Goal: Information Seeking & Learning: Learn about a topic

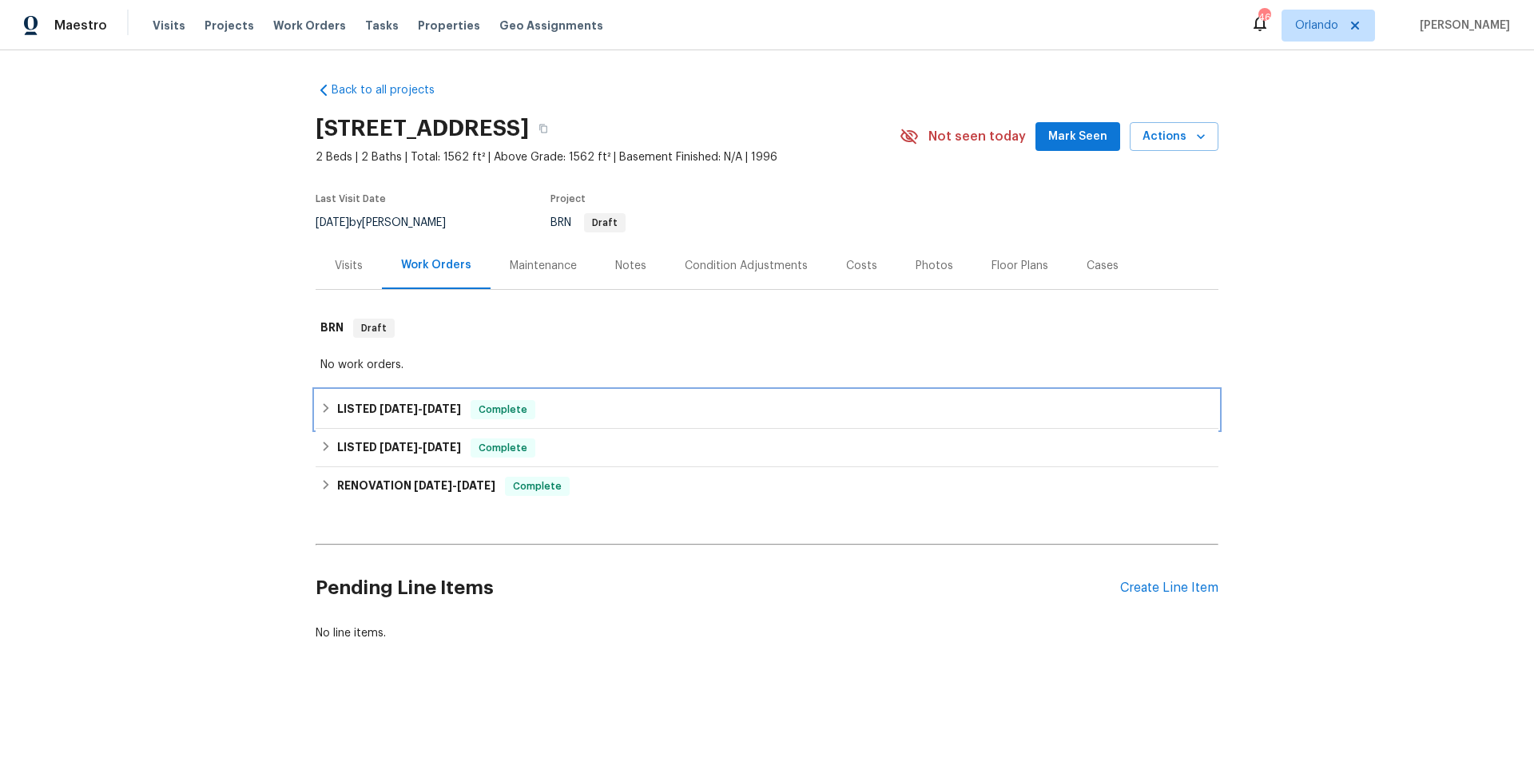
click at [631, 408] on div "LISTED 6/25/25 - 6/27/25 Complete" at bounding box center [766, 409] width 893 height 19
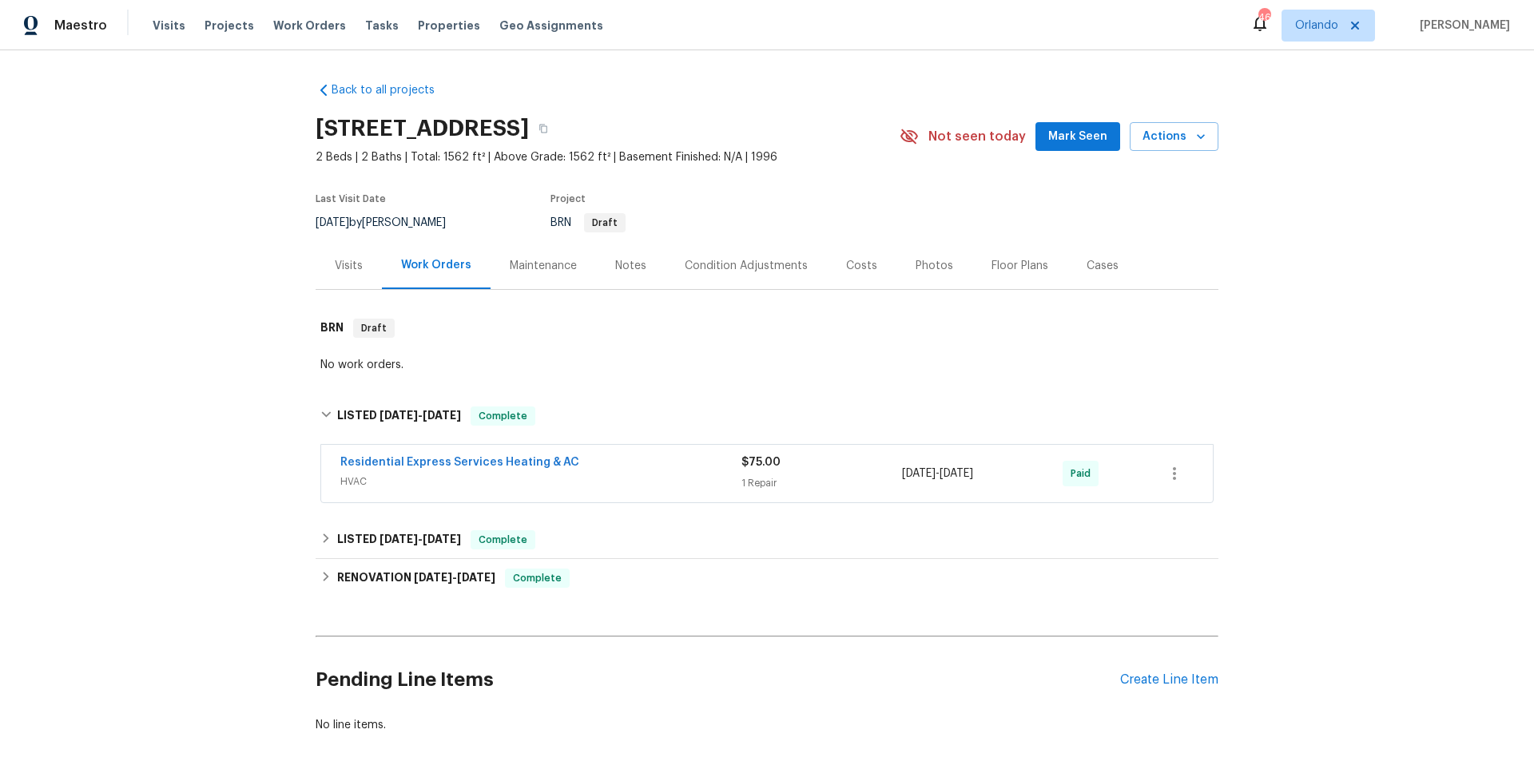
click at [625, 474] on span "HVAC" at bounding box center [540, 482] width 401 height 16
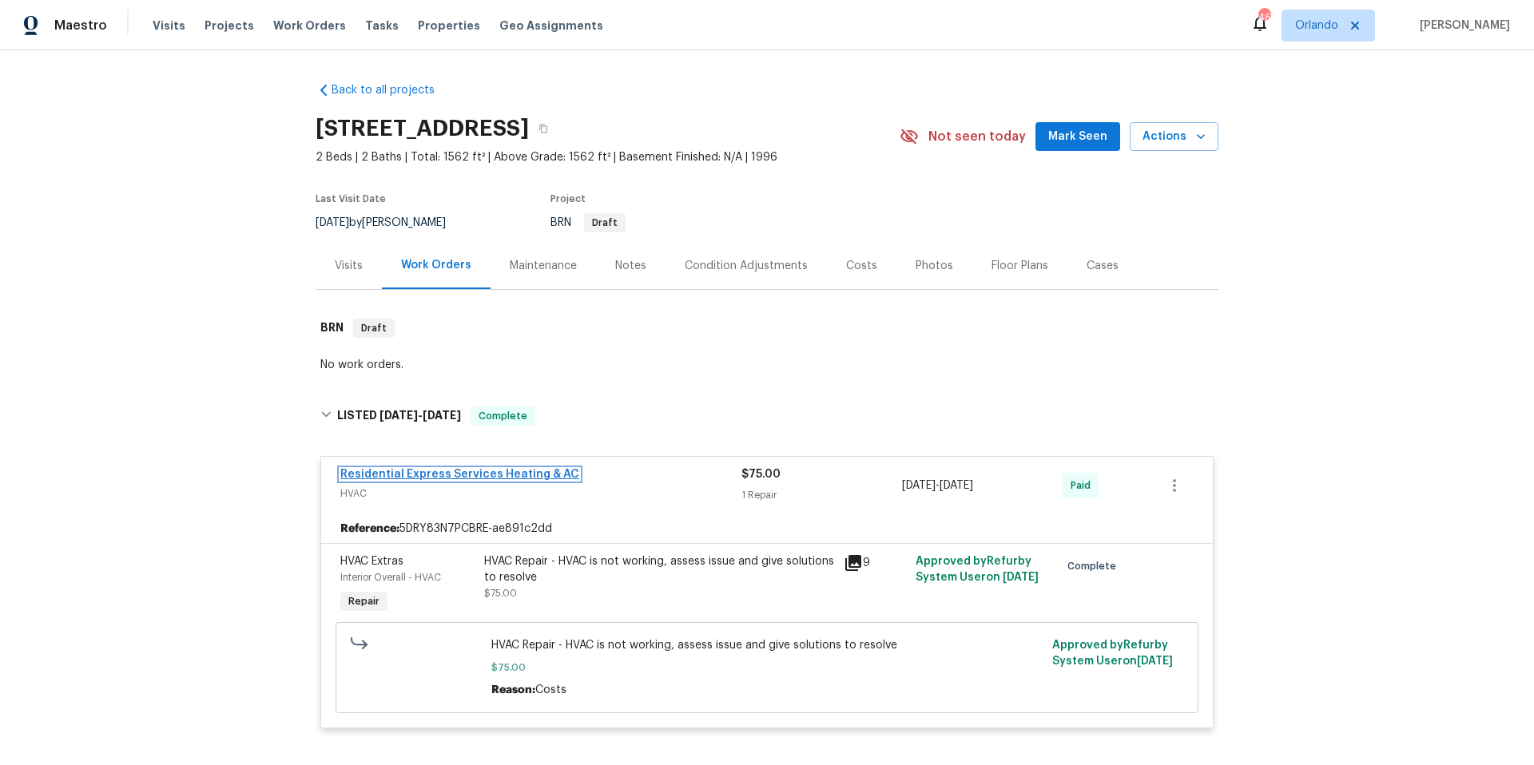
click at [467, 474] on link "Residential Express Services Heating & AC" at bounding box center [459, 474] width 239 height 11
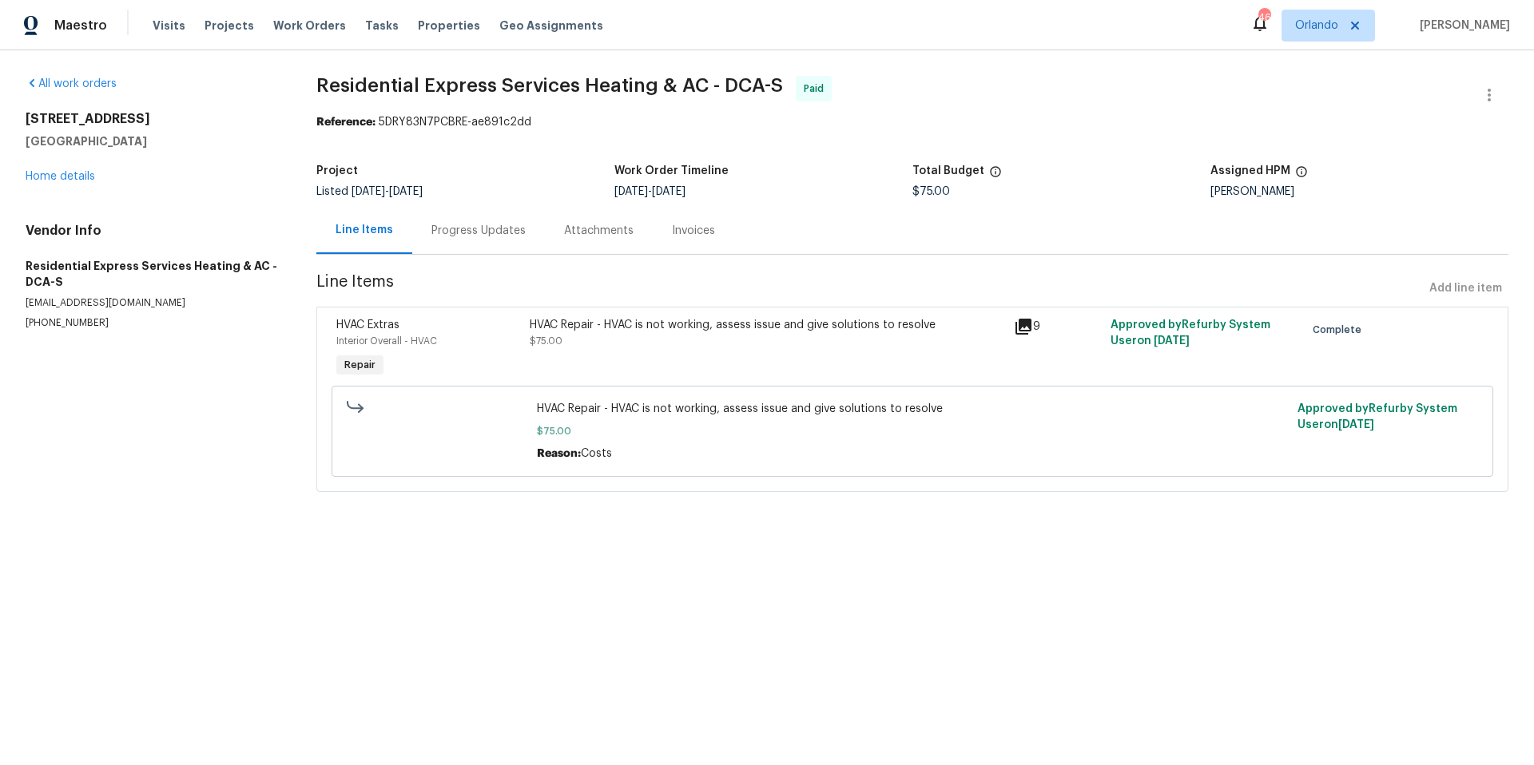
click at [477, 235] on div "Progress Updates" at bounding box center [478, 231] width 94 height 16
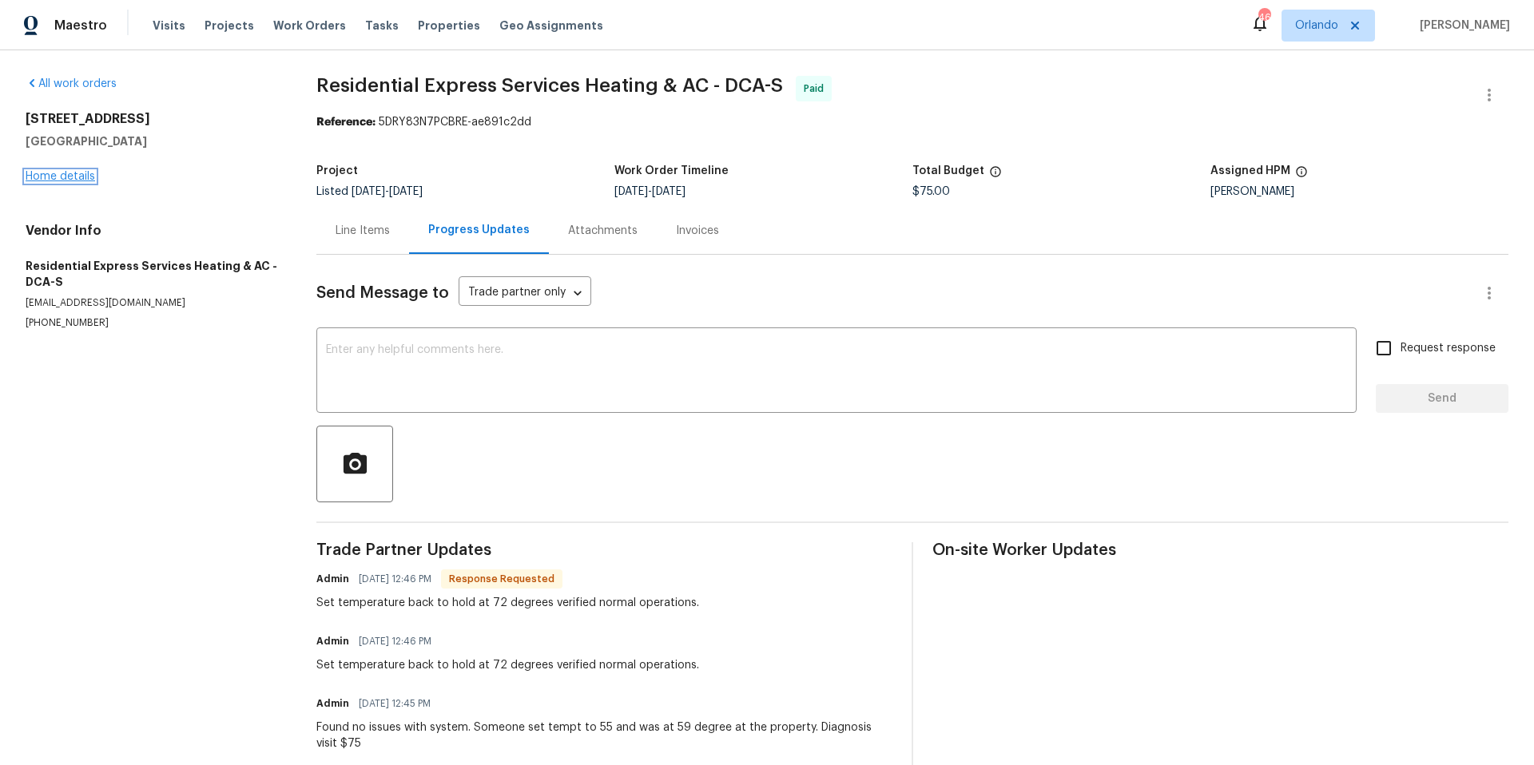
click at [73, 175] on link "Home details" at bounding box center [60, 176] width 69 height 11
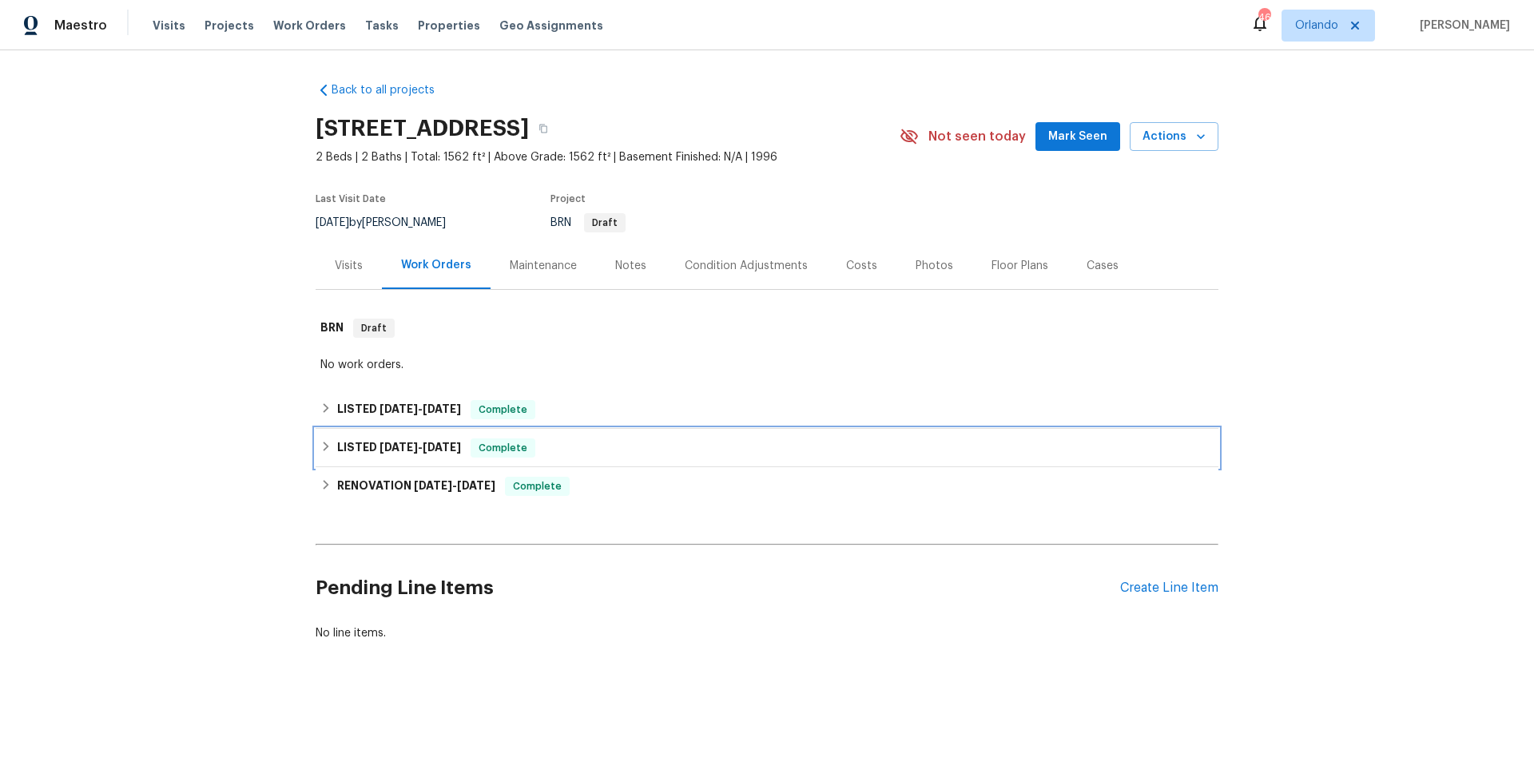
click at [595, 454] on div "LISTED 4/19/25 - 4/22/25 Complete" at bounding box center [766, 448] width 893 height 19
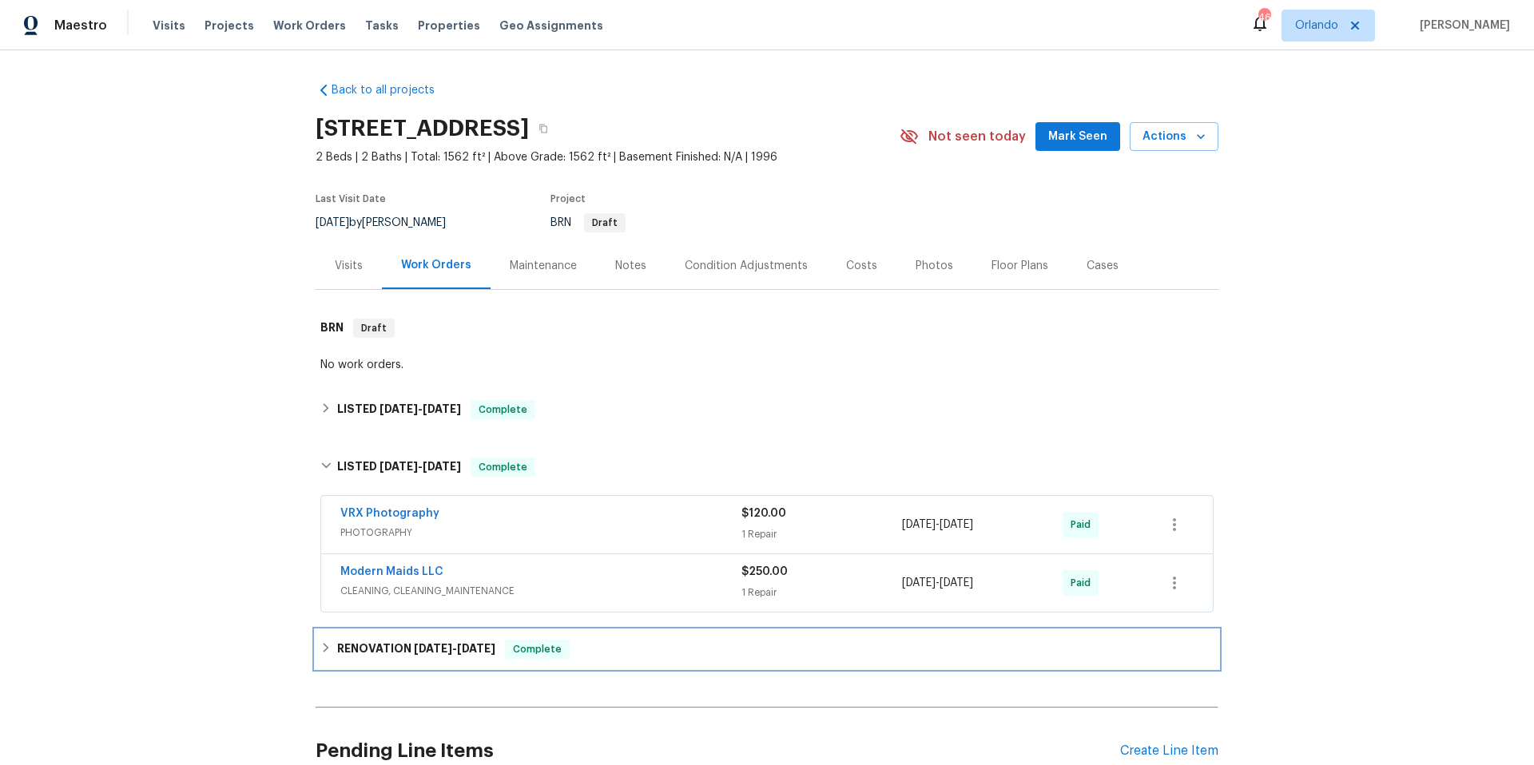
click at [639, 642] on div "RENOVATION 4/1/25 - 4/17/25 Complete" at bounding box center [766, 649] width 893 height 19
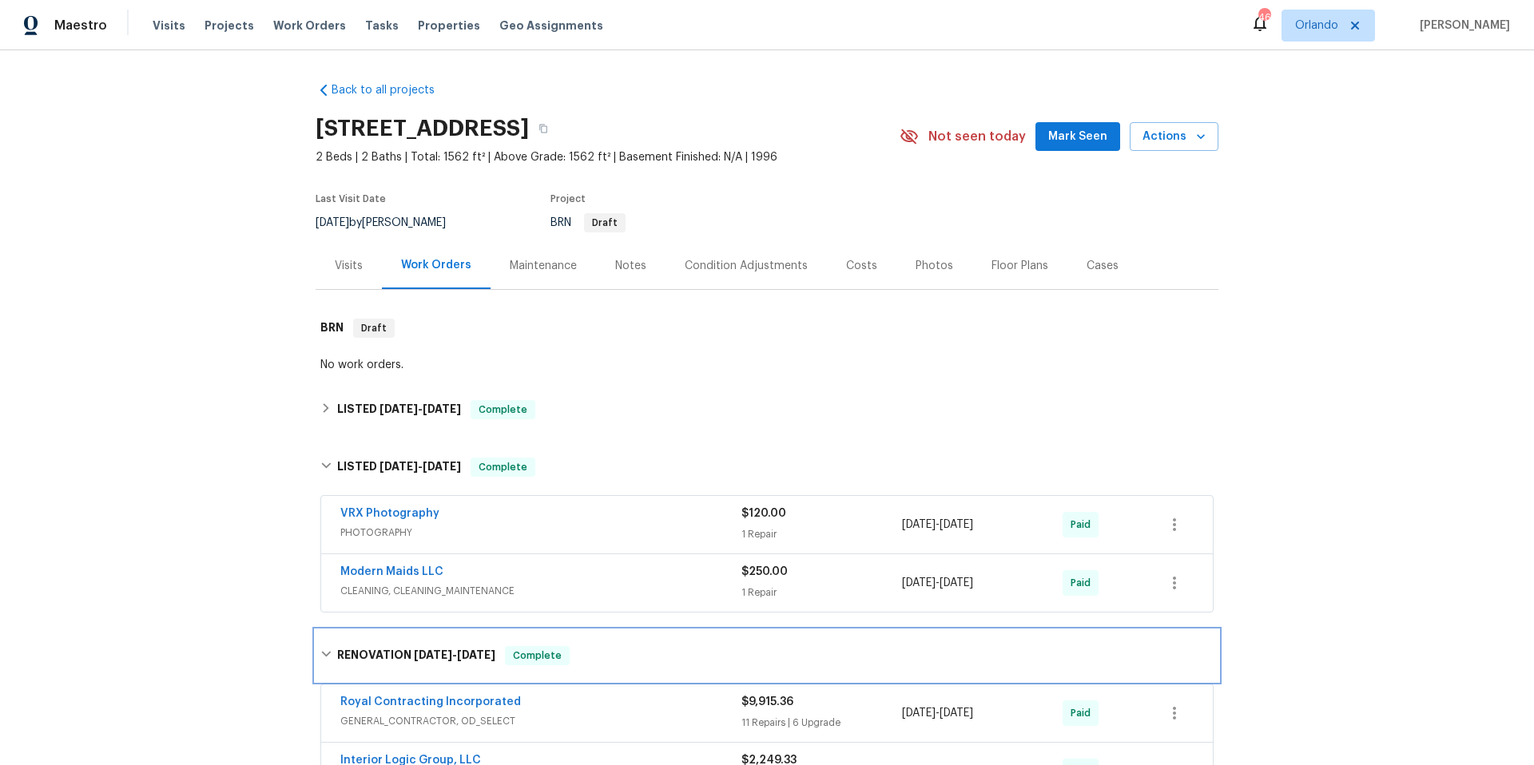
scroll to position [318, 0]
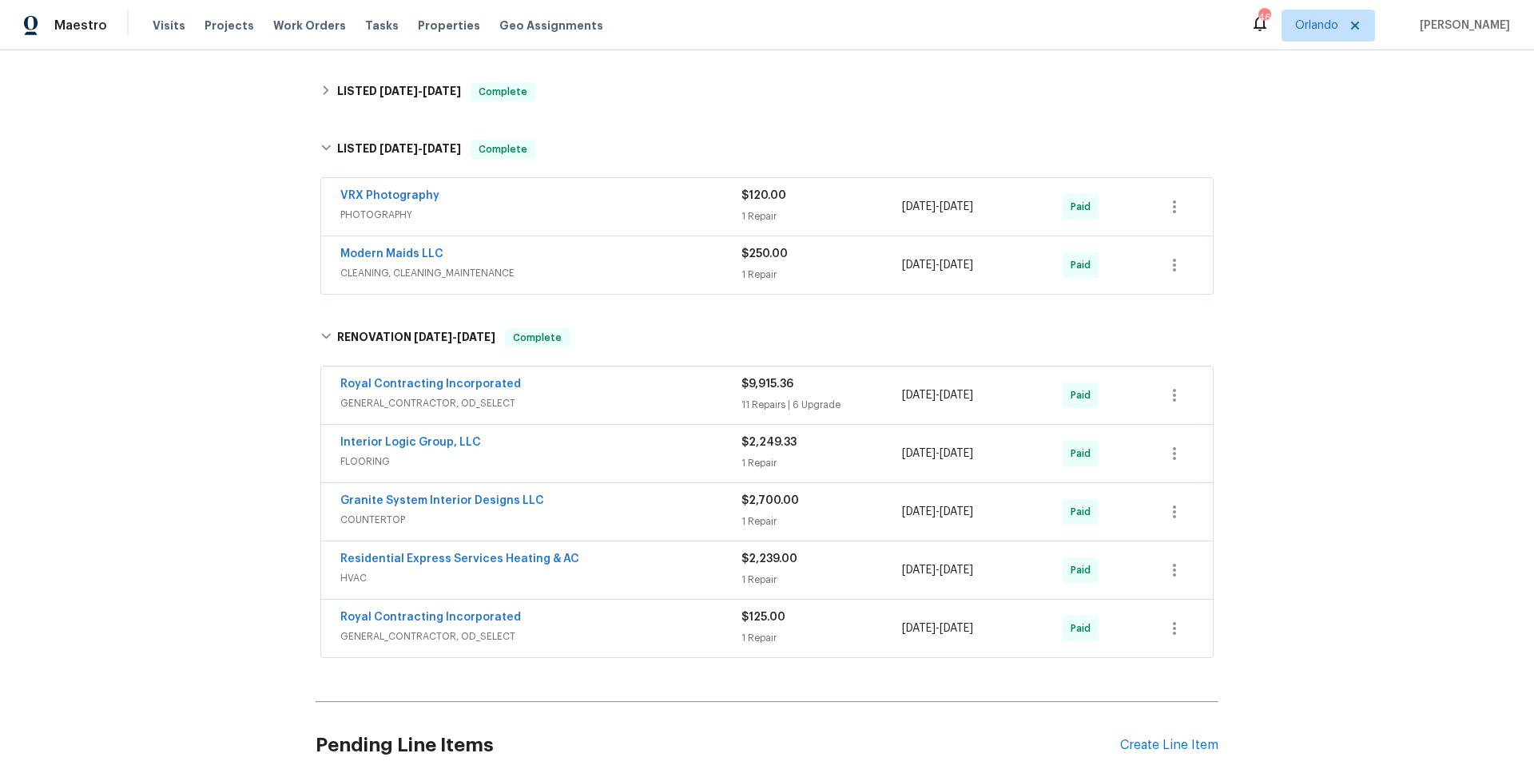
click at [609, 571] on span "HVAC" at bounding box center [540, 578] width 401 height 16
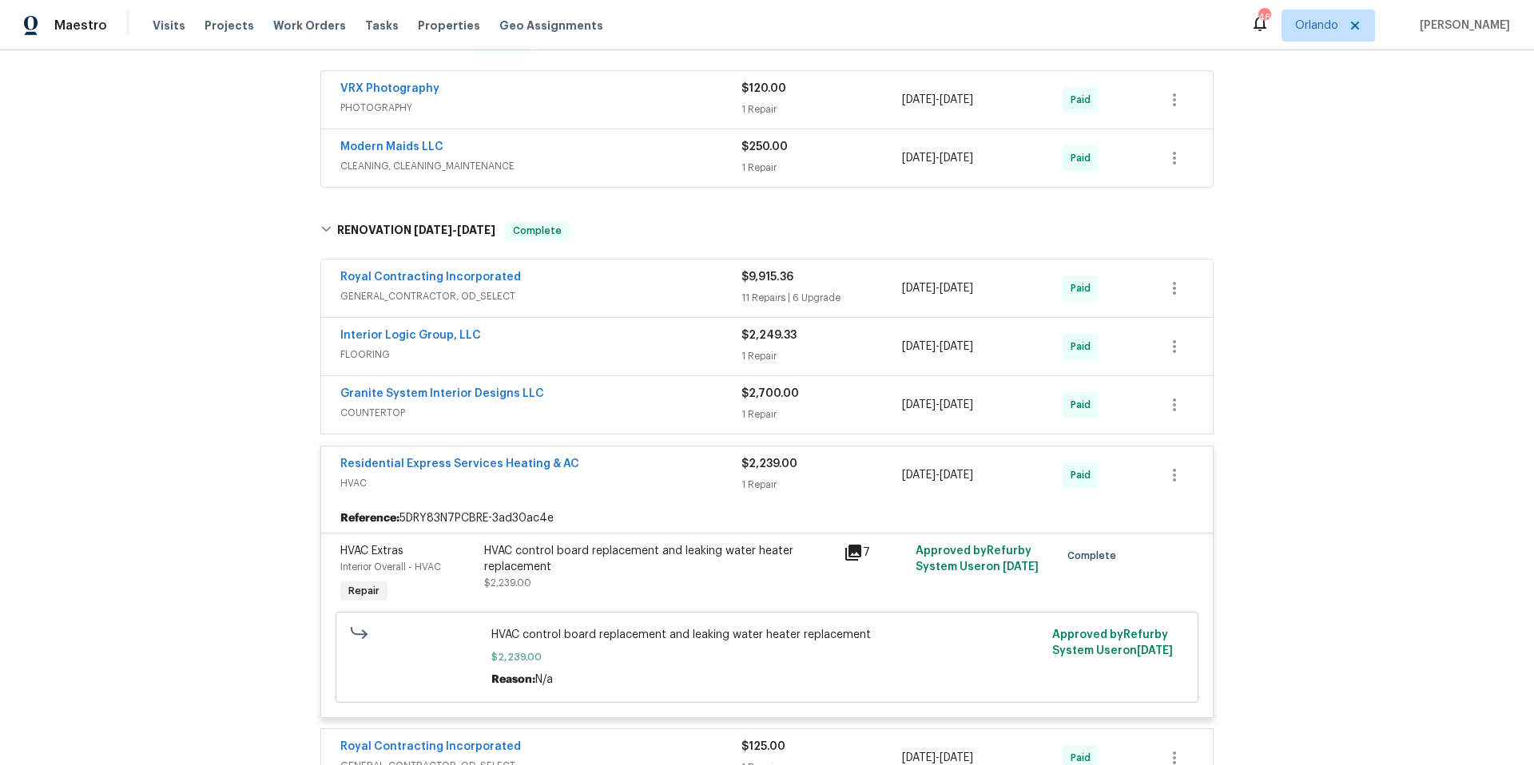
scroll to position [428, 0]
click at [490, 455] on span "Residential Express Services Heating & AC" at bounding box center [459, 461] width 239 height 16
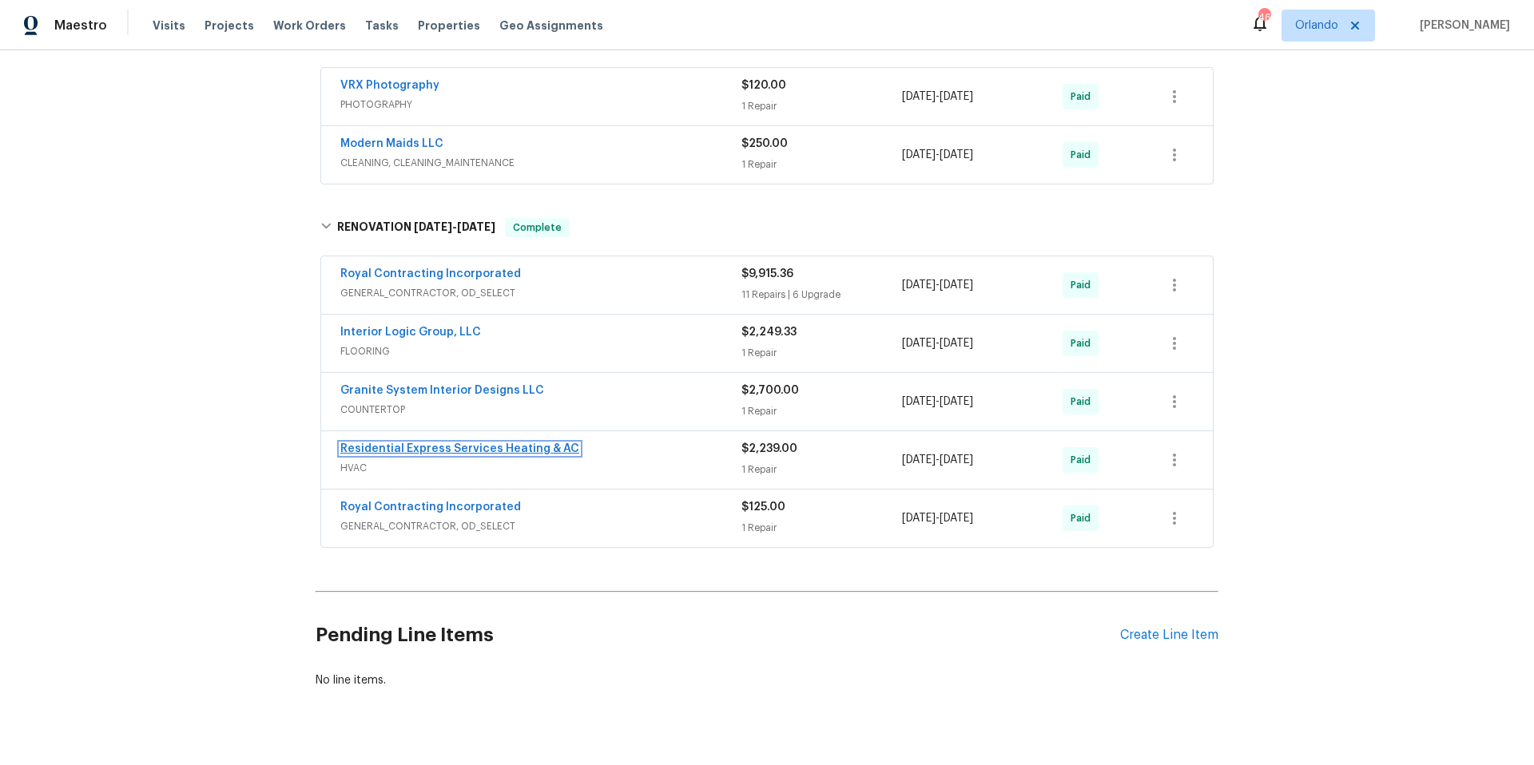
click at [486, 446] on link "Residential Express Services Heating & AC" at bounding box center [459, 448] width 239 height 11
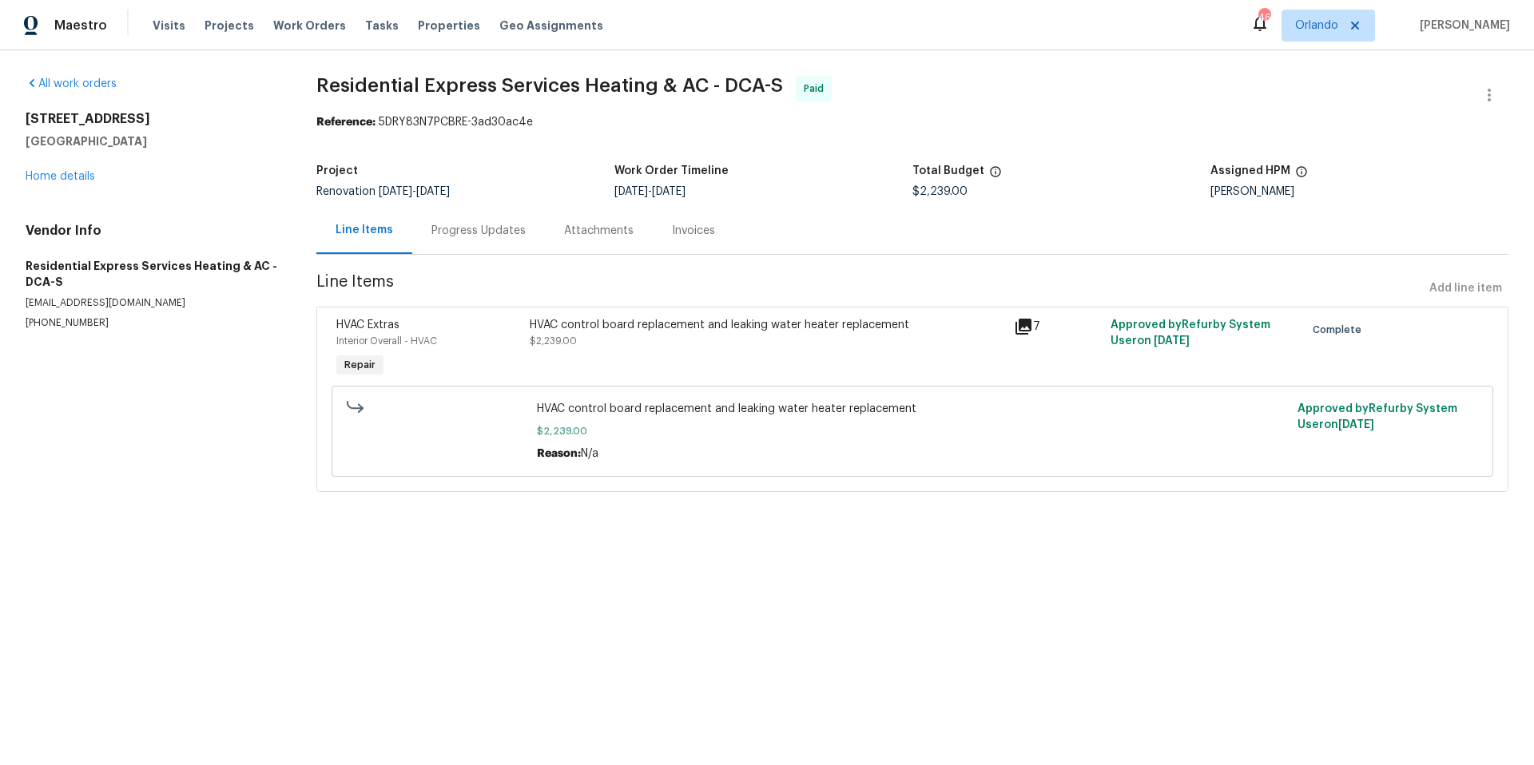
click at [470, 225] on div "Progress Updates" at bounding box center [478, 231] width 94 height 16
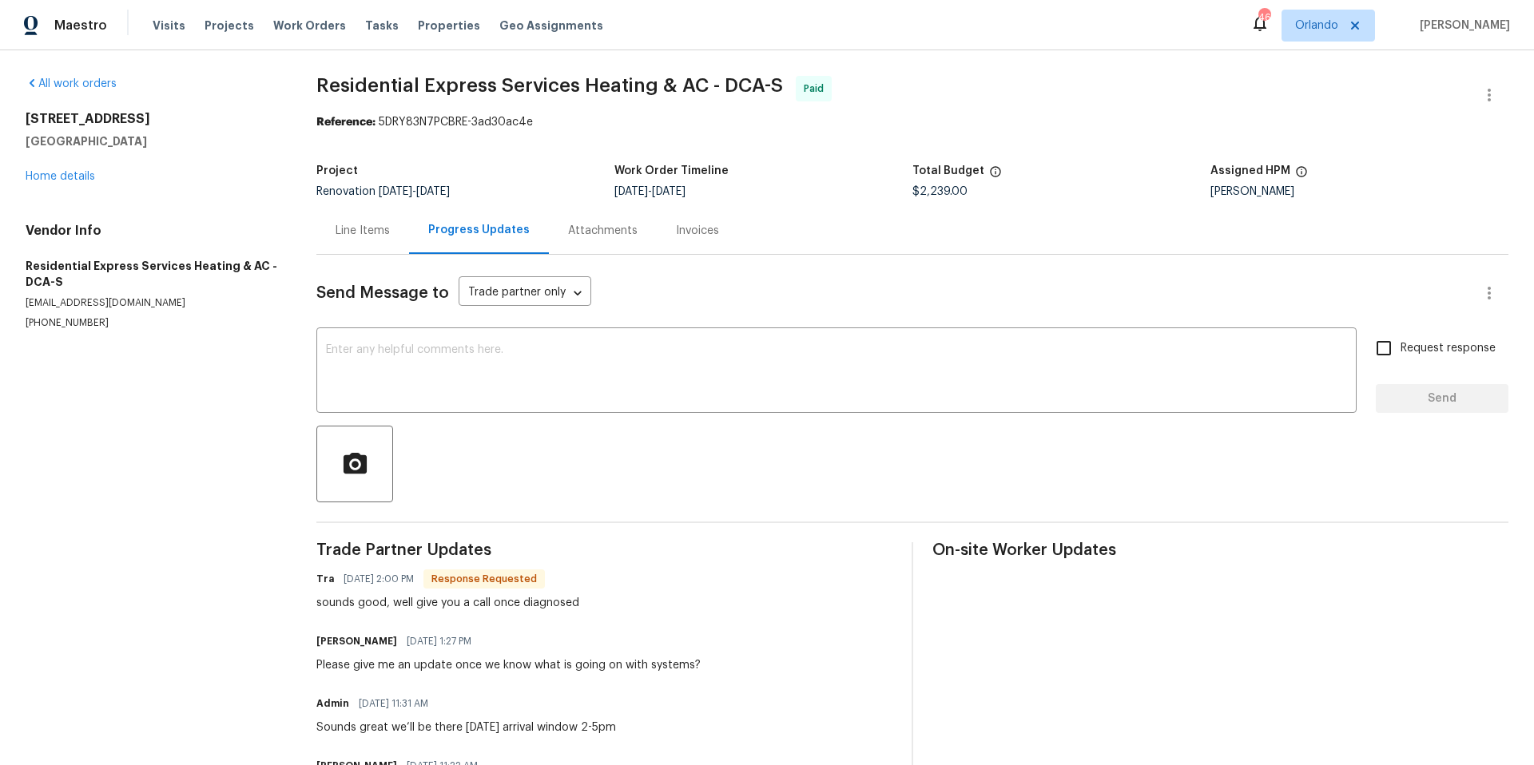
scroll to position [90, 0]
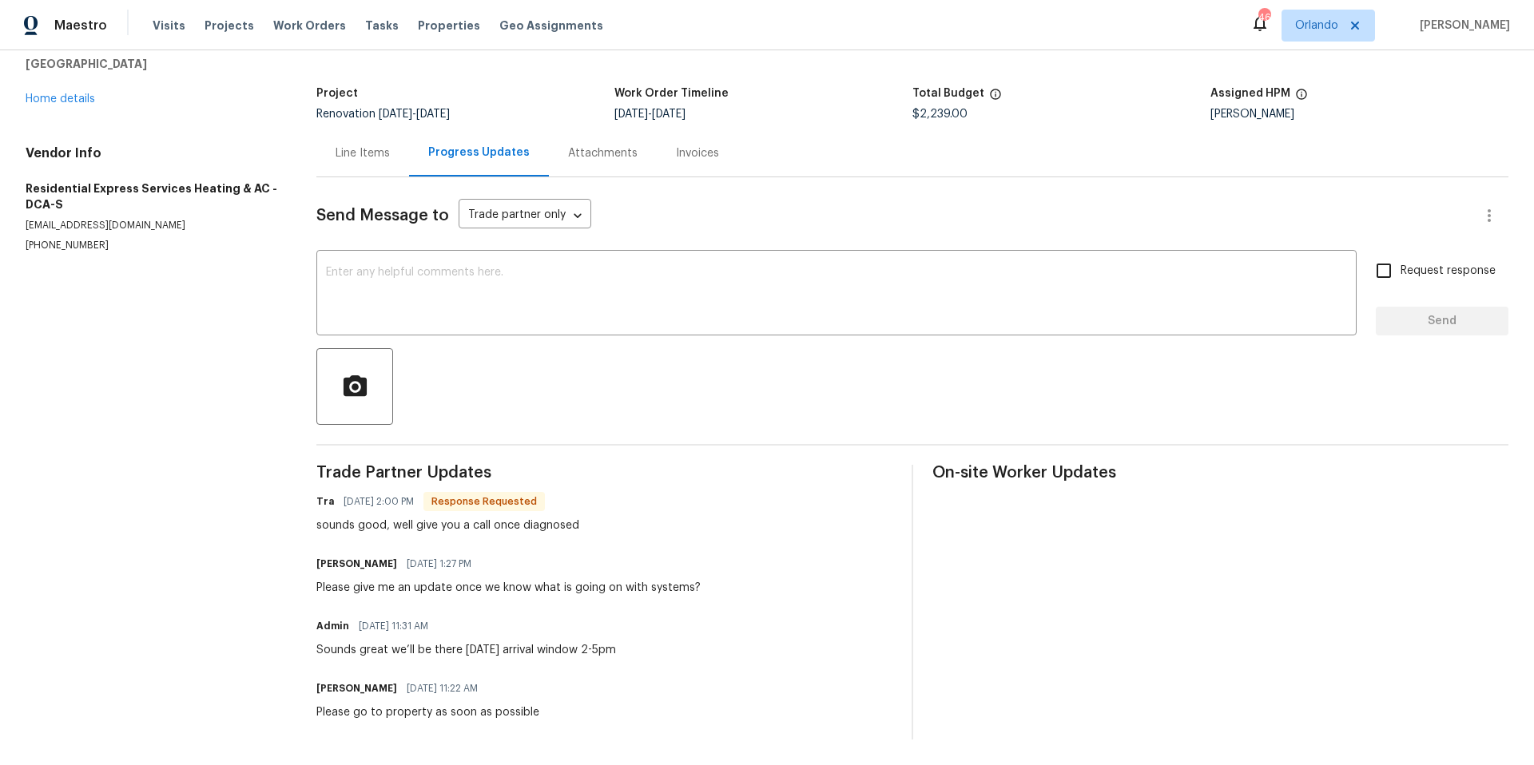
click at [364, 145] on div "Line Items" at bounding box center [363, 153] width 54 height 16
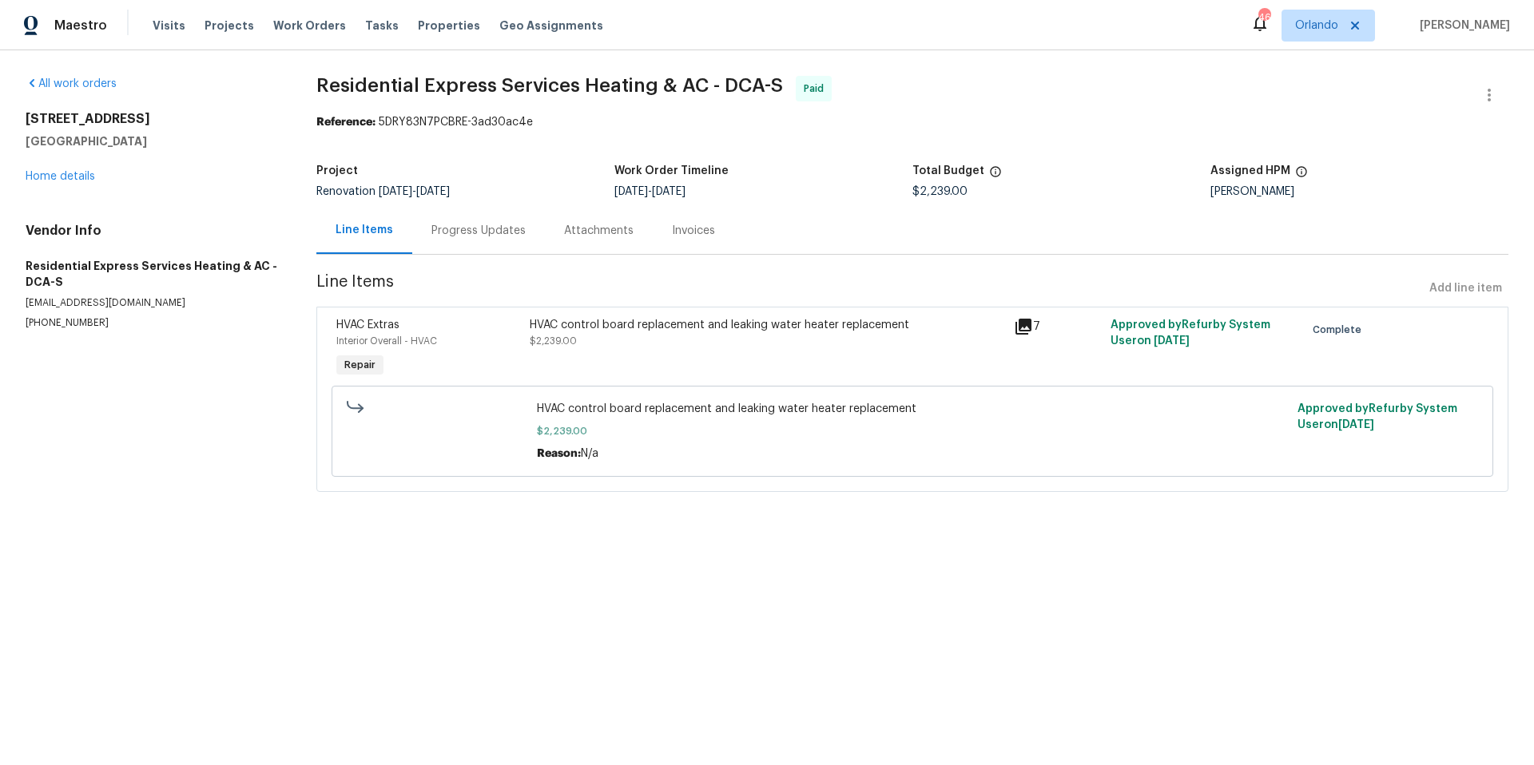
click at [1015, 325] on icon at bounding box center [1023, 327] width 16 height 16
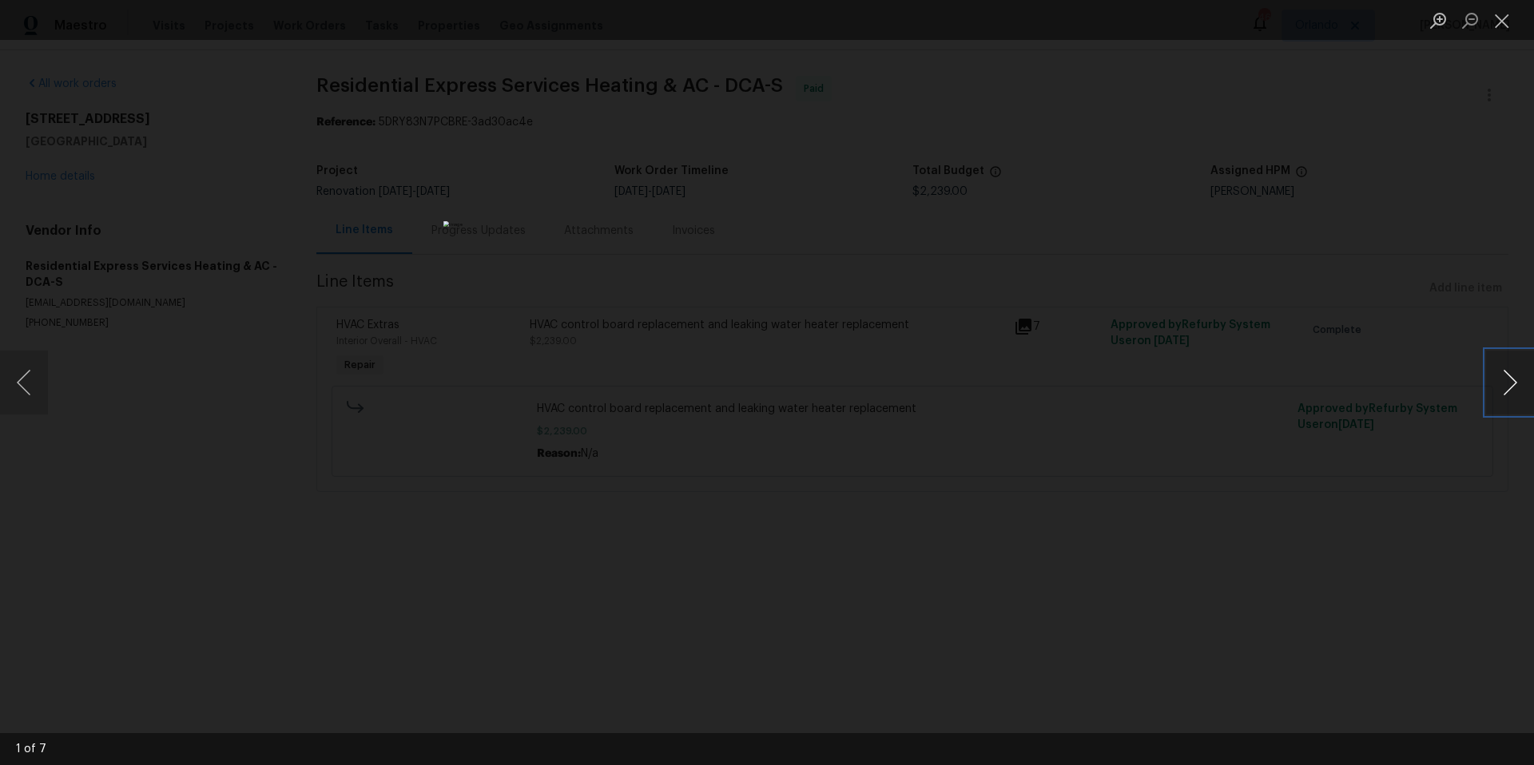
click at [1514, 379] on button "Next image" at bounding box center [1510, 383] width 48 height 64
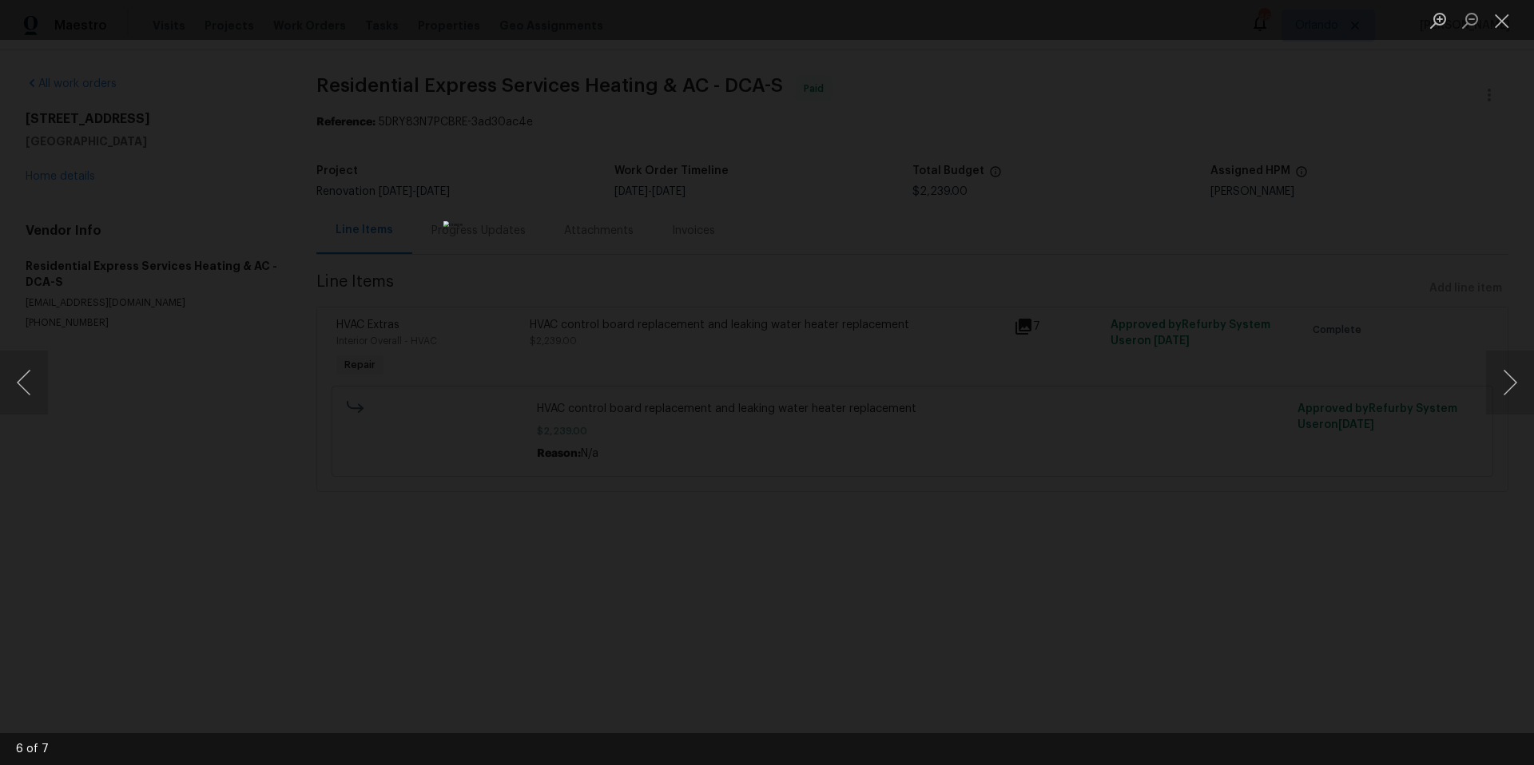
click at [1069, 470] on div "Lightbox" at bounding box center [767, 382] width 1534 height 765
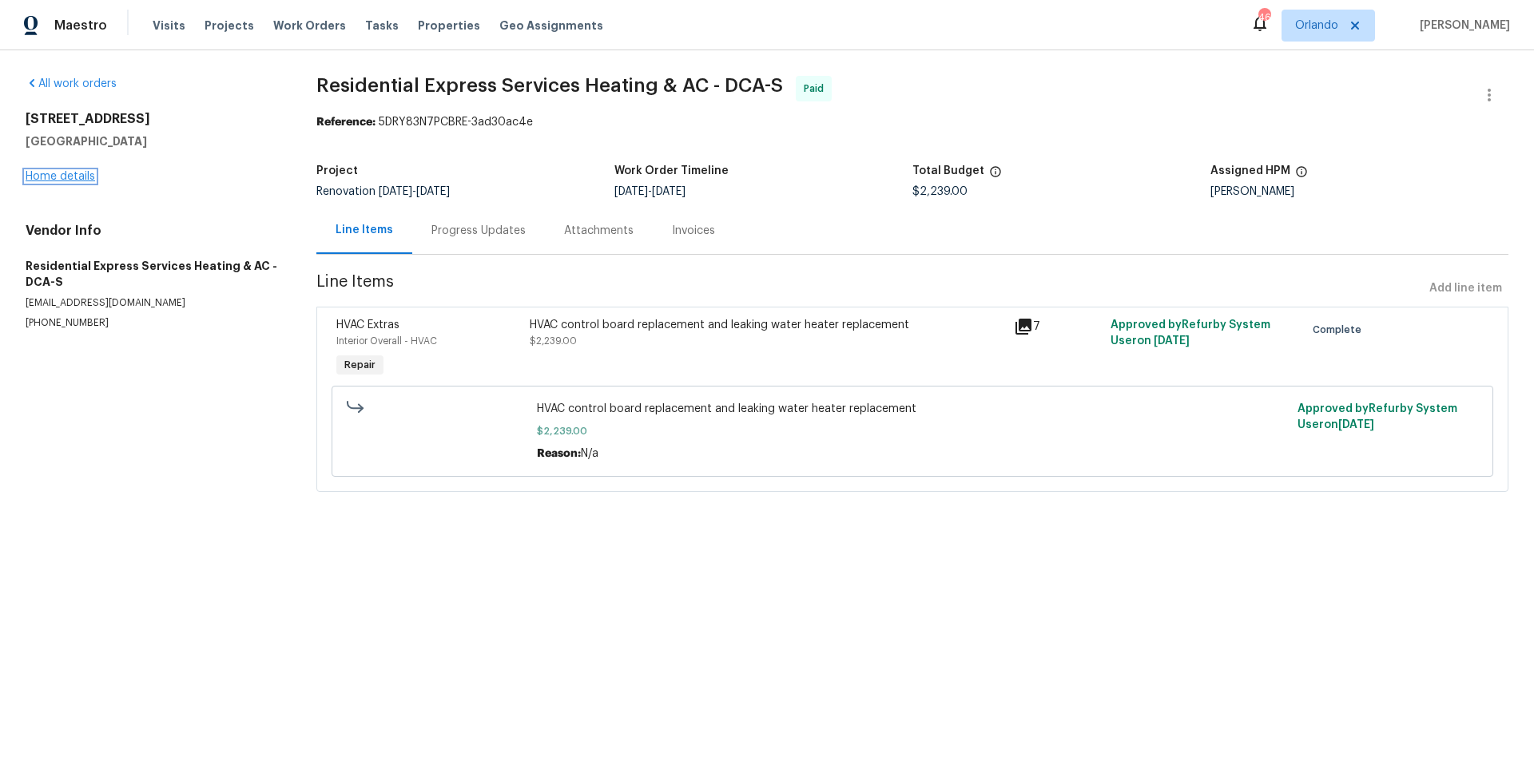
click at [79, 179] on link "Home details" at bounding box center [60, 176] width 69 height 11
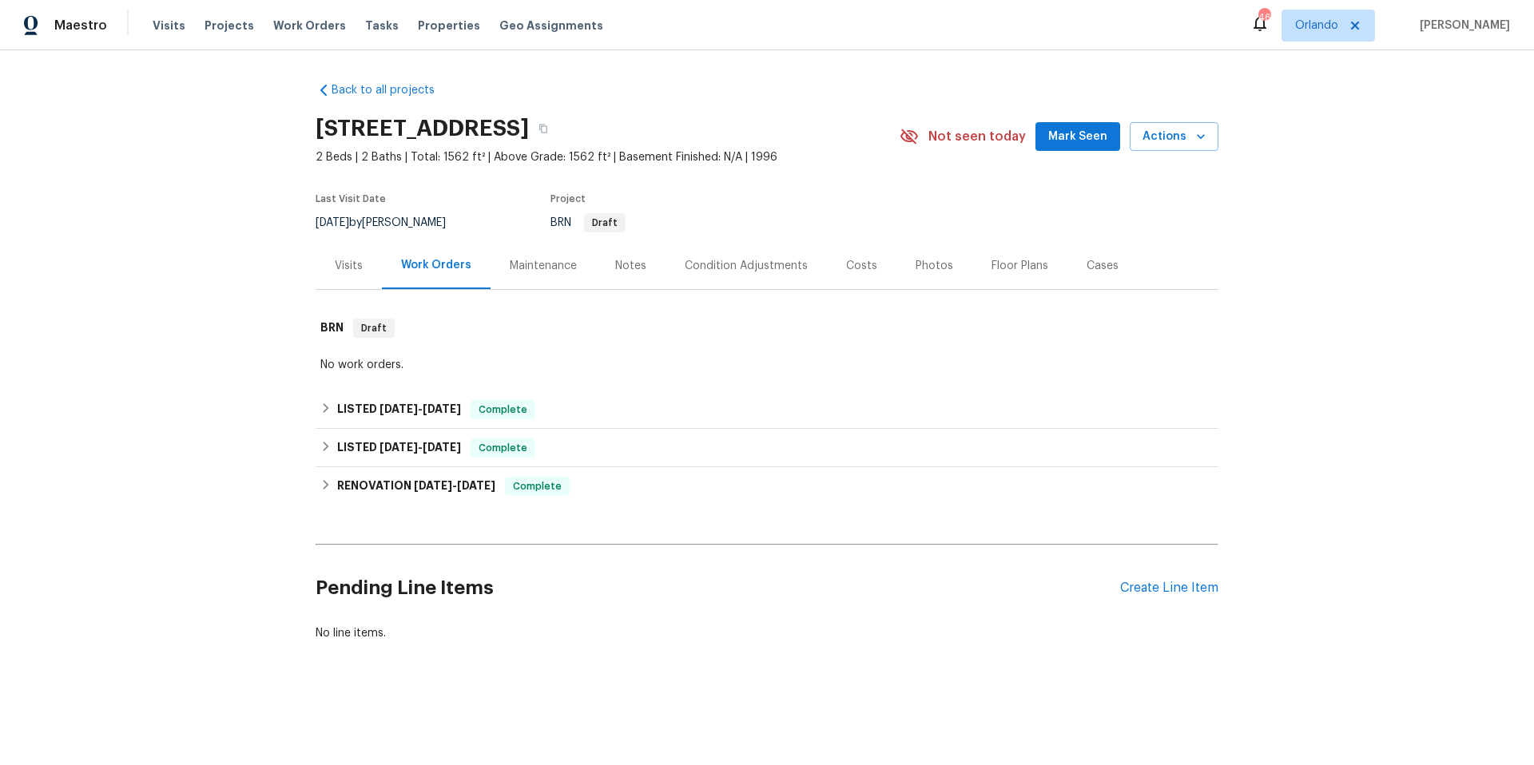
click at [337, 260] on div "Visits" at bounding box center [349, 266] width 28 height 16
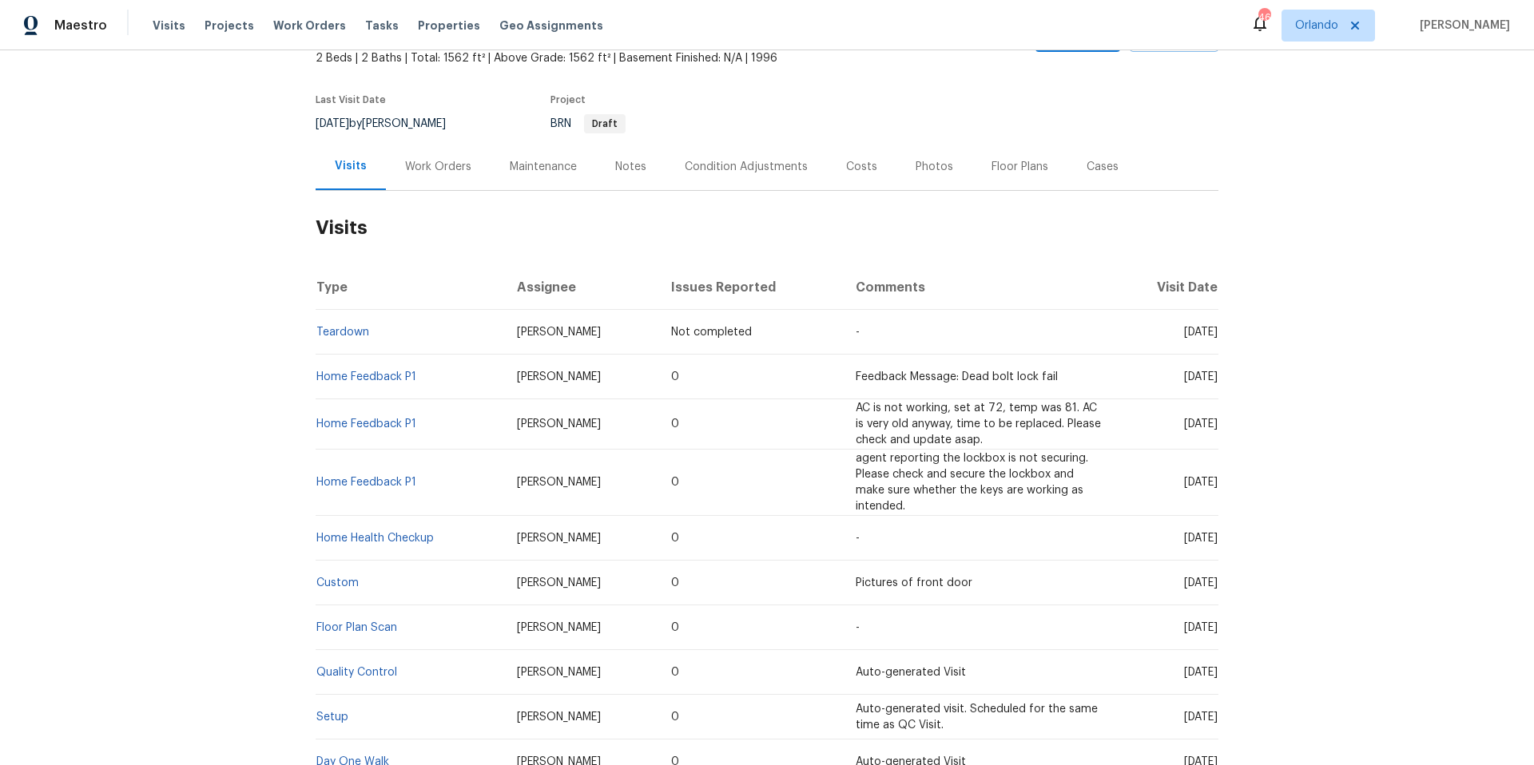
scroll to position [284, 0]
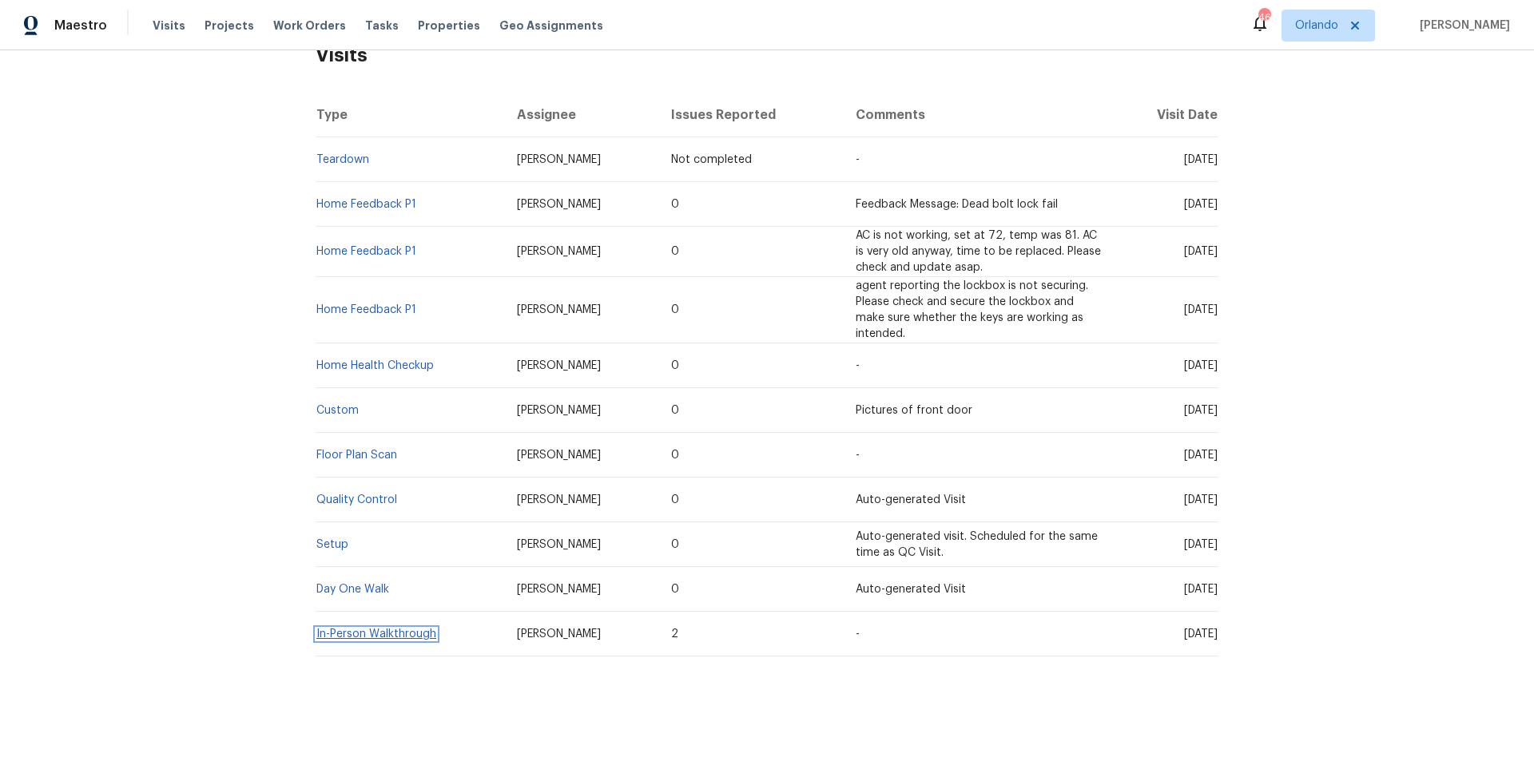
click at [395, 629] on link "In-Person Walkthrough" at bounding box center [376, 634] width 120 height 11
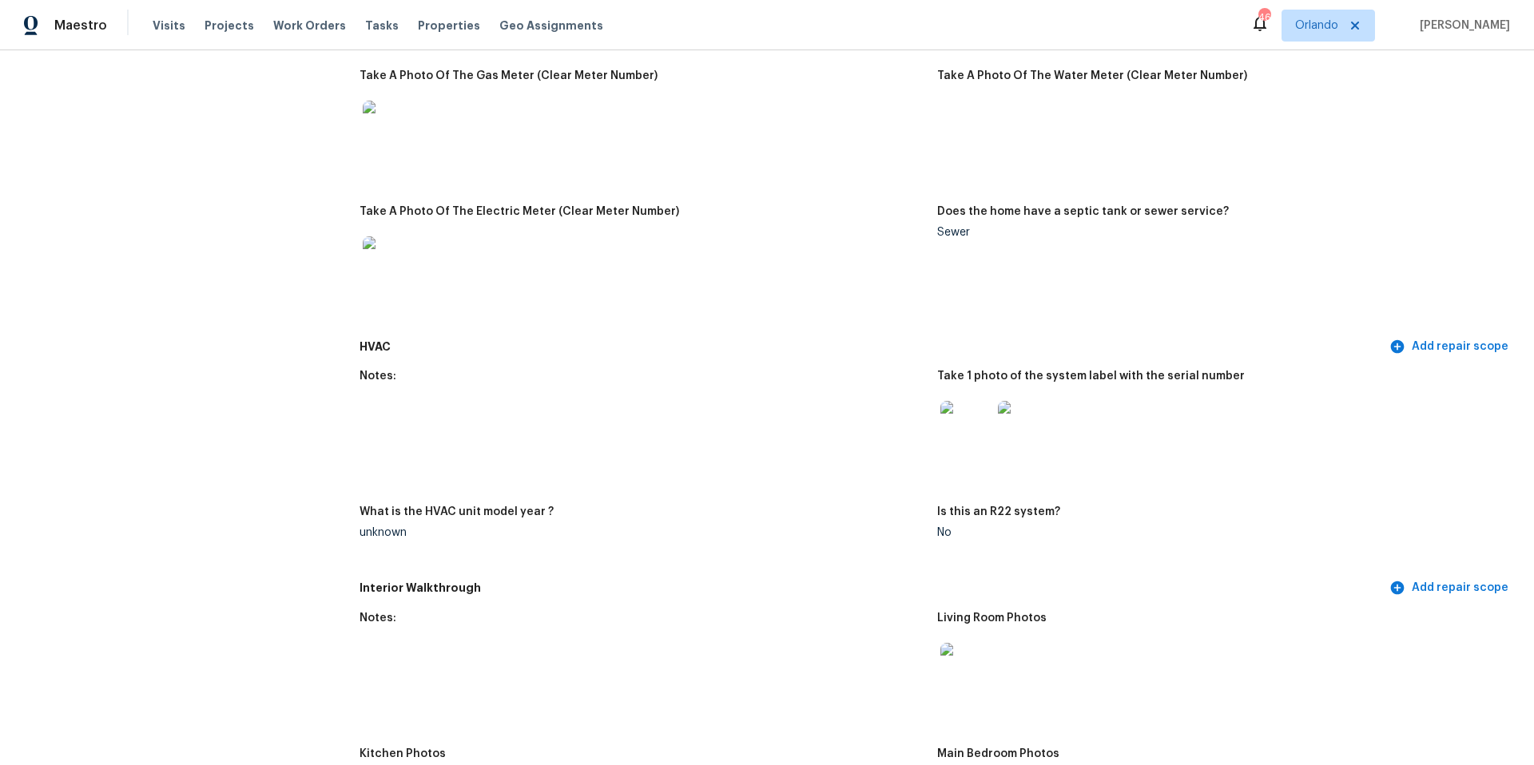
scroll to position [1225, 0]
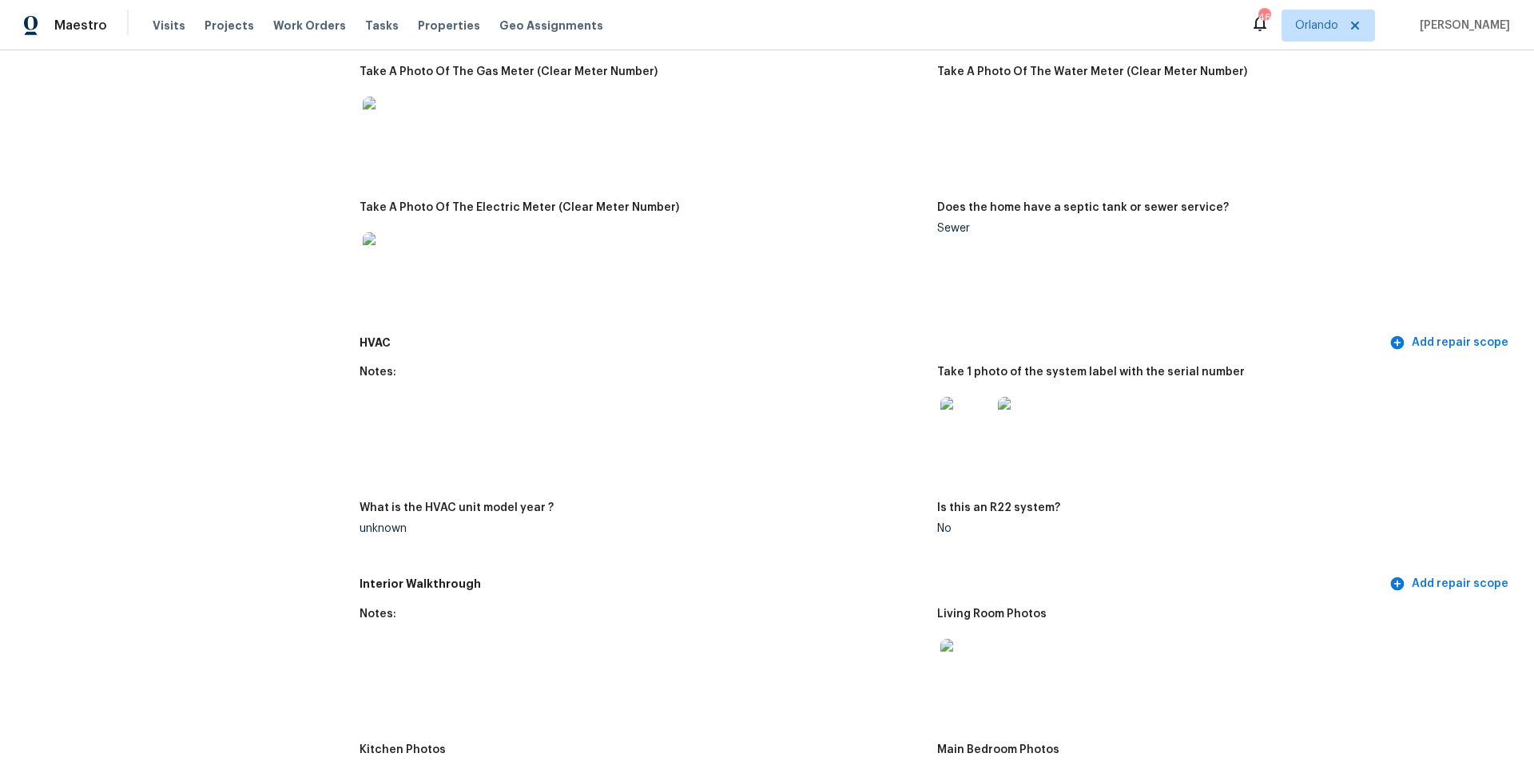
click at [962, 411] on img at bounding box center [965, 422] width 51 height 51
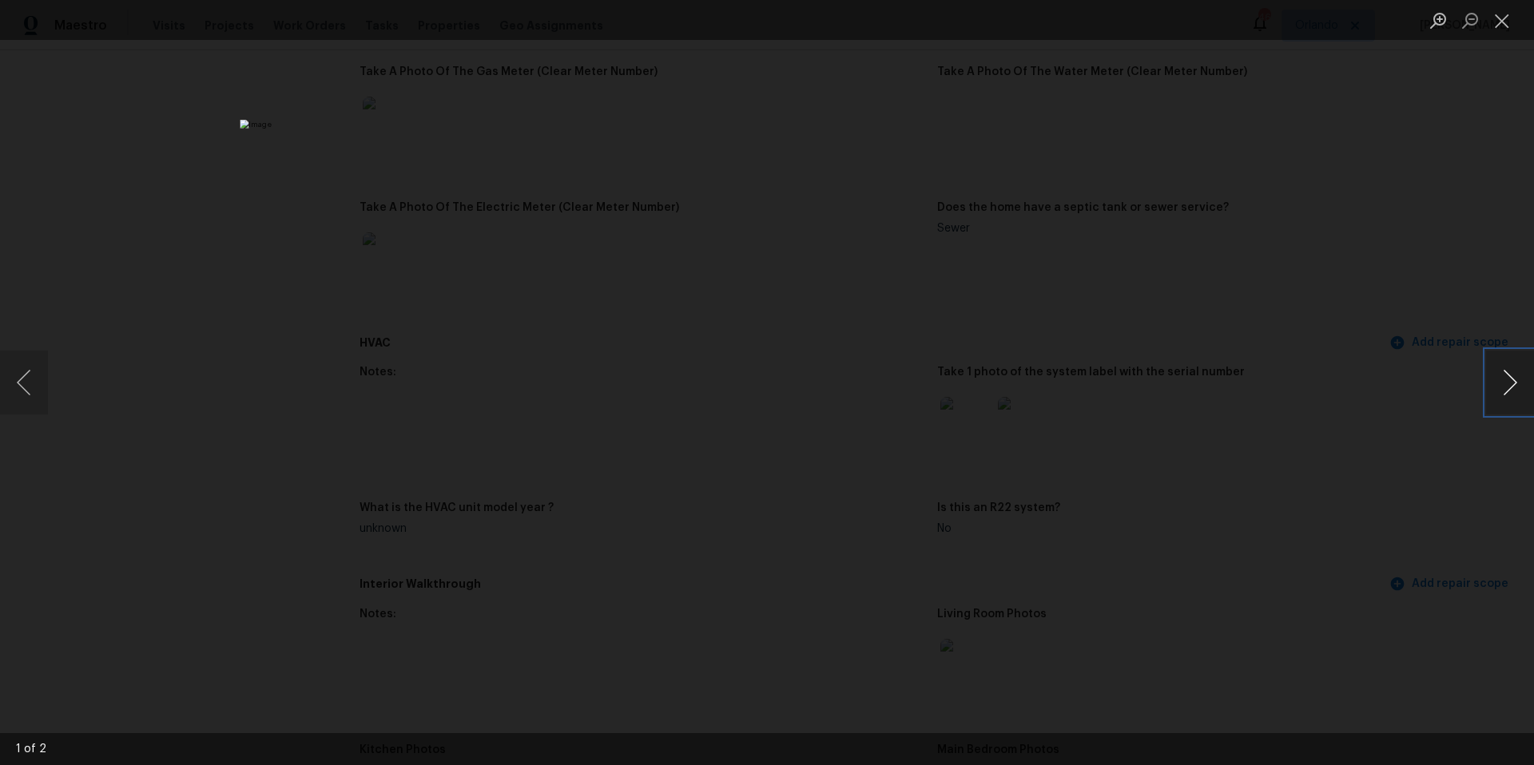
click at [1511, 387] on button "Next image" at bounding box center [1510, 383] width 48 height 64
click at [1499, 30] on button "Close lightbox" at bounding box center [1502, 20] width 32 height 28
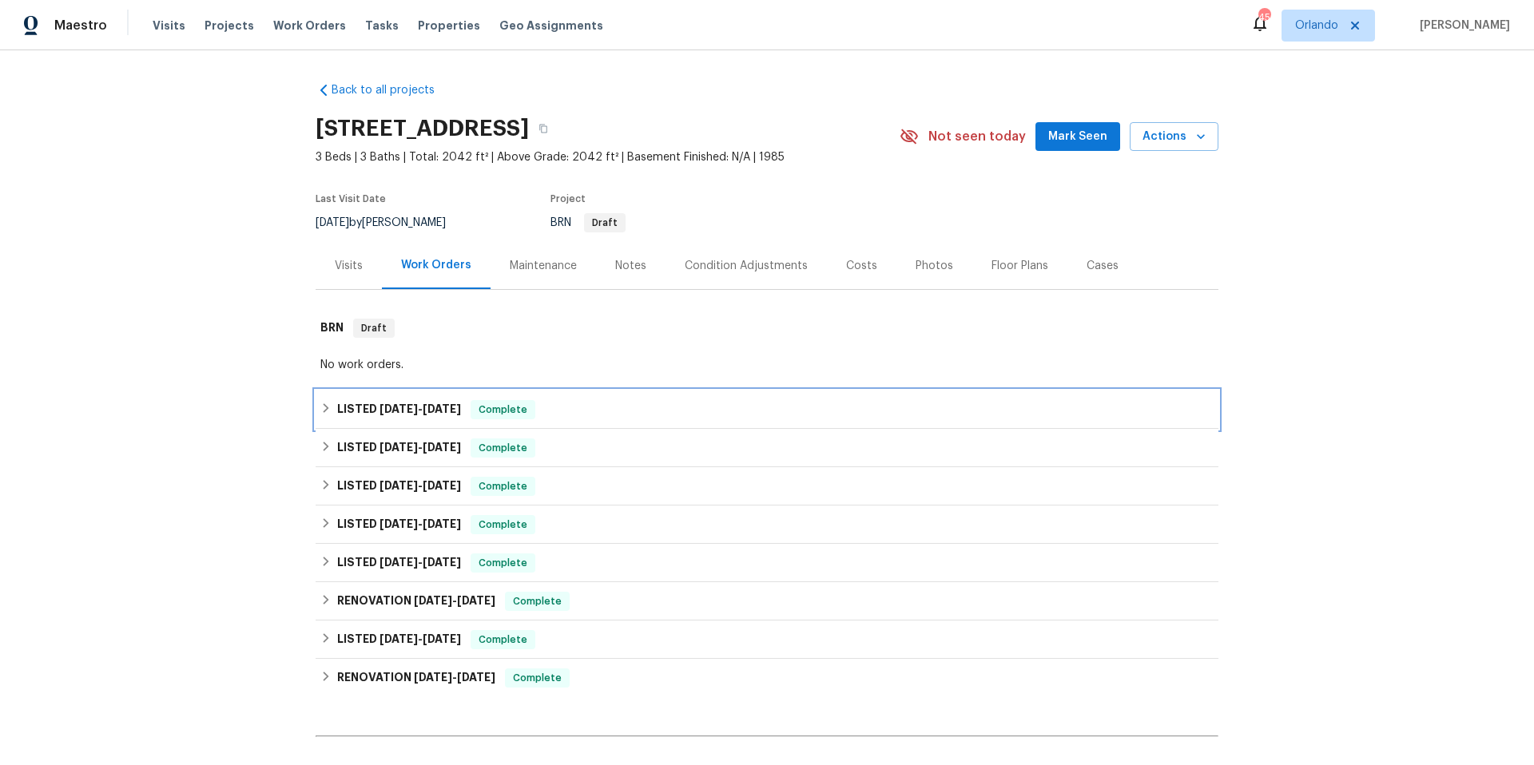
click at [545, 412] on div "LISTED [DATE] - [DATE] Complete" at bounding box center [766, 409] width 893 height 19
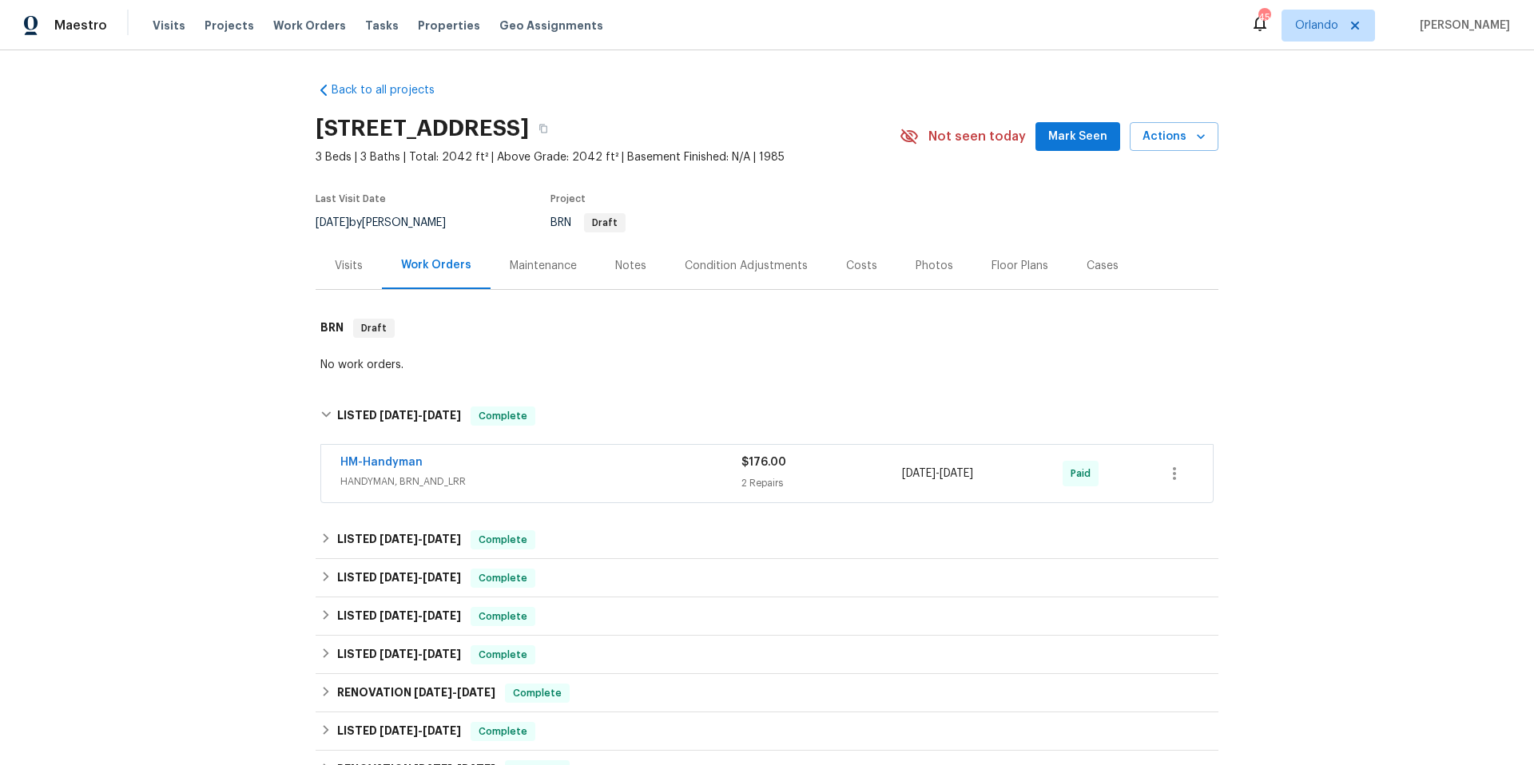
click at [559, 470] on div "HM-Handyman" at bounding box center [540, 464] width 401 height 19
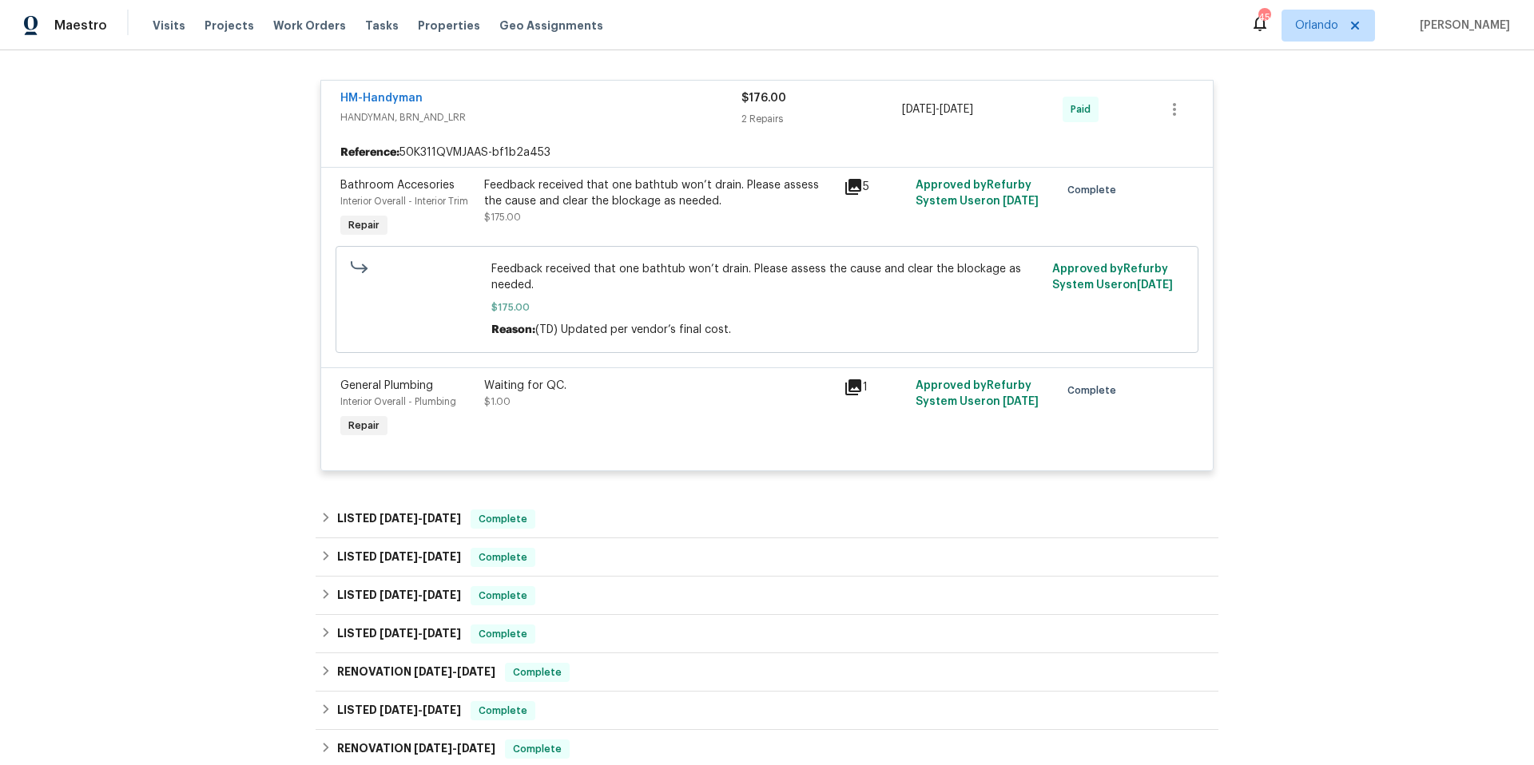
scroll to position [462, 0]
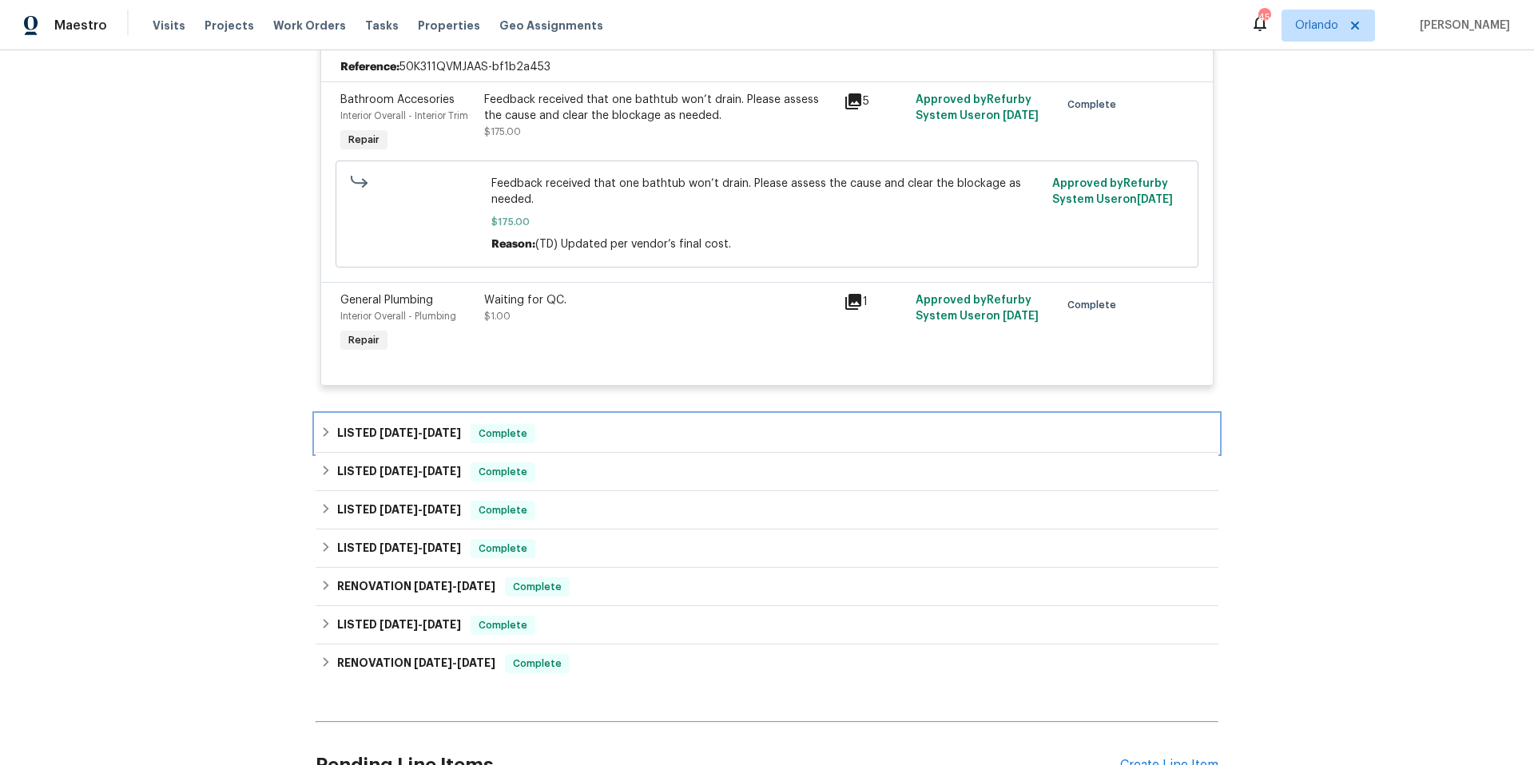
click at [609, 440] on div "LISTED [DATE] - [DATE] Complete" at bounding box center [766, 433] width 893 height 19
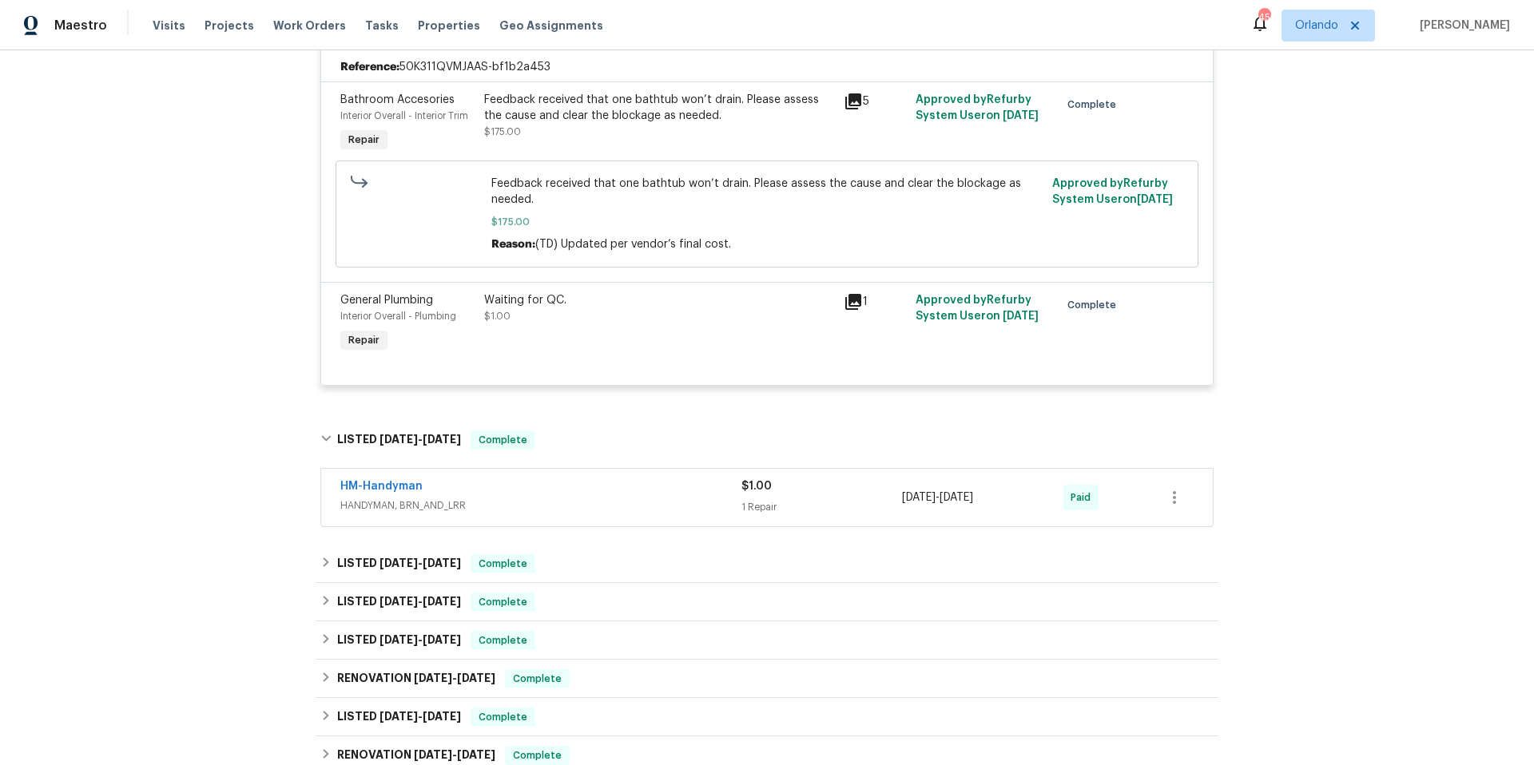
click at [609, 507] on span "HANDYMAN, BRN_AND_LRR" at bounding box center [540, 506] width 401 height 16
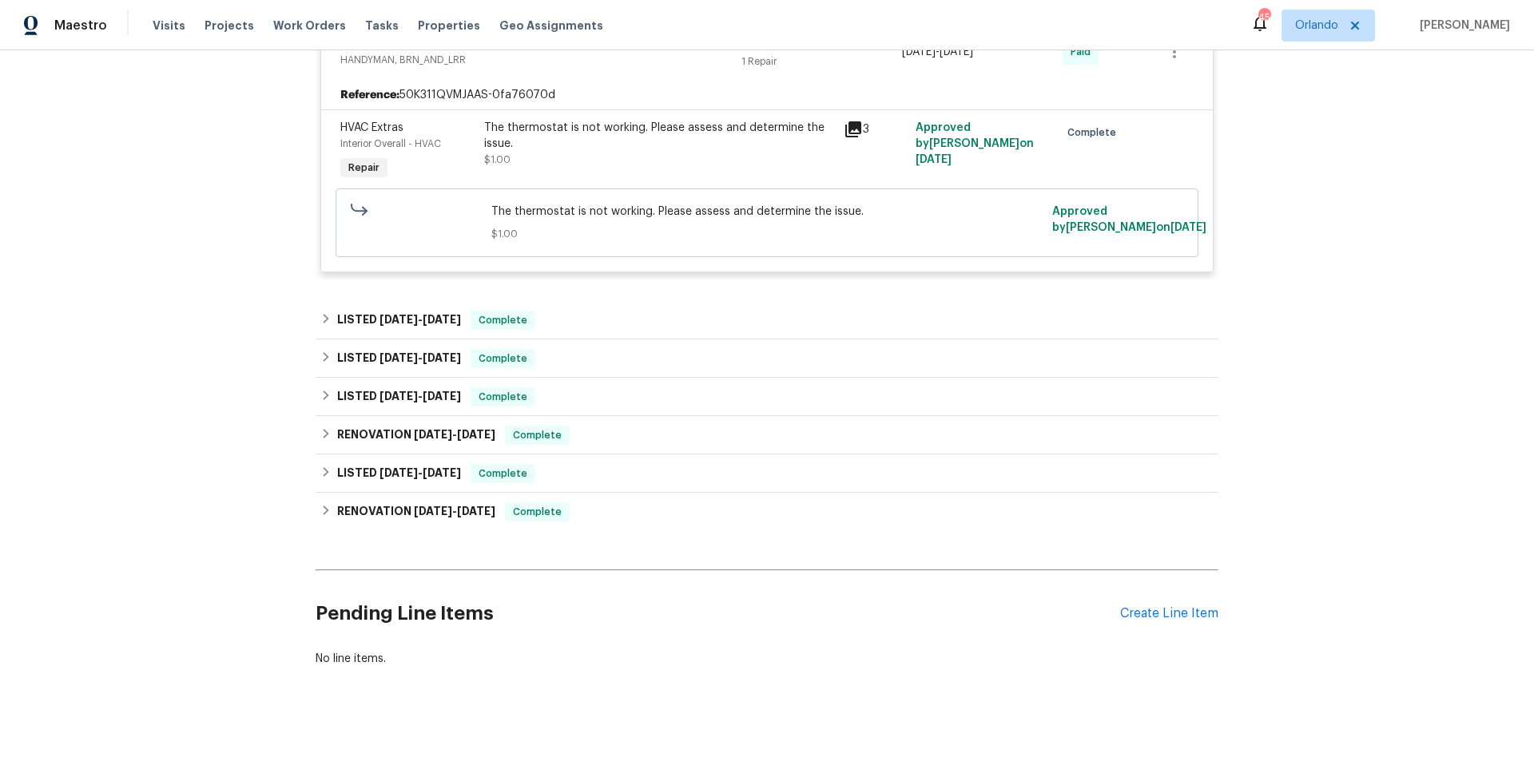
scroll to position [931, 0]
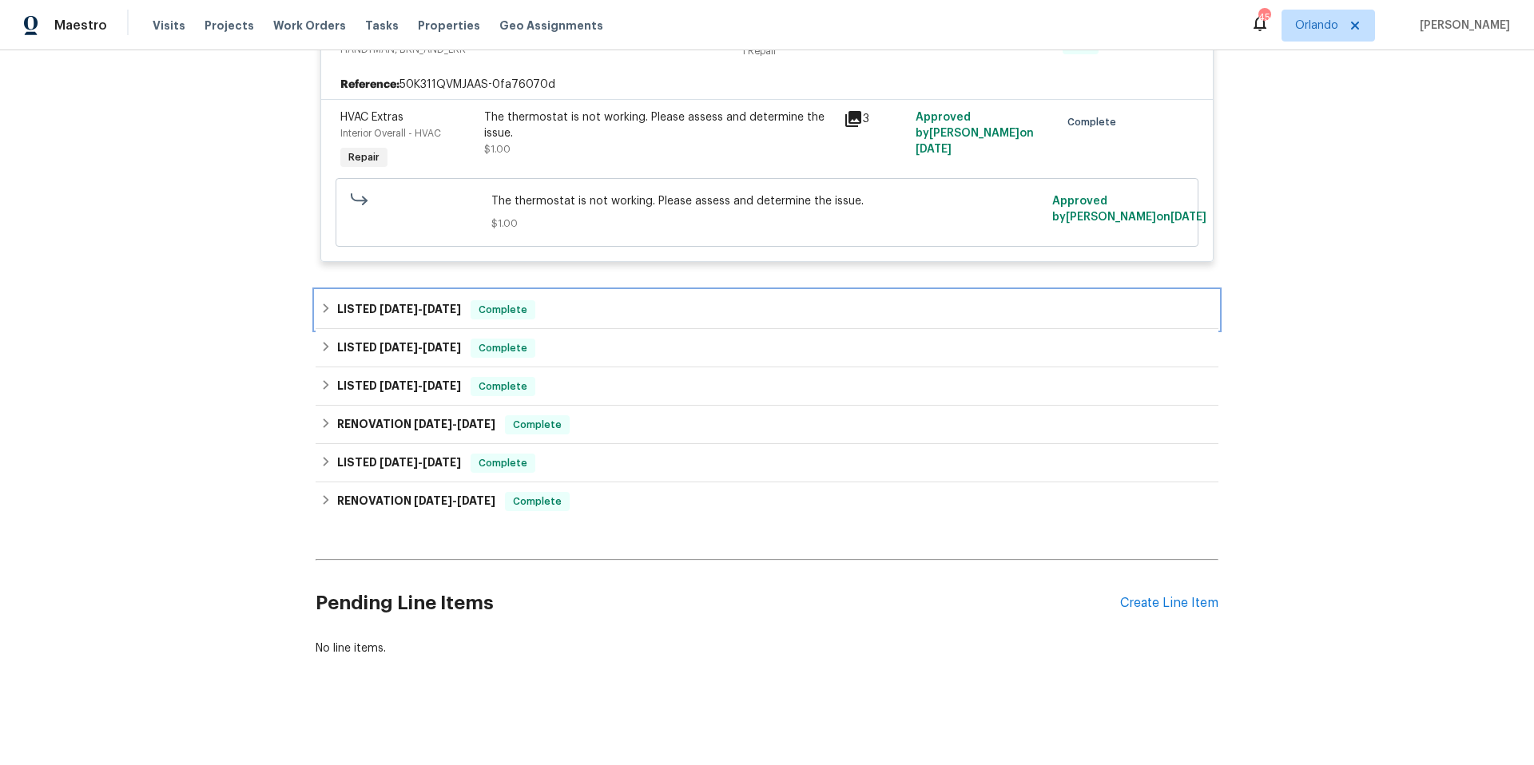
click at [646, 325] on div "LISTED [DATE] - [DATE] Complete" at bounding box center [767, 310] width 903 height 38
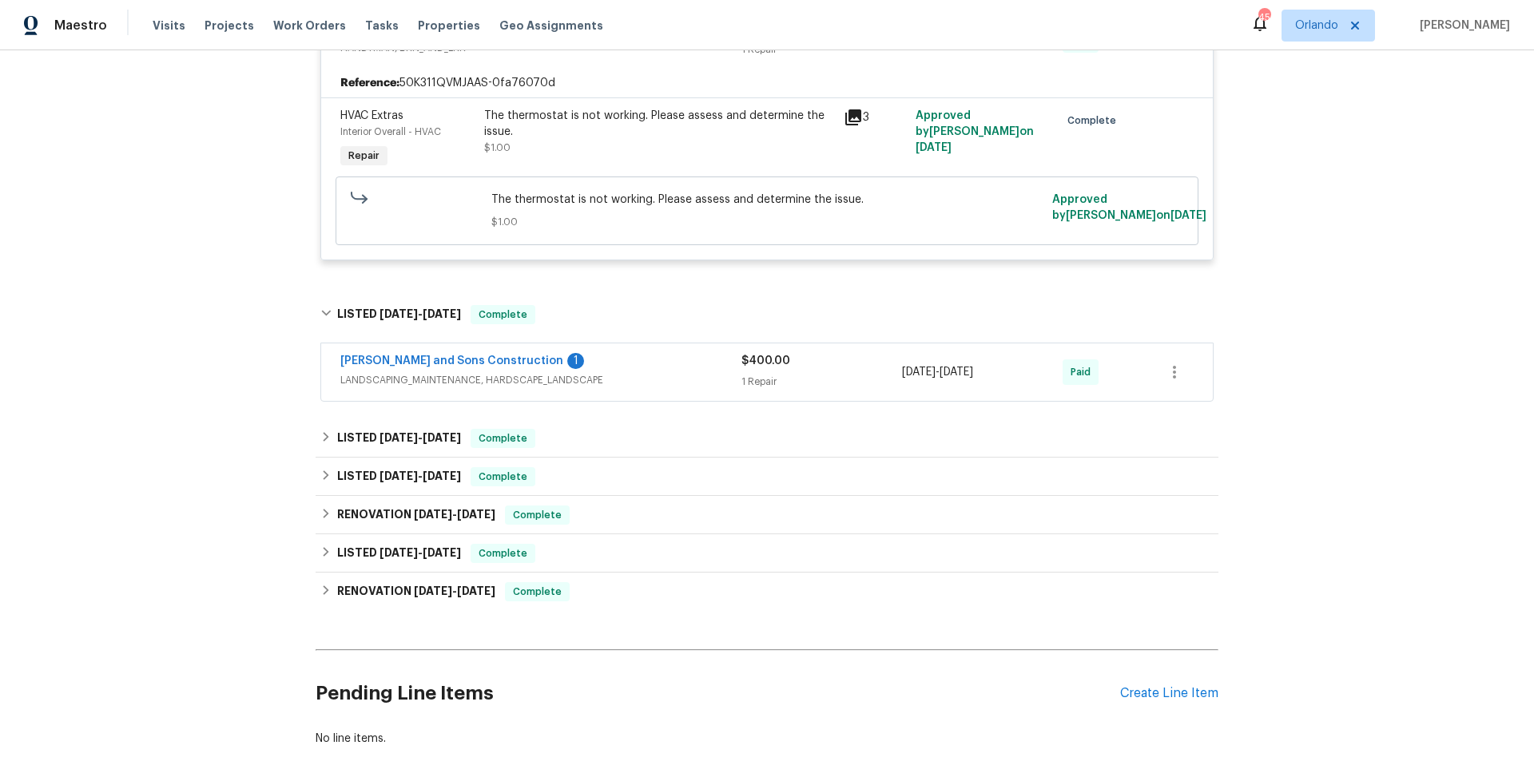
click at [648, 382] on span "LANDSCAPING_MAINTENANCE, HARDSCAPE_LANDSCAPE" at bounding box center [540, 380] width 401 height 16
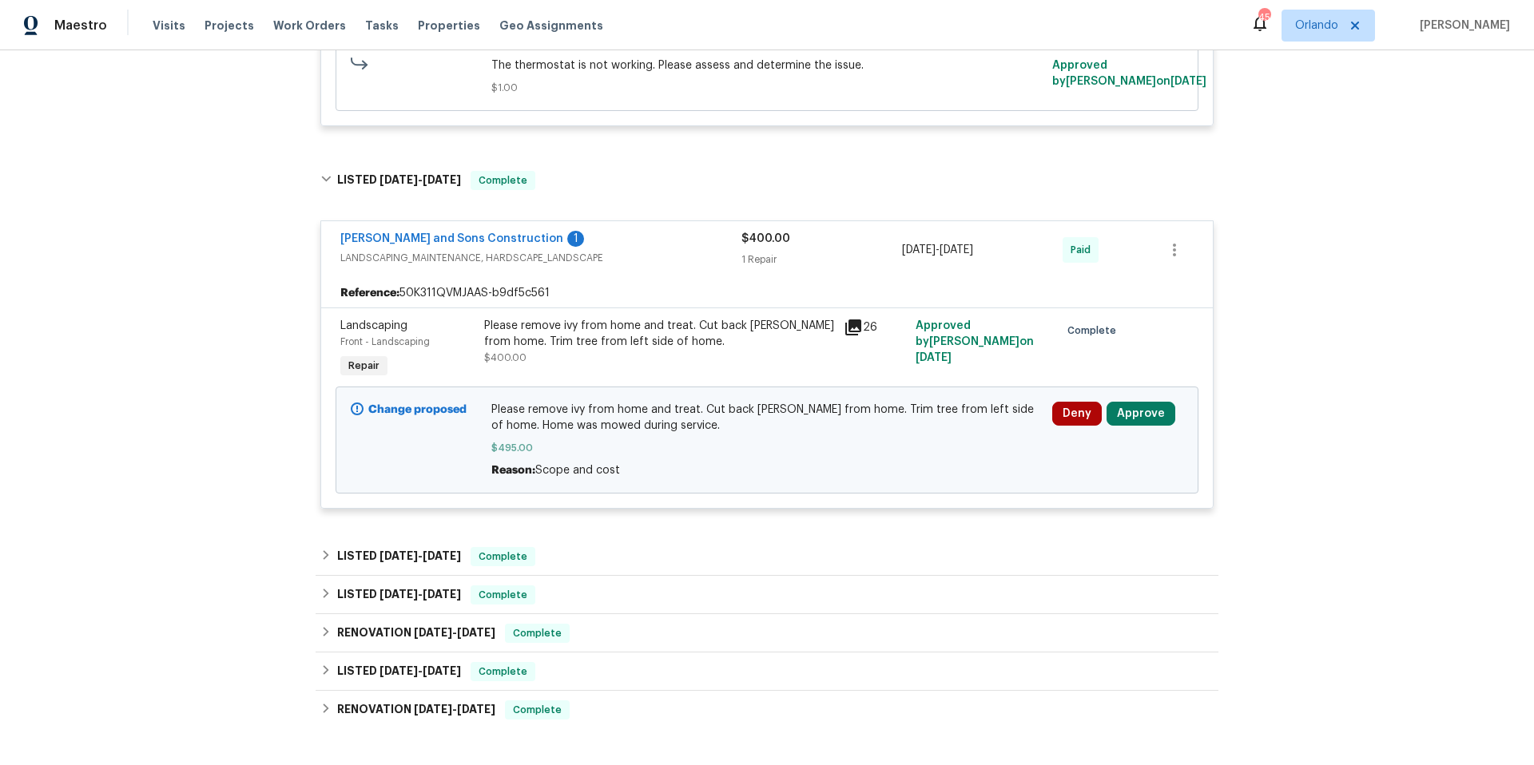
scroll to position [1288, 0]
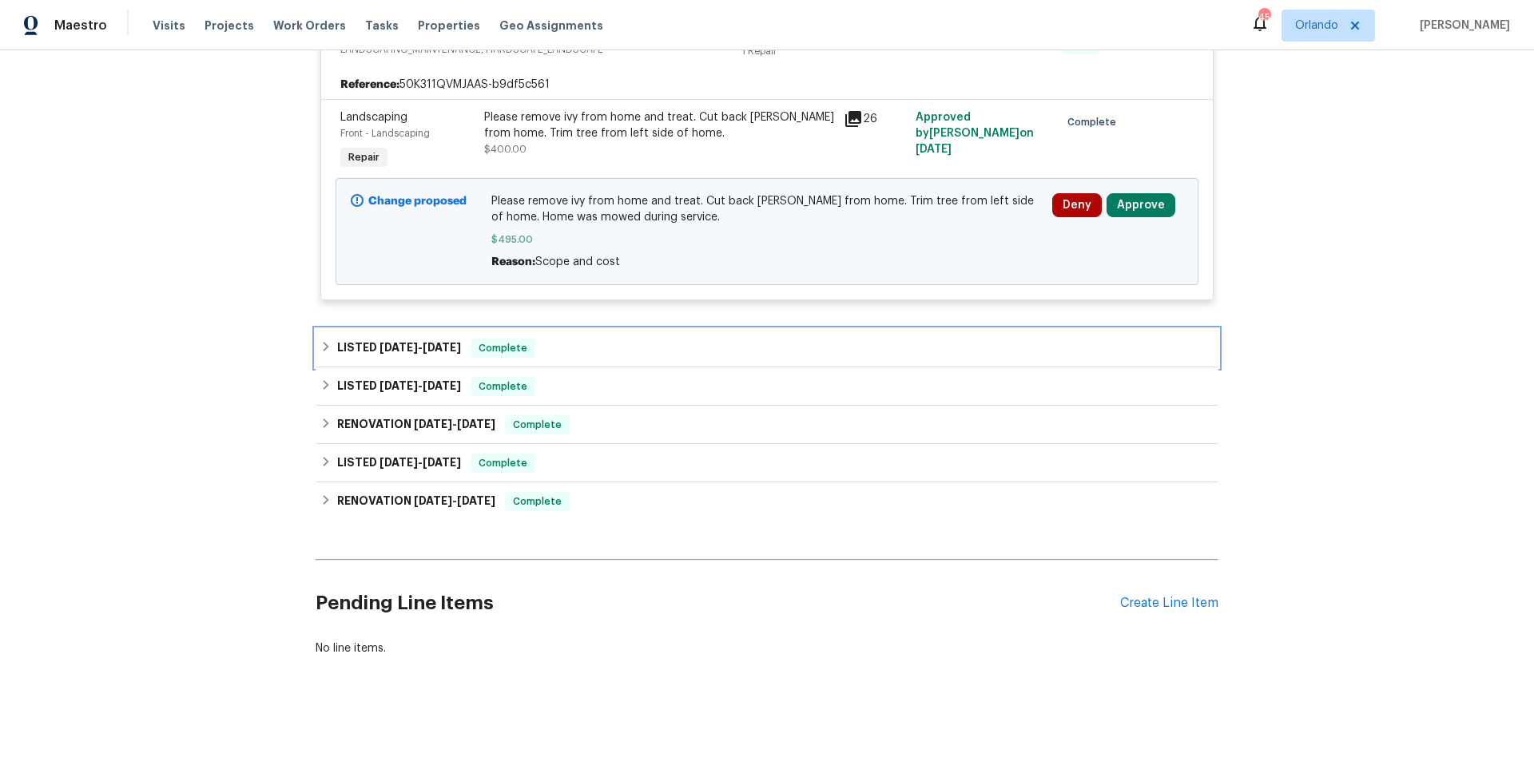
click at [633, 351] on div "LISTED [DATE] - [DATE] Complete" at bounding box center [767, 348] width 903 height 38
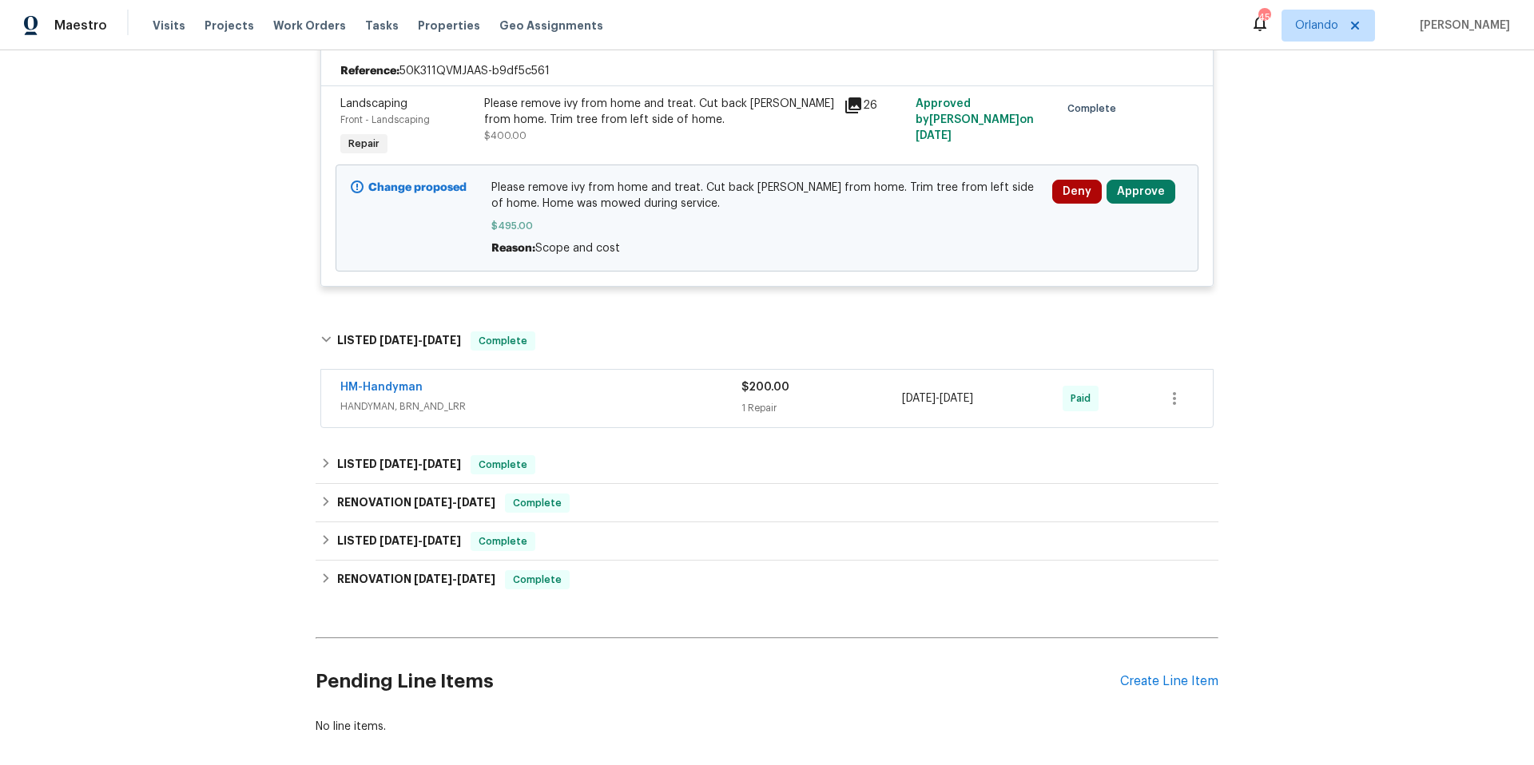
click at [634, 391] on div "HM-Handyman" at bounding box center [540, 388] width 401 height 19
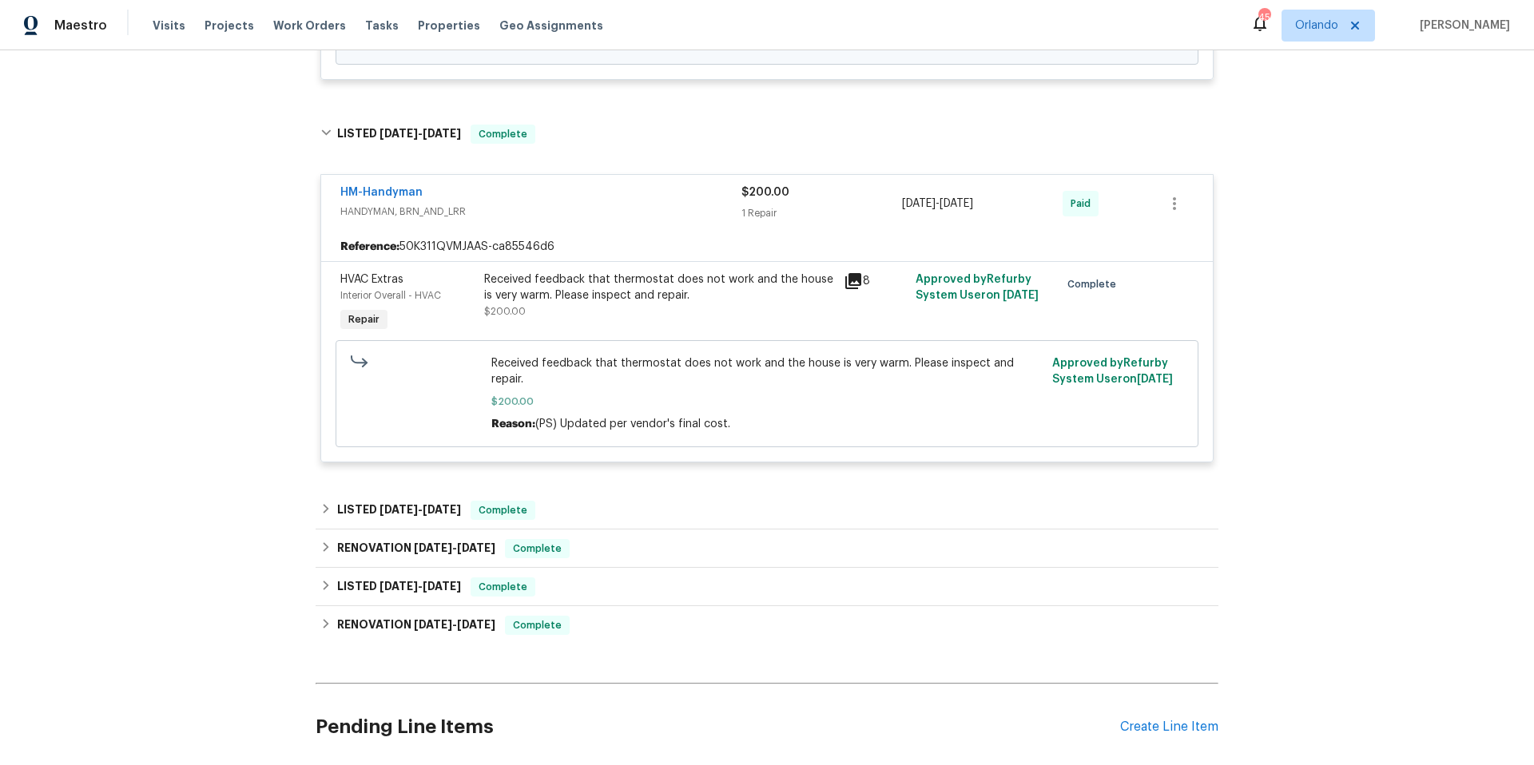
scroll to position [1615, 0]
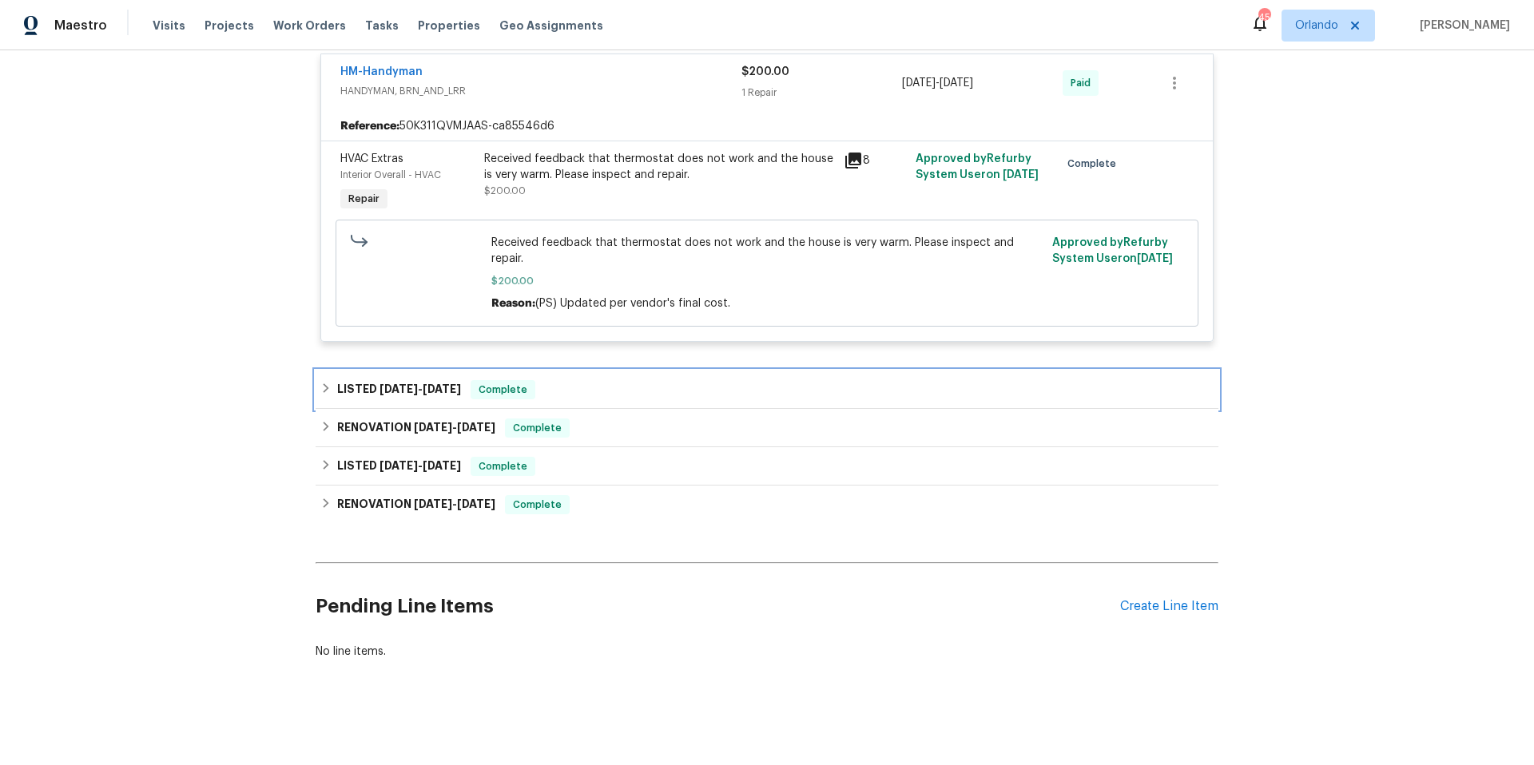
click at [591, 380] on div "LISTED [DATE] - [DATE] Complete" at bounding box center [766, 389] width 893 height 19
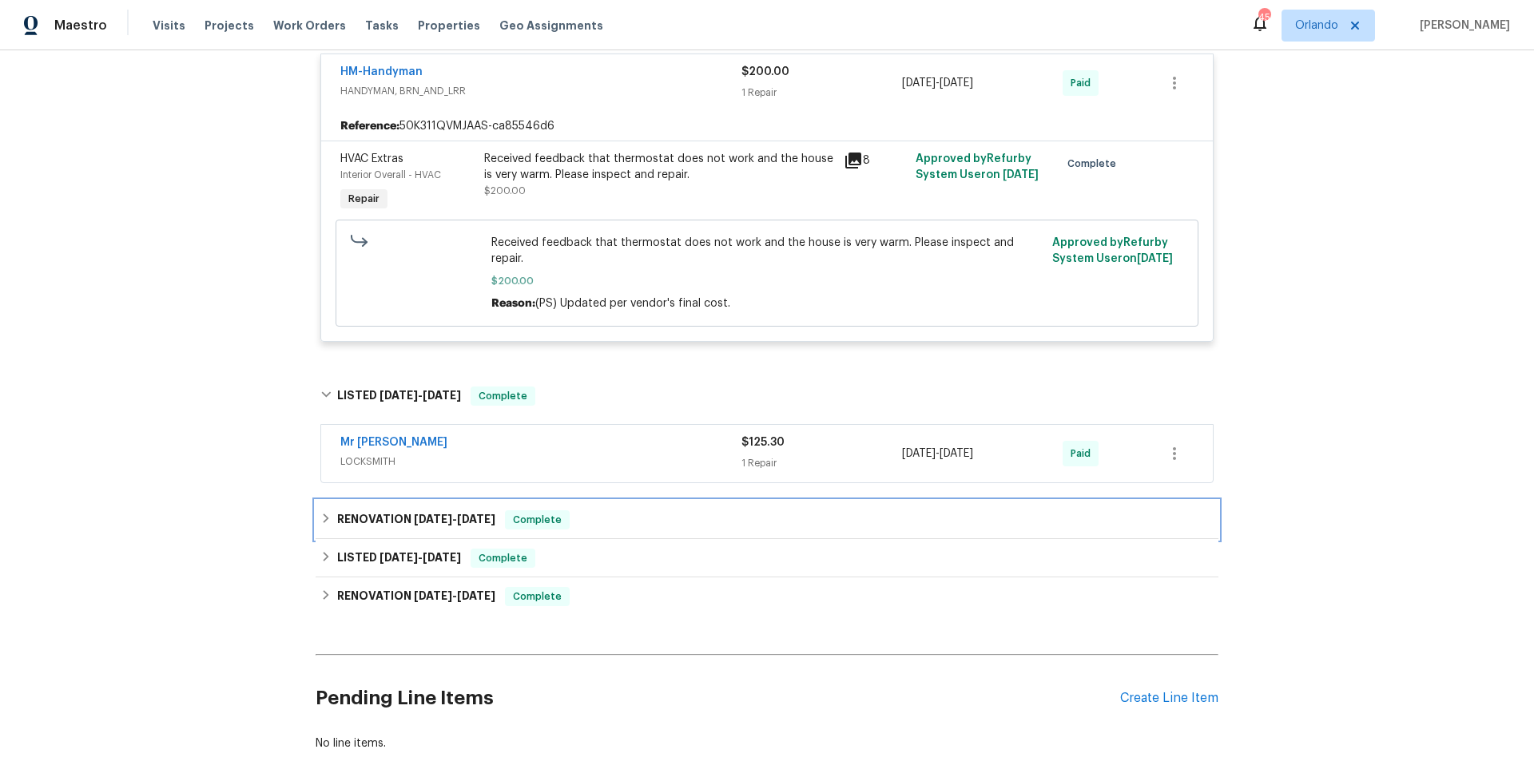
click at [598, 510] on div "RENOVATION [DATE] - [DATE] Complete" at bounding box center [766, 519] width 893 height 19
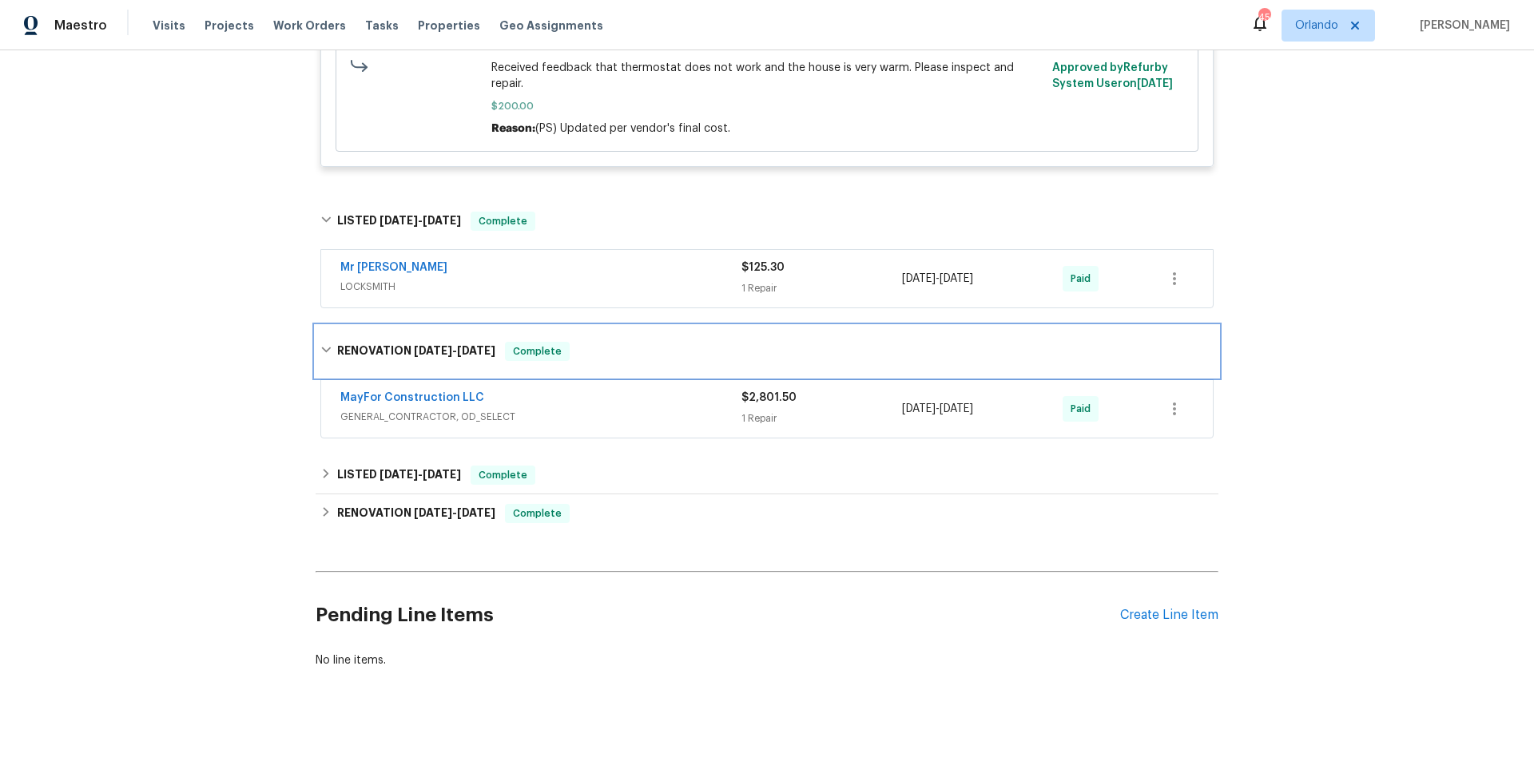
scroll to position [1801, 0]
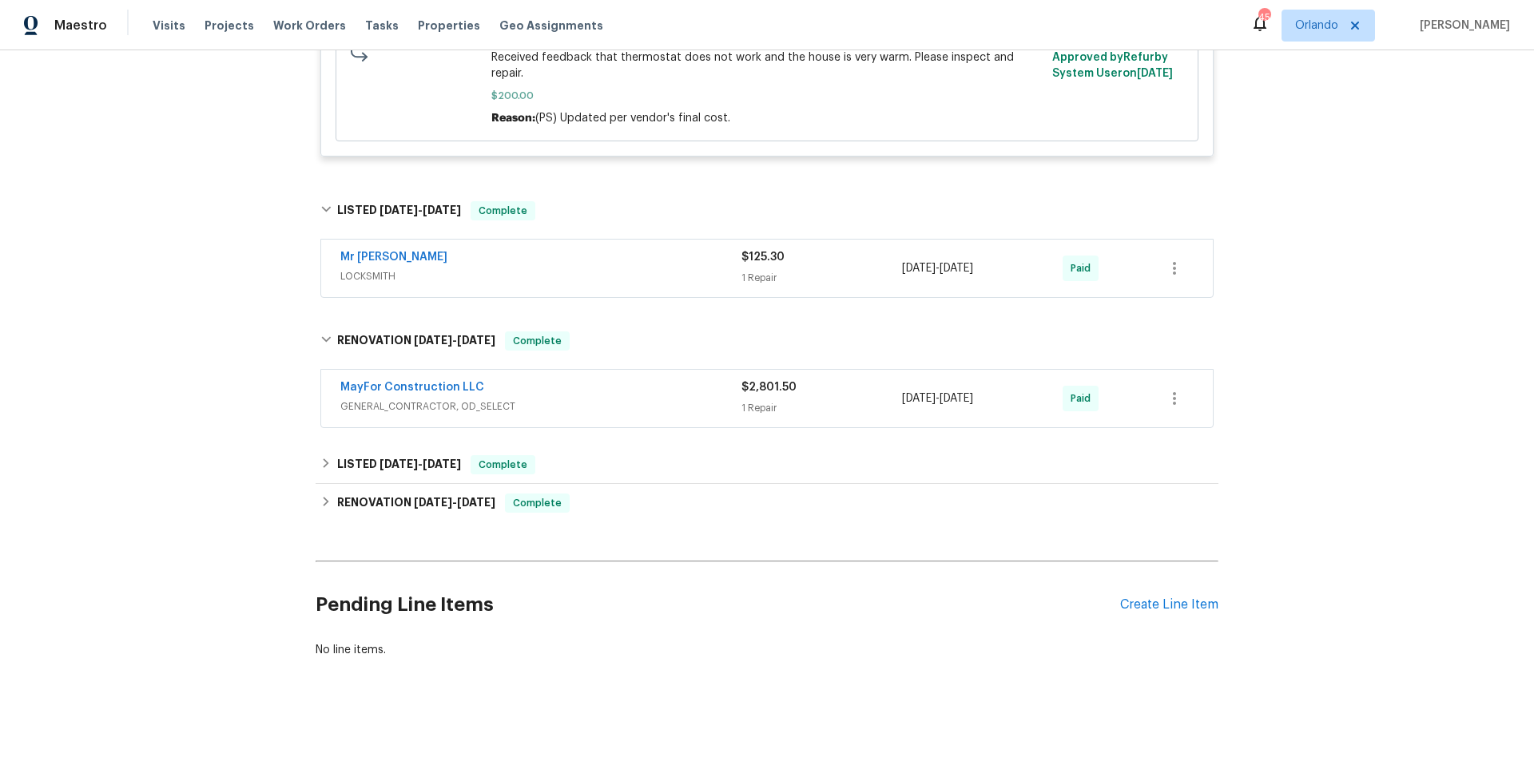
click at [626, 399] on span "GENERAL_CONTRACTOR, OD_SELECT" at bounding box center [540, 407] width 401 height 16
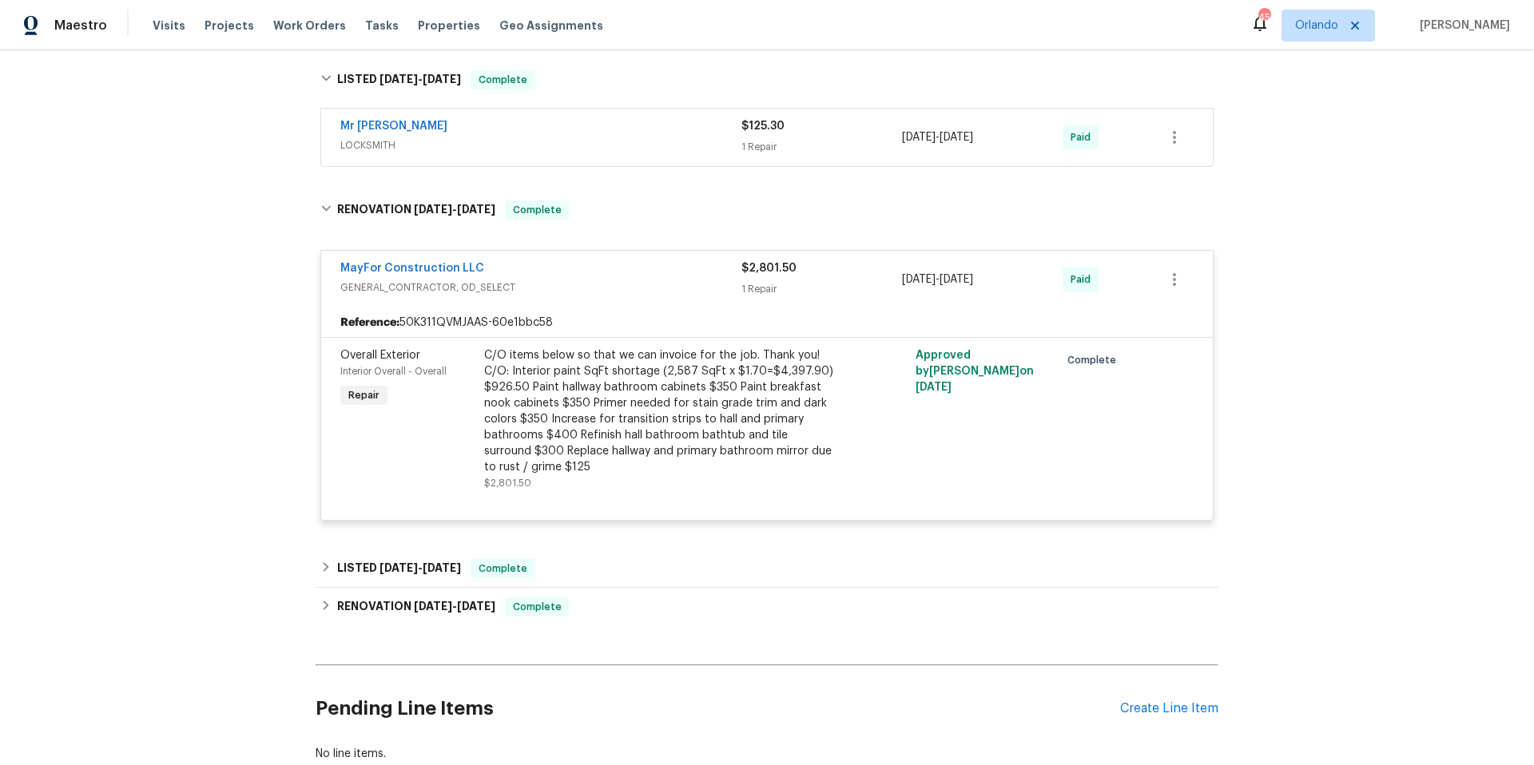
scroll to position [2025, 0]
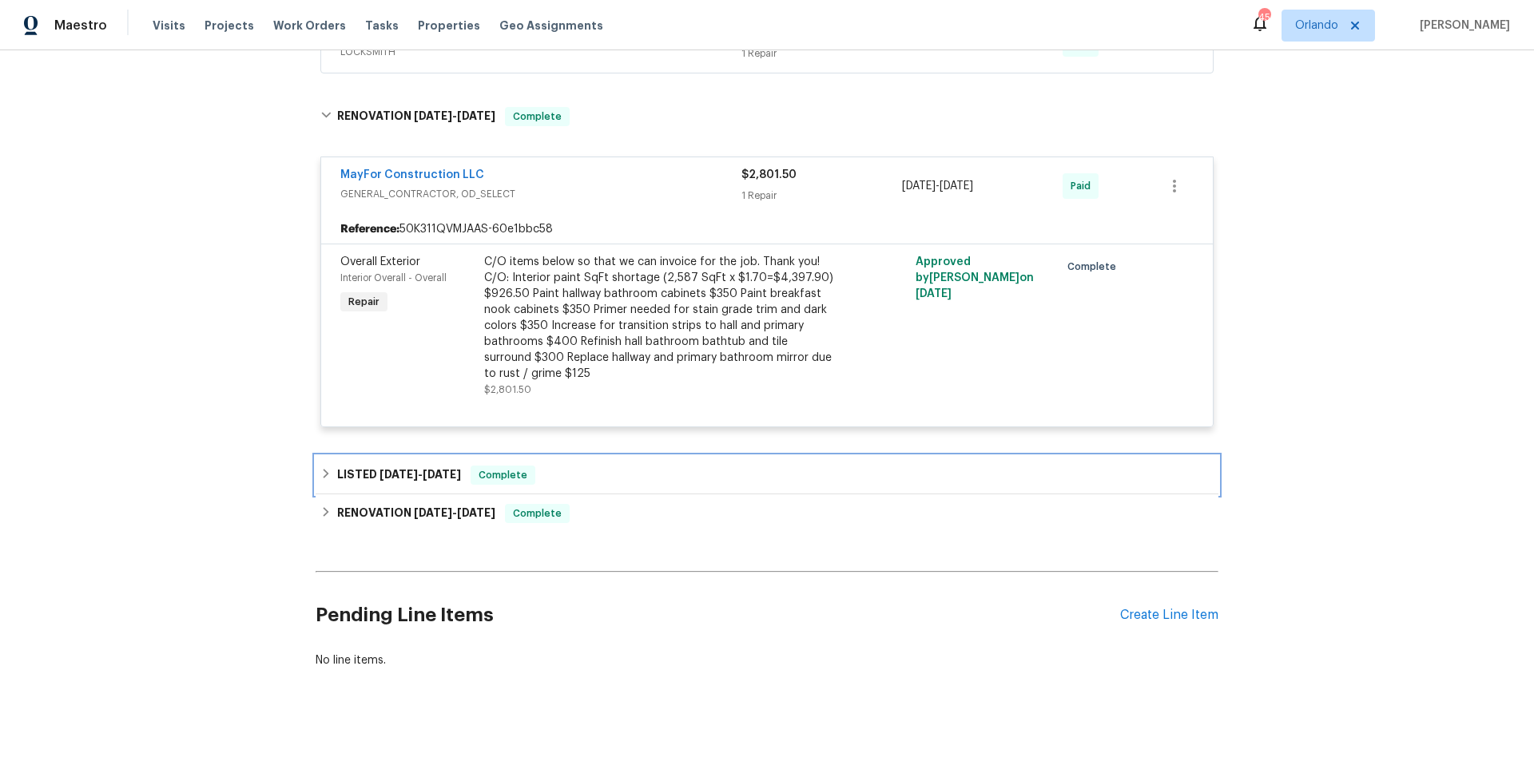
click at [623, 466] on div "LISTED [DATE] - [DATE] Complete" at bounding box center [766, 475] width 893 height 19
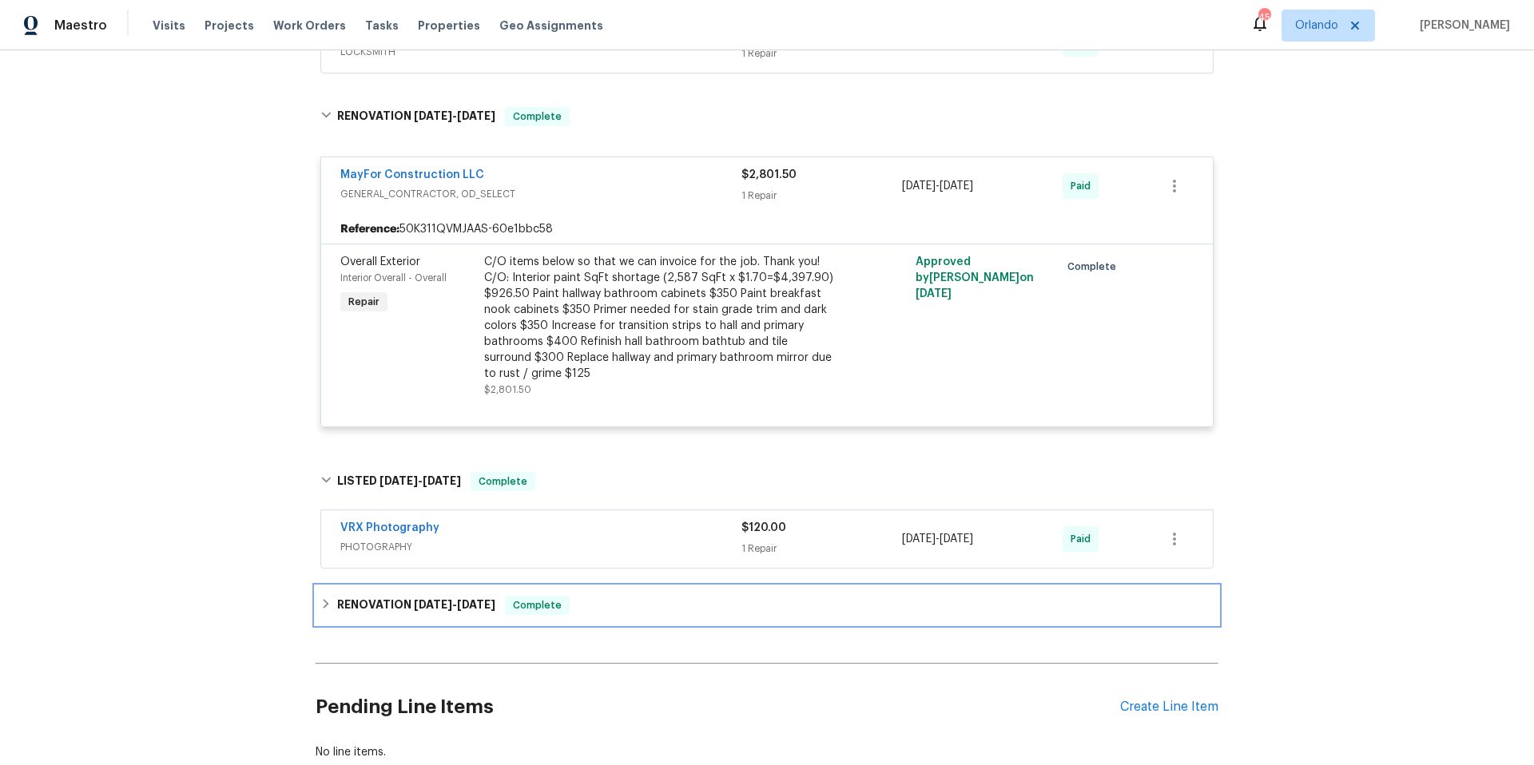
click at [634, 596] on div "RENOVATION [DATE] - [DATE] Complete" at bounding box center [766, 605] width 893 height 19
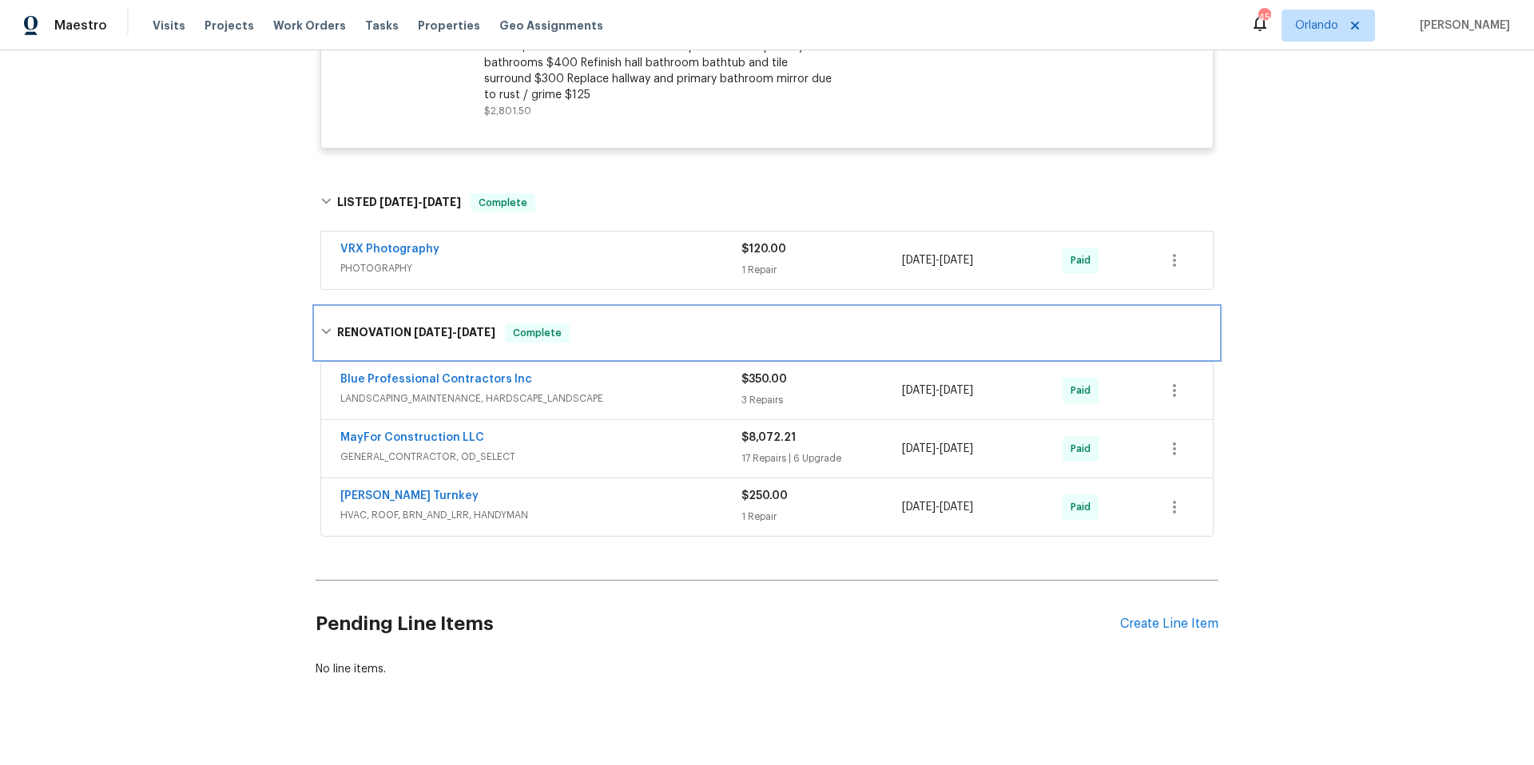
scroll to position [2308, 0]
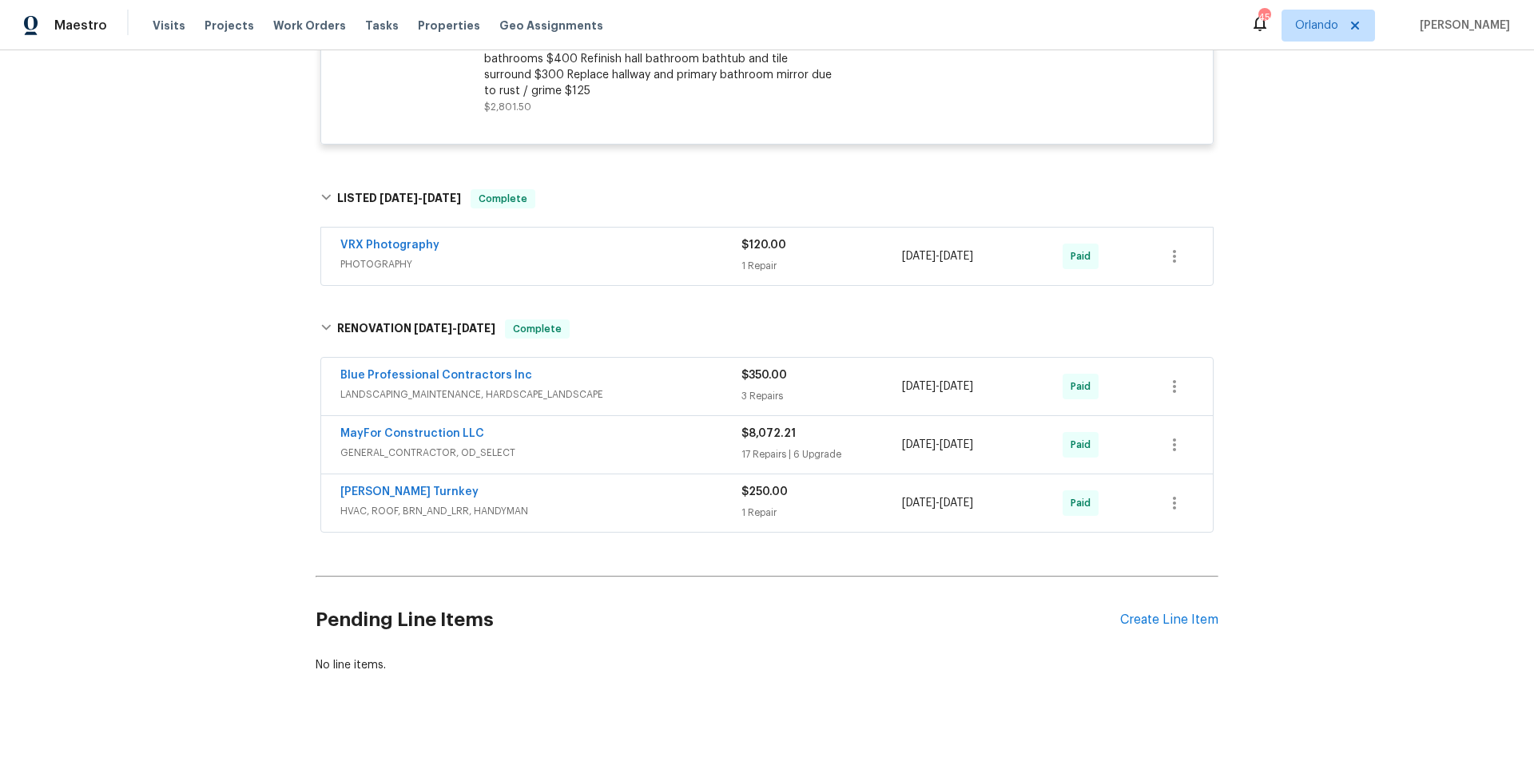
click at [633, 445] on span "GENERAL_CONTRACTOR, OD_SELECT" at bounding box center [540, 453] width 401 height 16
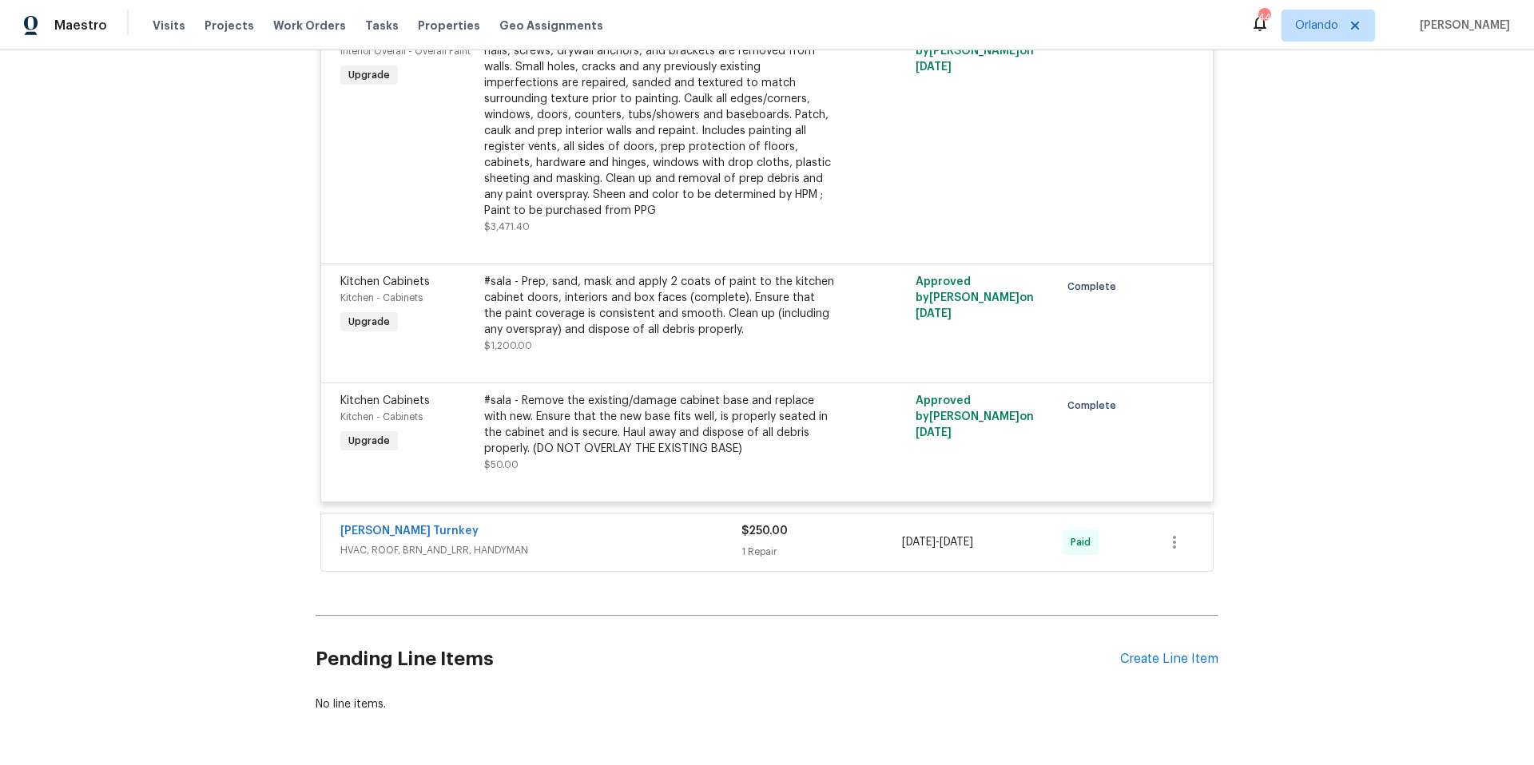
scroll to position [5544, 0]
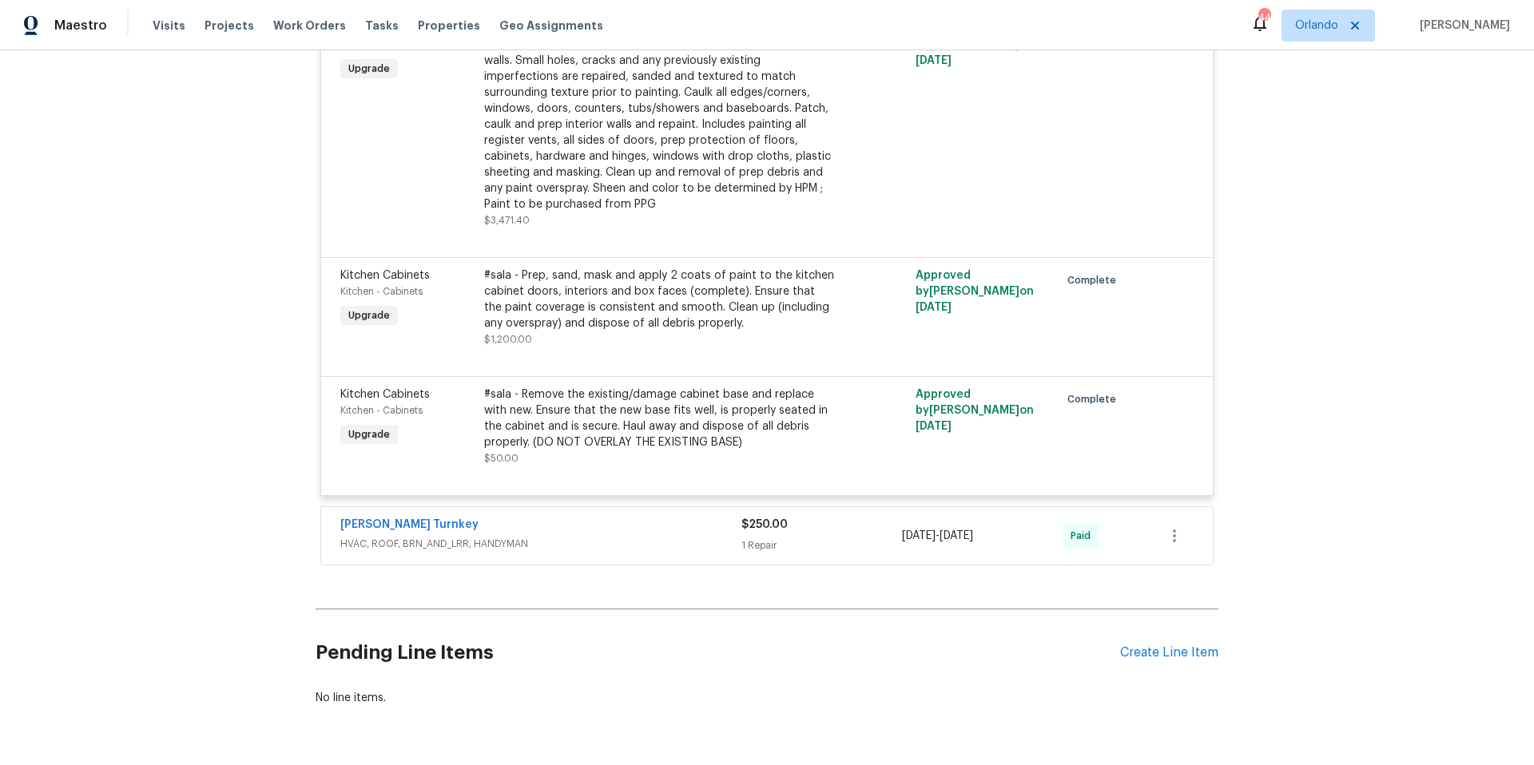
click at [635, 517] on div "[PERSON_NAME] Turnkey" at bounding box center [540, 526] width 401 height 19
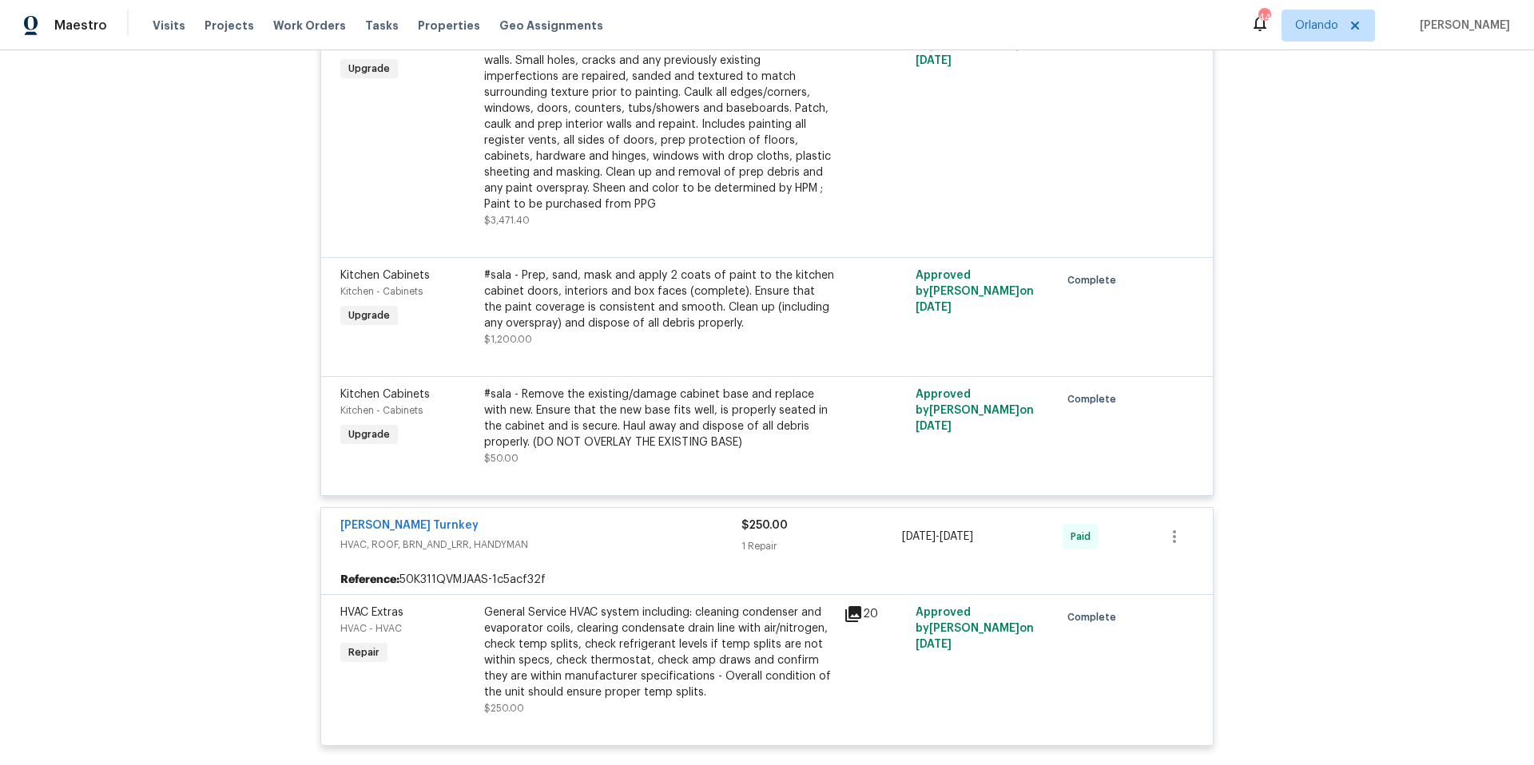
click at [635, 518] on div "[PERSON_NAME] Turnkey" at bounding box center [540, 527] width 401 height 19
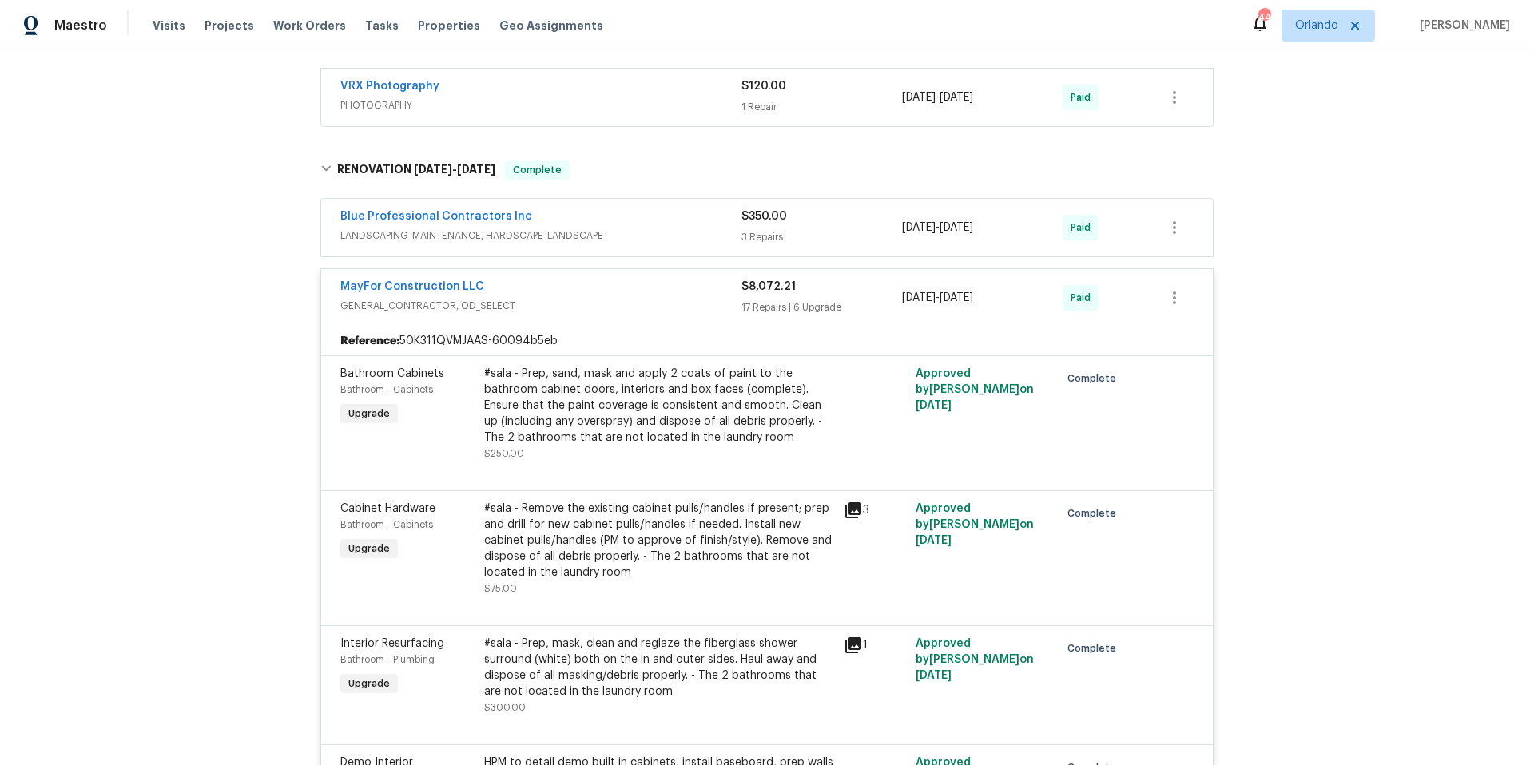
scroll to position [2465, 0]
click at [617, 300] on span "GENERAL_CONTRACTOR, OD_SELECT" at bounding box center [540, 308] width 401 height 16
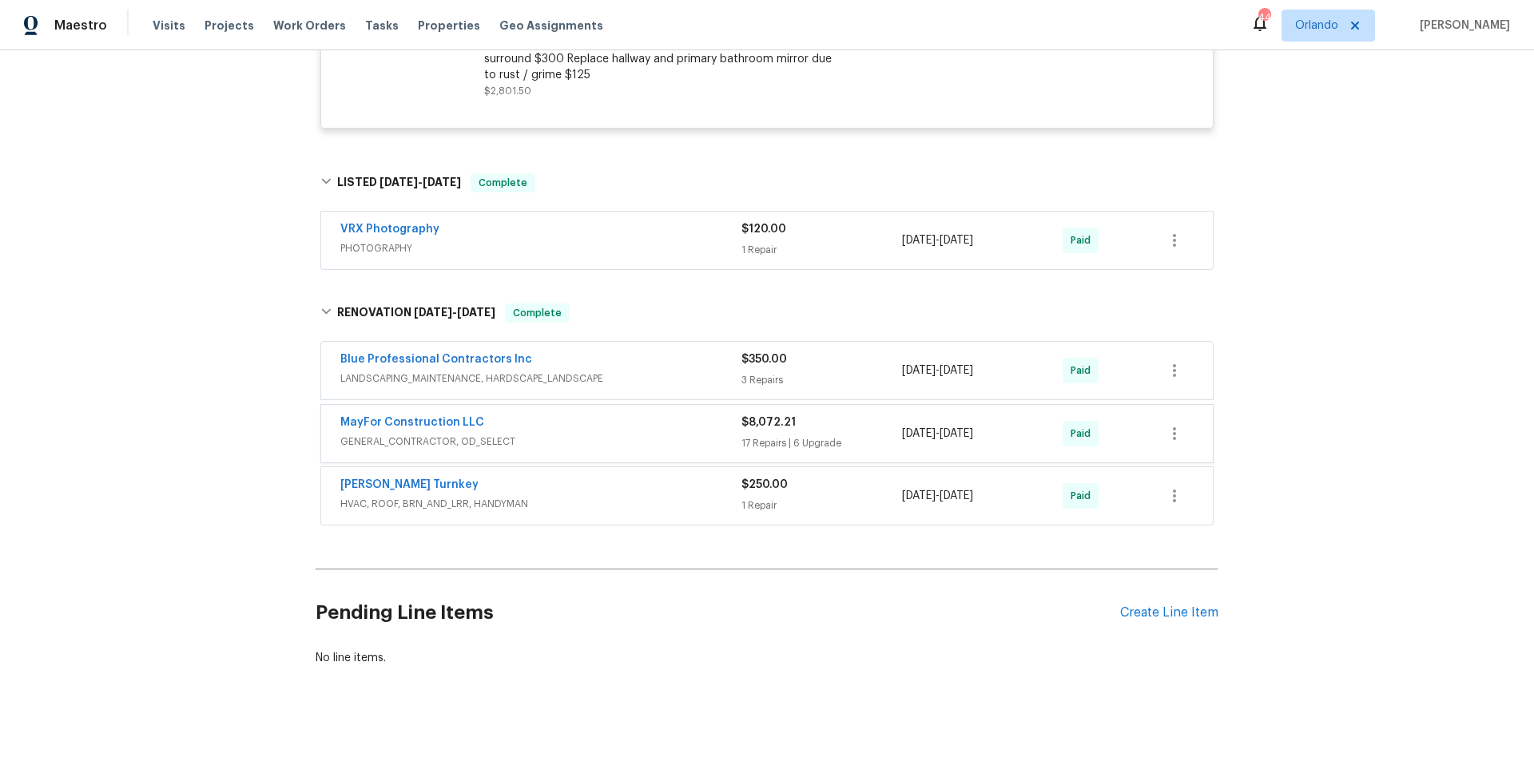
scroll to position [2323, 0]
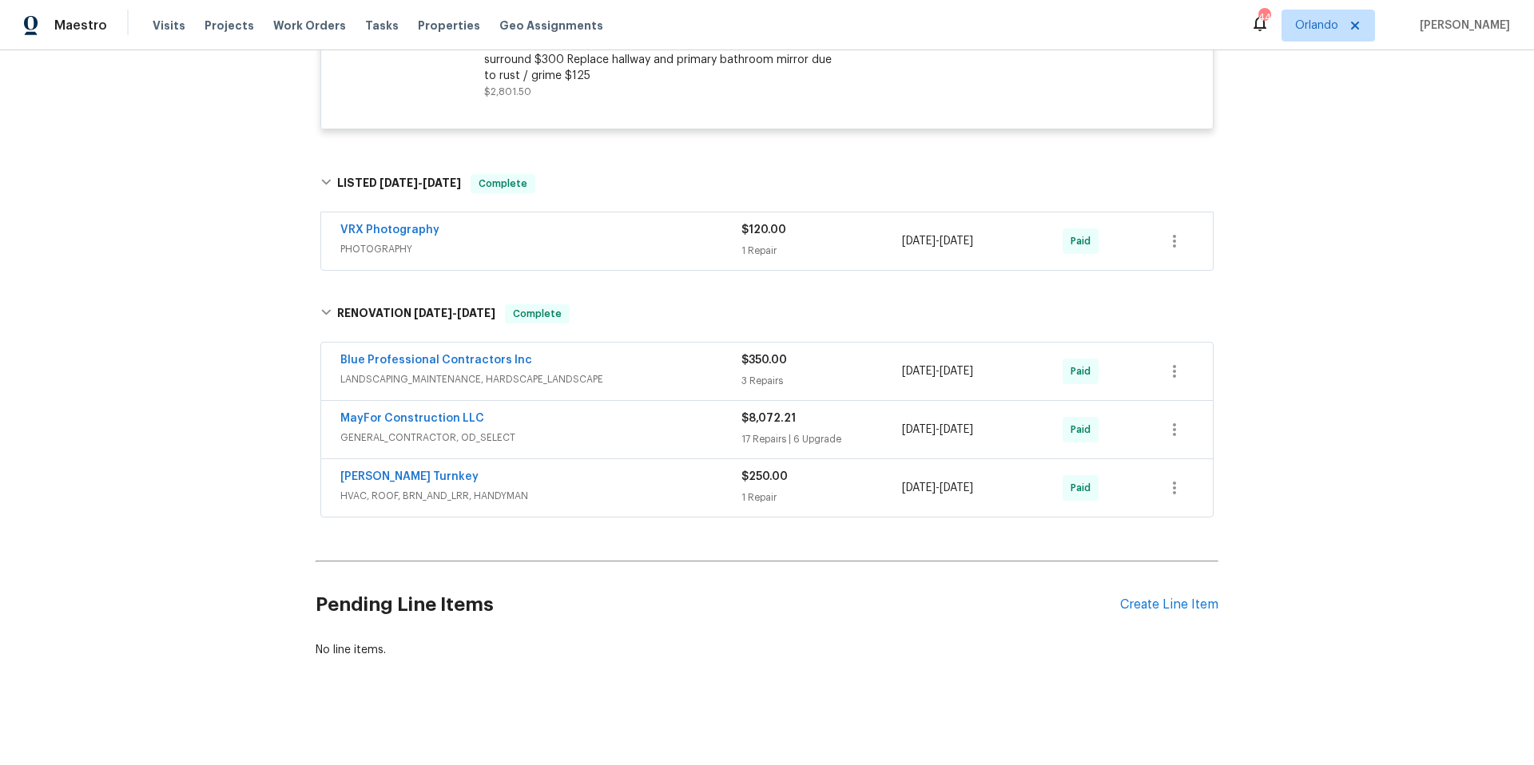
click at [648, 371] on span "LANDSCAPING_MAINTENANCE, HARDSCAPE_LANDSCAPE" at bounding box center [540, 379] width 401 height 16
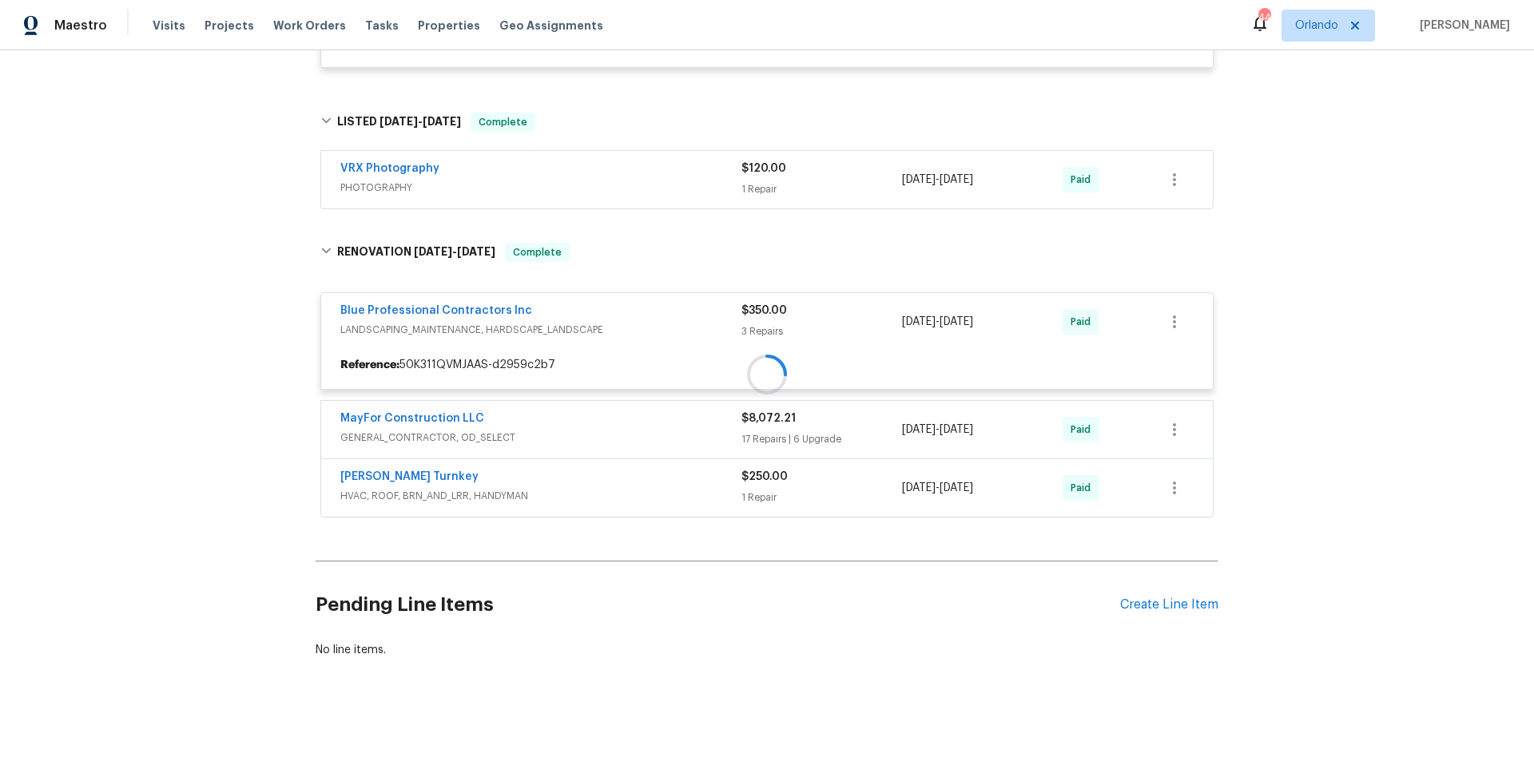
scroll to position [2465, 0]
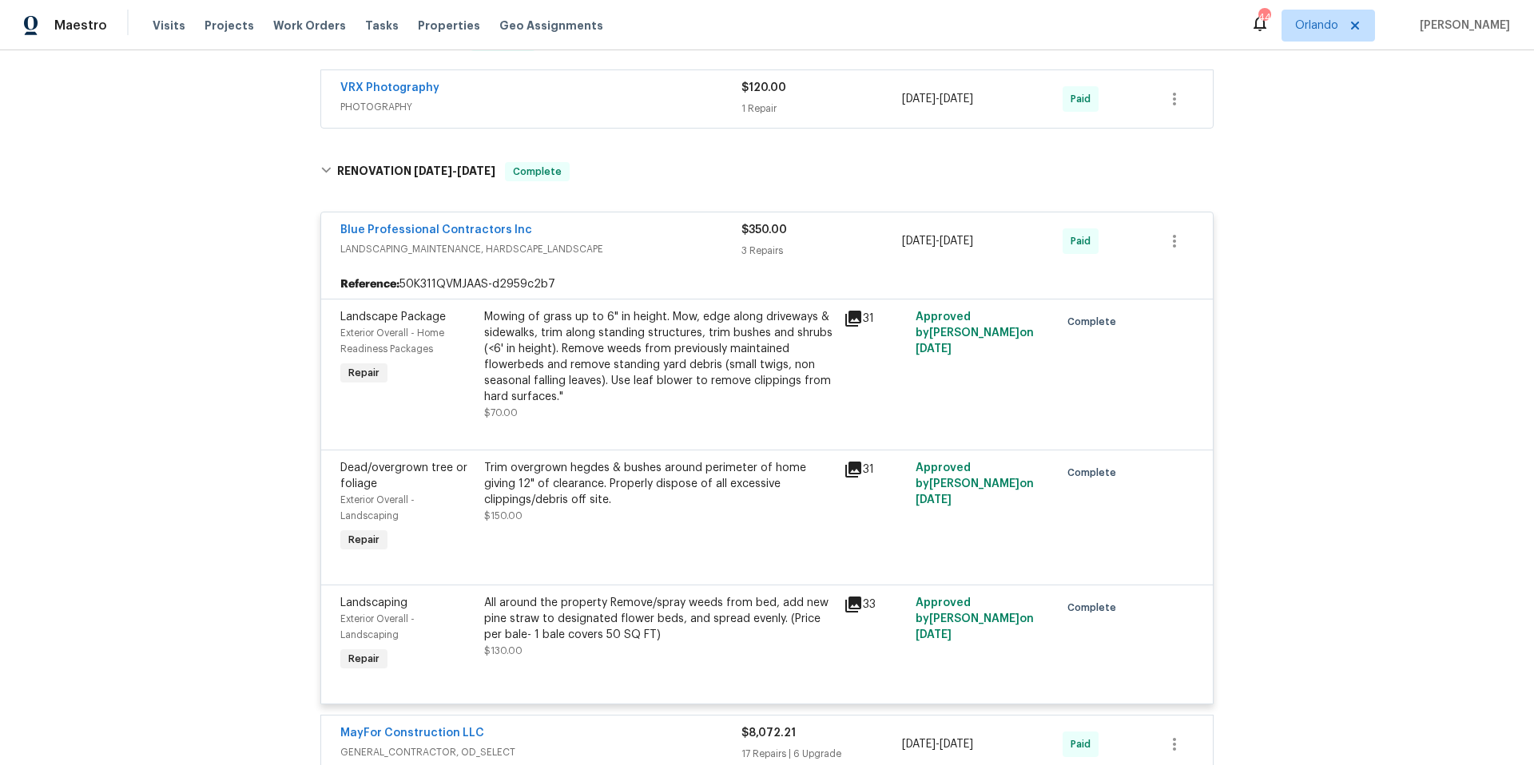
click at [646, 222] on div "Blue Professional Contractors Inc" at bounding box center [540, 231] width 401 height 19
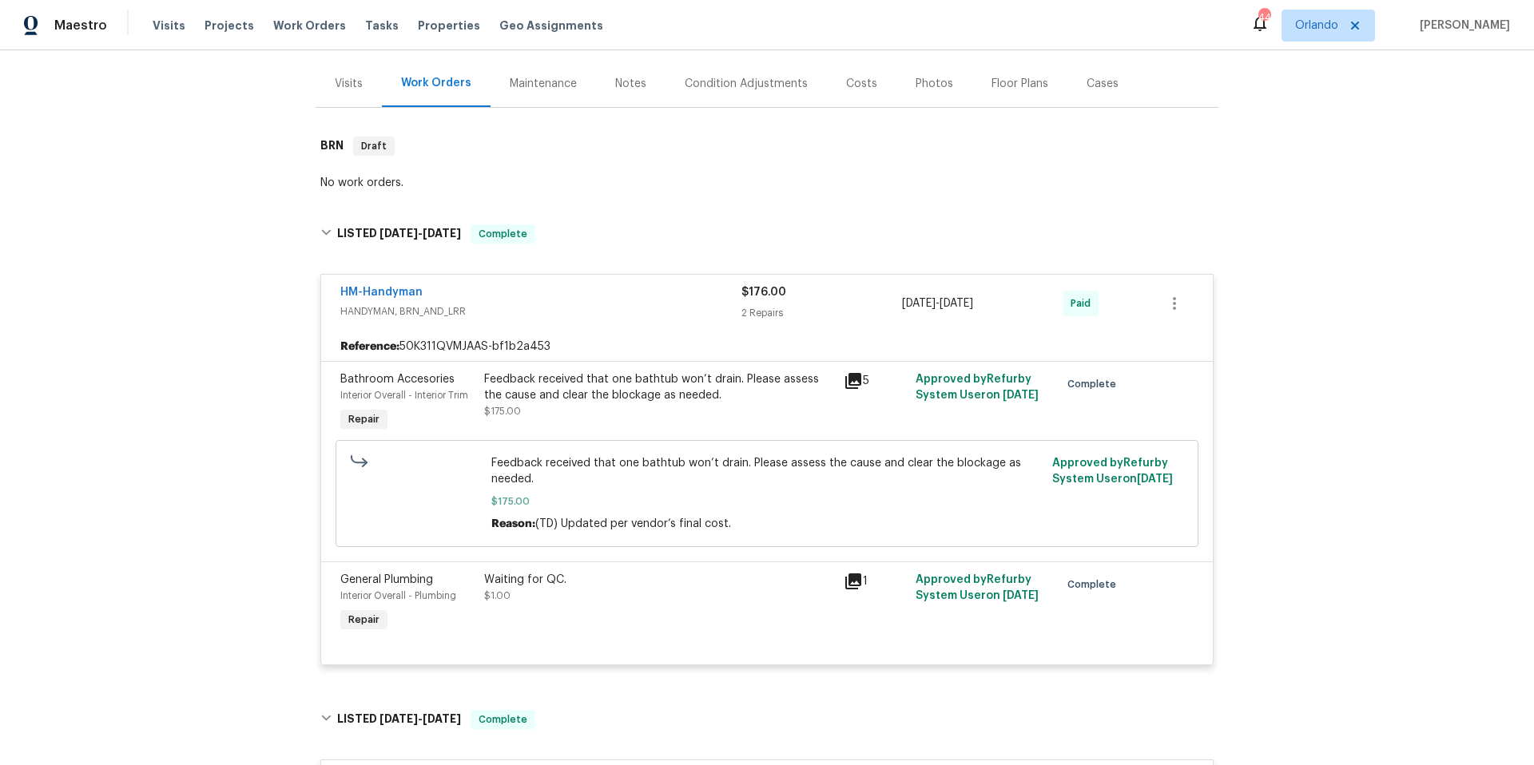
scroll to position [0, 0]
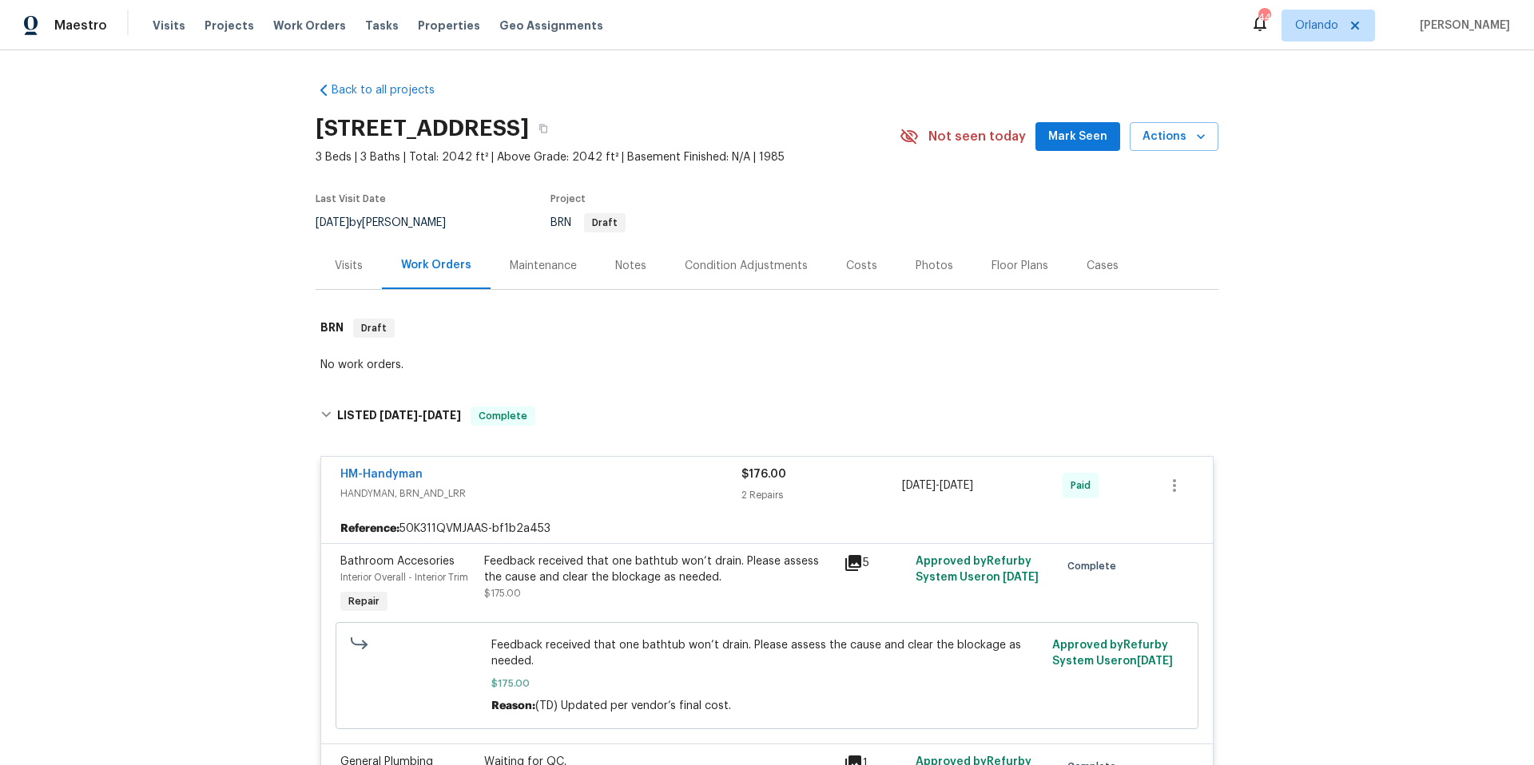
click at [335, 268] on div "Visits" at bounding box center [349, 266] width 28 height 16
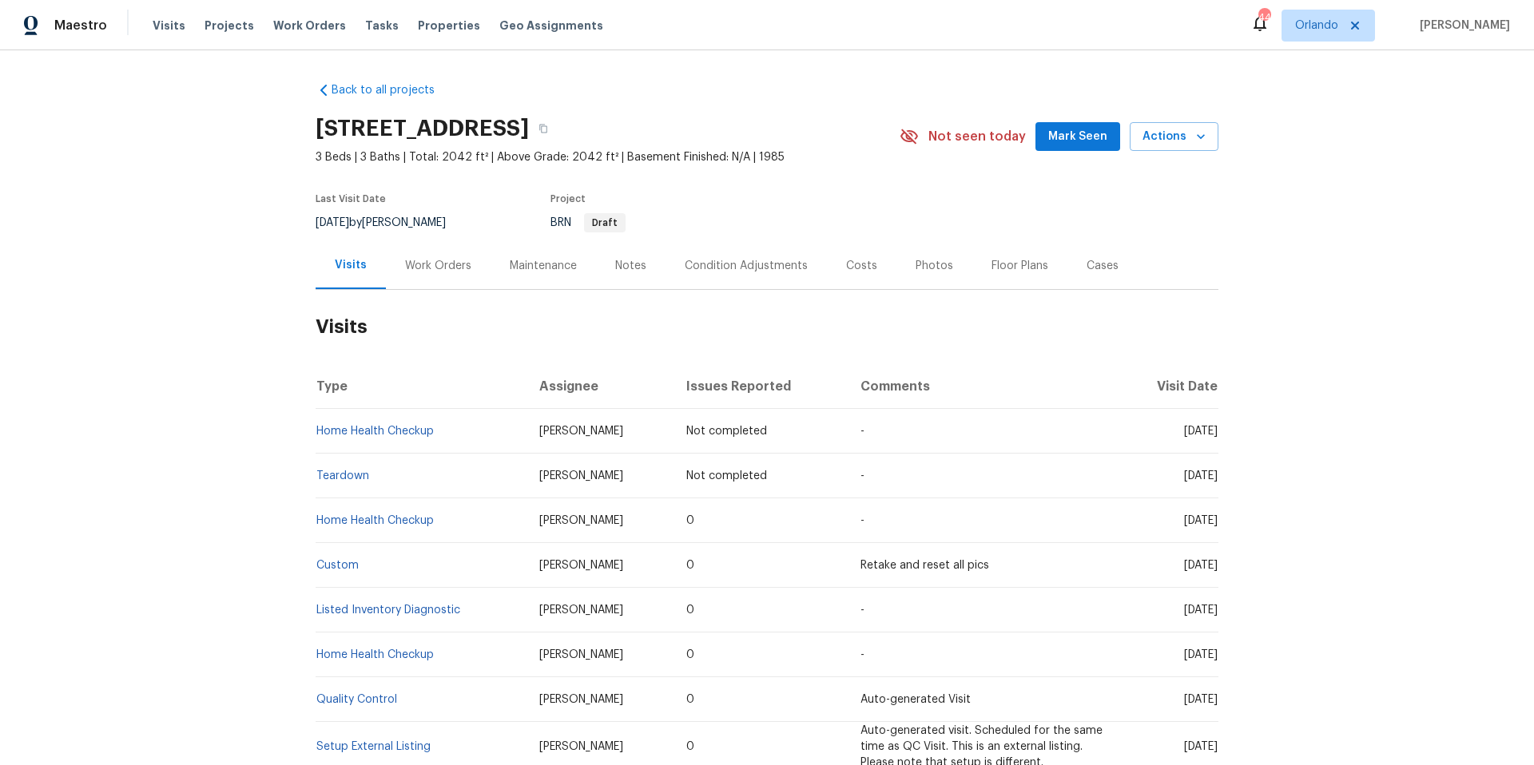
click at [915, 269] on div "Photos" at bounding box center [934, 266] width 38 height 16
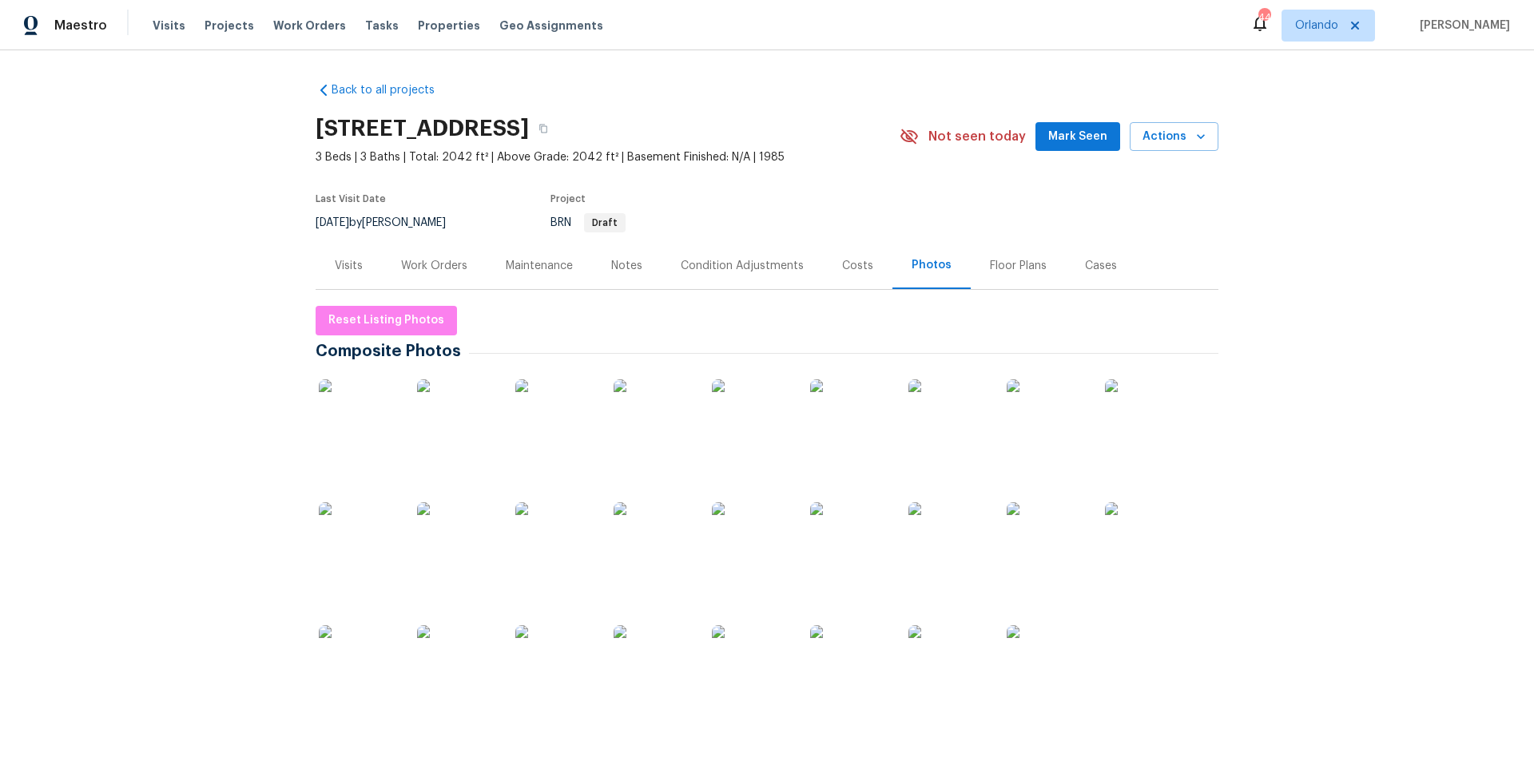
click at [442, 670] on img at bounding box center [457, 665] width 80 height 80
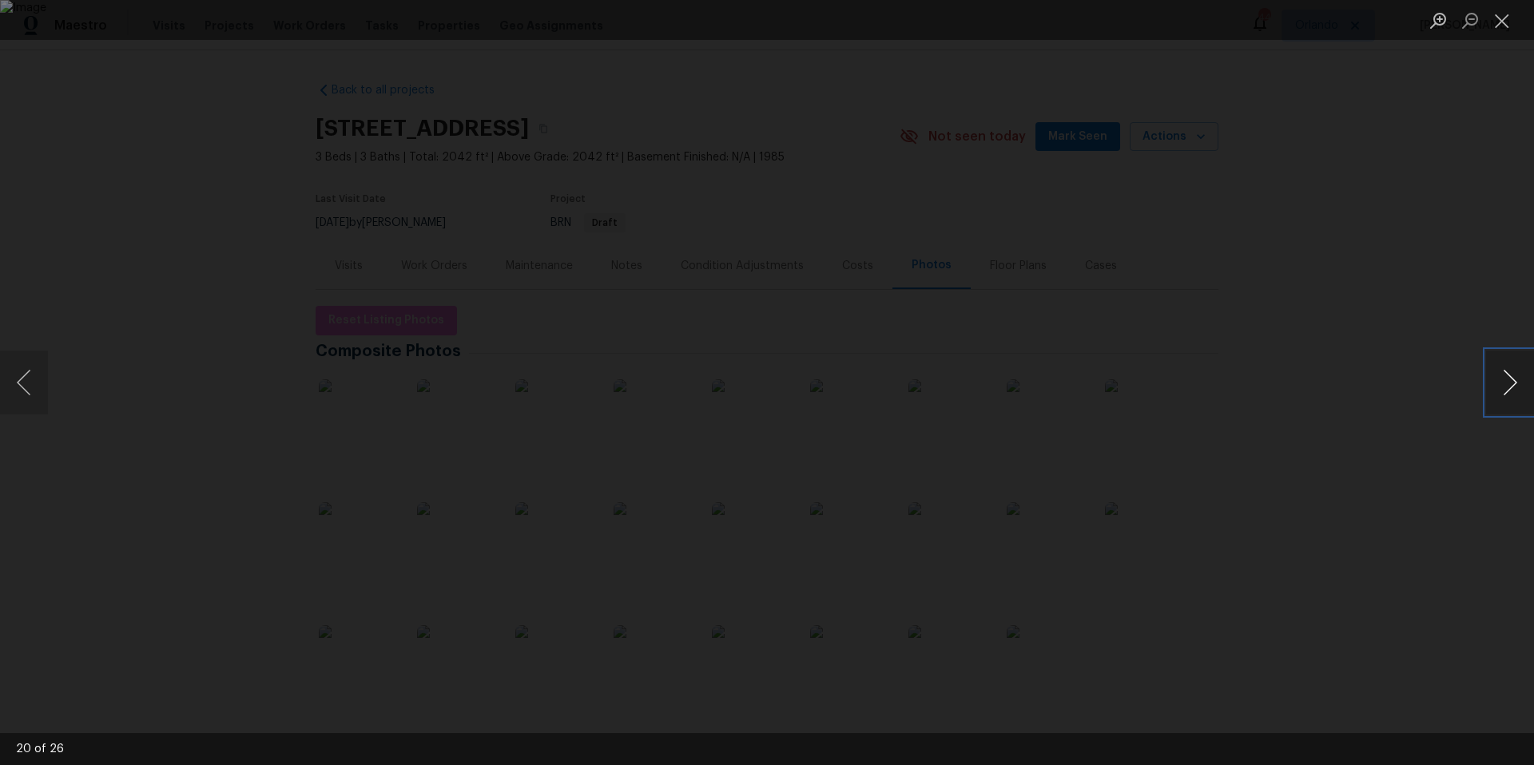
click at [1501, 386] on button "Next image" at bounding box center [1510, 383] width 48 height 64
click at [30, 383] on button "Previous image" at bounding box center [24, 383] width 48 height 64
click at [1495, 26] on button "Close lightbox" at bounding box center [1502, 20] width 32 height 28
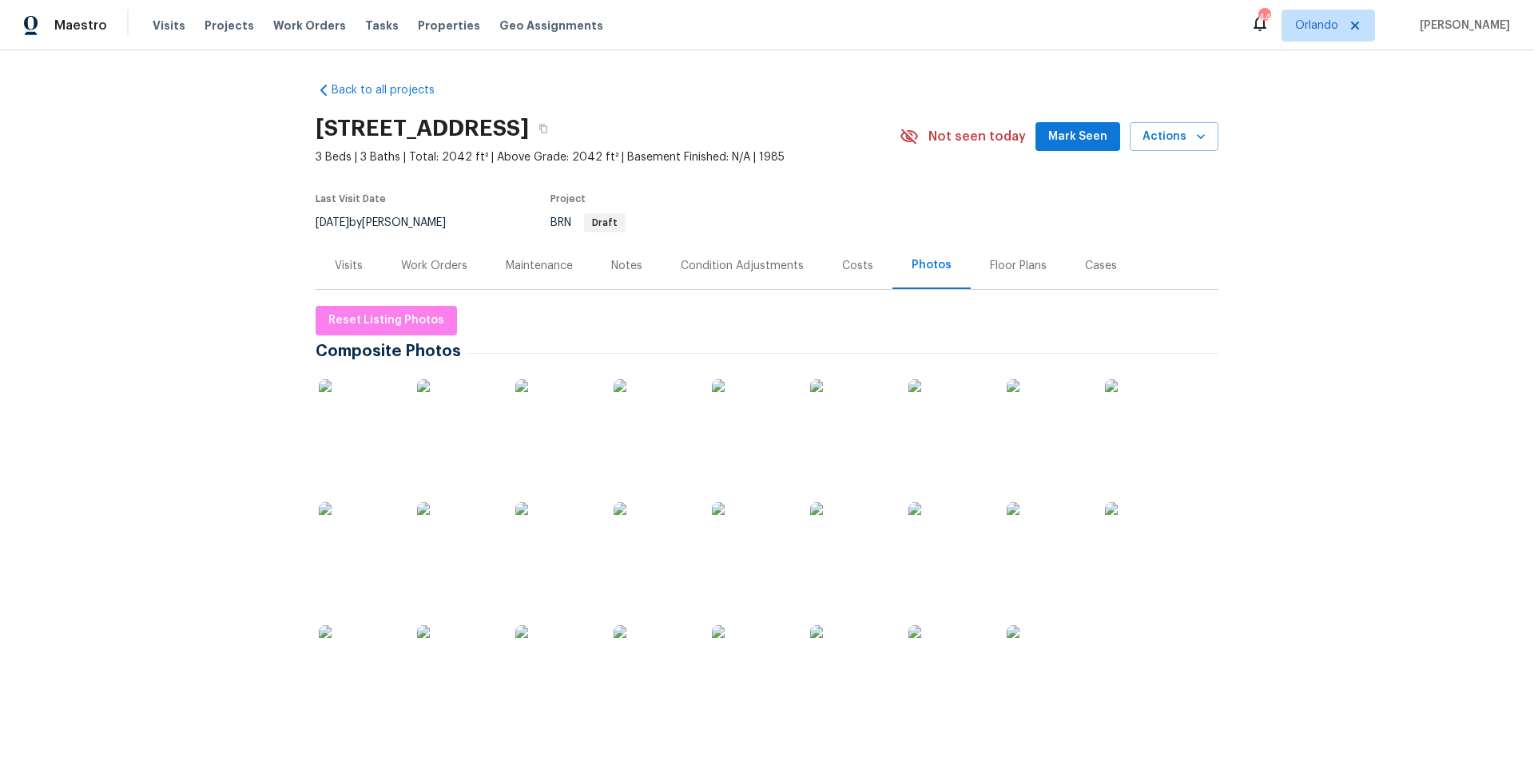
click at [1010, 268] on div "Floor Plans" at bounding box center [1018, 266] width 57 height 16
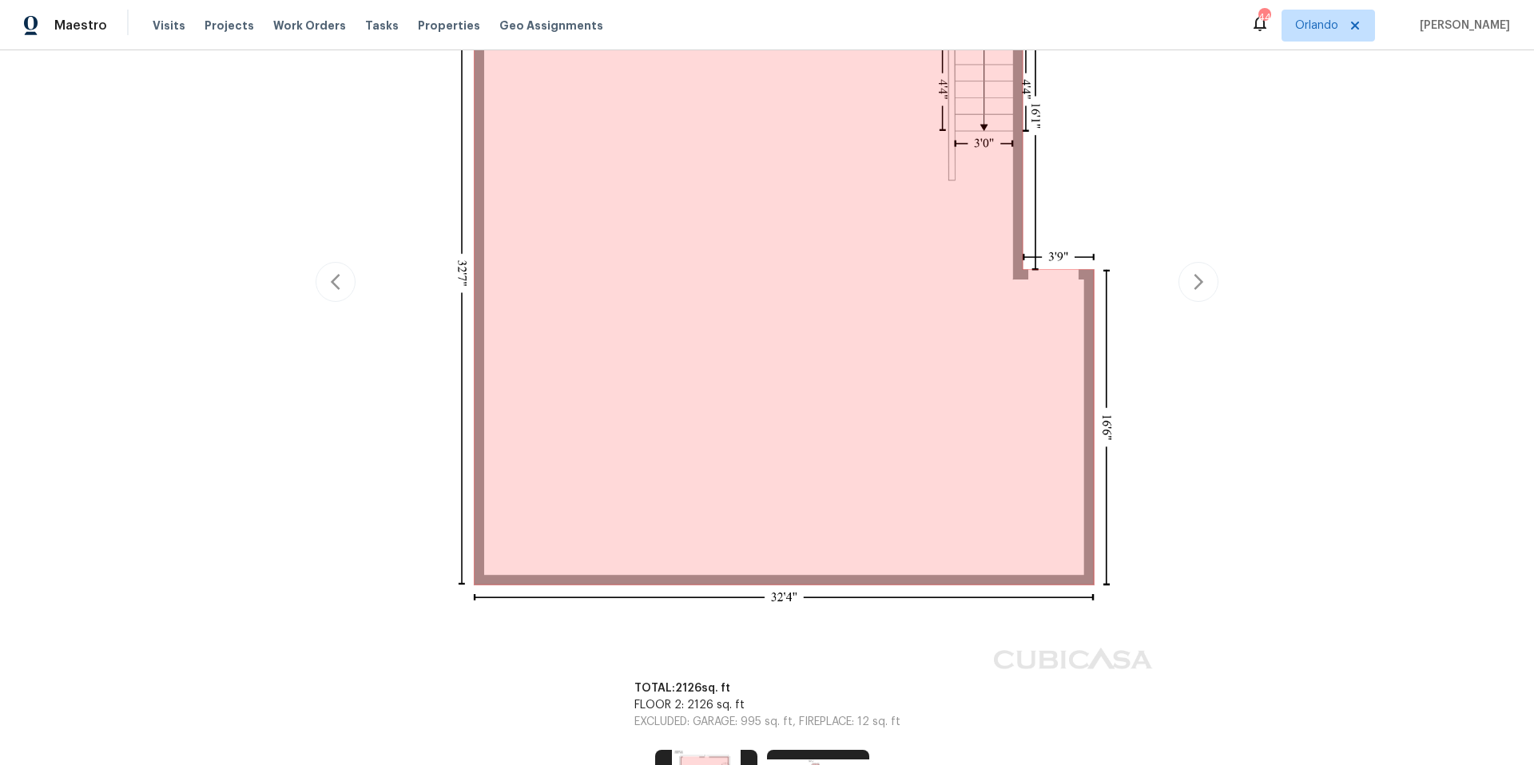
scroll to position [144, 0]
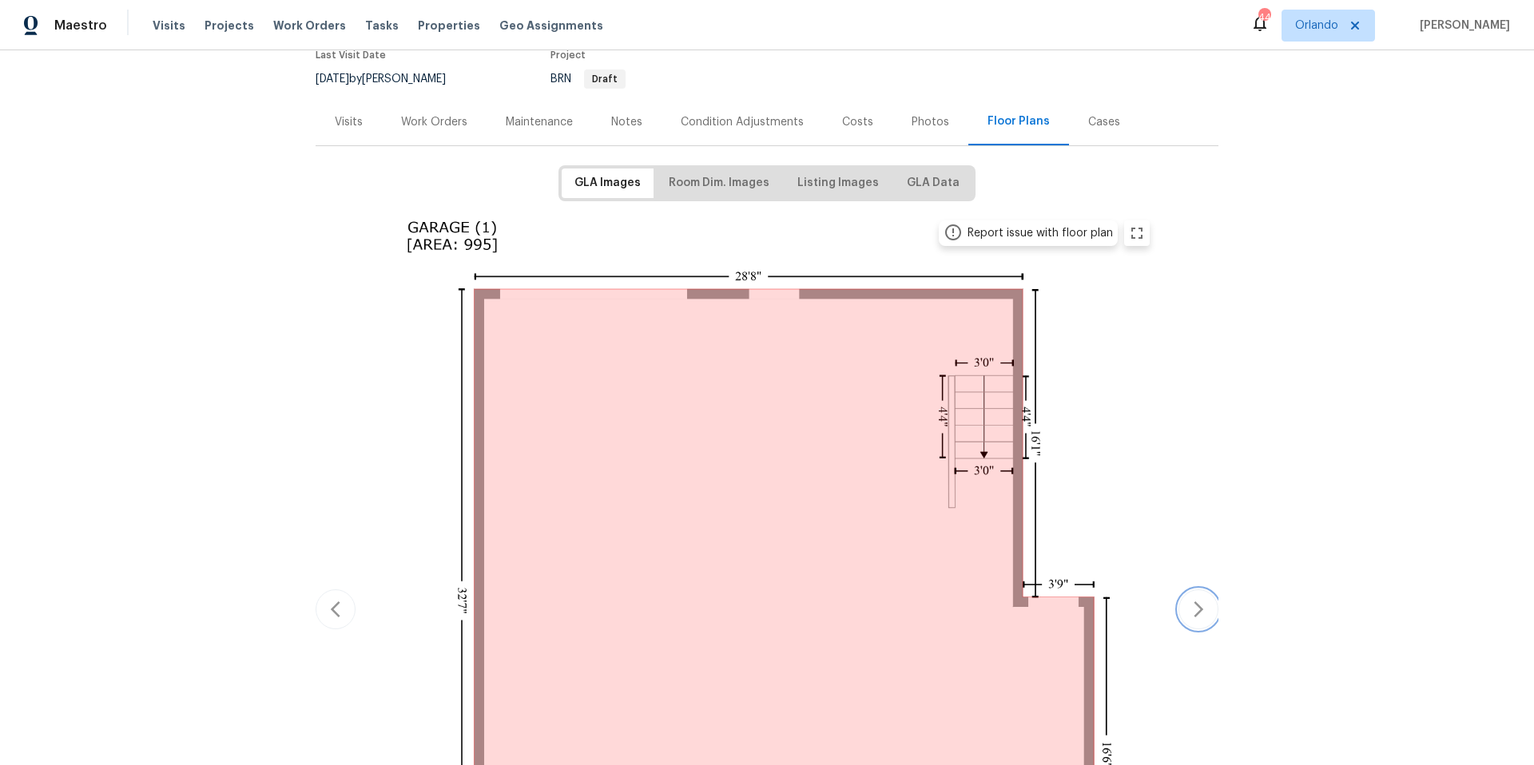
click at [1196, 613] on icon "button" at bounding box center [1198, 609] width 19 height 19
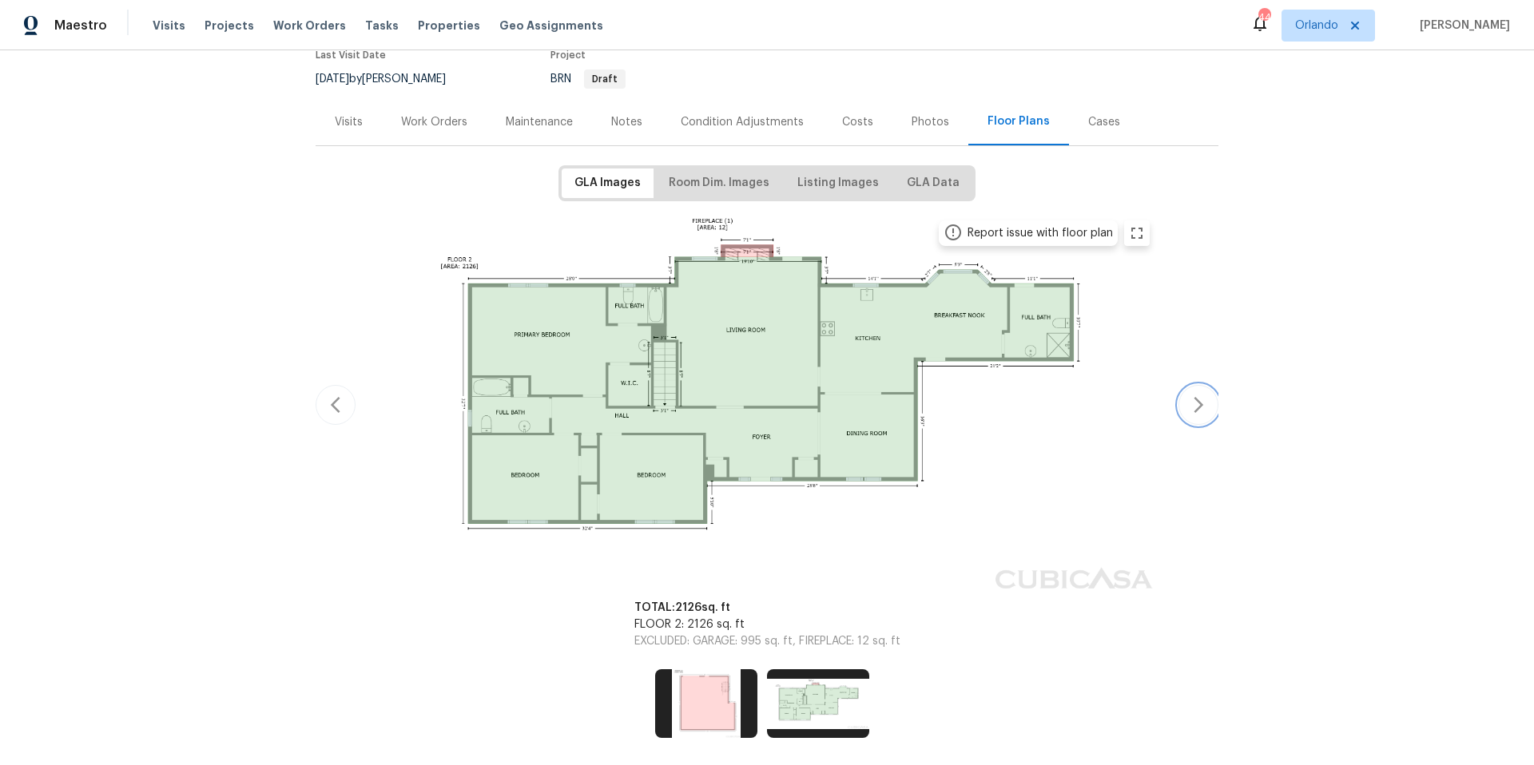
click at [1197, 402] on icon "button" at bounding box center [1198, 404] width 19 height 19
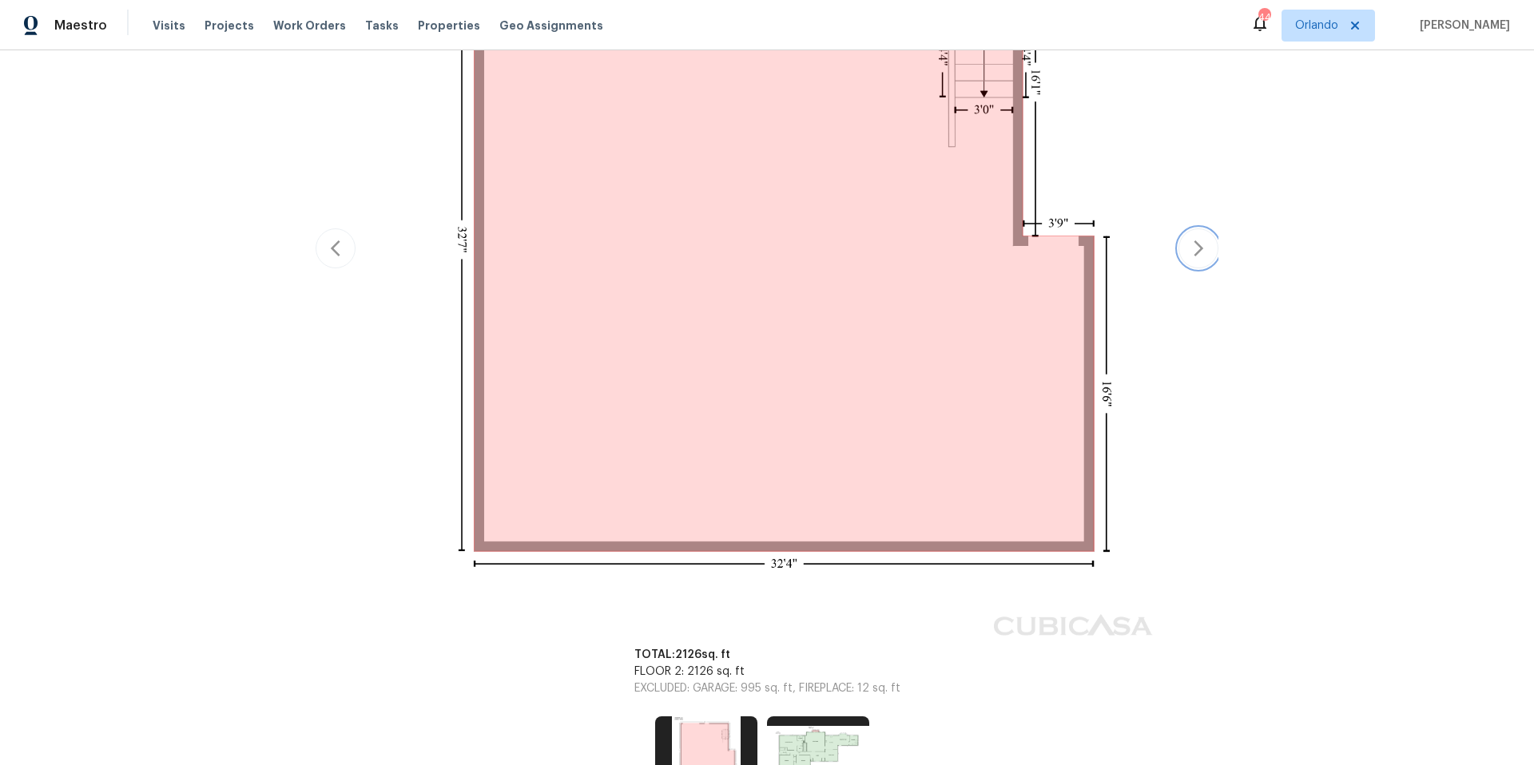
scroll to position [203, 0]
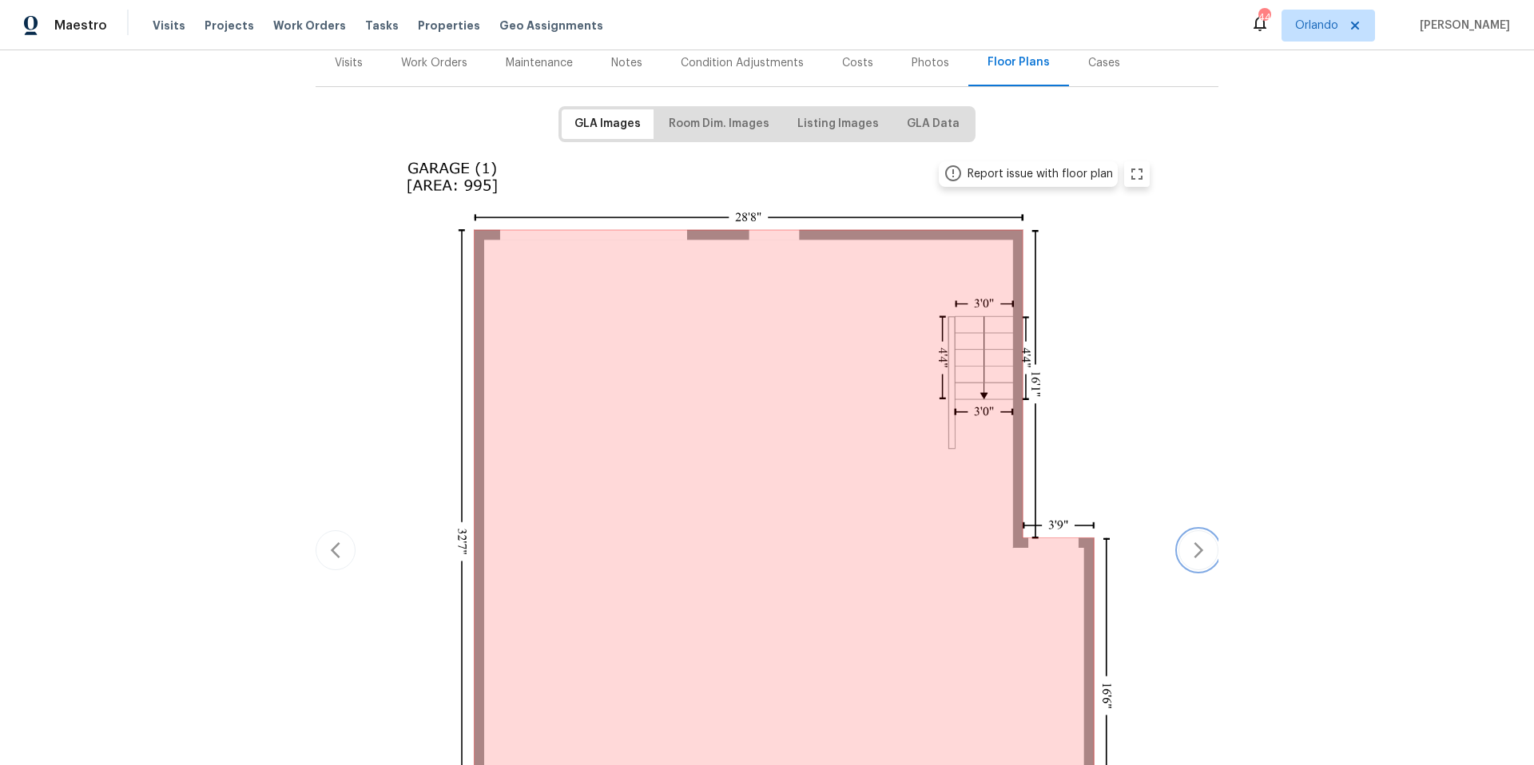
click at [1197, 555] on icon "button" at bounding box center [1198, 550] width 19 height 19
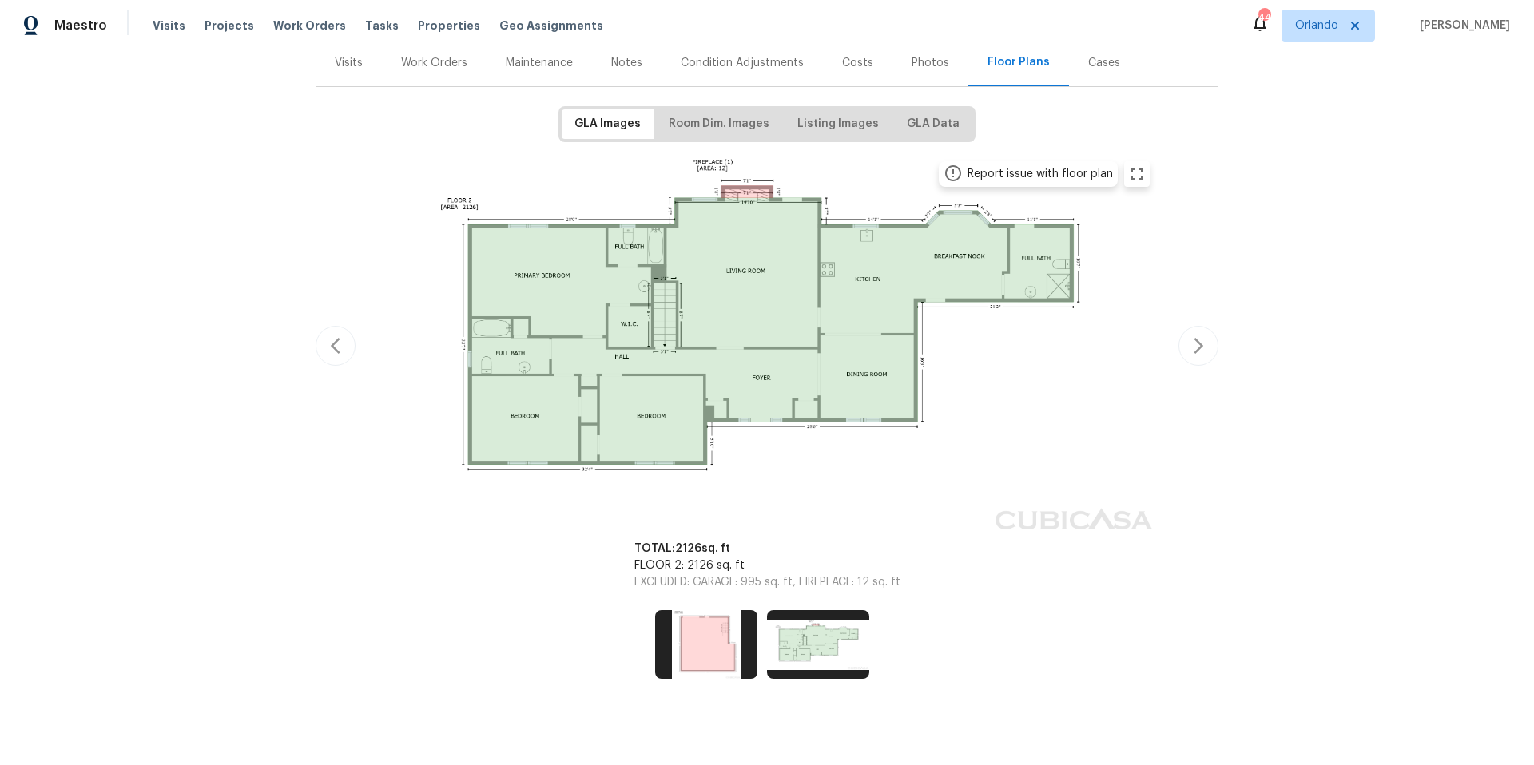
click at [412, 59] on div "Work Orders" at bounding box center [434, 63] width 66 height 16
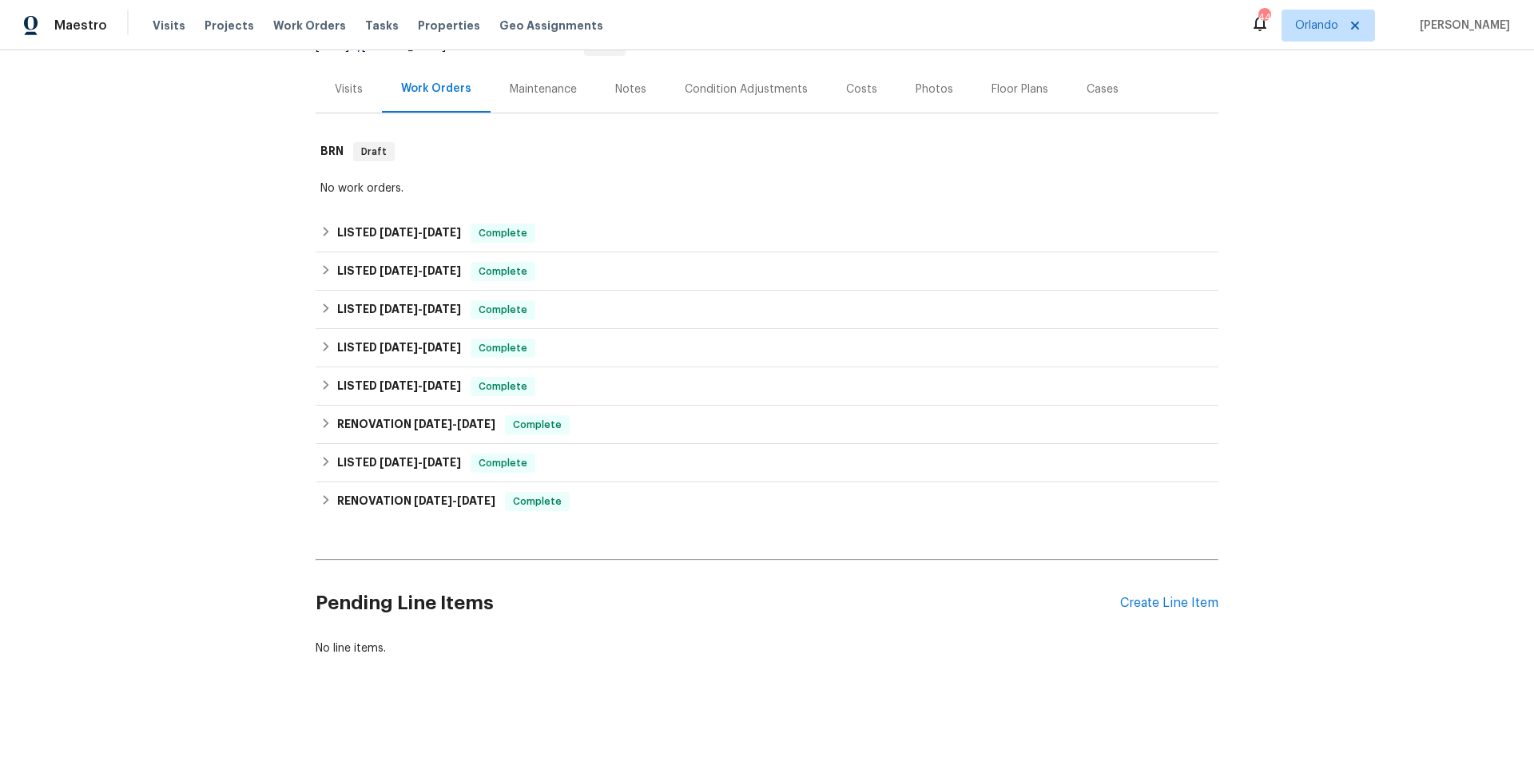
scroll to position [189, 0]
click at [611, 494] on div "RENOVATION [DATE] - [DATE] Complete" at bounding box center [766, 501] width 893 height 19
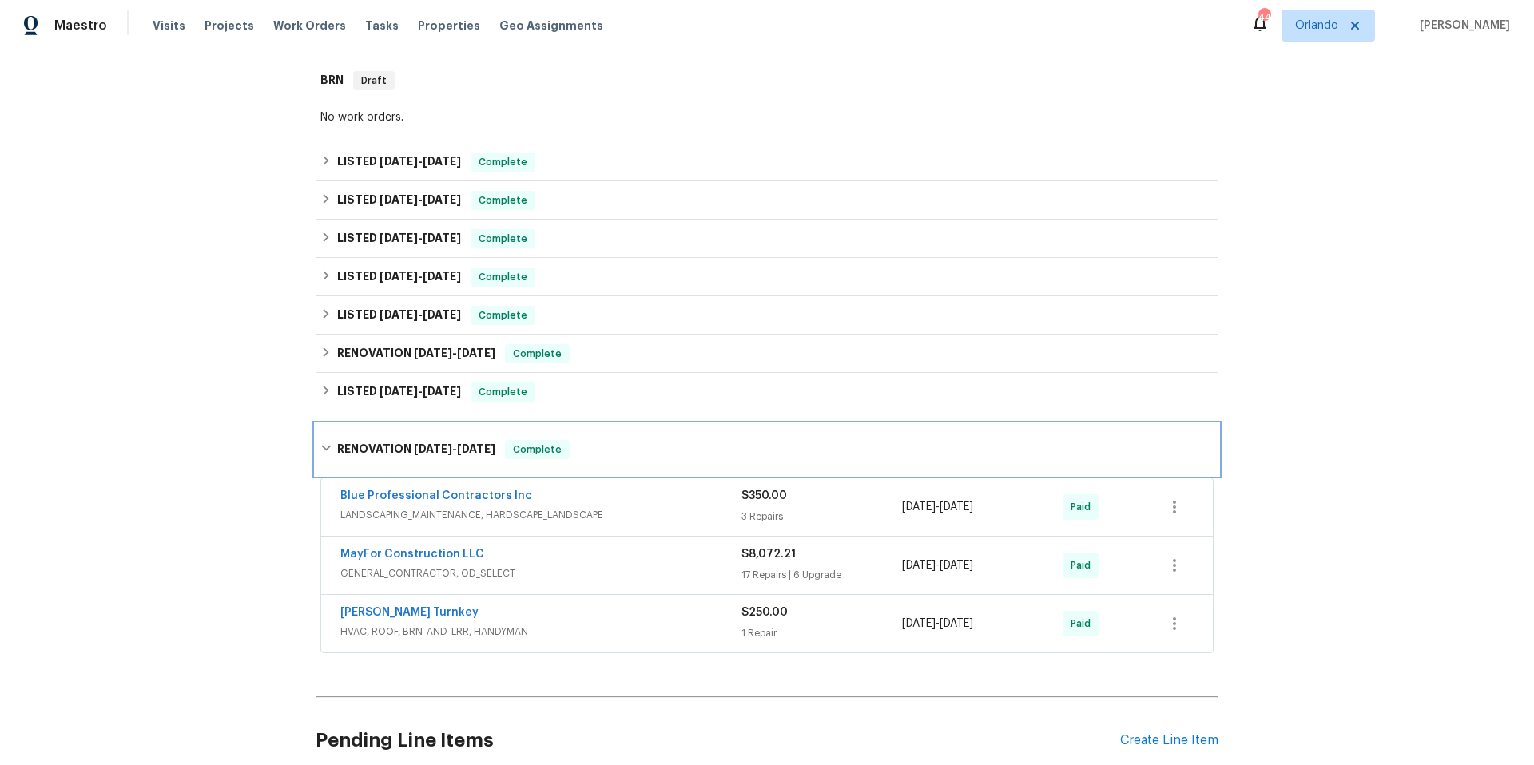
scroll to position [320, 0]
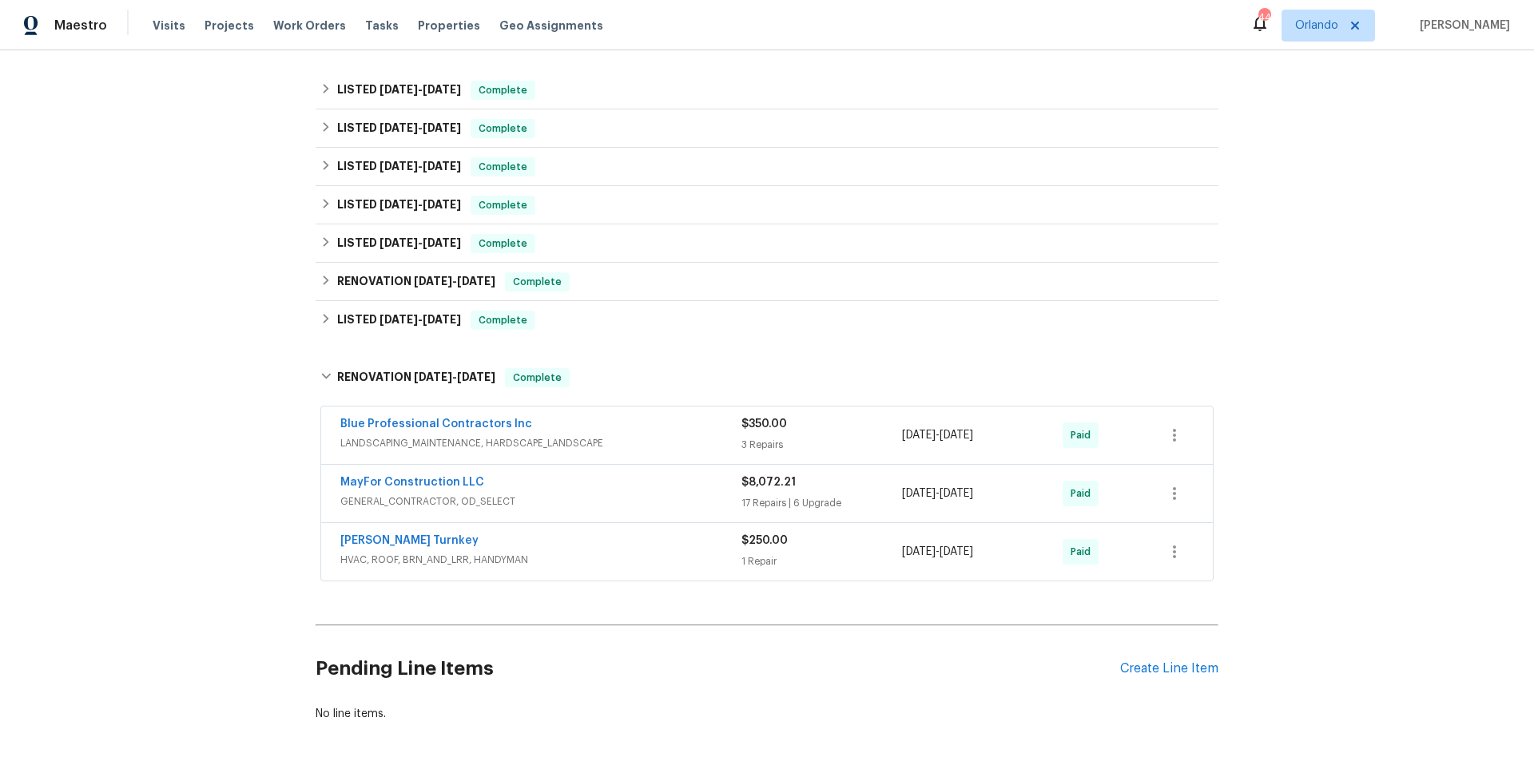
click at [623, 496] on span "GENERAL_CONTRACTOR, OD_SELECT" at bounding box center [540, 502] width 401 height 16
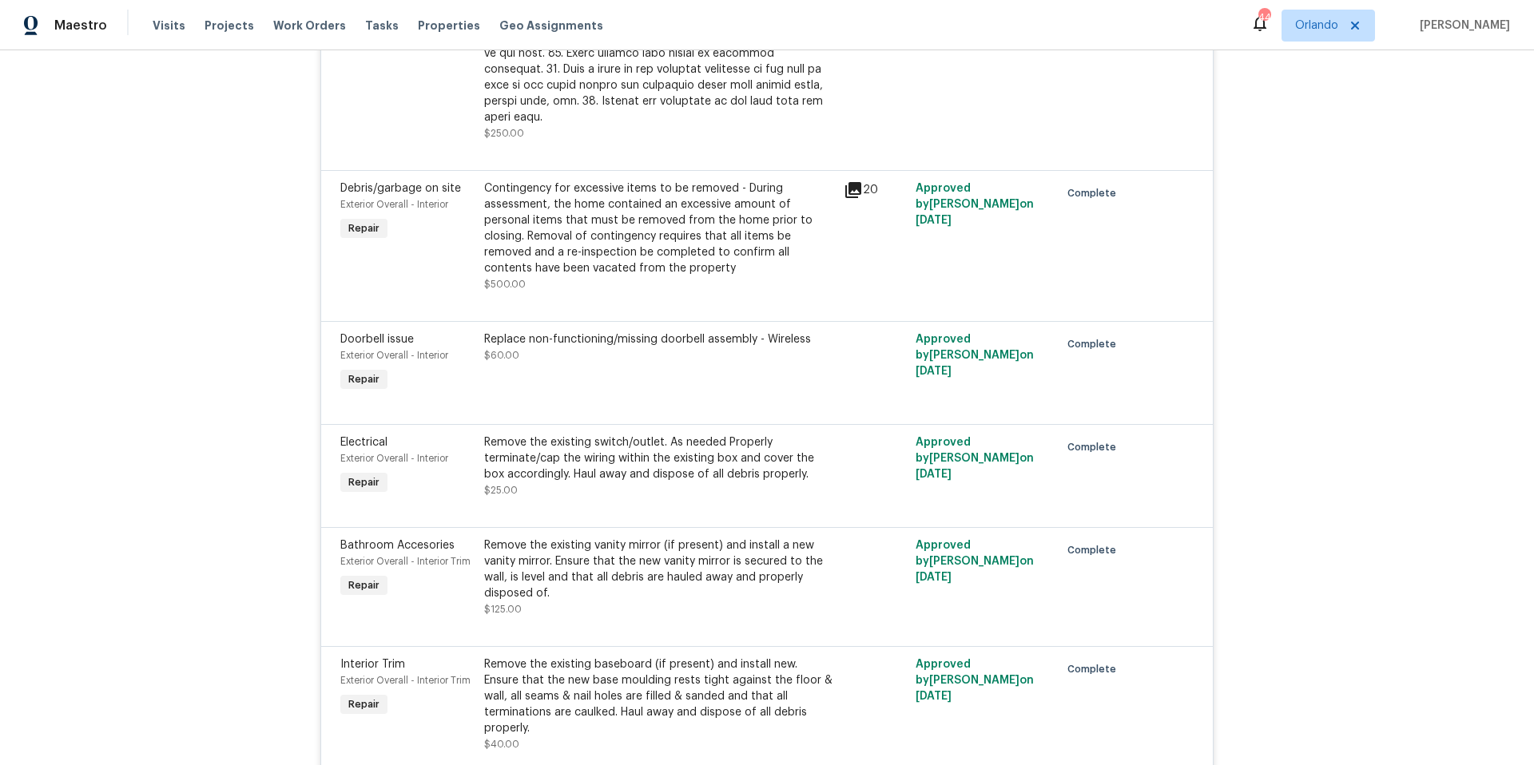
scroll to position [2121, 0]
click at [845, 181] on icon at bounding box center [853, 189] width 16 height 16
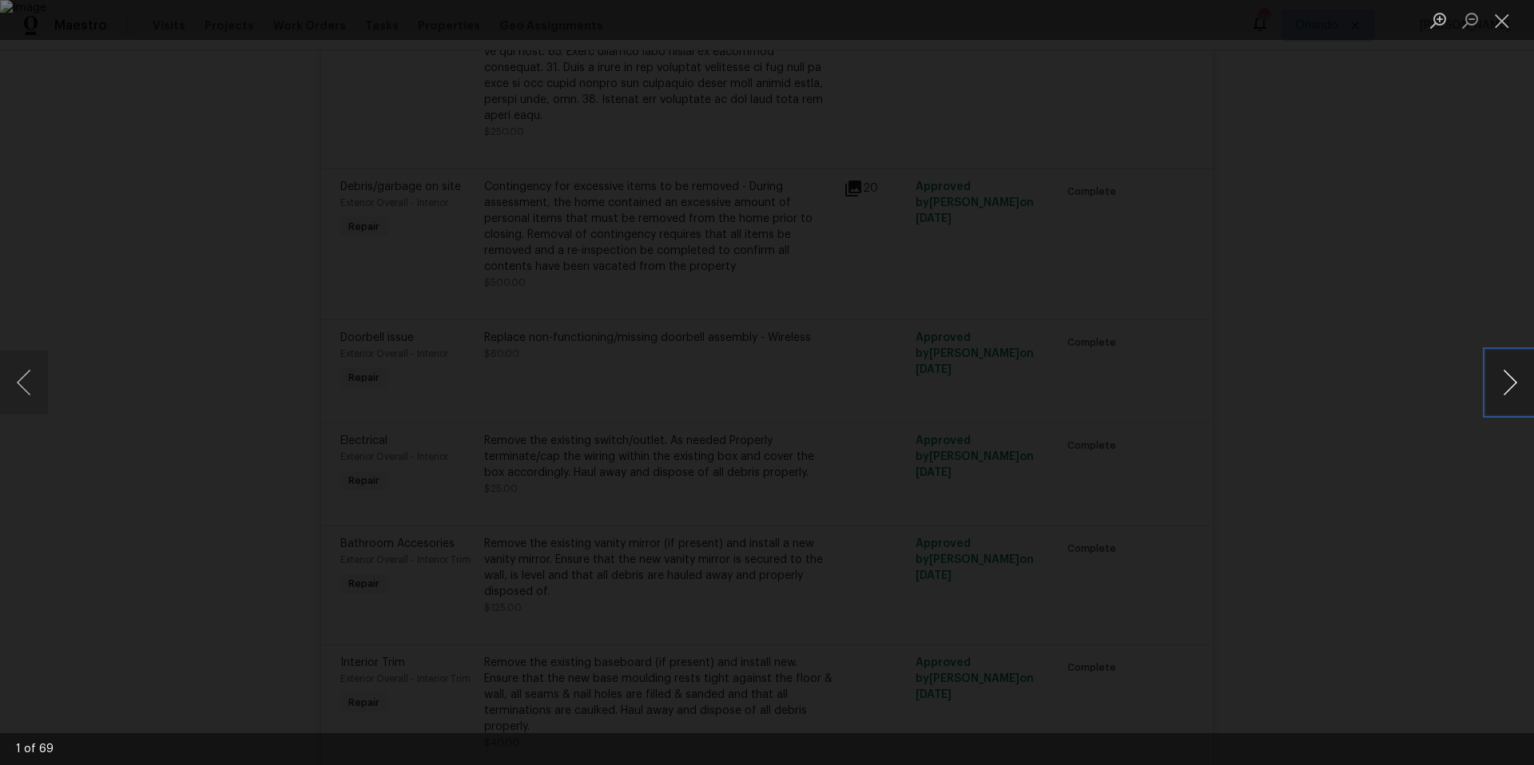
click at [1506, 390] on button "Next image" at bounding box center [1510, 383] width 48 height 64
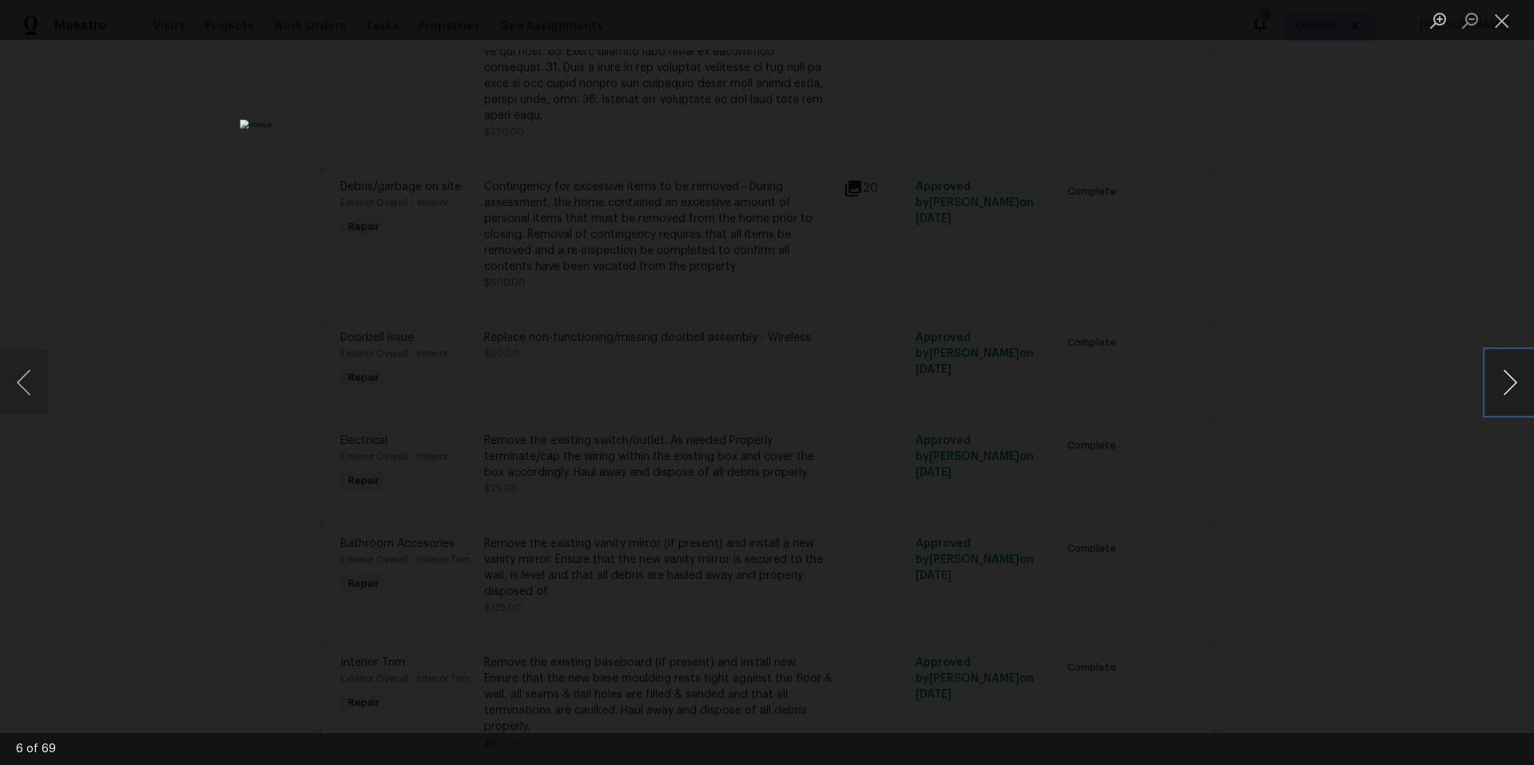
click at [1506, 390] on button "Next image" at bounding box center [1510, 383] width 48 height 64
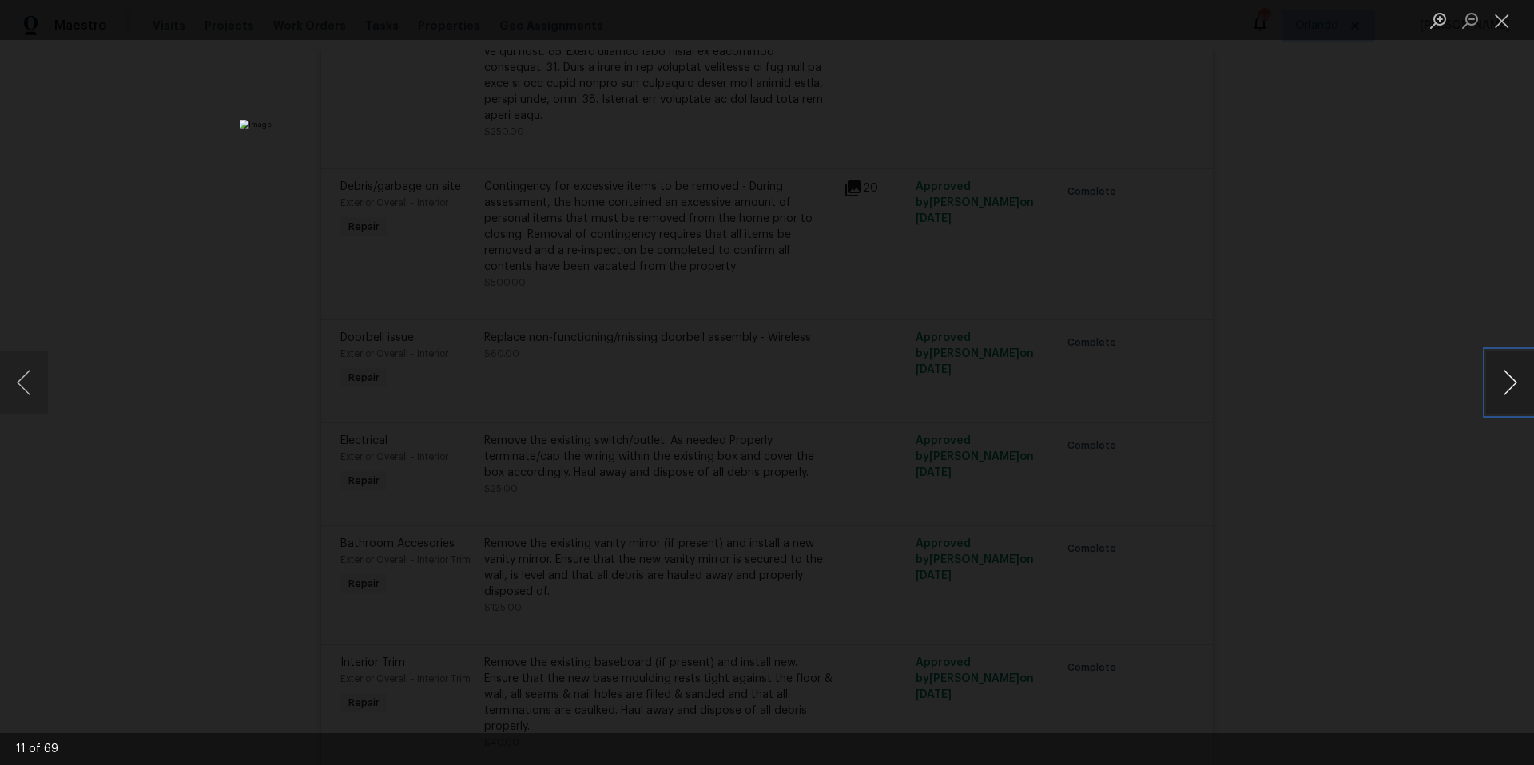
click at [1506, 390] on button "Next image" at bounding box center [1510, 383] width 48 height 64
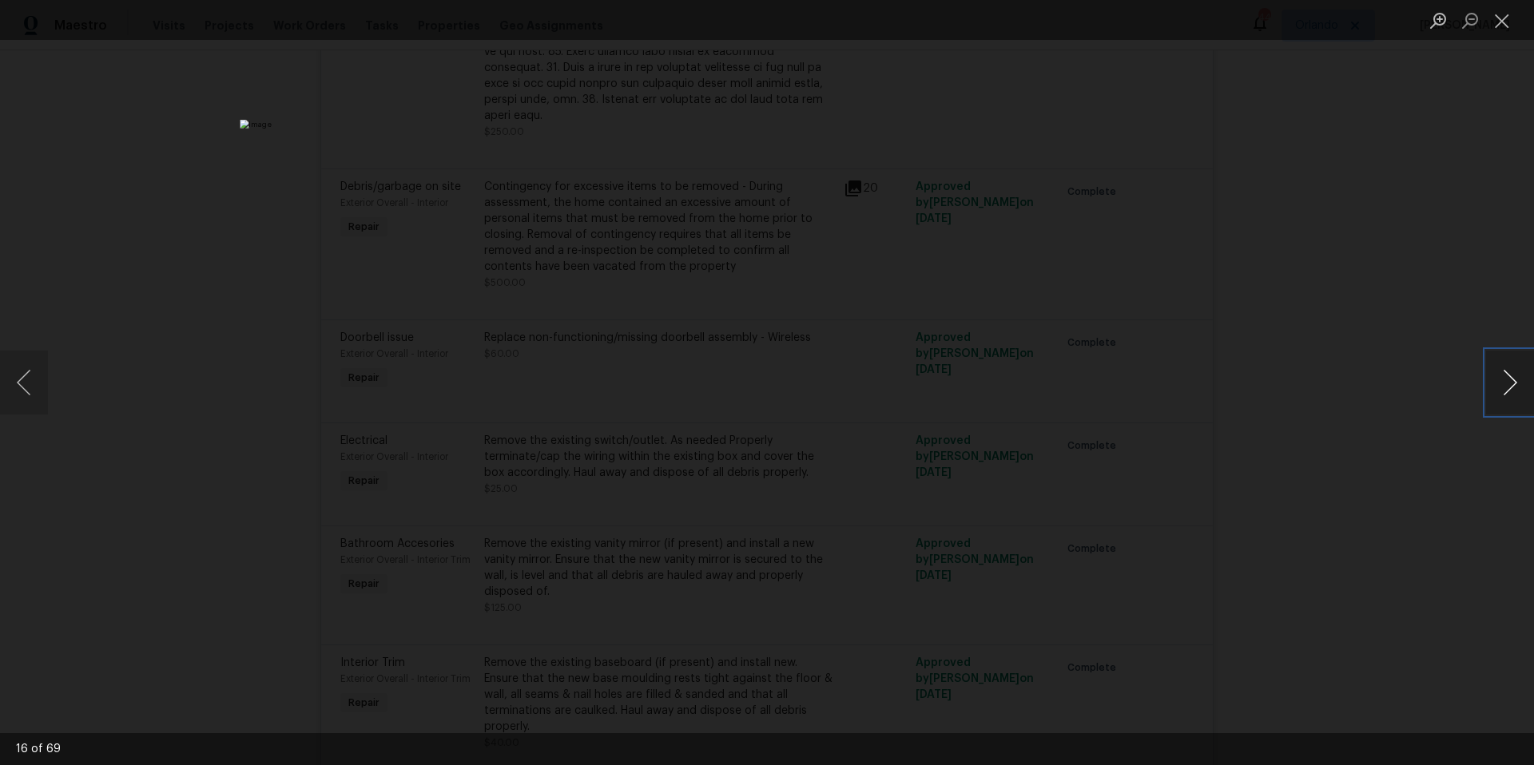
click at [1506, 390] on button "Next image" at bounding box center [1510, 383] width 48 height 64
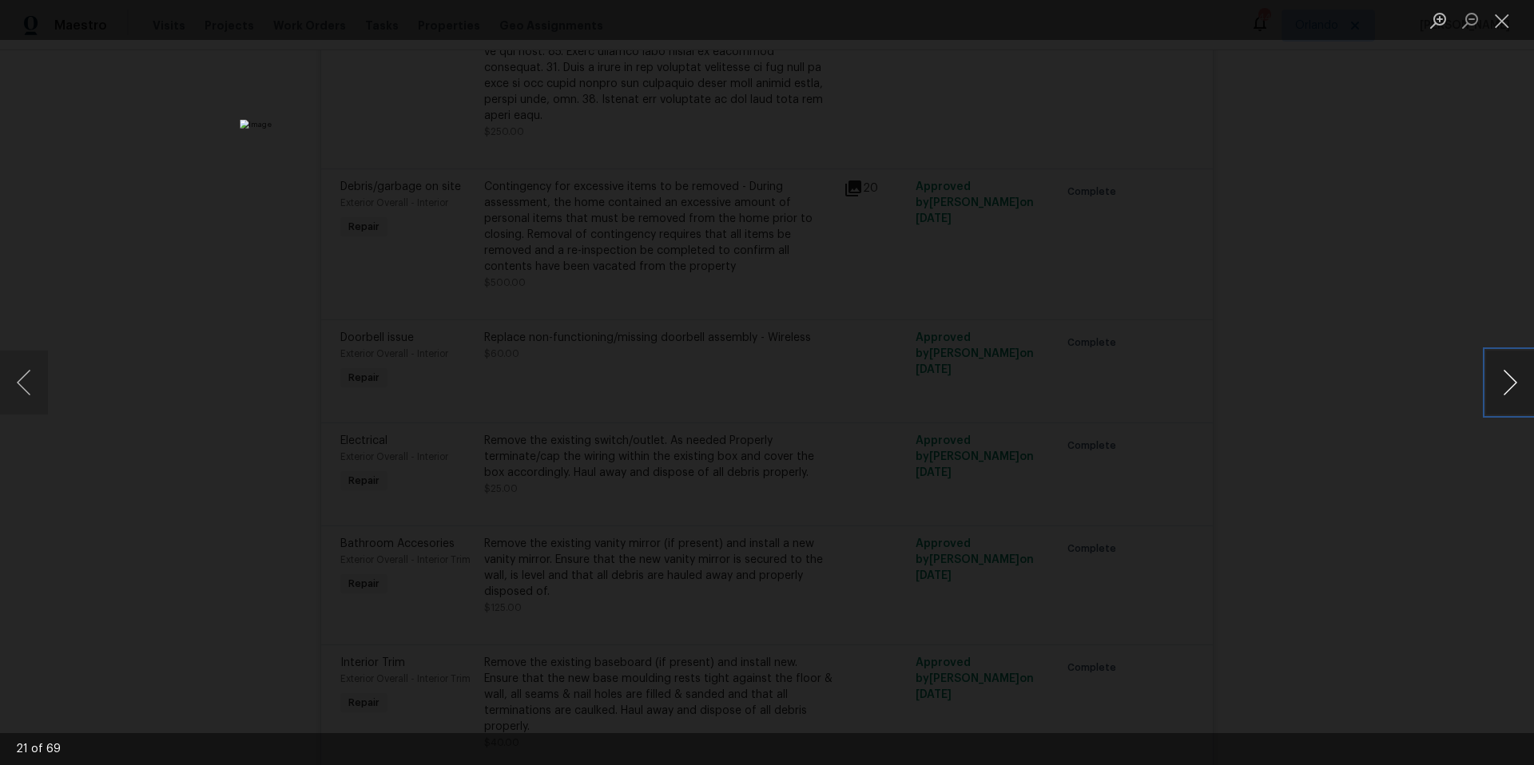
click at [1506, 390] on button "Next image" at bounding box center [1510, 383] width 48 height 64
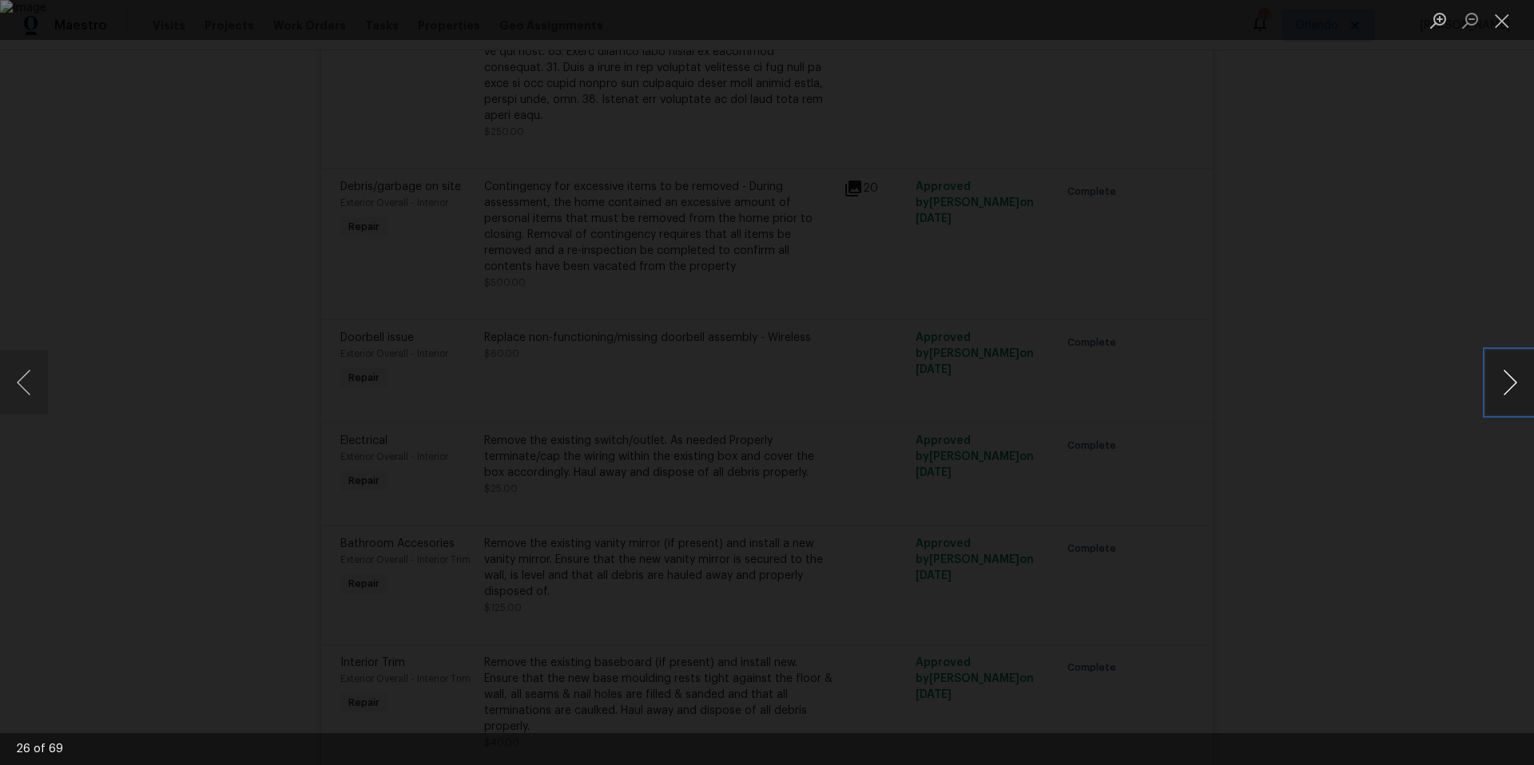
click at [1506, 390] on button "Next image" at bounding box center [1510, 383] width 48 height 64
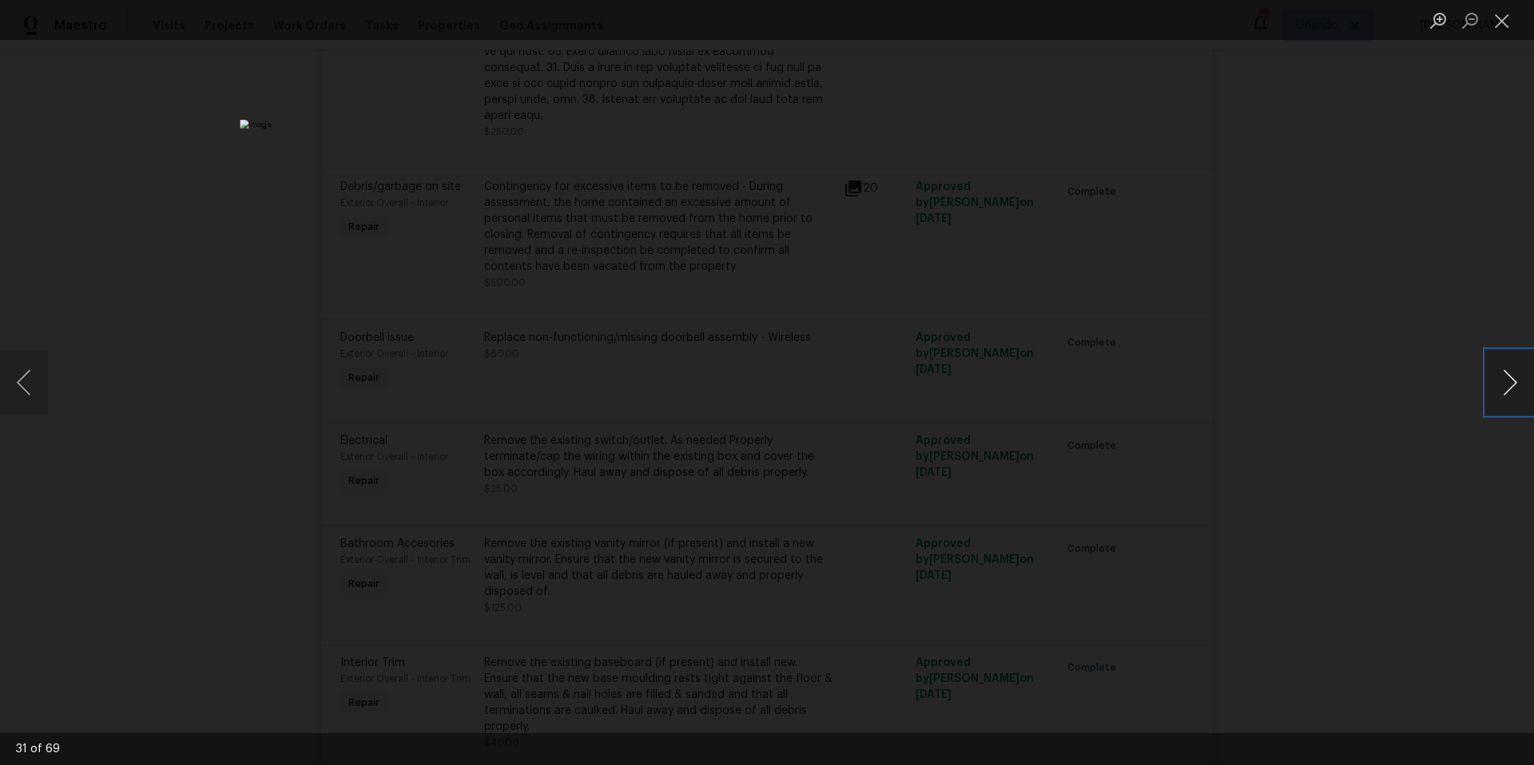
click at [1506, 390] on button "Next image" at bounding box center [1510, 383] width 48 height 64
click at [1509, 368] on button "Next image" at bounding box center [1510, 383] width 48 height 64
click at [1504, 20] on button "Close lightbox" at bounding box center [1502, 20] width 32 height 28
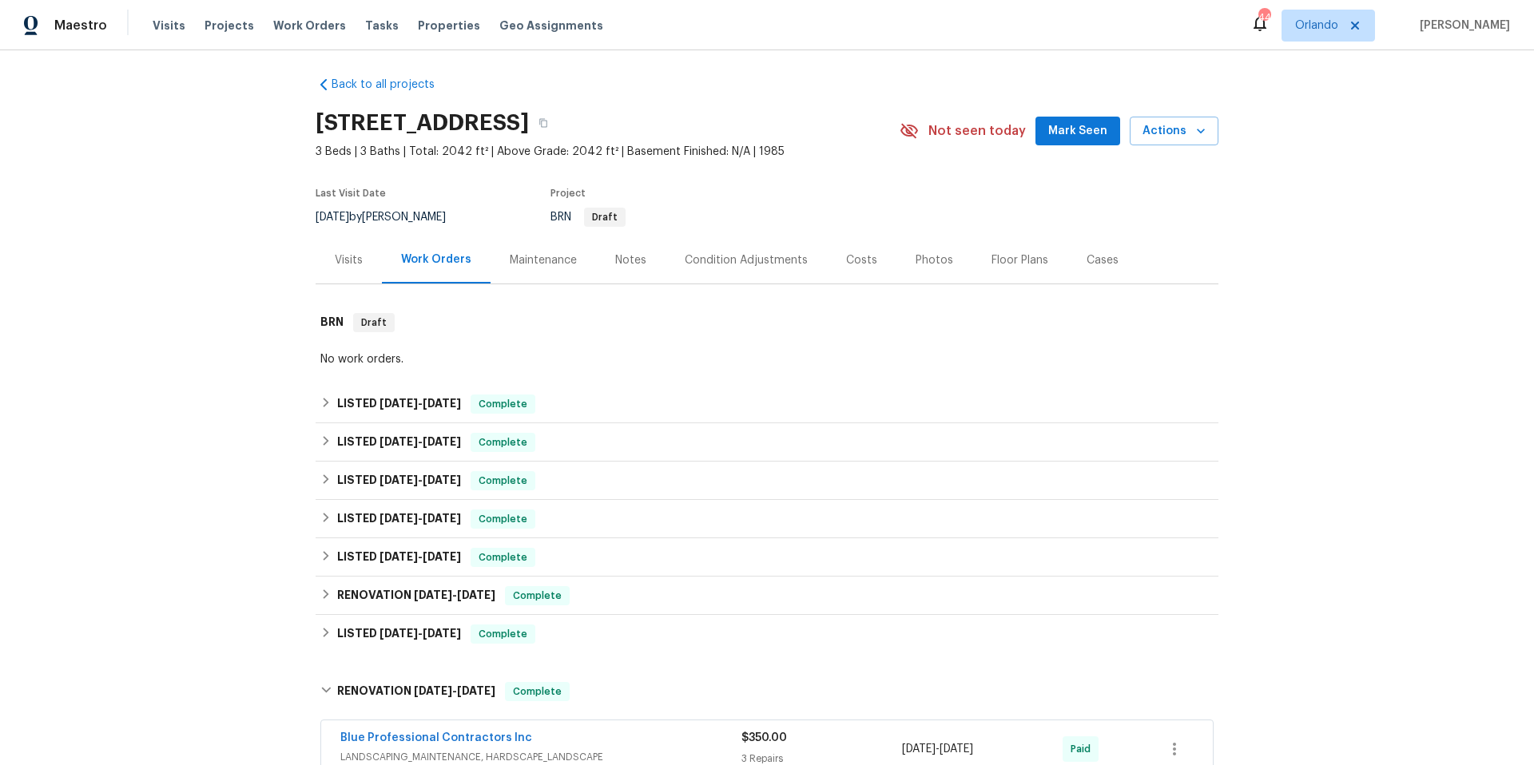
scroll to position [0, 0]
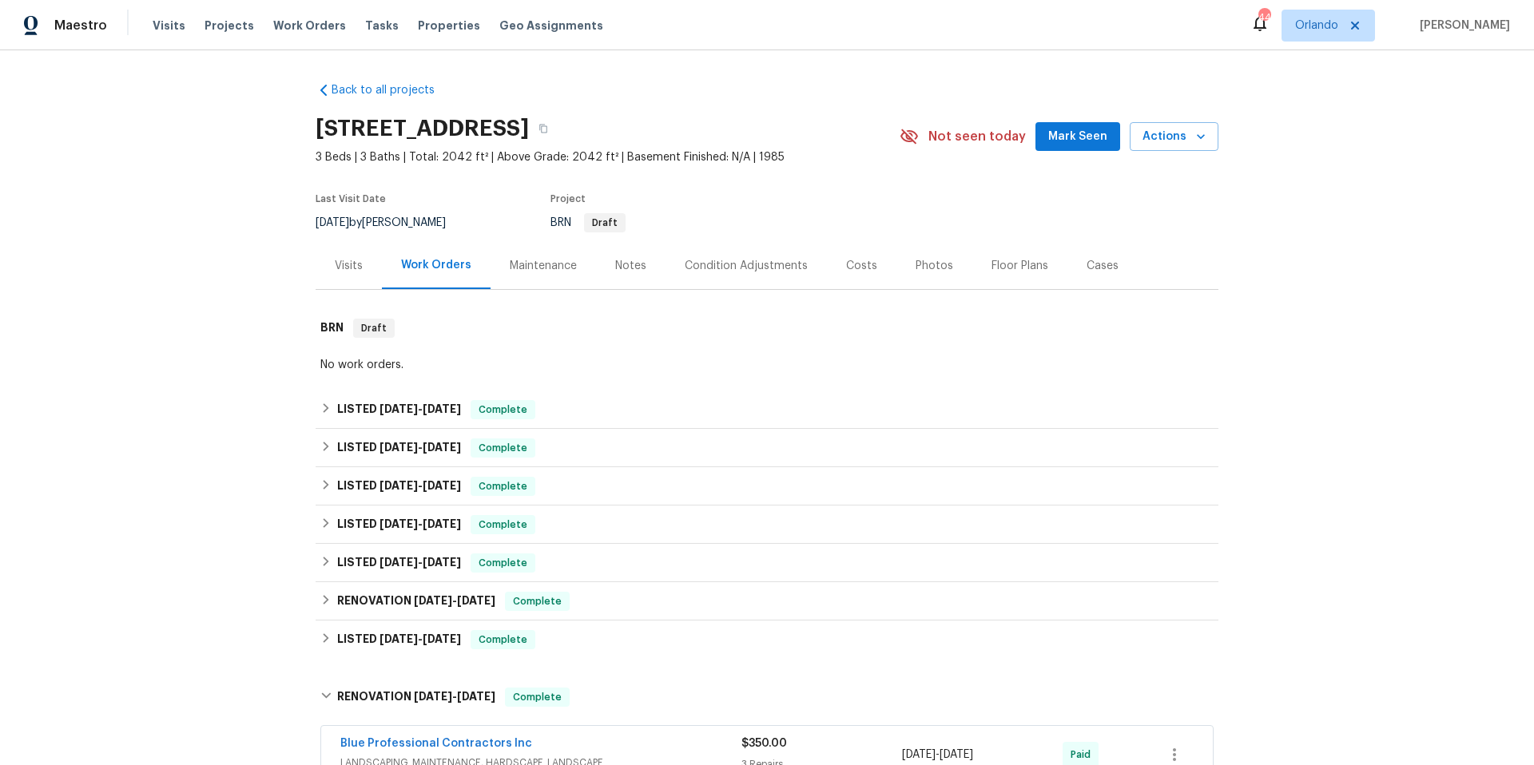
click at [338, 264] on div "Visits" at bounding box center [349, 266] width 28 height 16
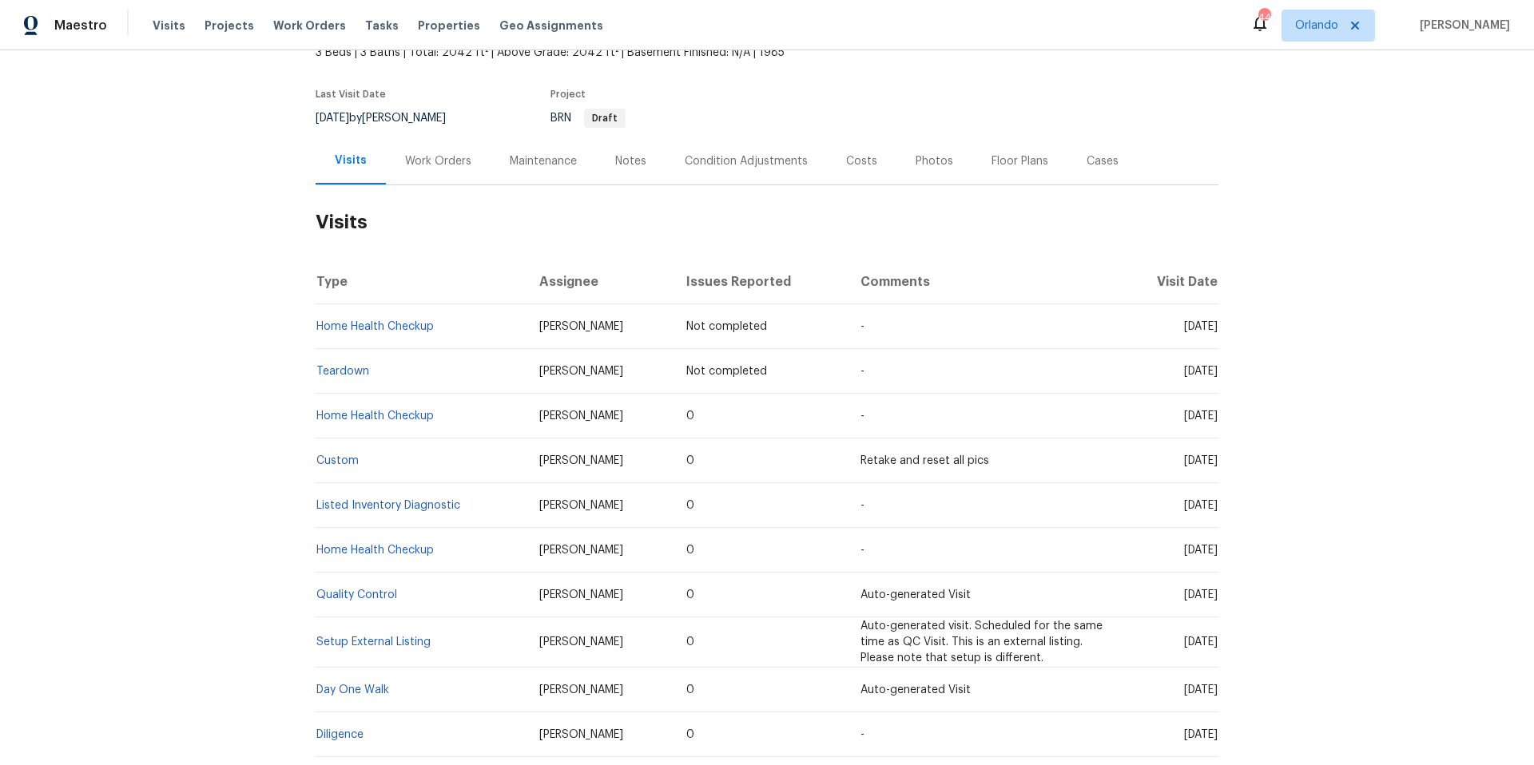
scroll to position [217, 0]
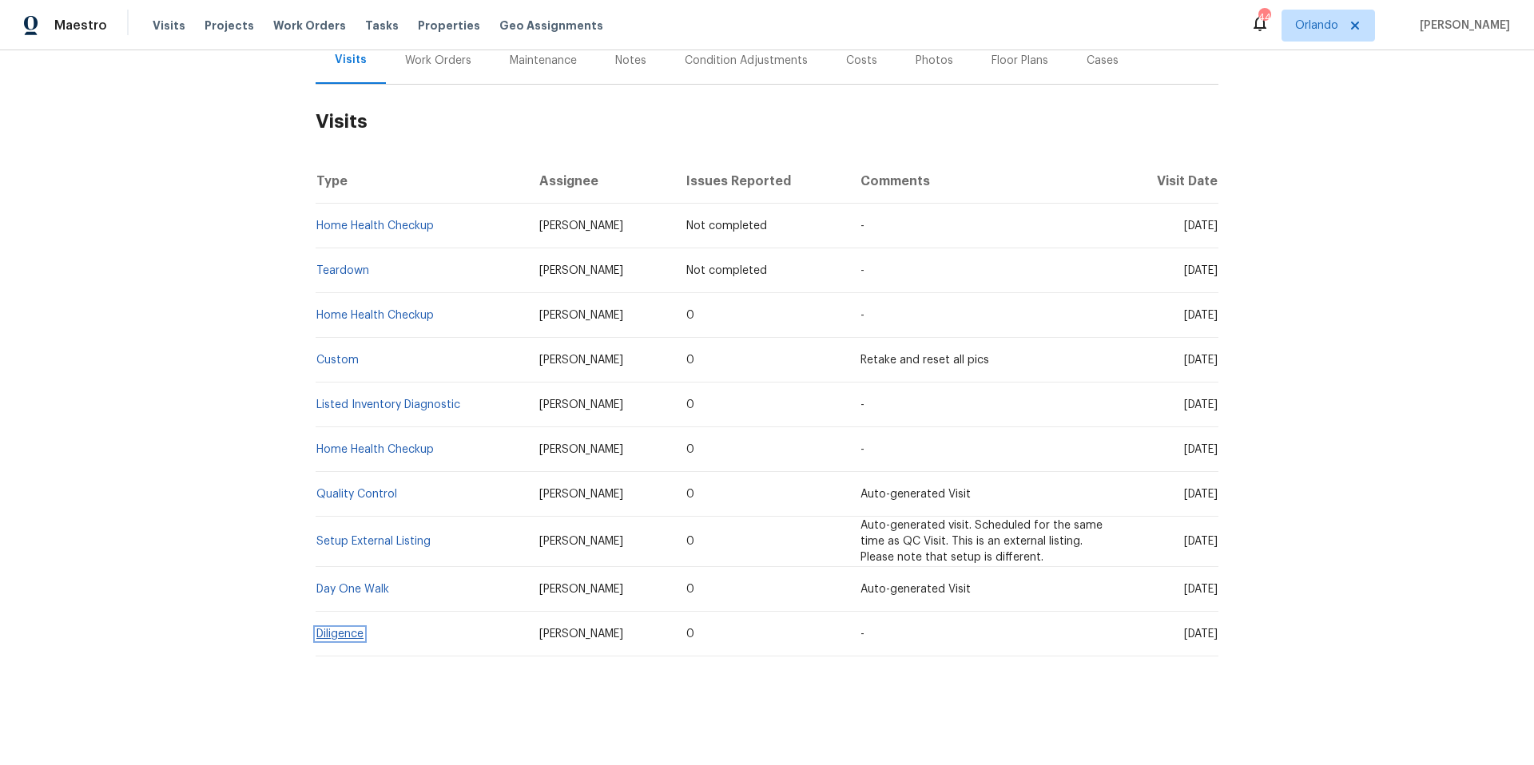
click at [351, 629] on link "Diligence" at bounding box center [339, 634] width 47 height 11
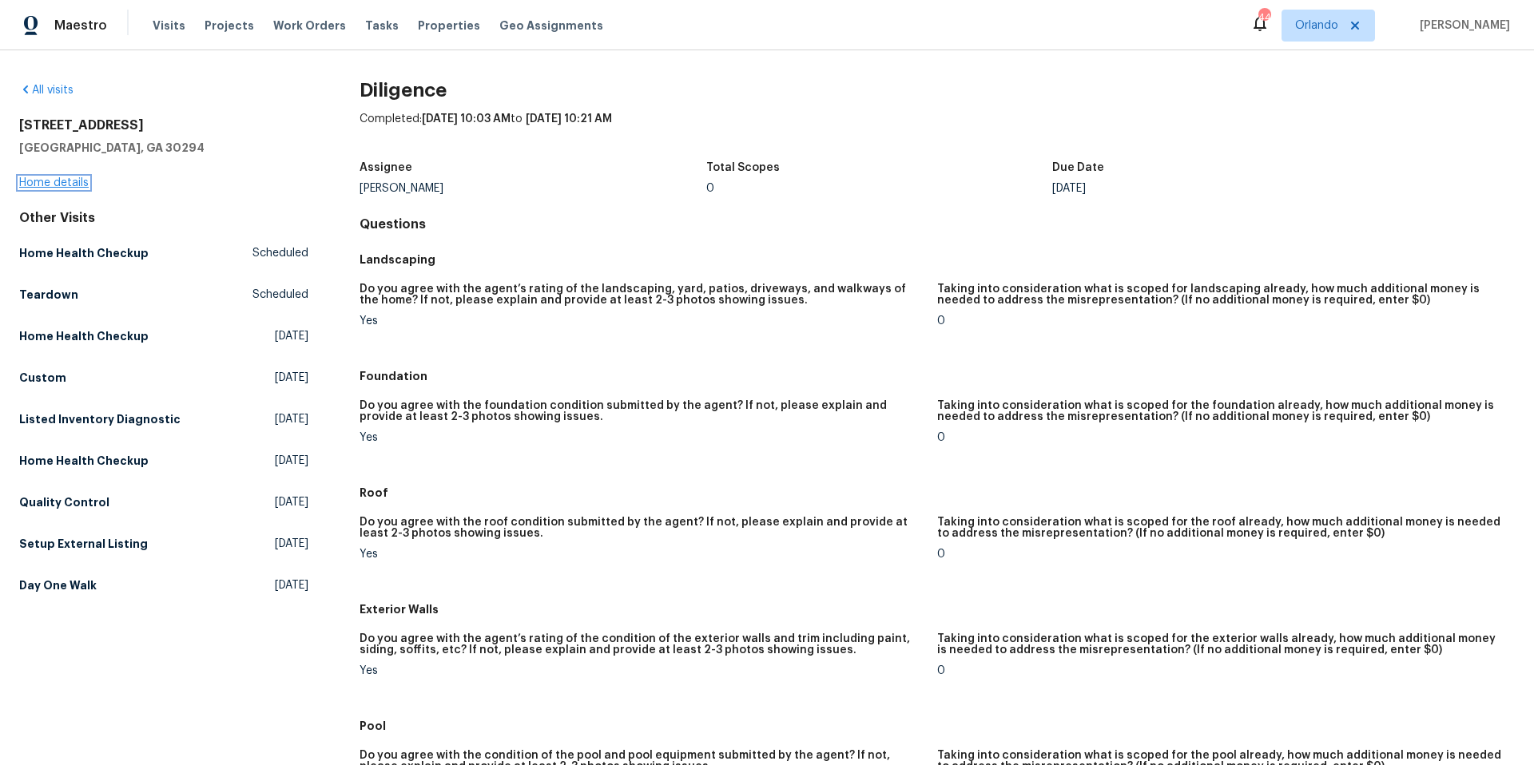
click at [63, 182] on link "Home details" at bounding box center [53, 182] width 69 height 11
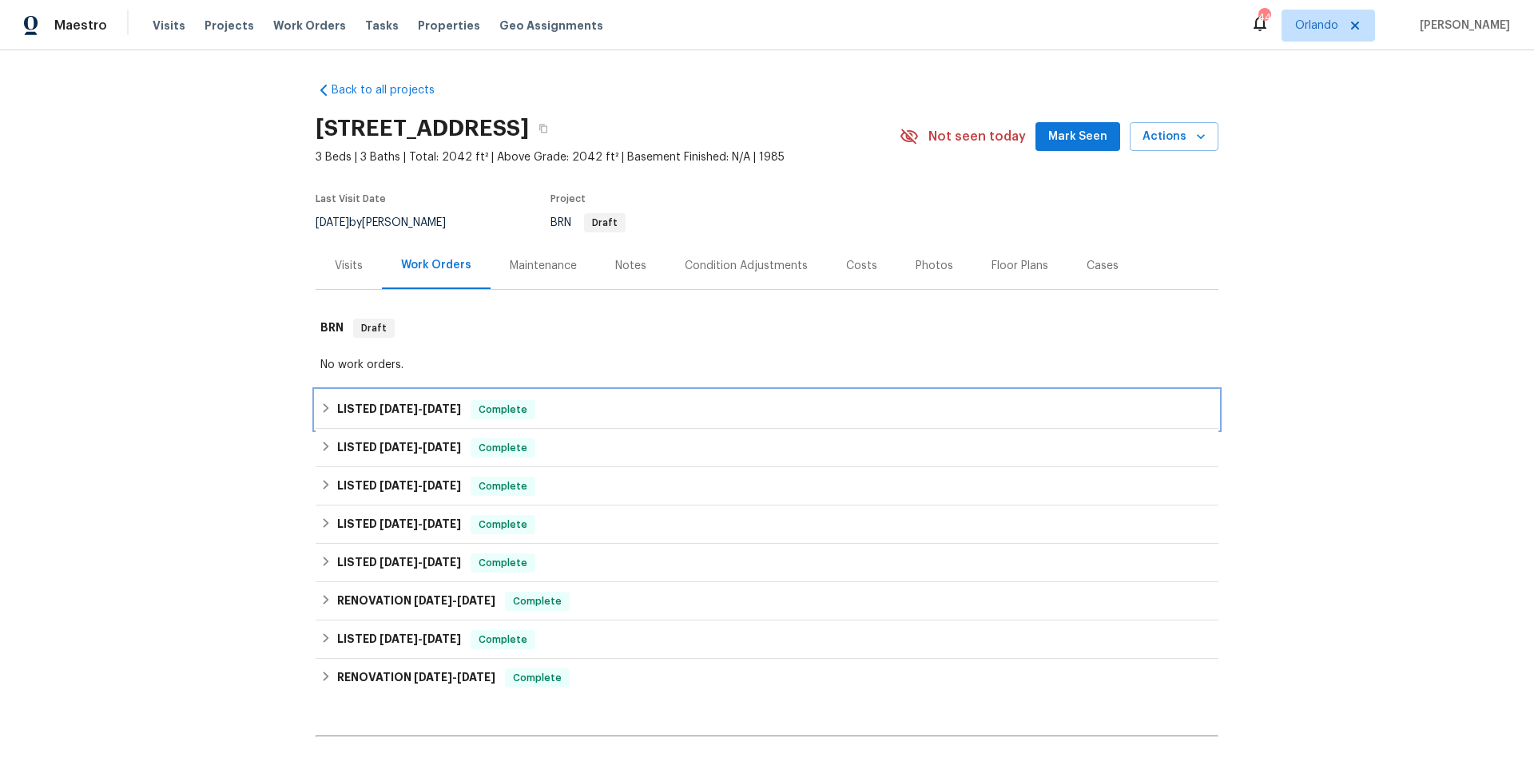
click at [632, 421] on div "LISTED [DATE] - [DATE] Complete" at bounding box center [767, 410] width 903 height 38
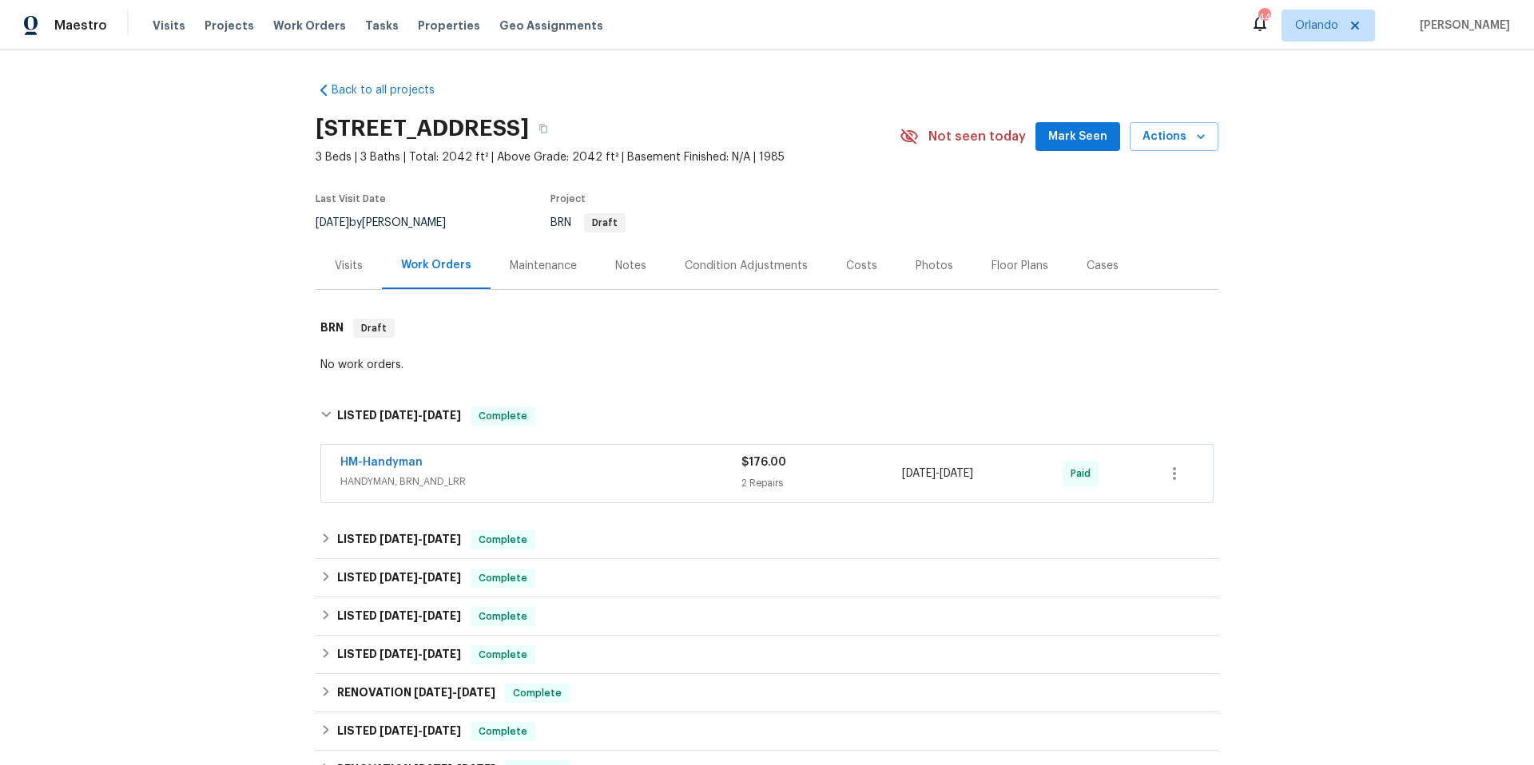
click at [620, 466] on div "HM-Handyman" at bounding box center [540, 464] width 401 height 19
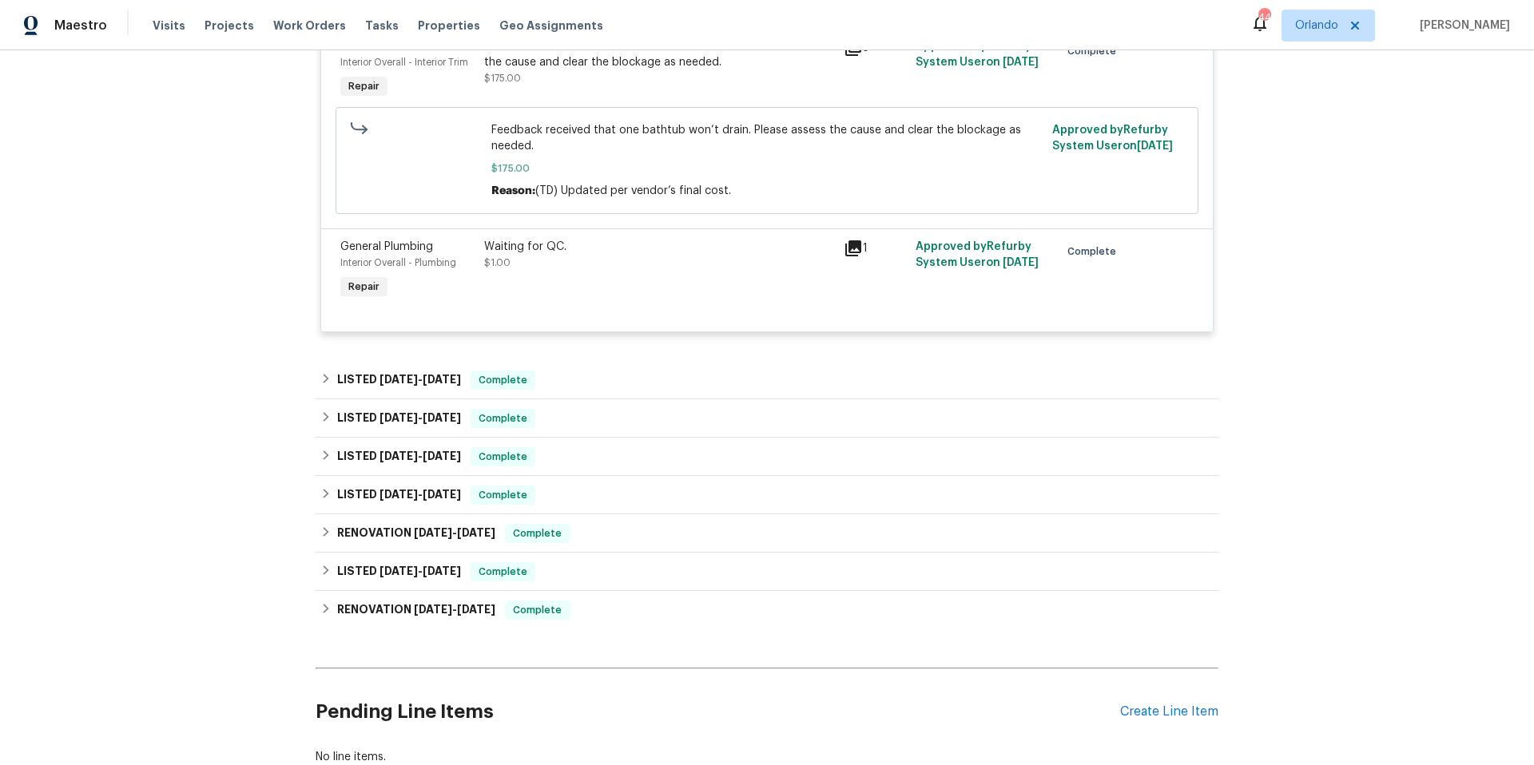
scroll to position [530, 0]
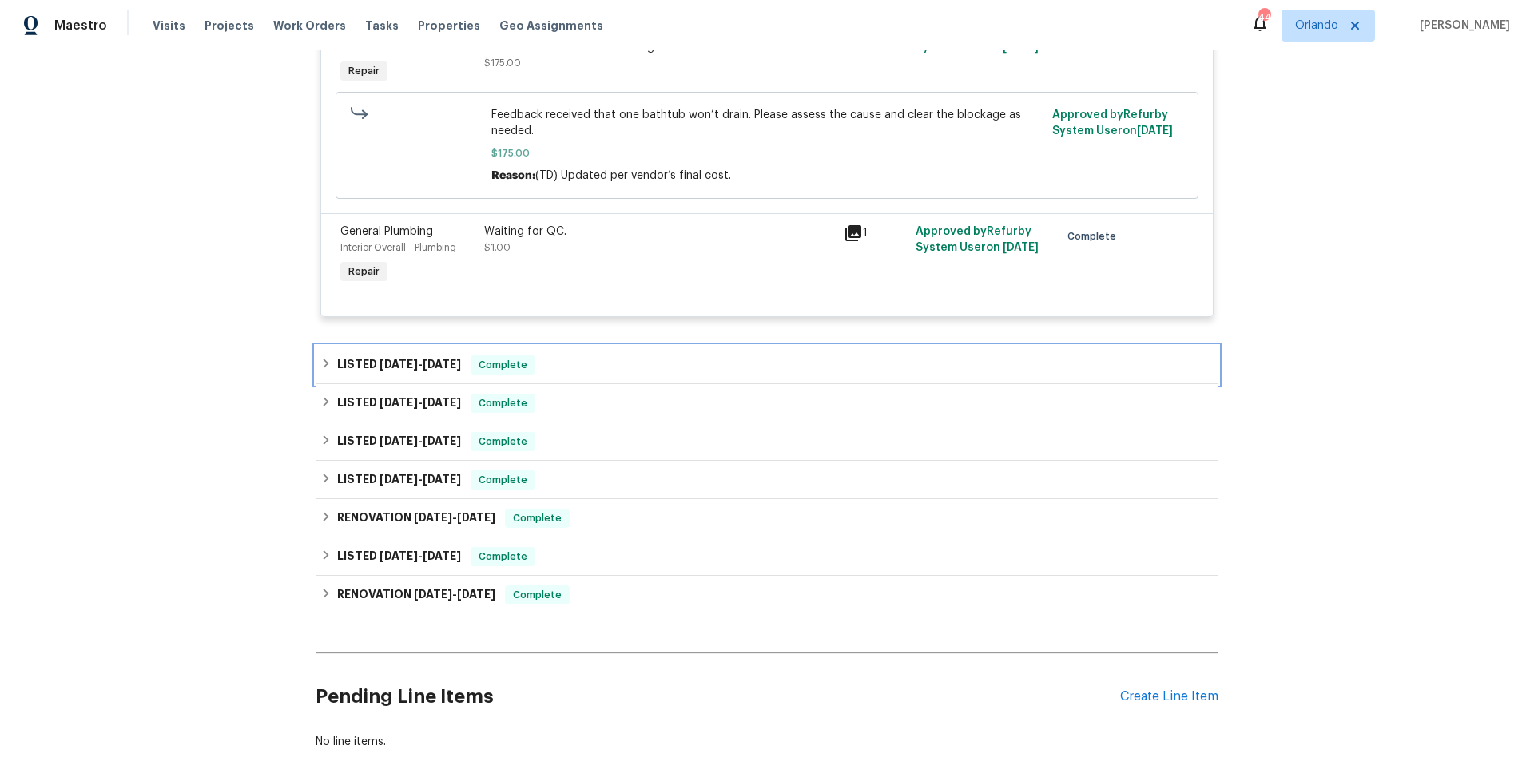
click at [618, 368] on div "LISTED [DATE] - [DATE] Complete" at bounding box center [766, 364] width 893 height 19
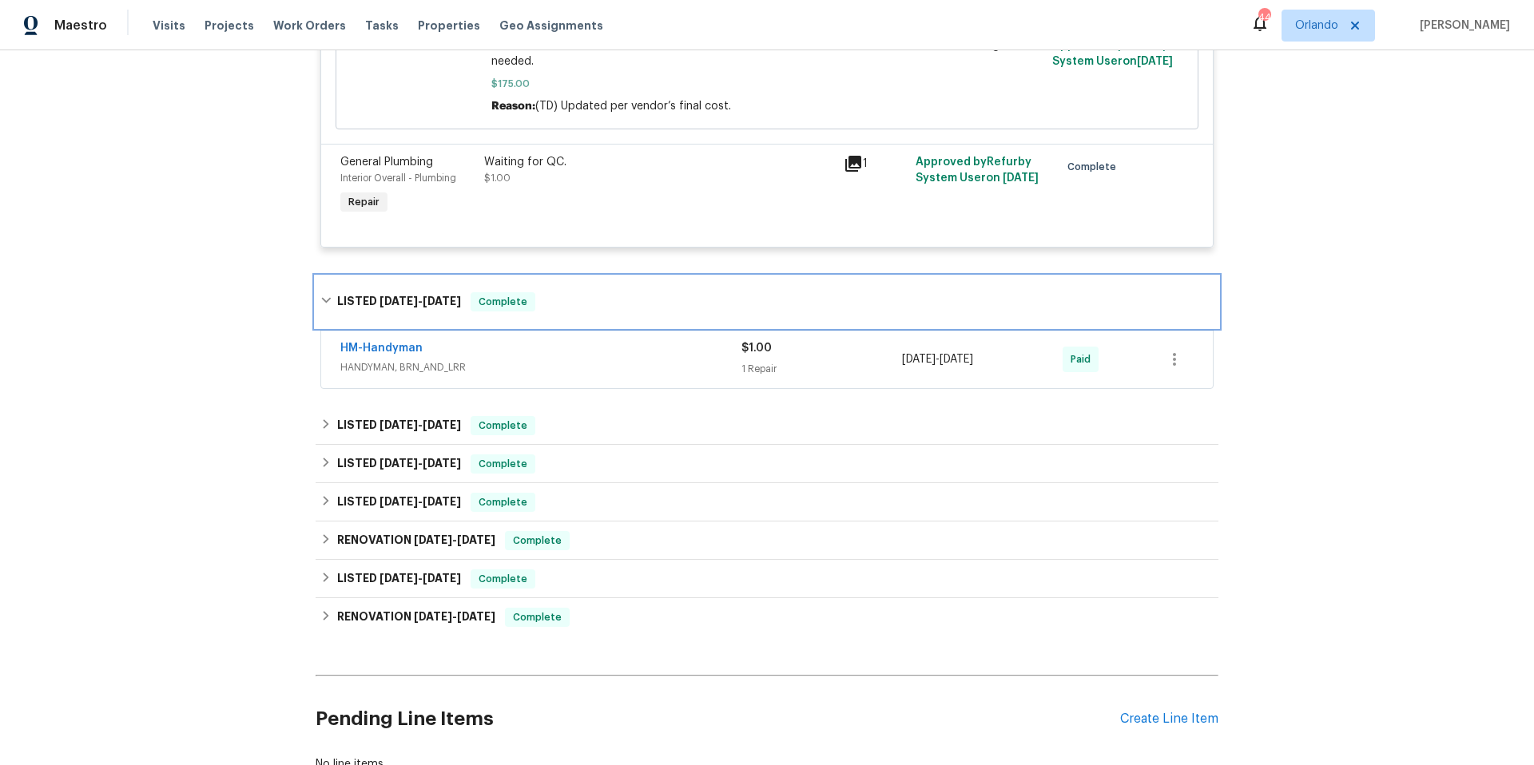
scroll to position [729, 0]
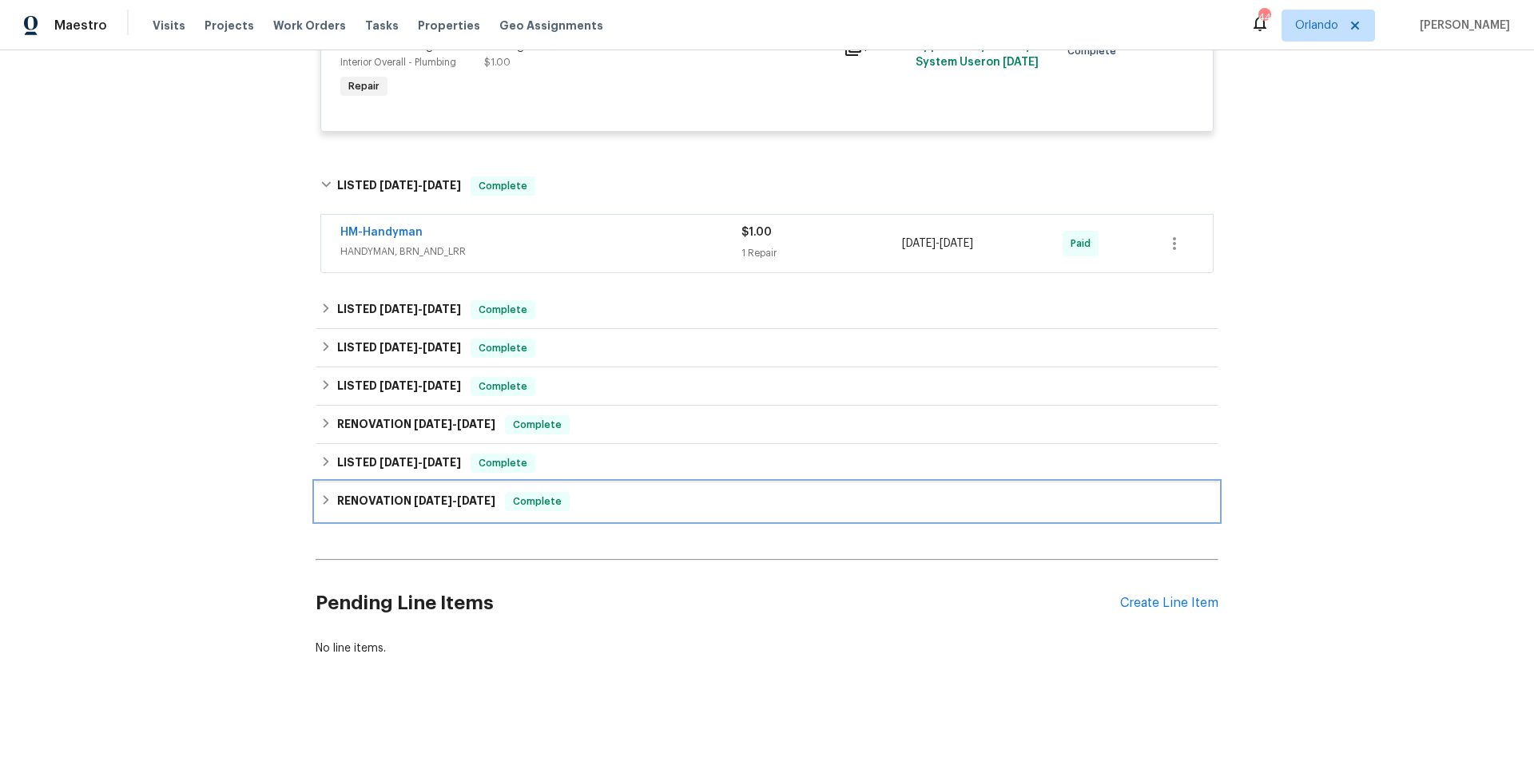
click at [626, 495] on div "RENOVATION [DATE] - [DATE] Complete" at bounding box center [766, 501] width 893 height 19
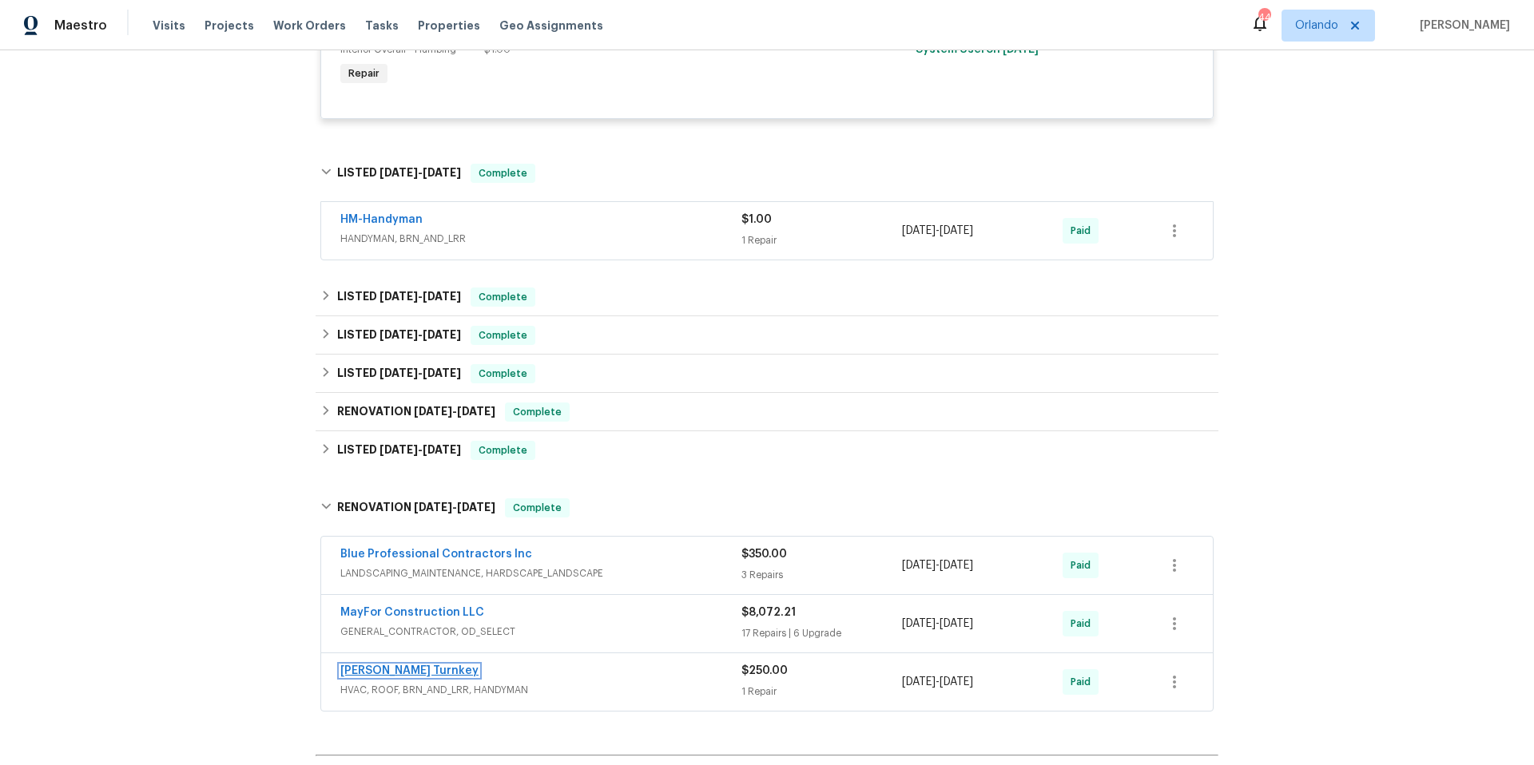
click at [374, 673] on link "[PERSON_NAME] Turnkey" at bounding box center [409, 670] width 138 height 11
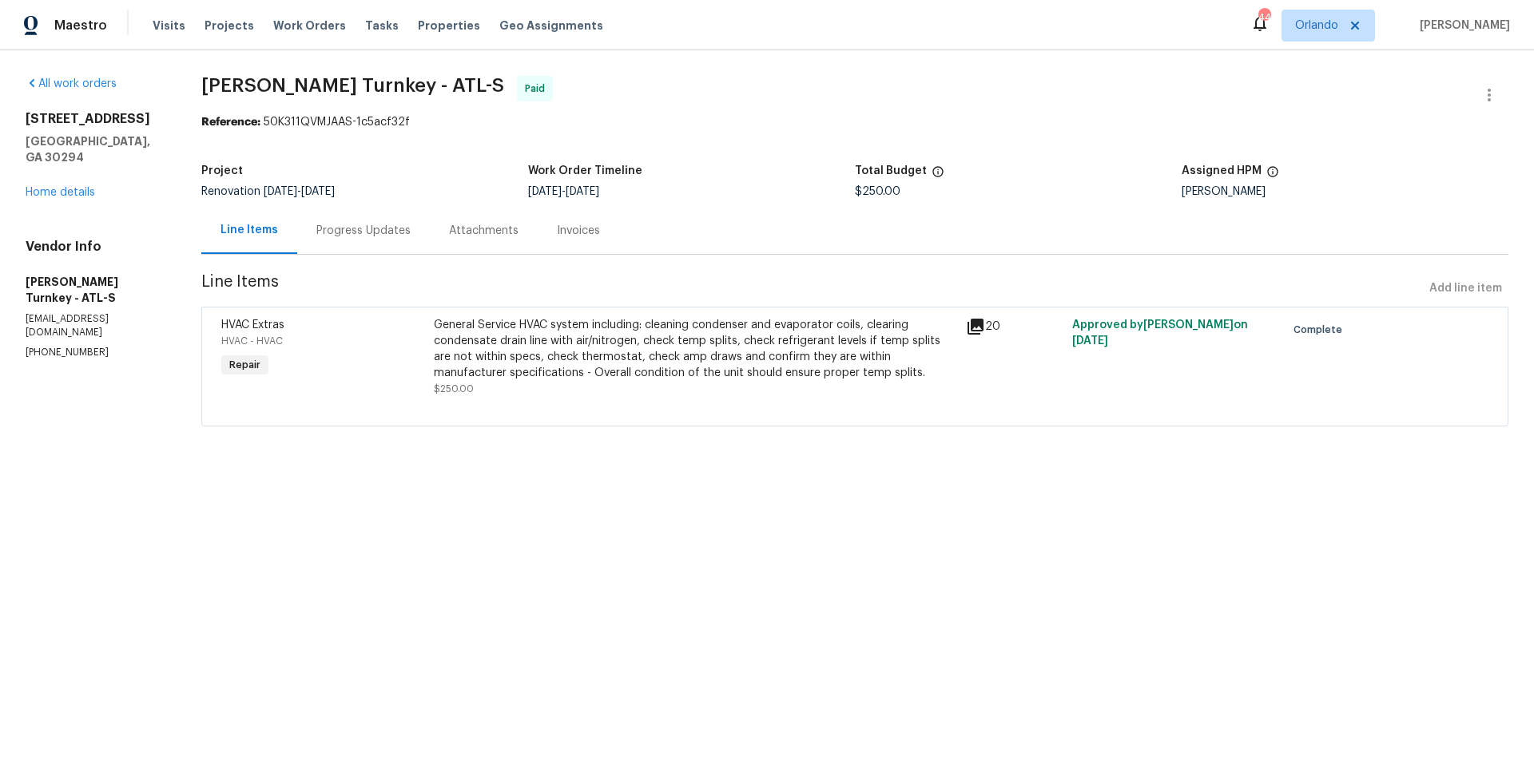
click at [967, 335] on icon at bounding box center [975, 326] width 19 height 19
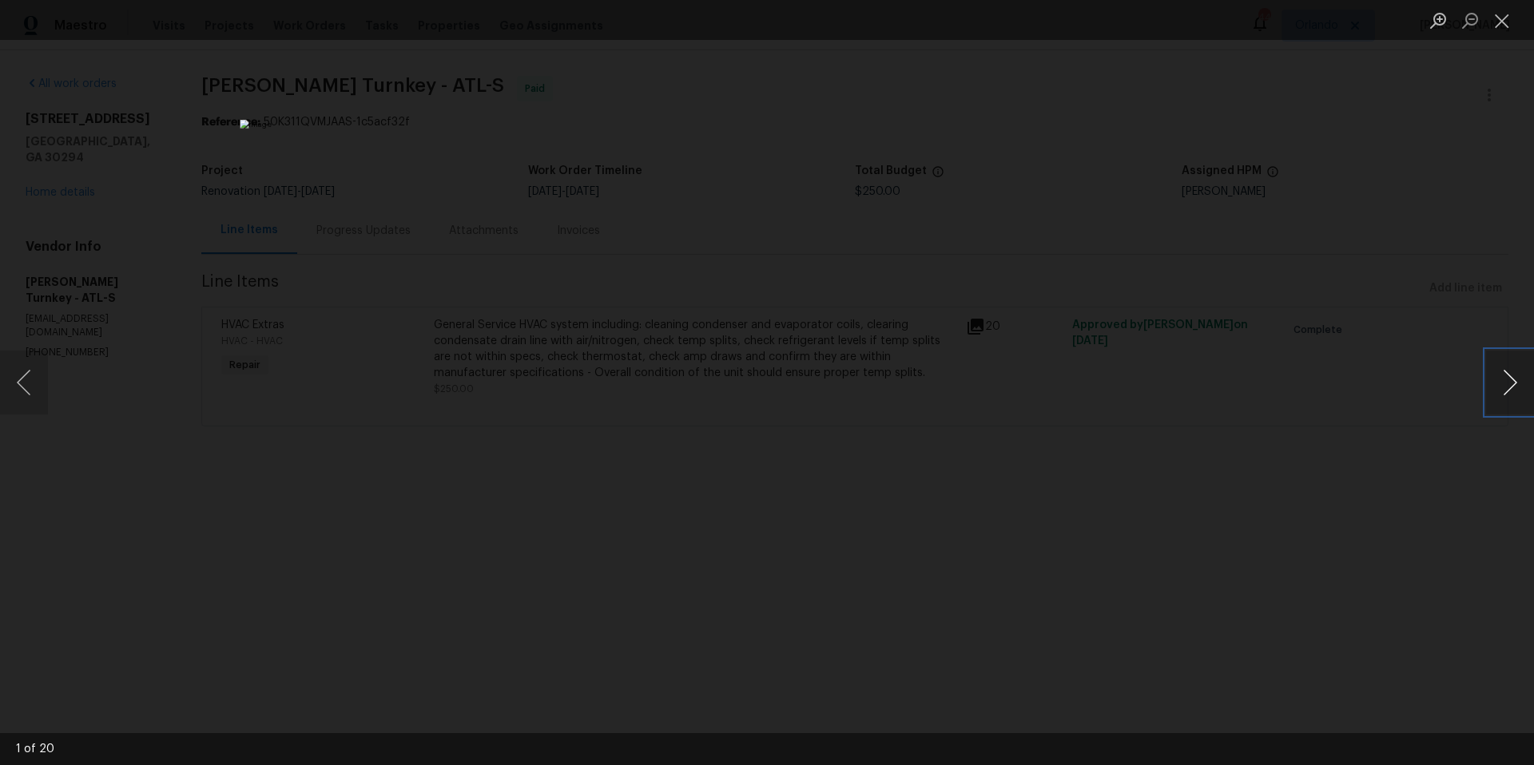
click at [1506, 383] on button "Next image" at bounding box center [1510, 383] width 48 height 64
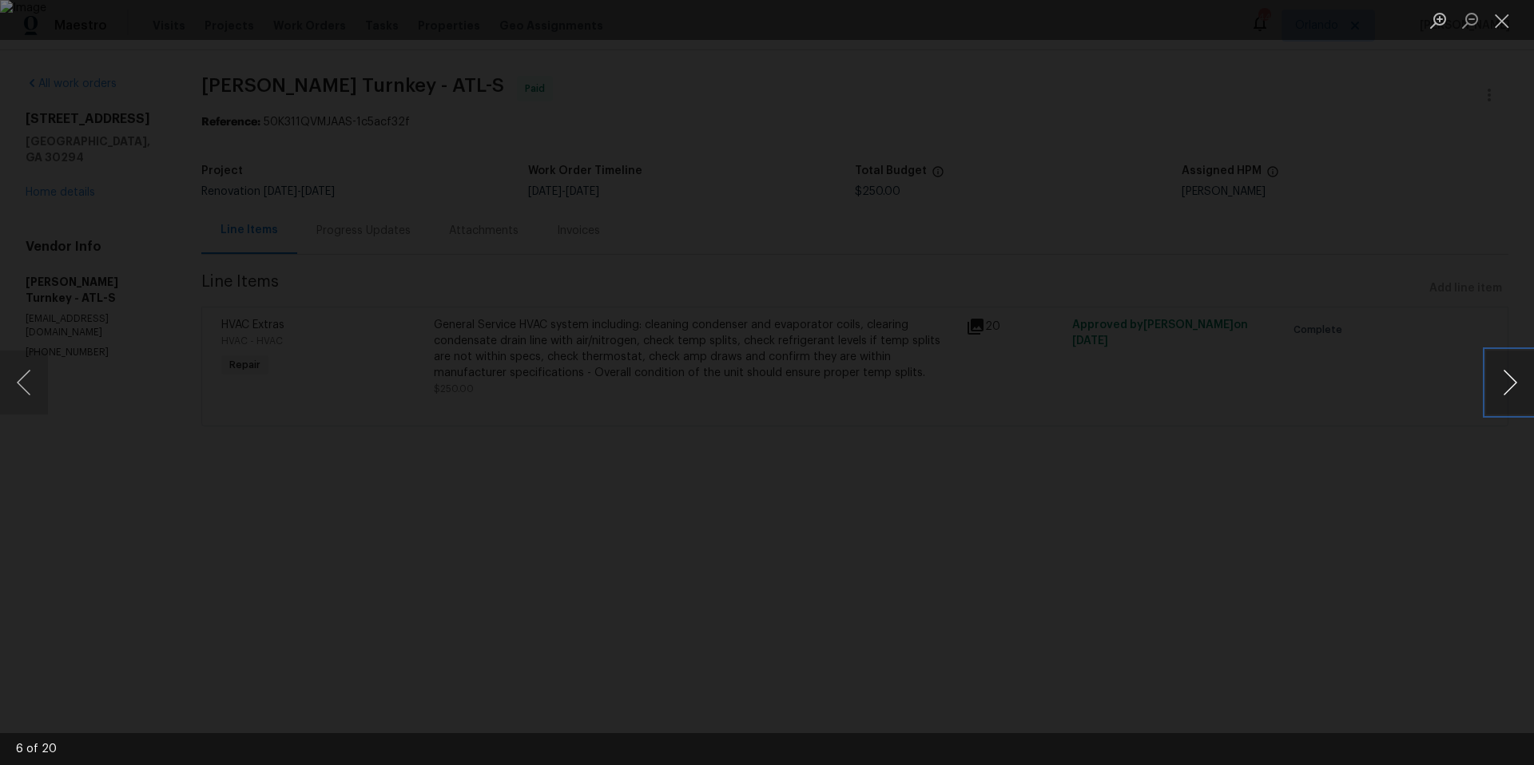
click at [1506, 383] on button "Next image" at bounding box center [1510, 383] width 48 height 64
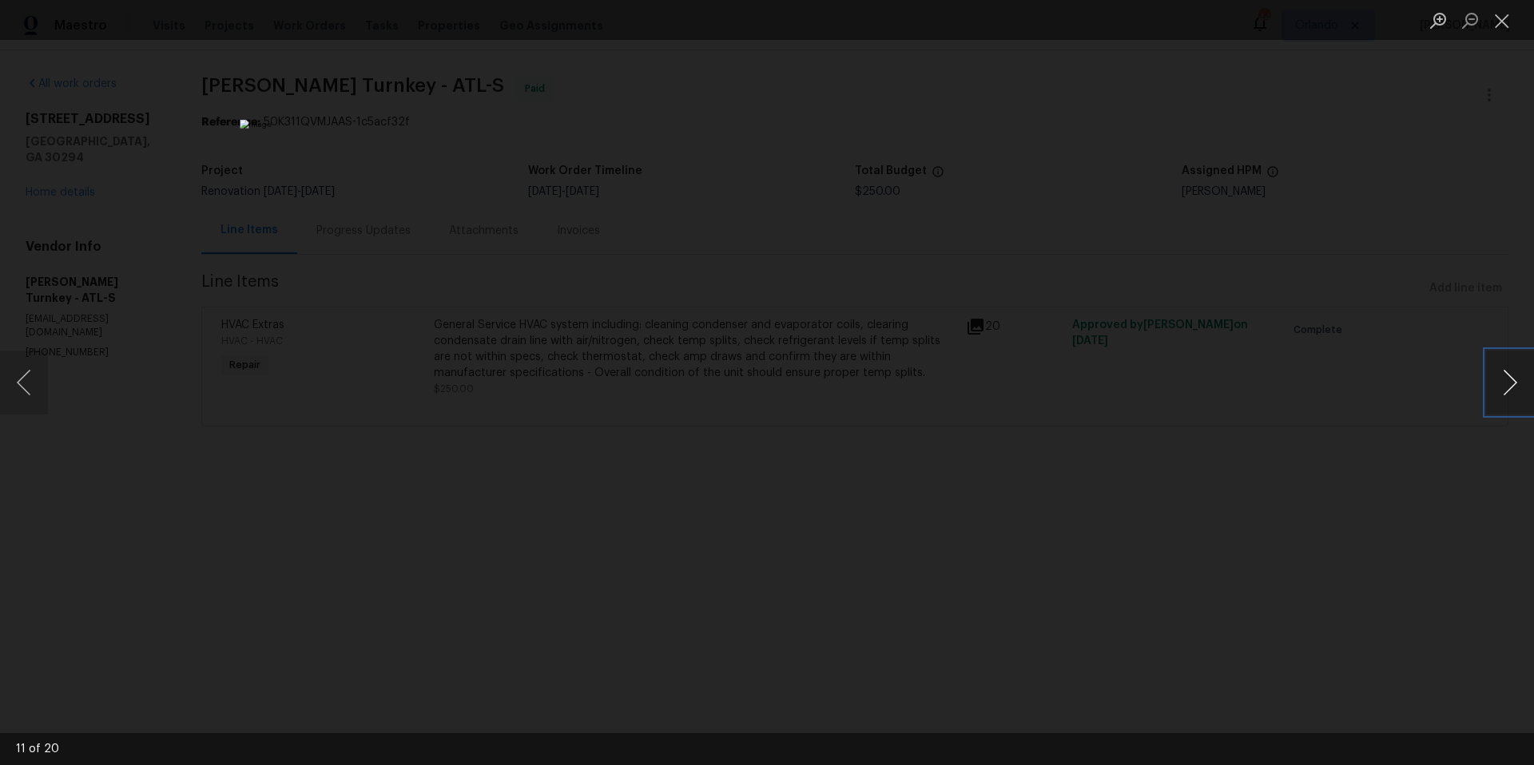
click at [1506, 383] on button "Next image" at bounding box center [1510, 383] width 48 height 64
click at [1503, 20] on button "Close lightbox" at bounding box center [1502, 20] width 32 height 28
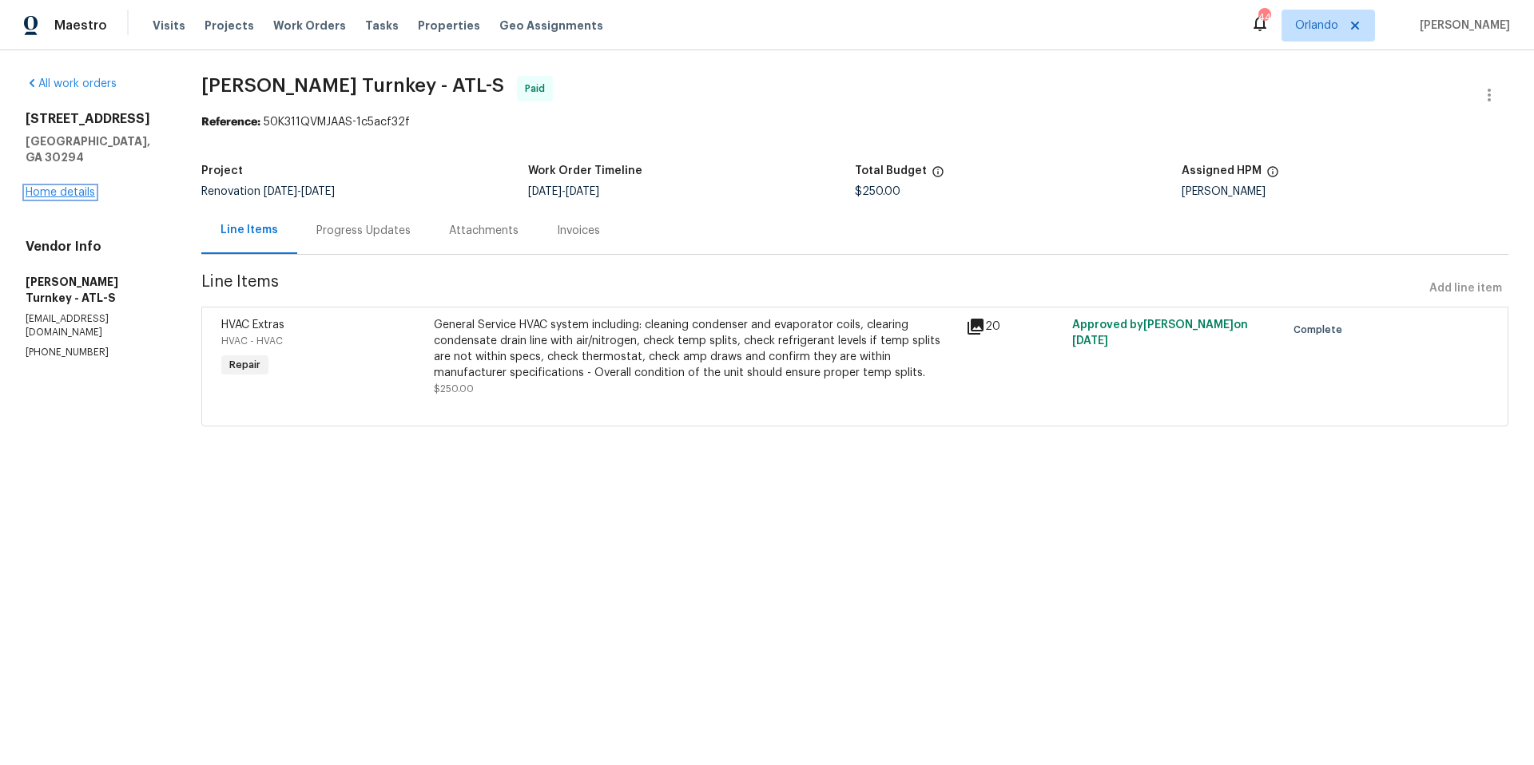
click at [60, 193] on link "Home details" at bounding box center [60, 192] width 69 height 11
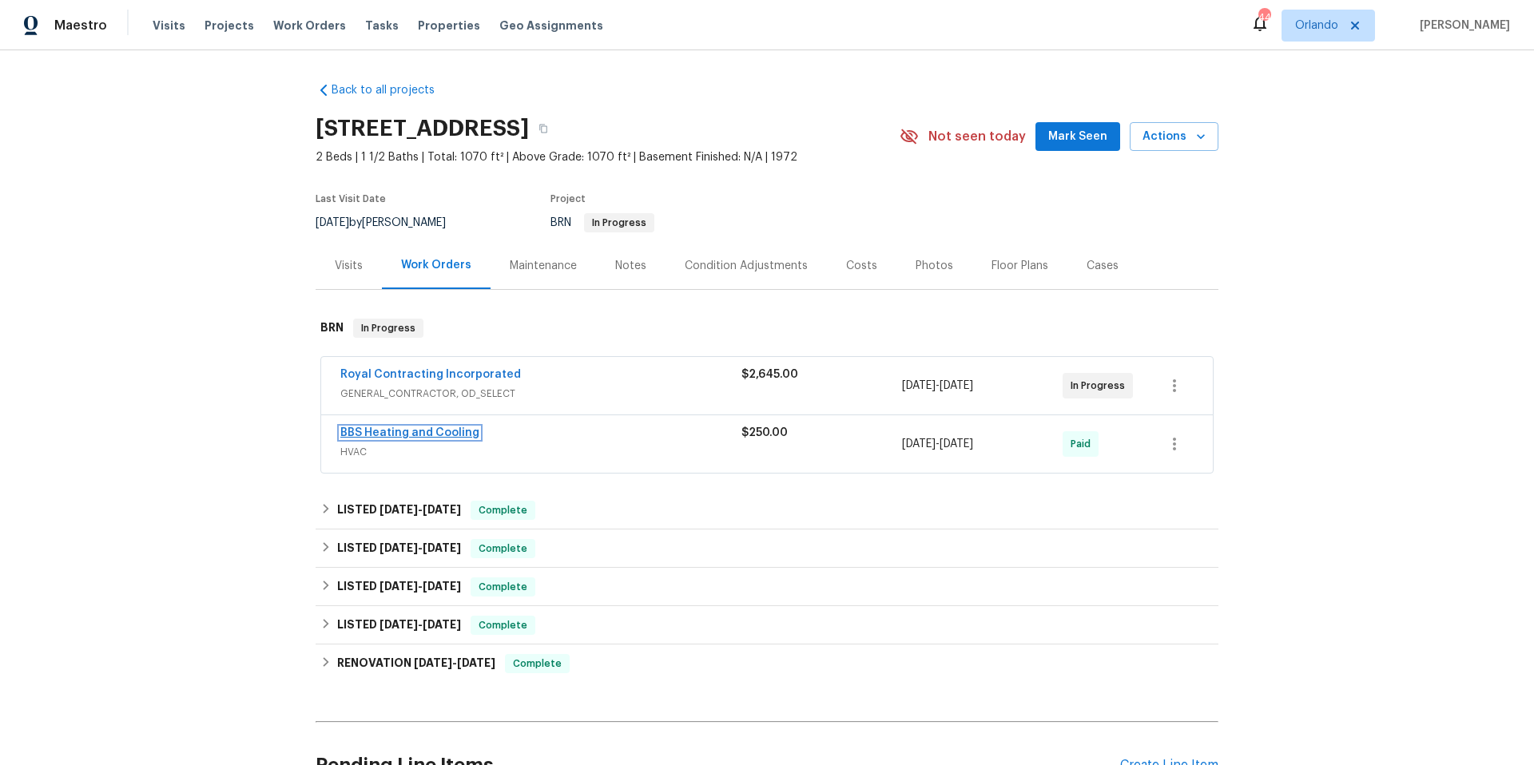
click at [436, 439] on link "BBS Heating and Cooling" at bounding box center [409, 432] width 139 height 11
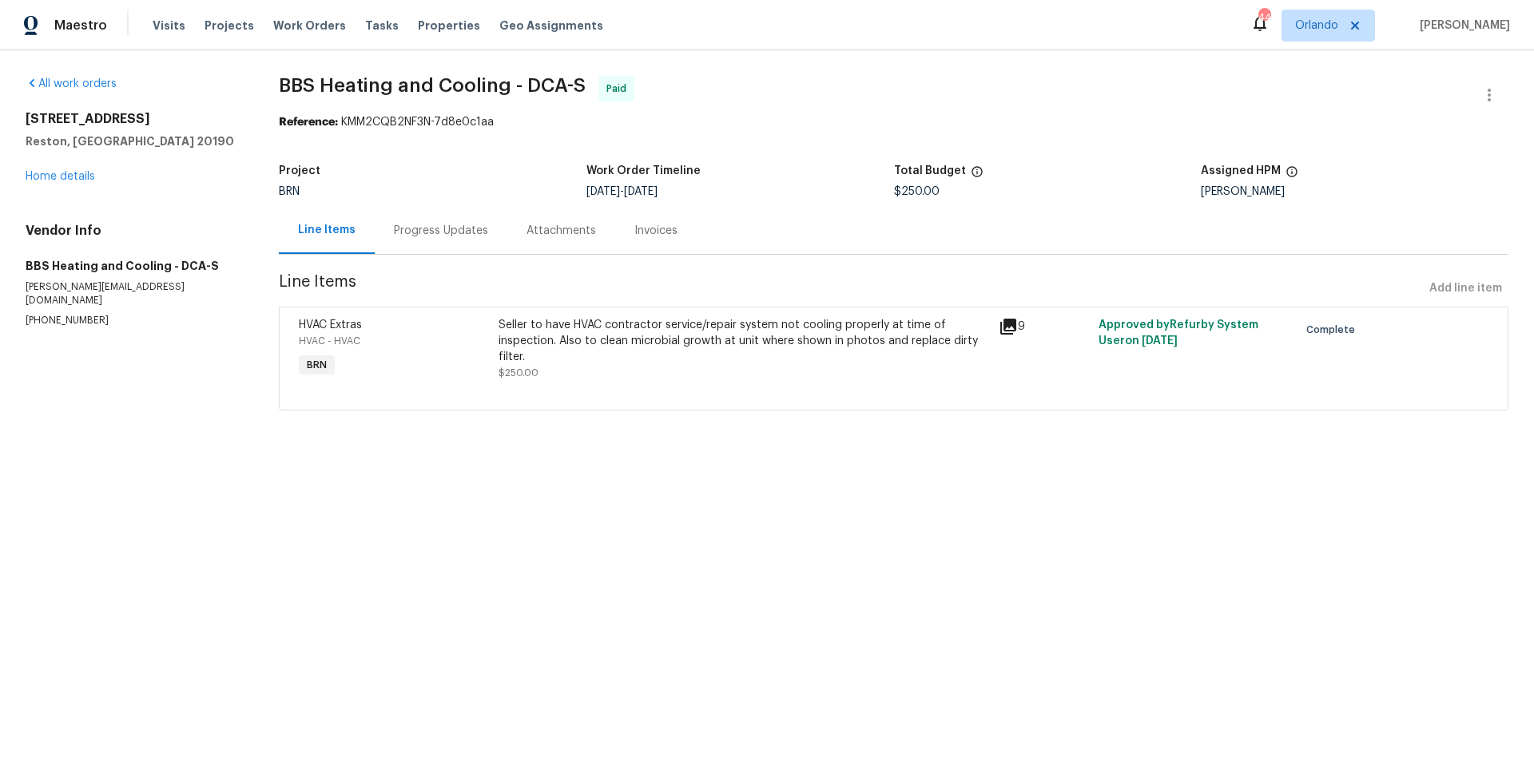
click at [1000, 331] on icon at bounding box center [1008, 327] width 16 height 16
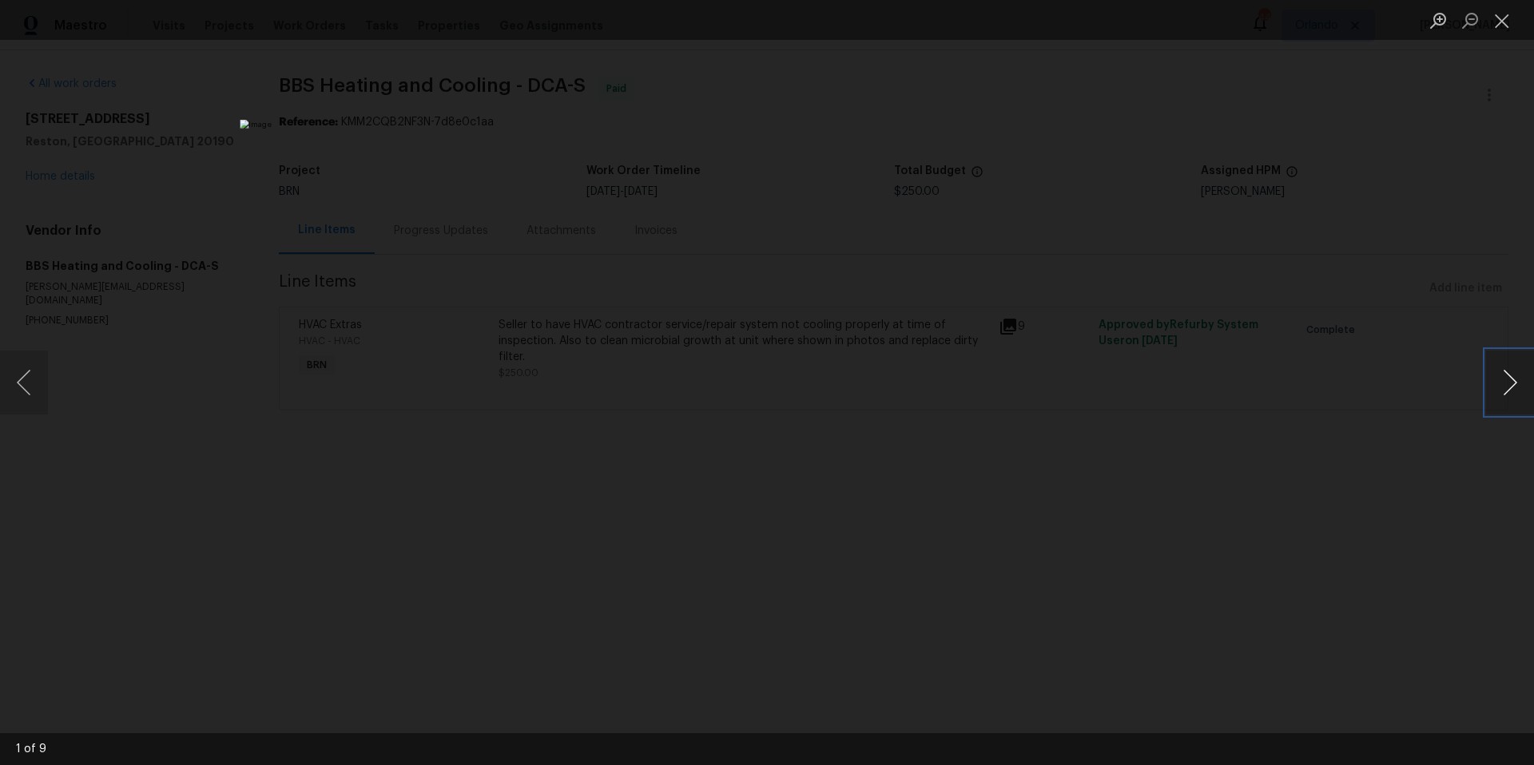
click at [1509, 387] on button "Next image" at bounding box center [1510, 383] width 48 height 64
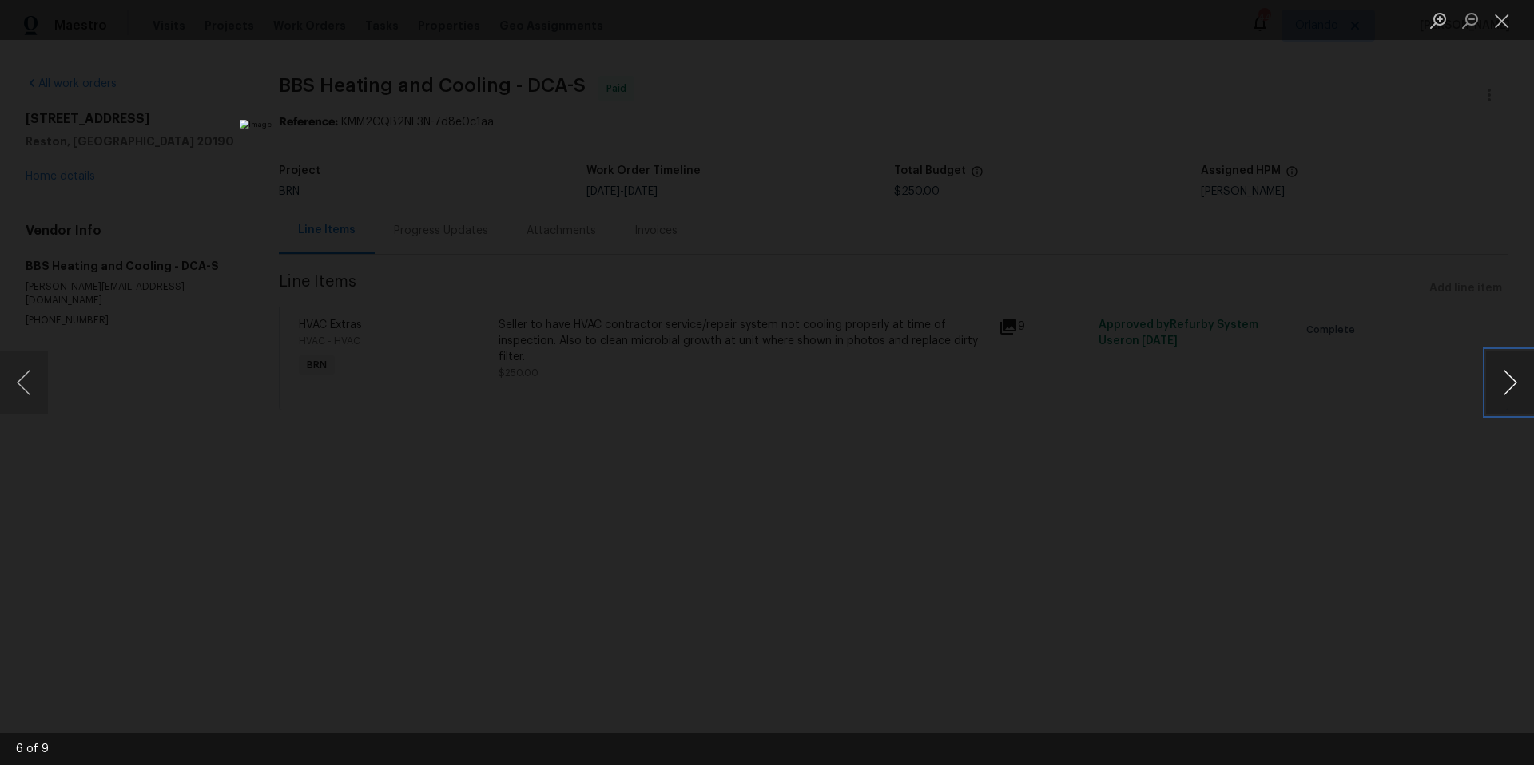
click at [1509, 387] on button "Next image" at bounding box center [1510, 383] width 48 height 64
click at [1372, 400] on div "Lightbox" at bounding box center [767, 382] width 1534 height 765
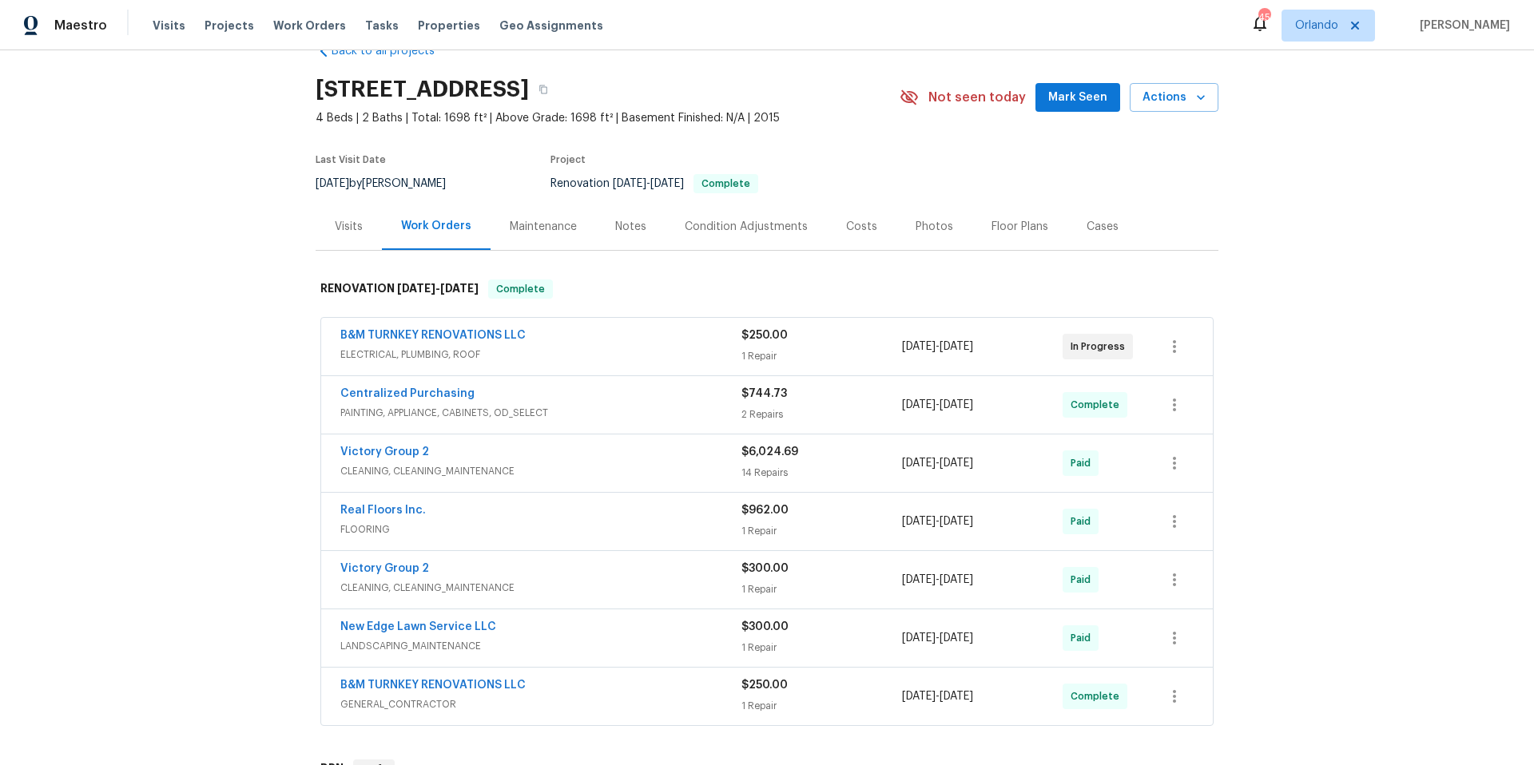
scroll to position [49, 0]
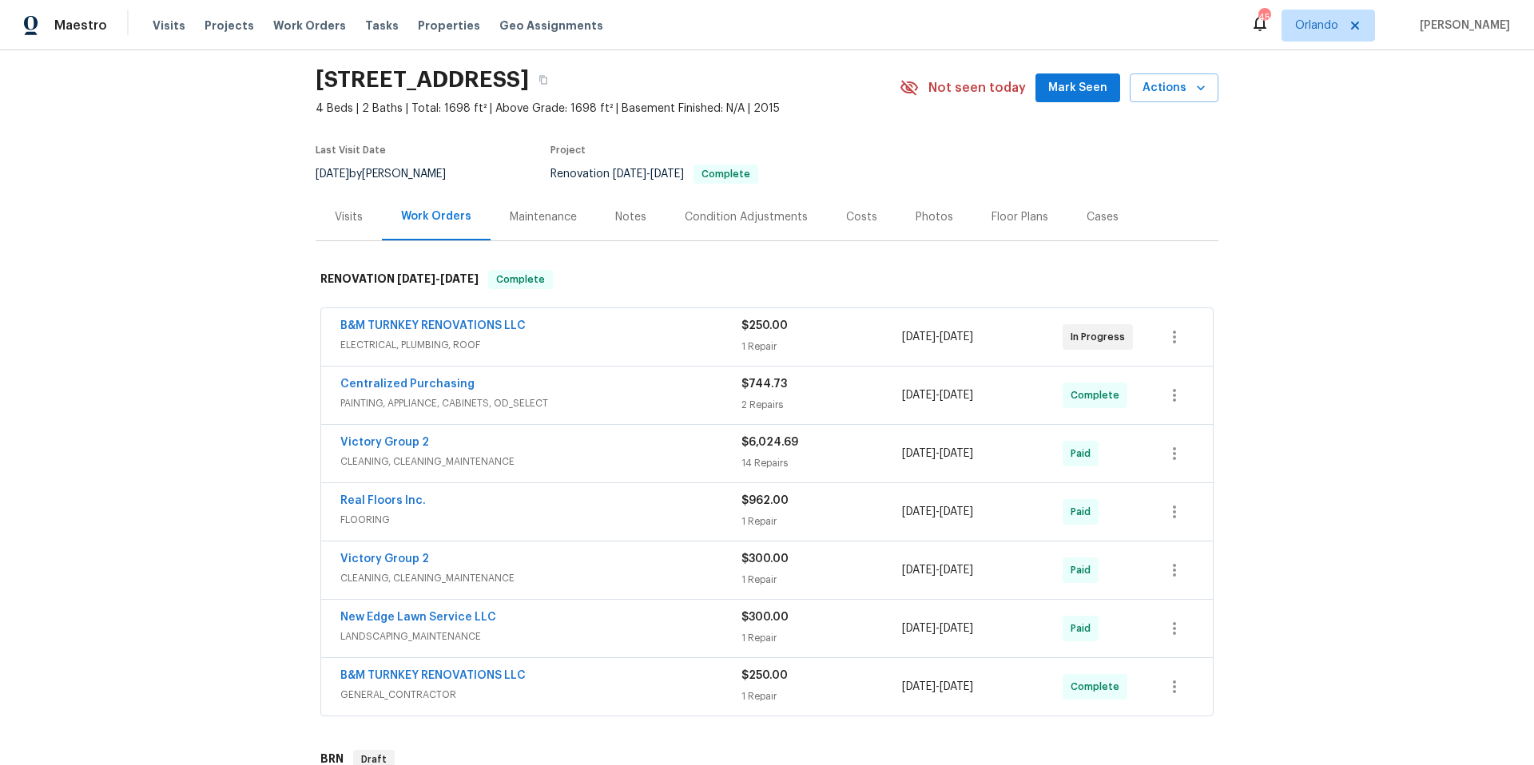
click at [545, 337] on span "ELECTRICAL, PLUMBING, ROOF" at bounding box center [540, 345] width 401 height 16
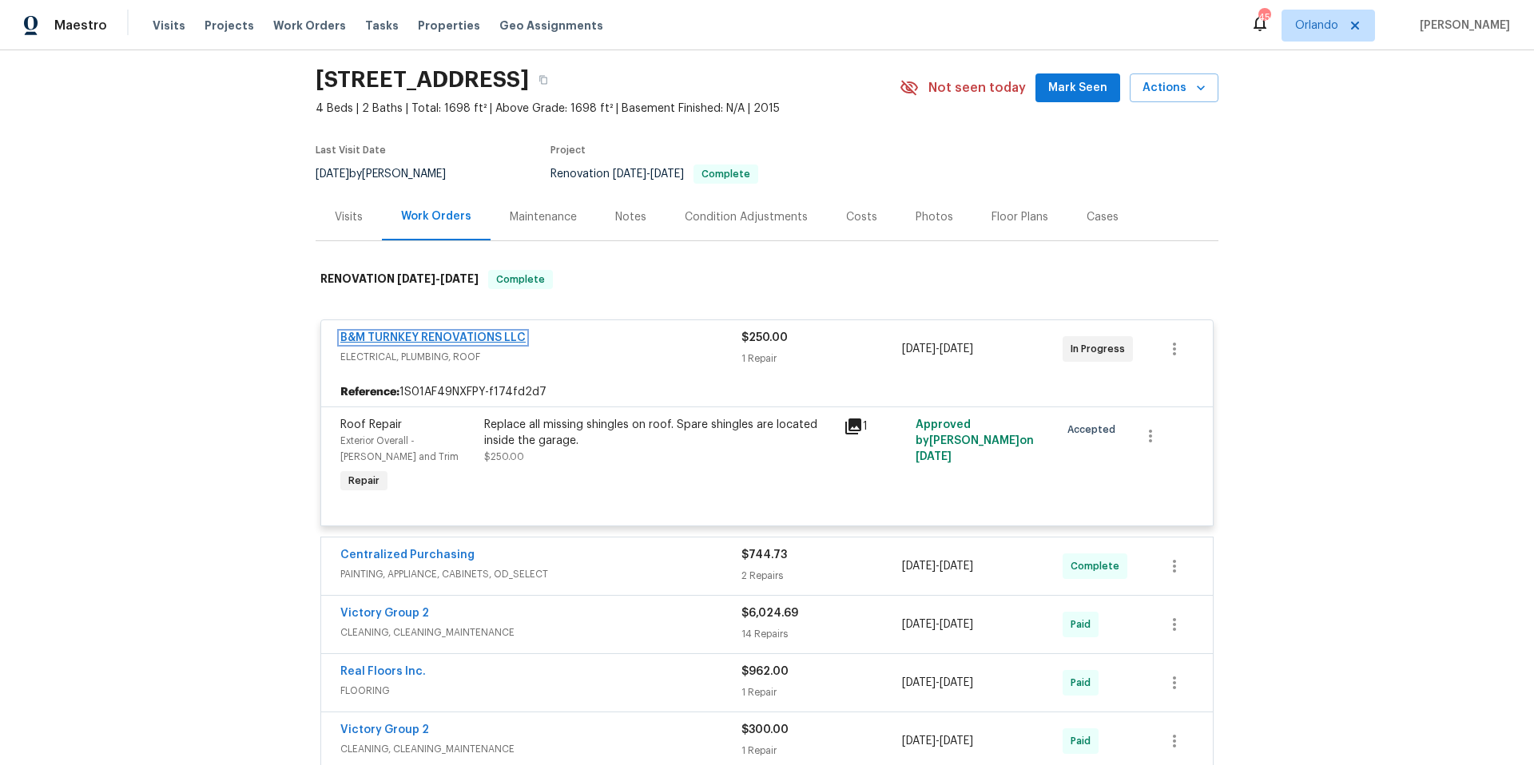
click at [463, 333] on link "B&M TURNKEY RENOVATIONS LLC" at bounding box center [432, 337] width 185 height 11
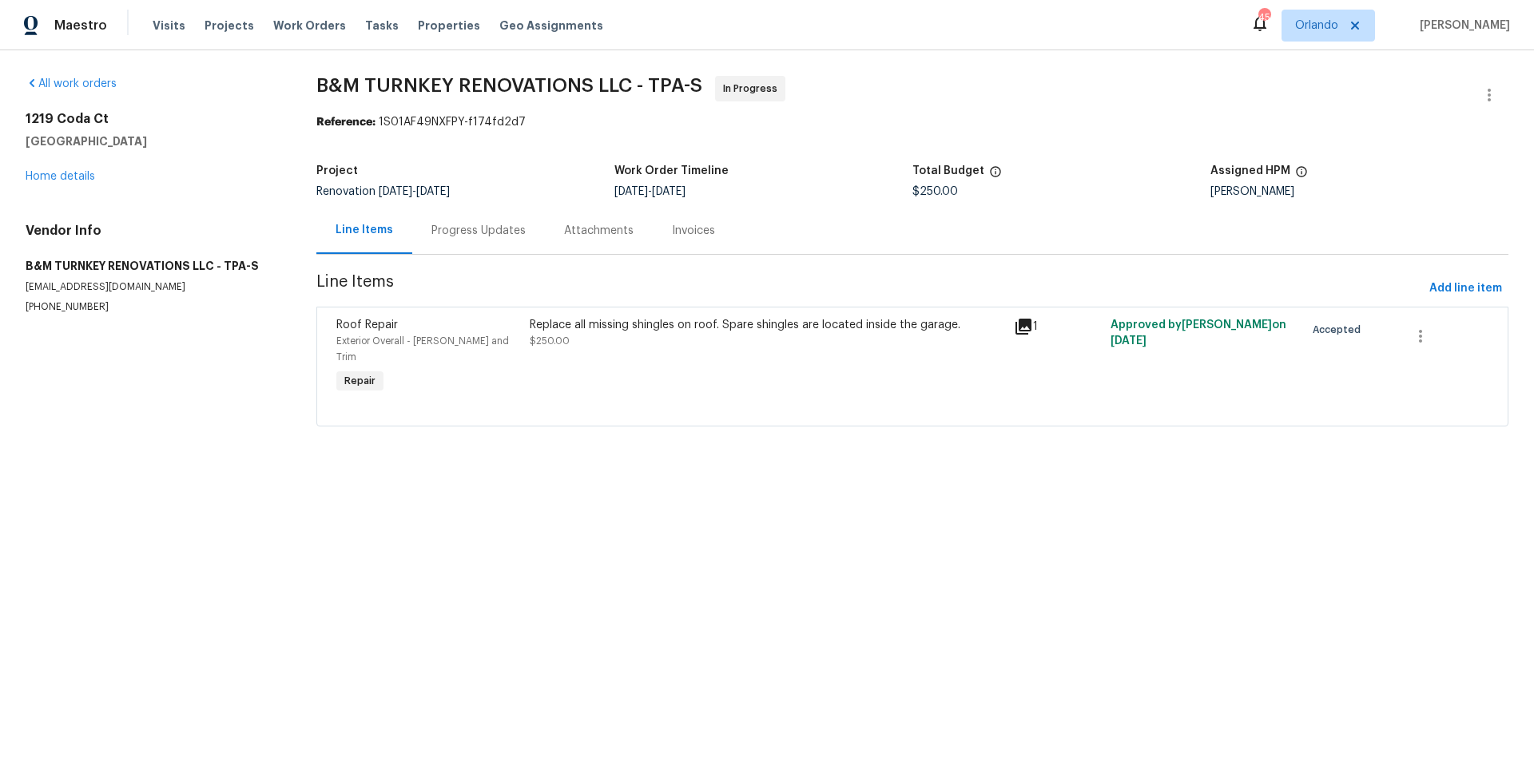
click at [470, 234] on div "Progress Updates" at bounding box center [478, 231] width 94 height 16
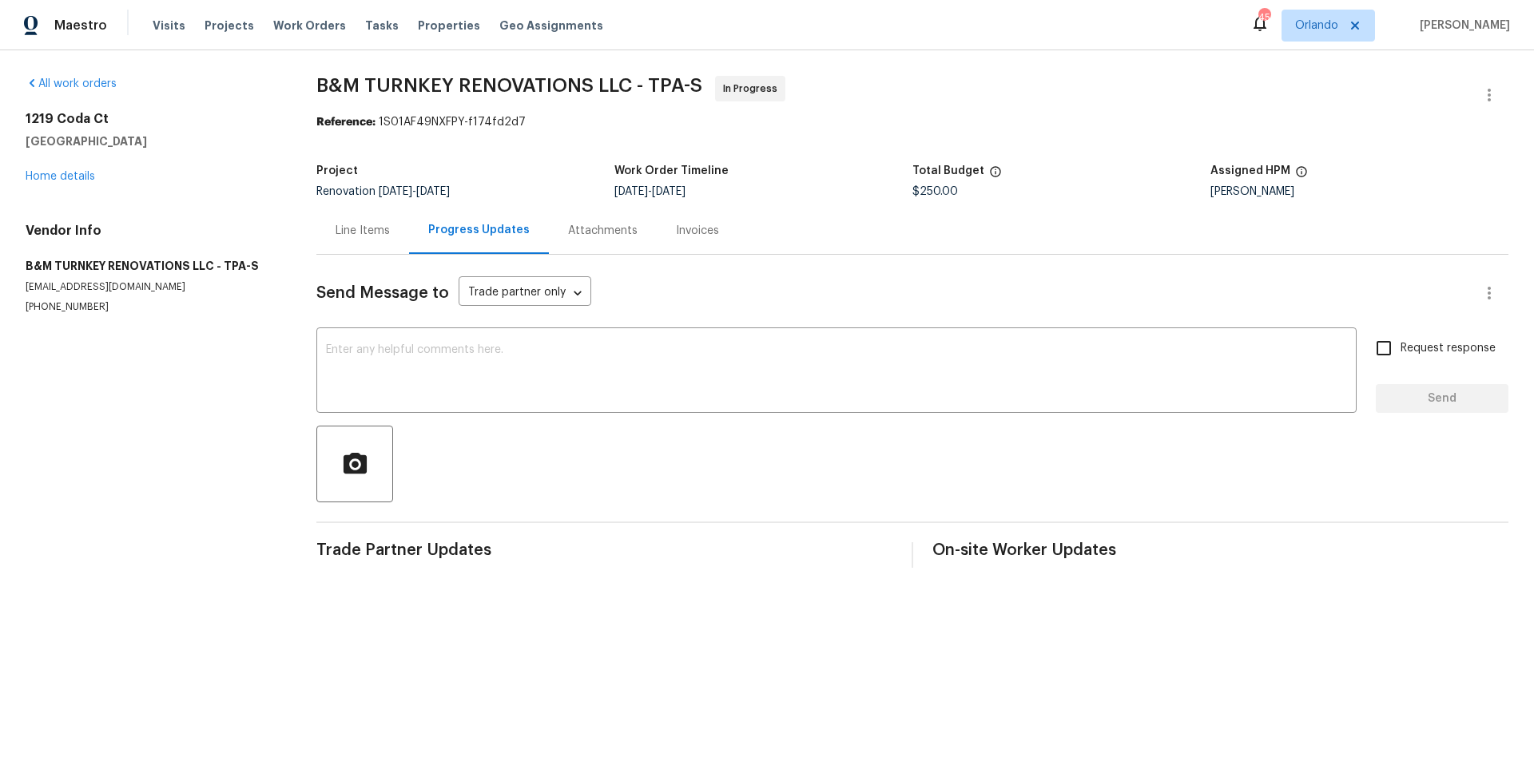
click at [375, 234] on div "Line Items" at bounding box center [363, 231] width 54 height 16
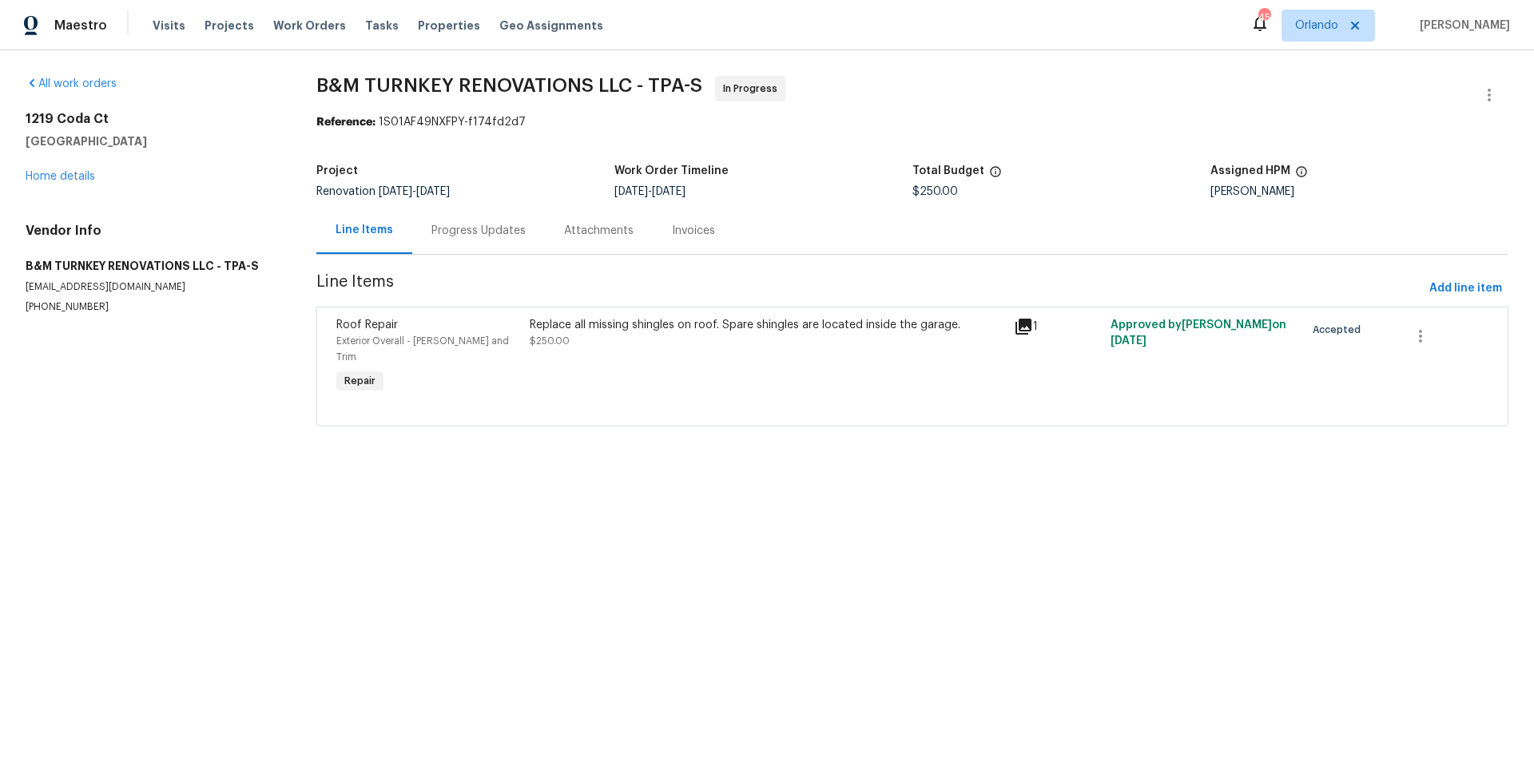
click at [598, 329] on div "Replace all missing shingles on roof. Spare shingles are located inside the gar…" at bounding box center [767, 325] width 474 height 16
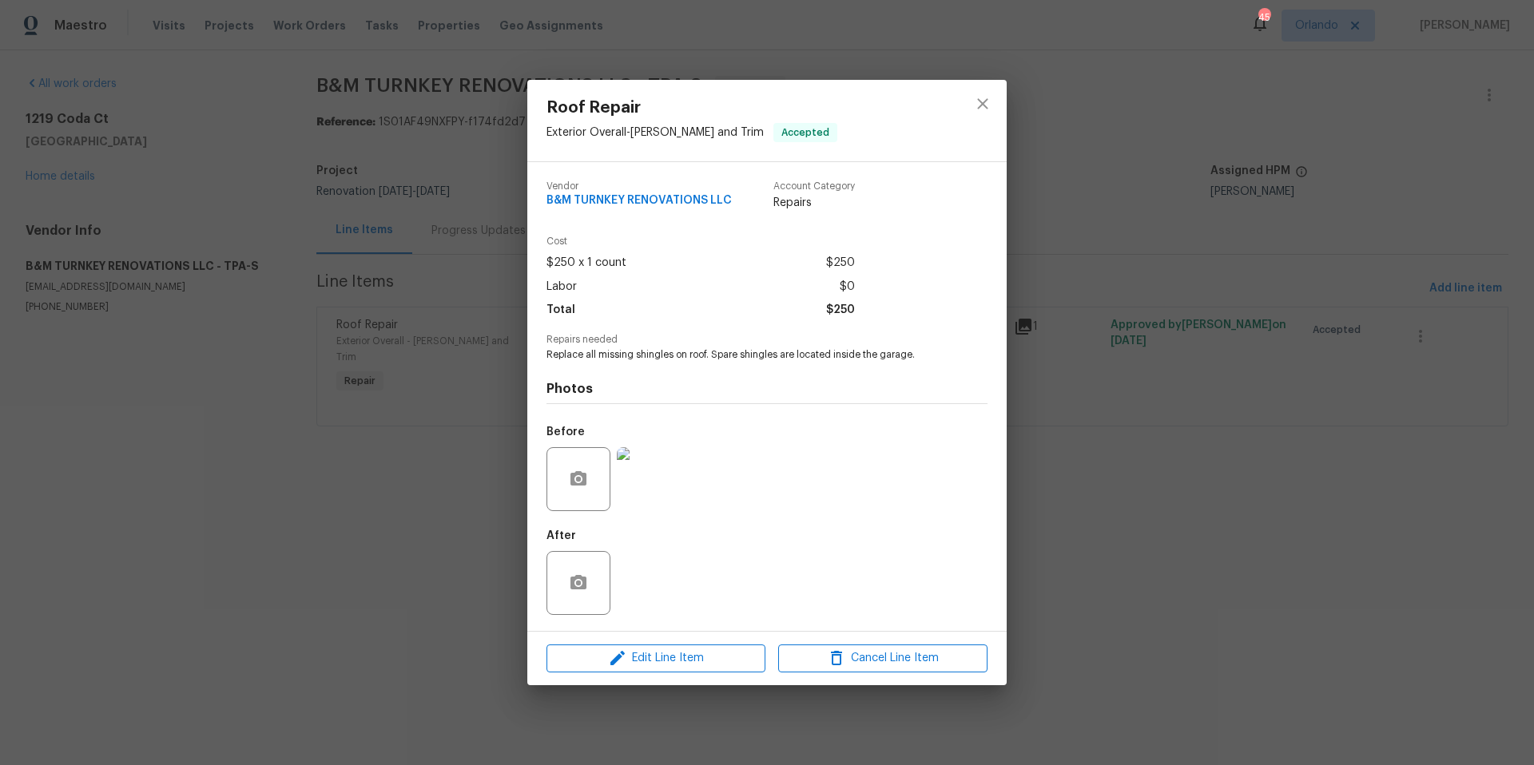
click at [647, 494] on img at bounding box center [649, 479] width 64 height 64
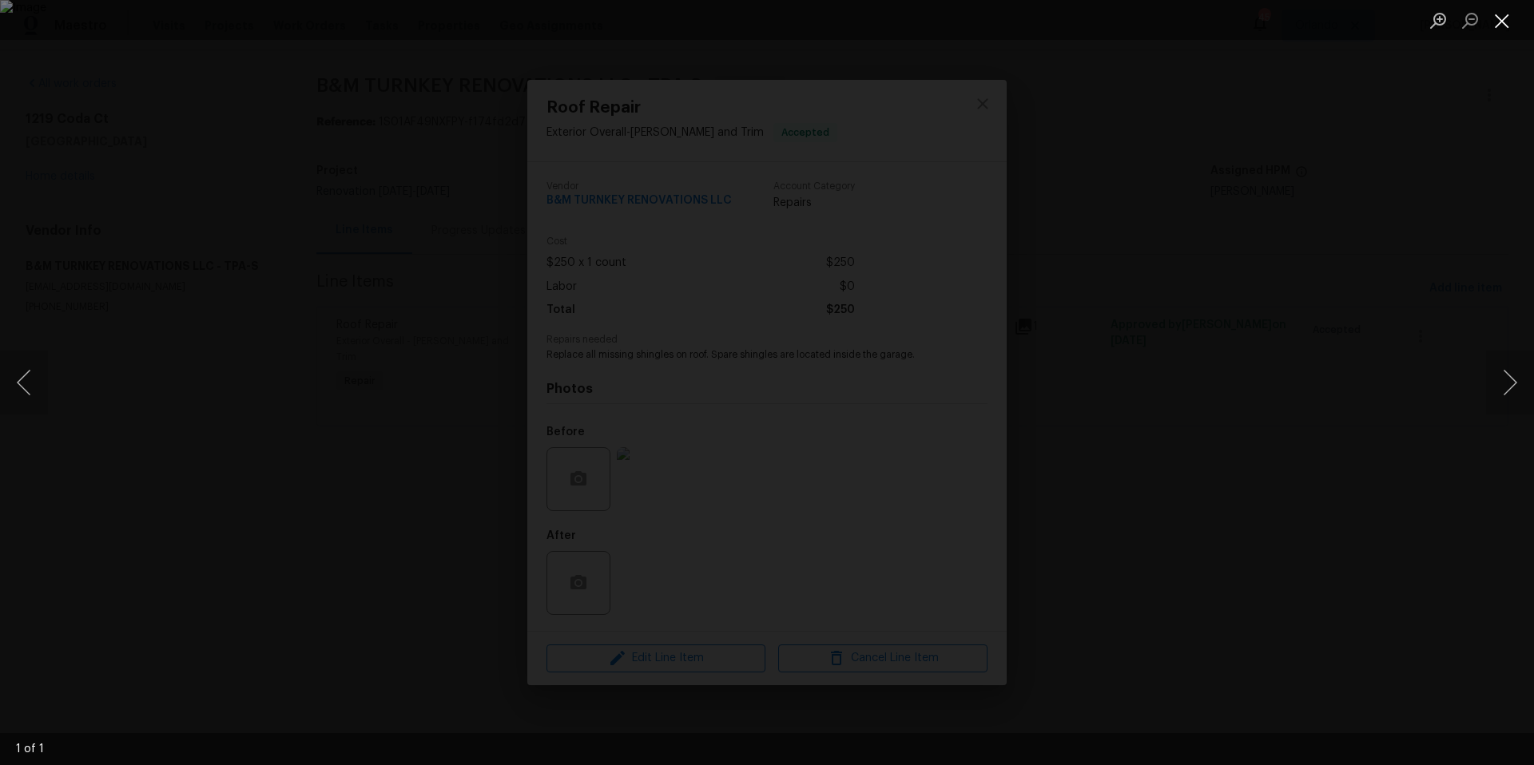
click at [1501, 22] on button "Close lightbox" at bounding box center [1502, 20] width 32 height 28
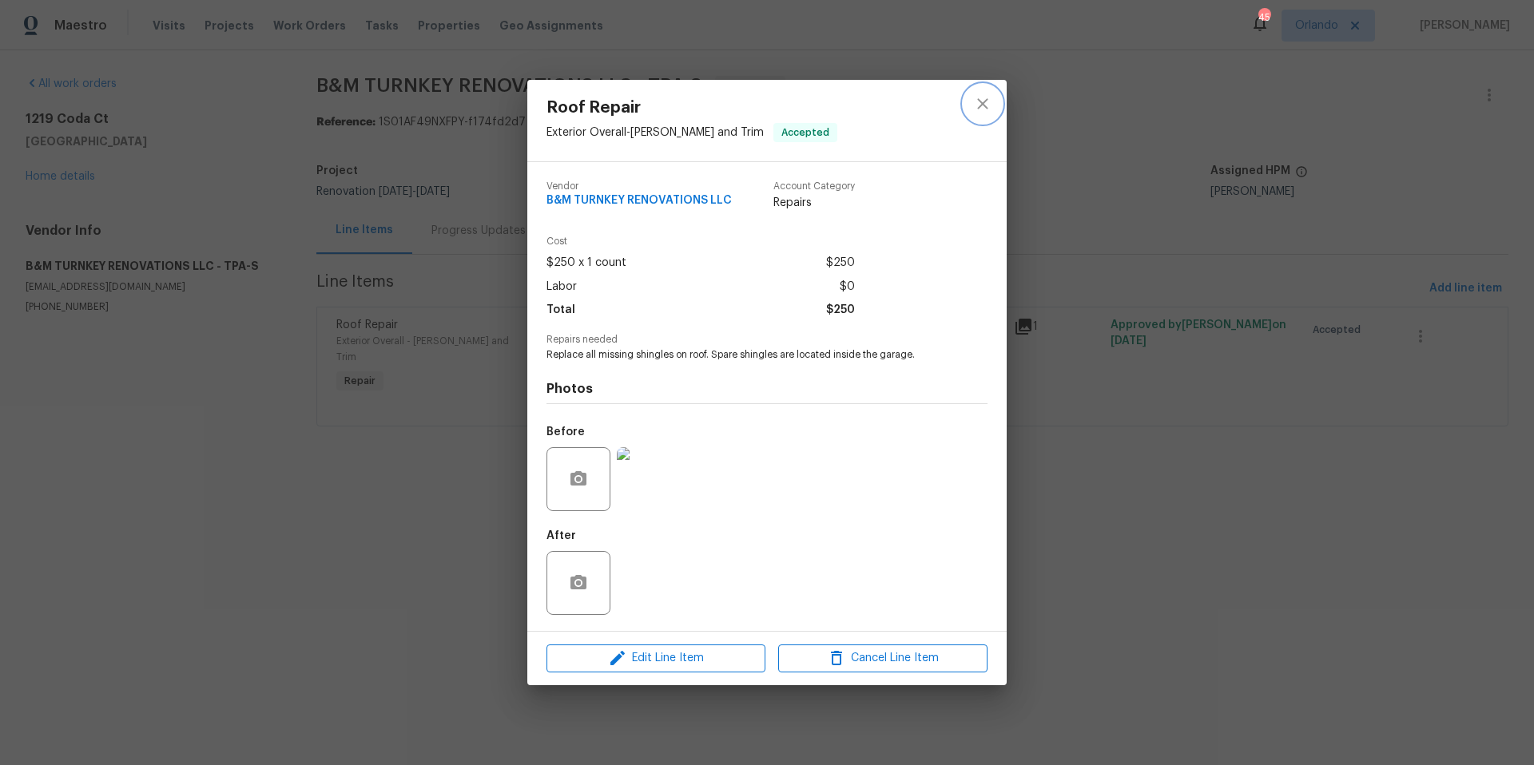
click at [984, 107] on icon "close" at bounding box center [982, 103] width 19 height 19
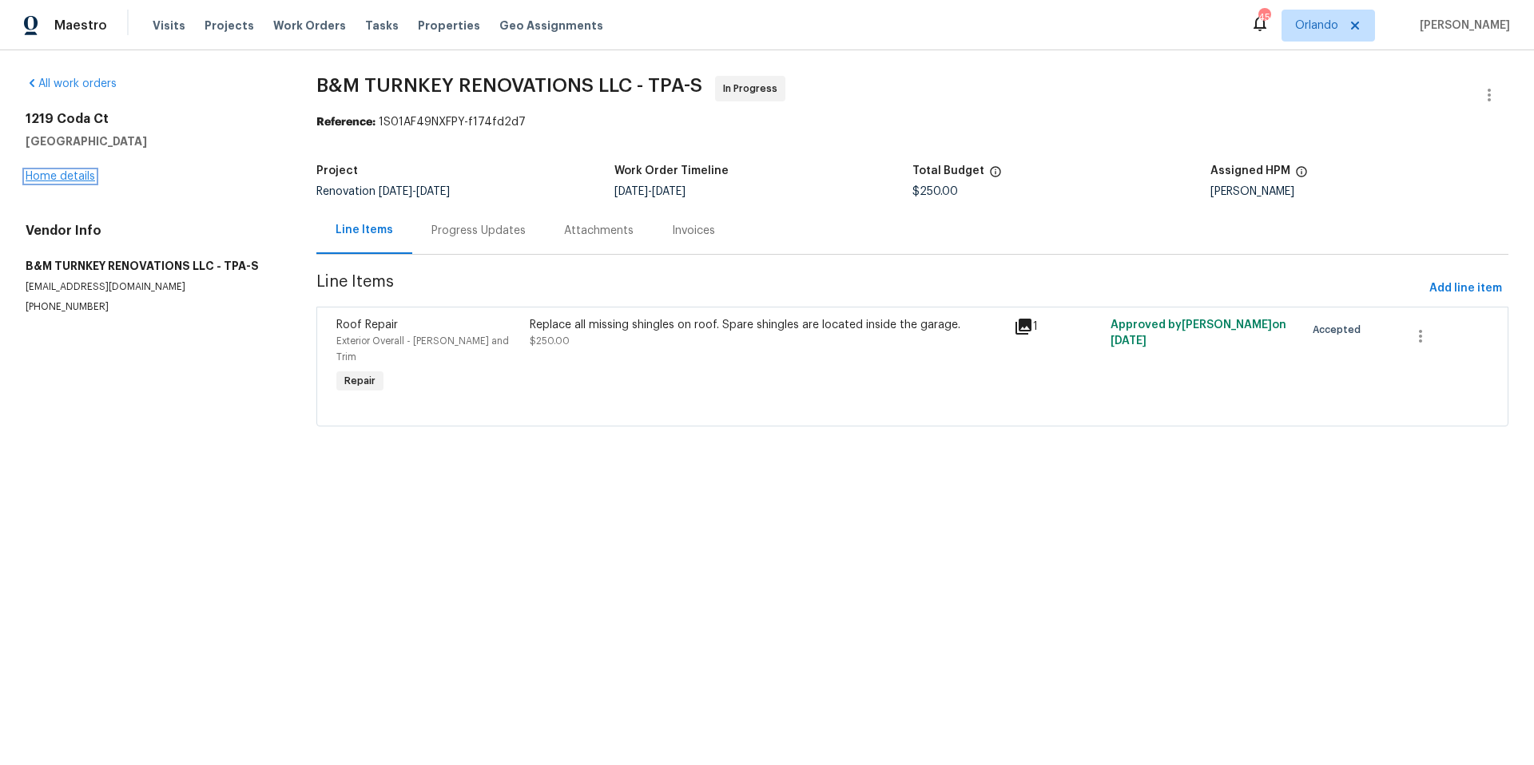
click at [60, 172] on link "Home details" at bounding box center [60, 176] width 69 height 11
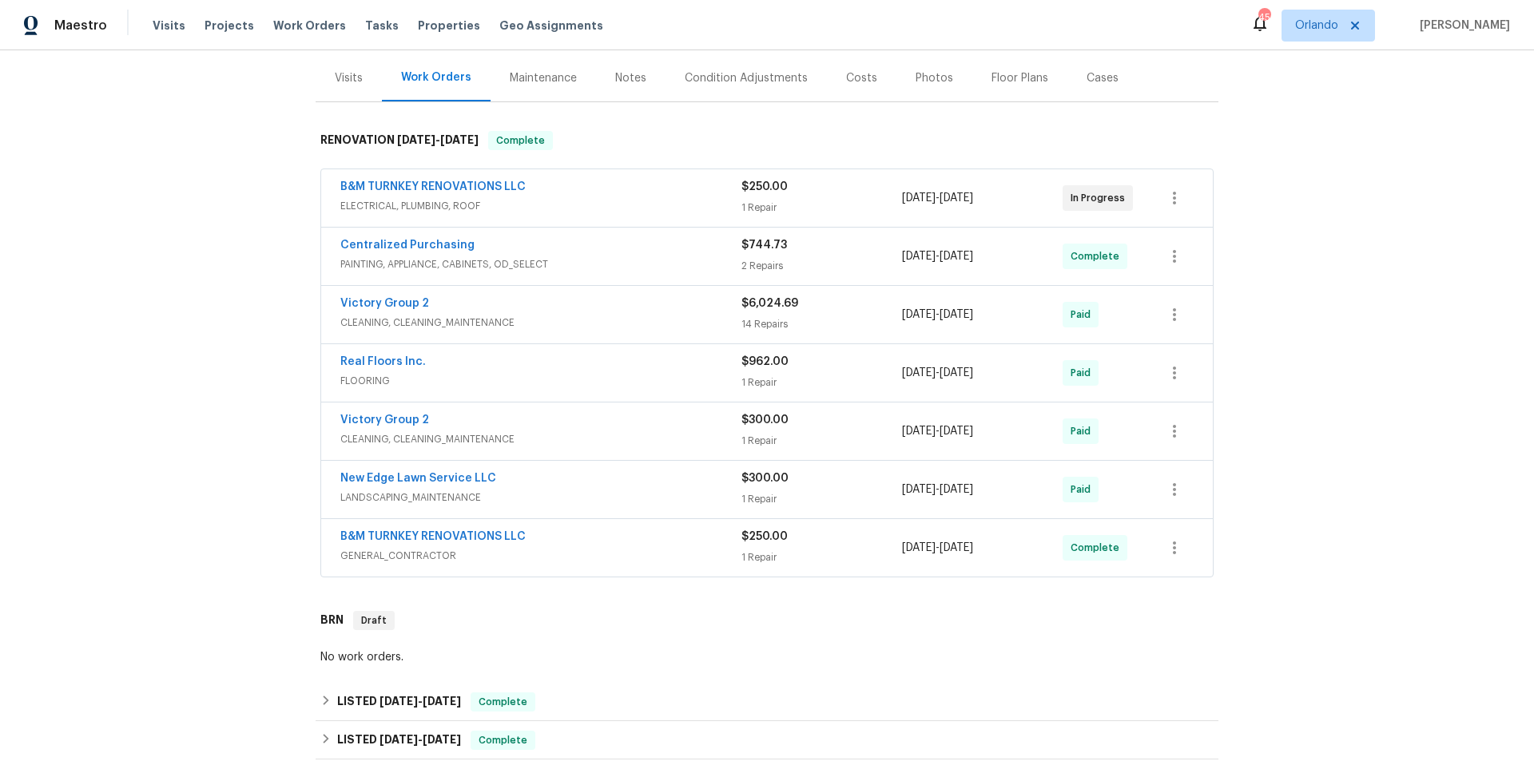
scroll to position [477, 0]
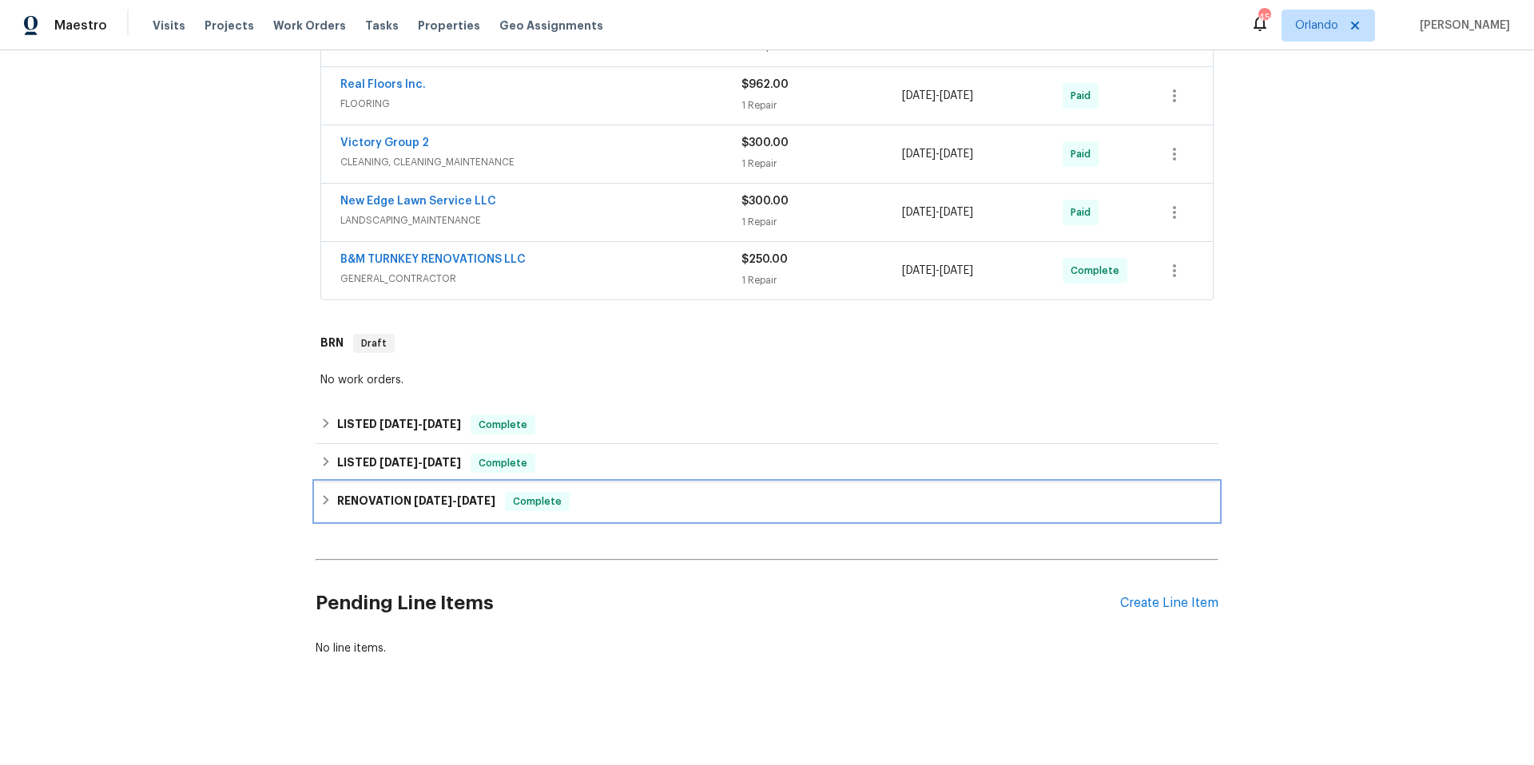
click at [662, 492] on div "RENOVATION 7/17/25 - 7/17/25 Complete" at bounding box center [766, 501] width 893 height 19
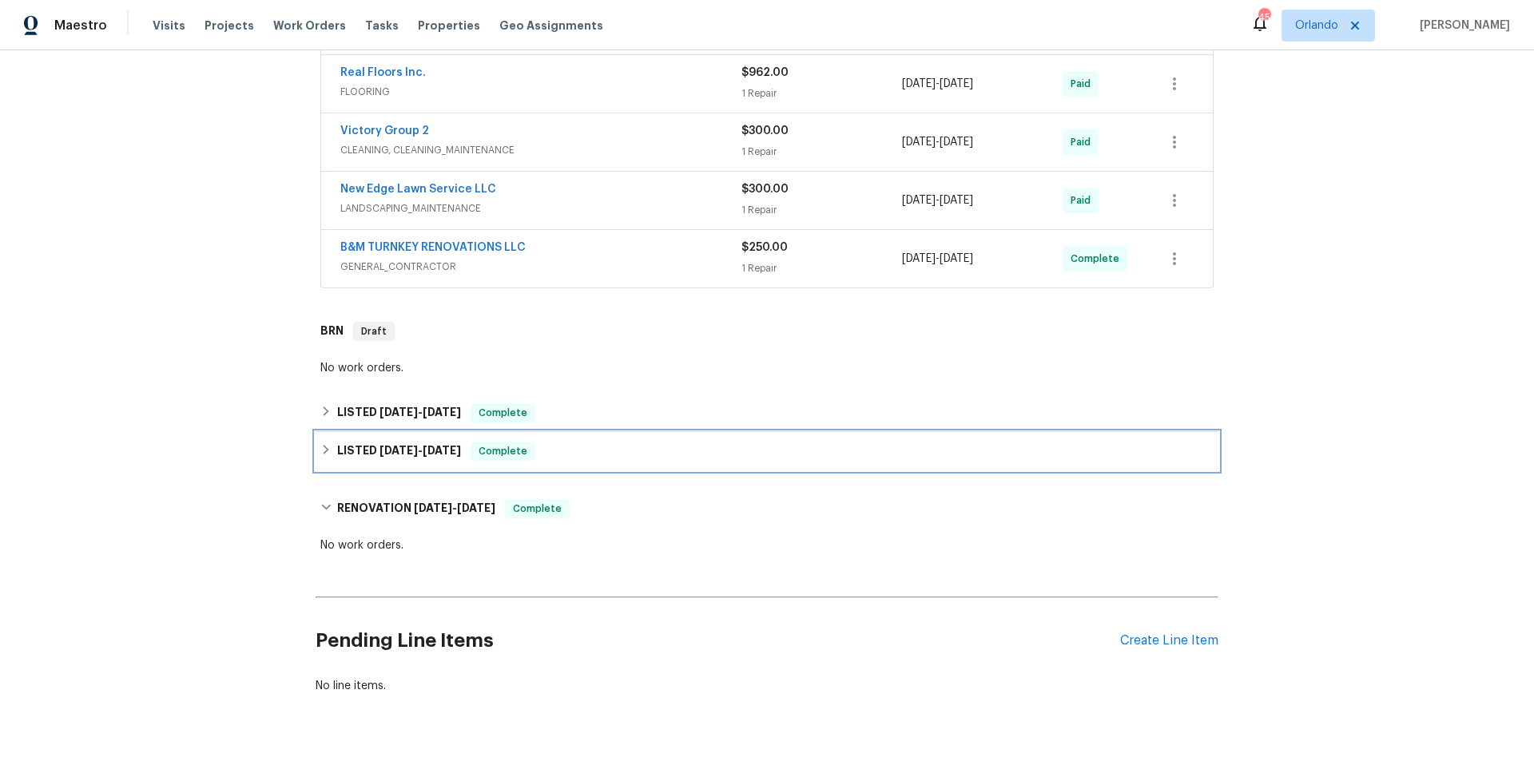
click at [663, 461] on div "LISTED 7/19/25 - 7/21/25 Complete" at bounding box center [767, 451] width 903 height 38
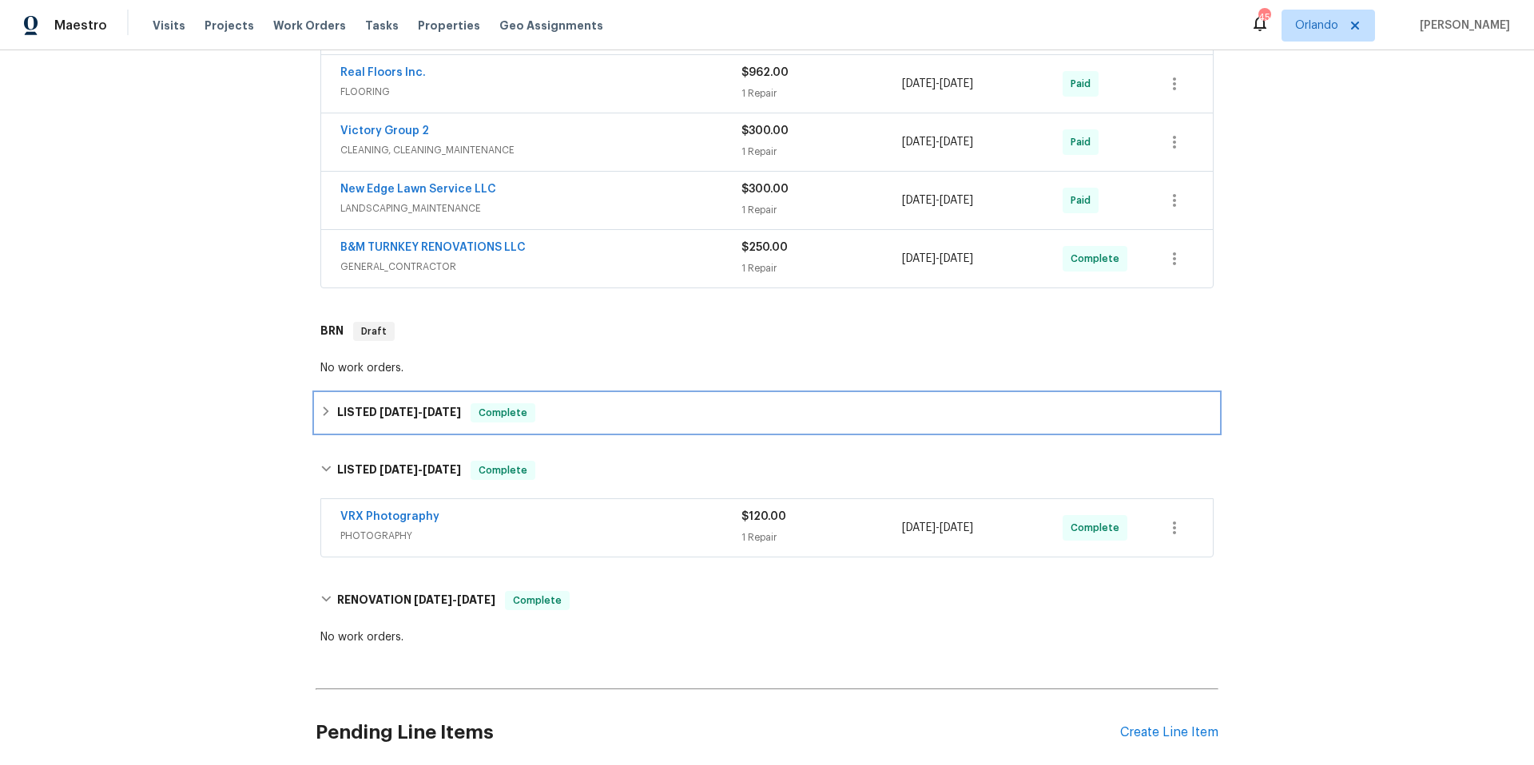
click at [693, 419] on div "LISTED 8/13/25 - 8/20/25 Complete" at bounding box center [766, 412] width 893 height 19
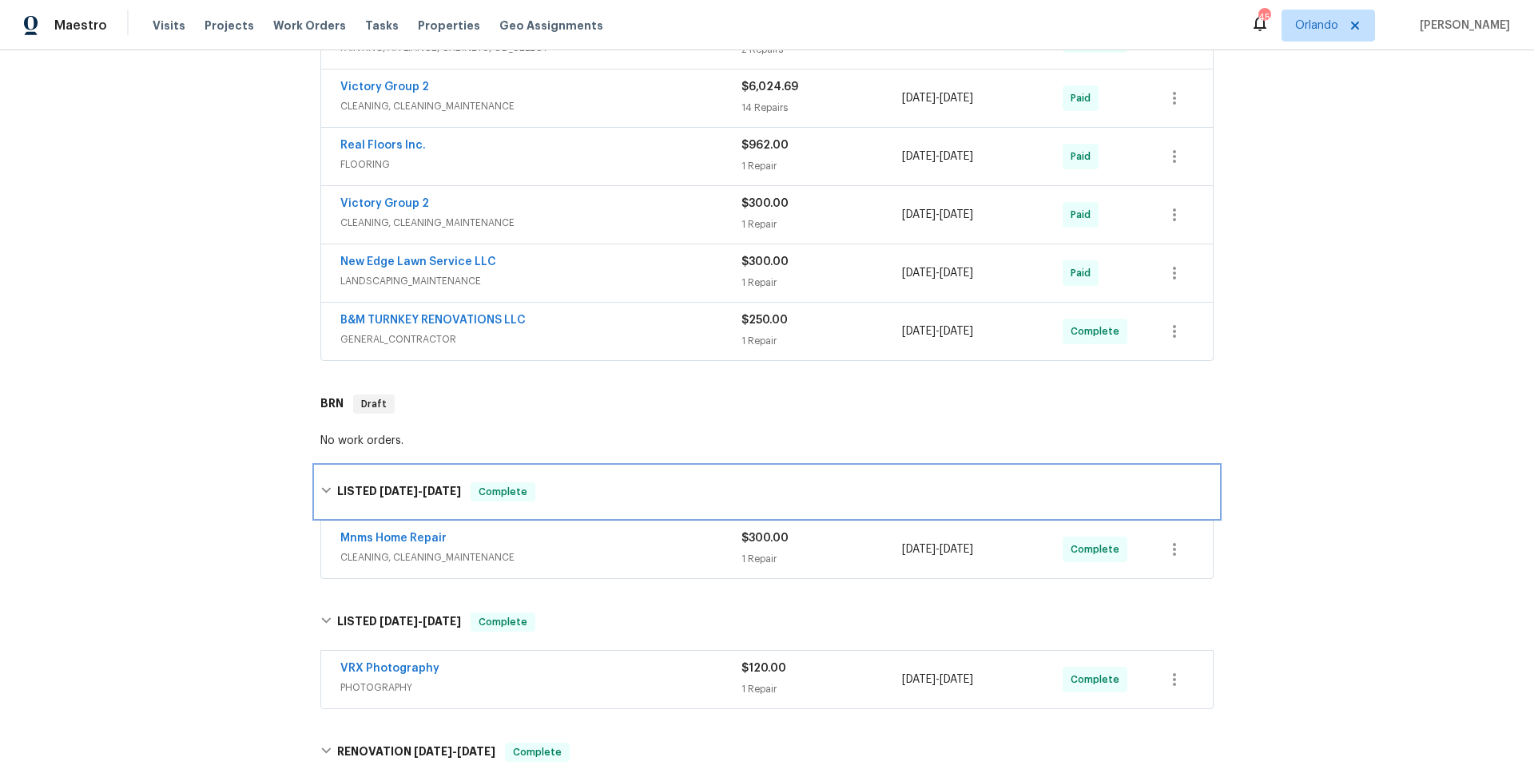
scroll to position [332, 0]
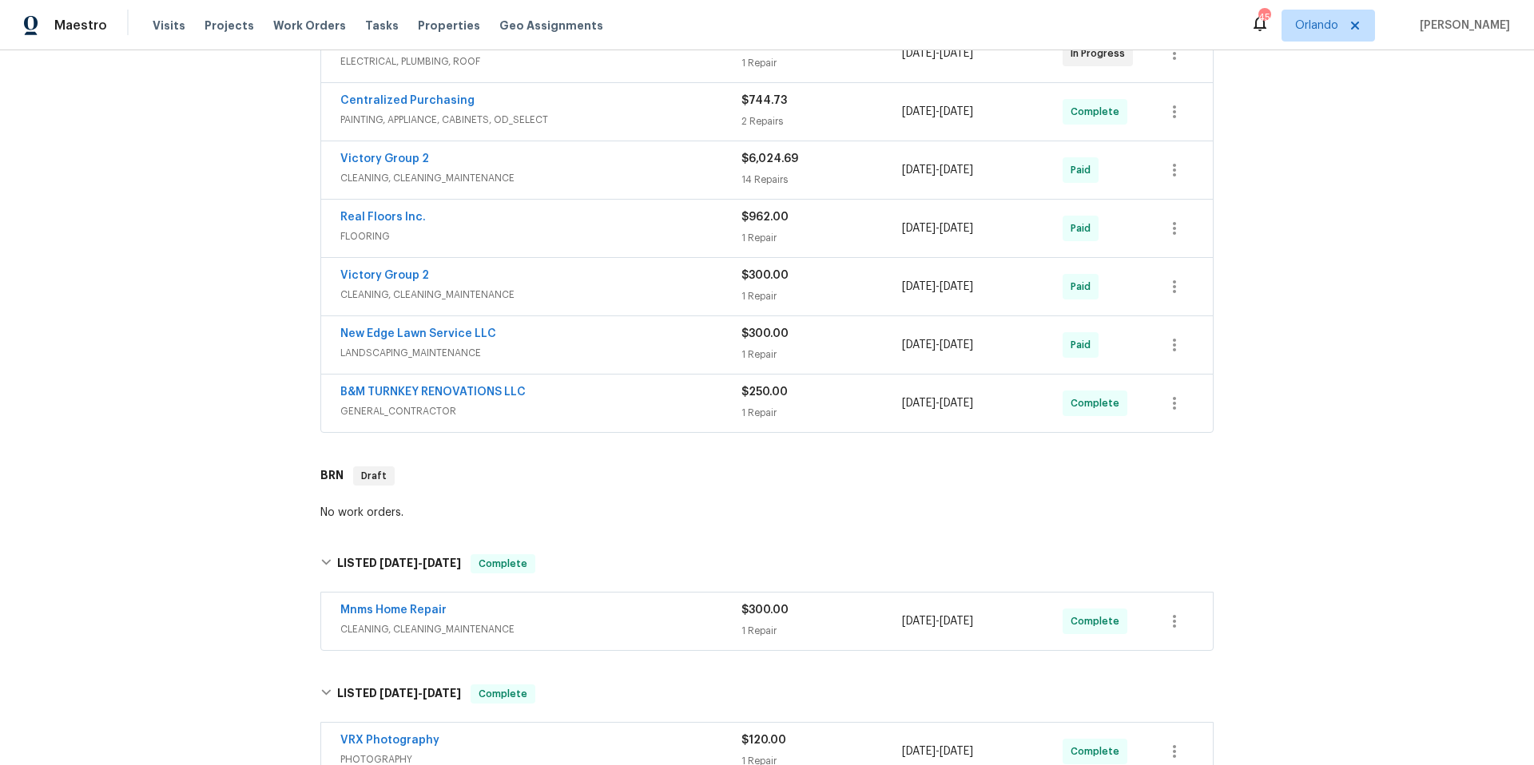
click at [668, 412] on span "GENERAL_CONTRACTOR" at bounding box center [540, 411] width 401 height 16
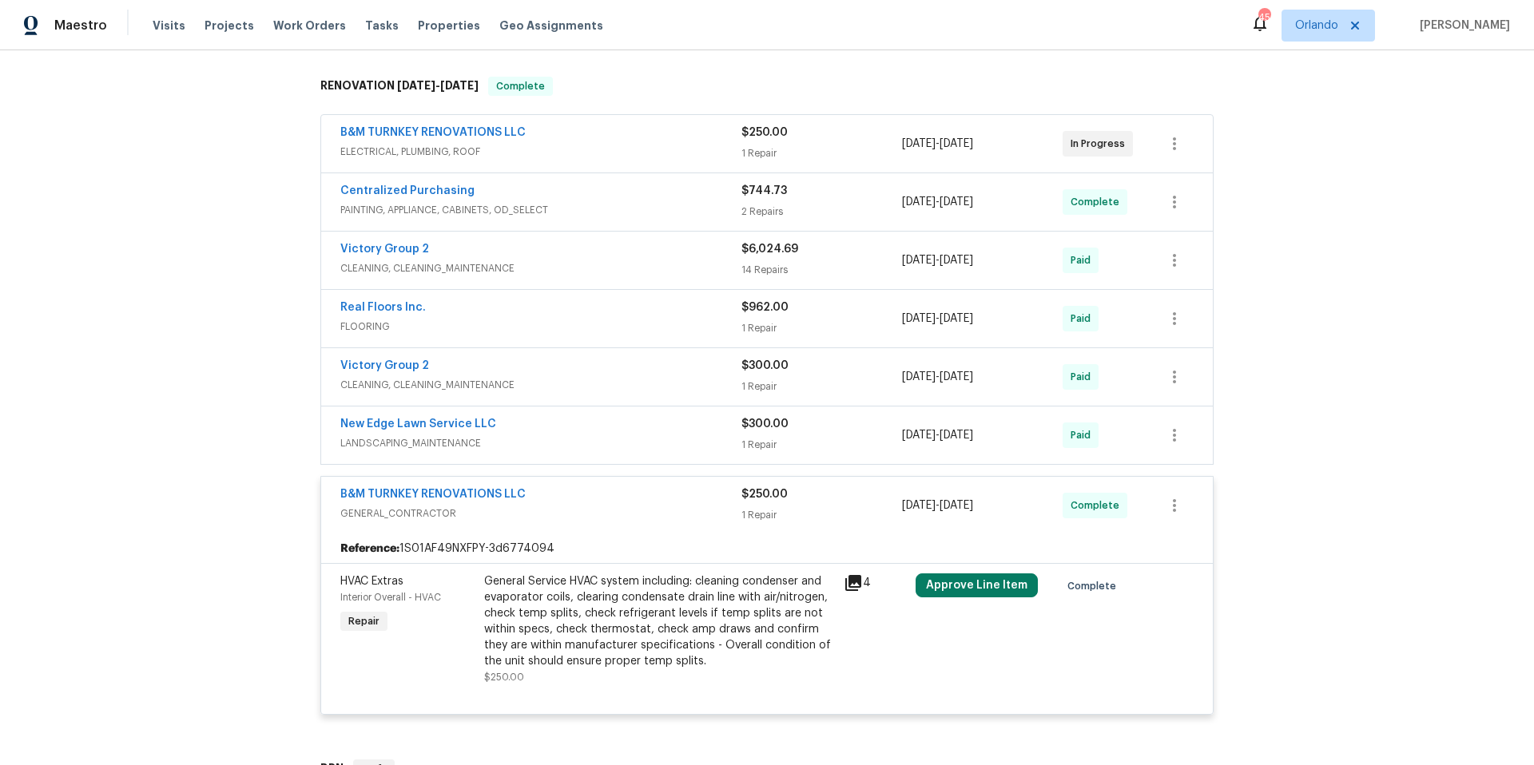
scroll to position [228, 0]
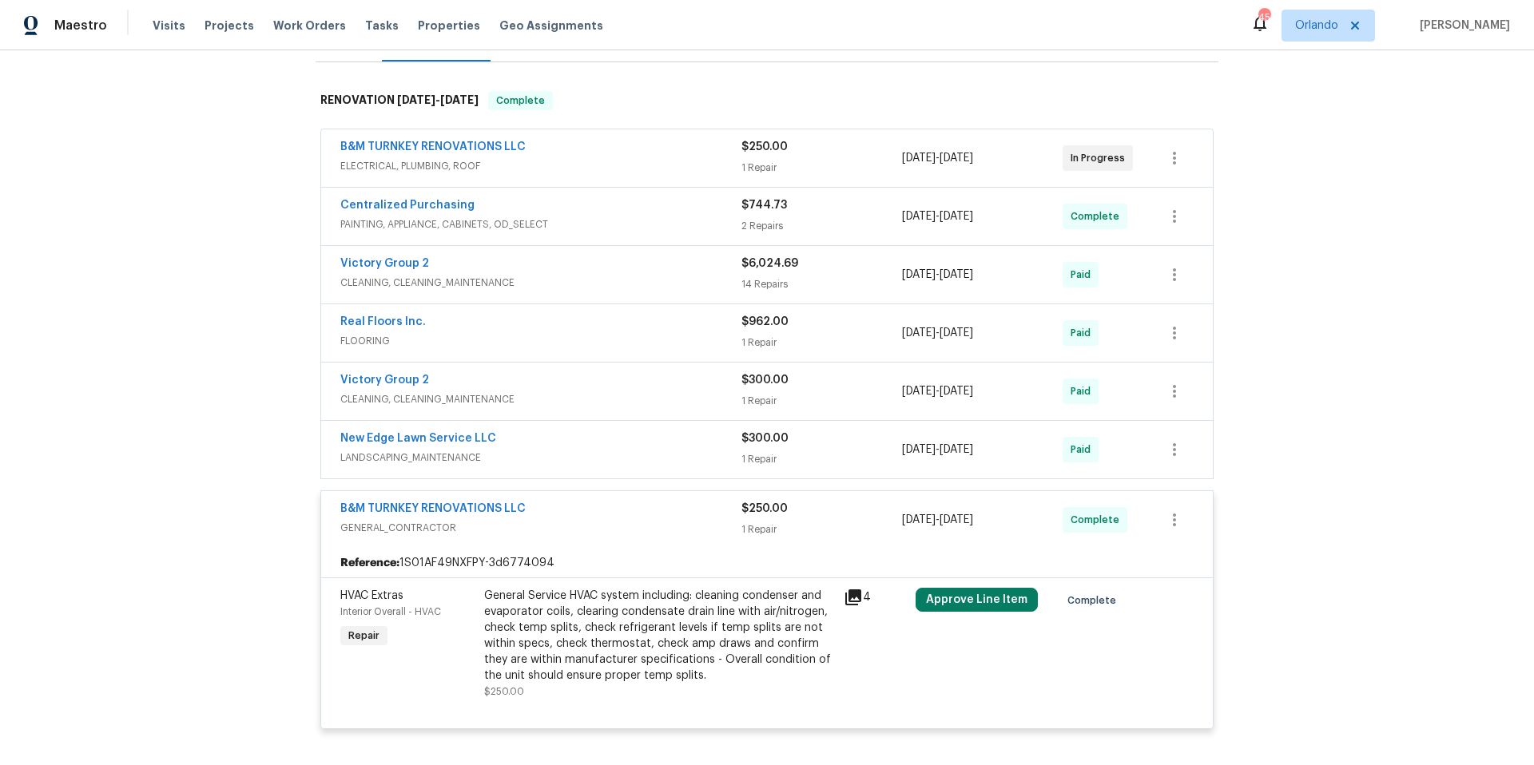
click at [642, 443] on div "New Edge Lawn Service LLC" at bounding box center [540, 440] width 401 height 19
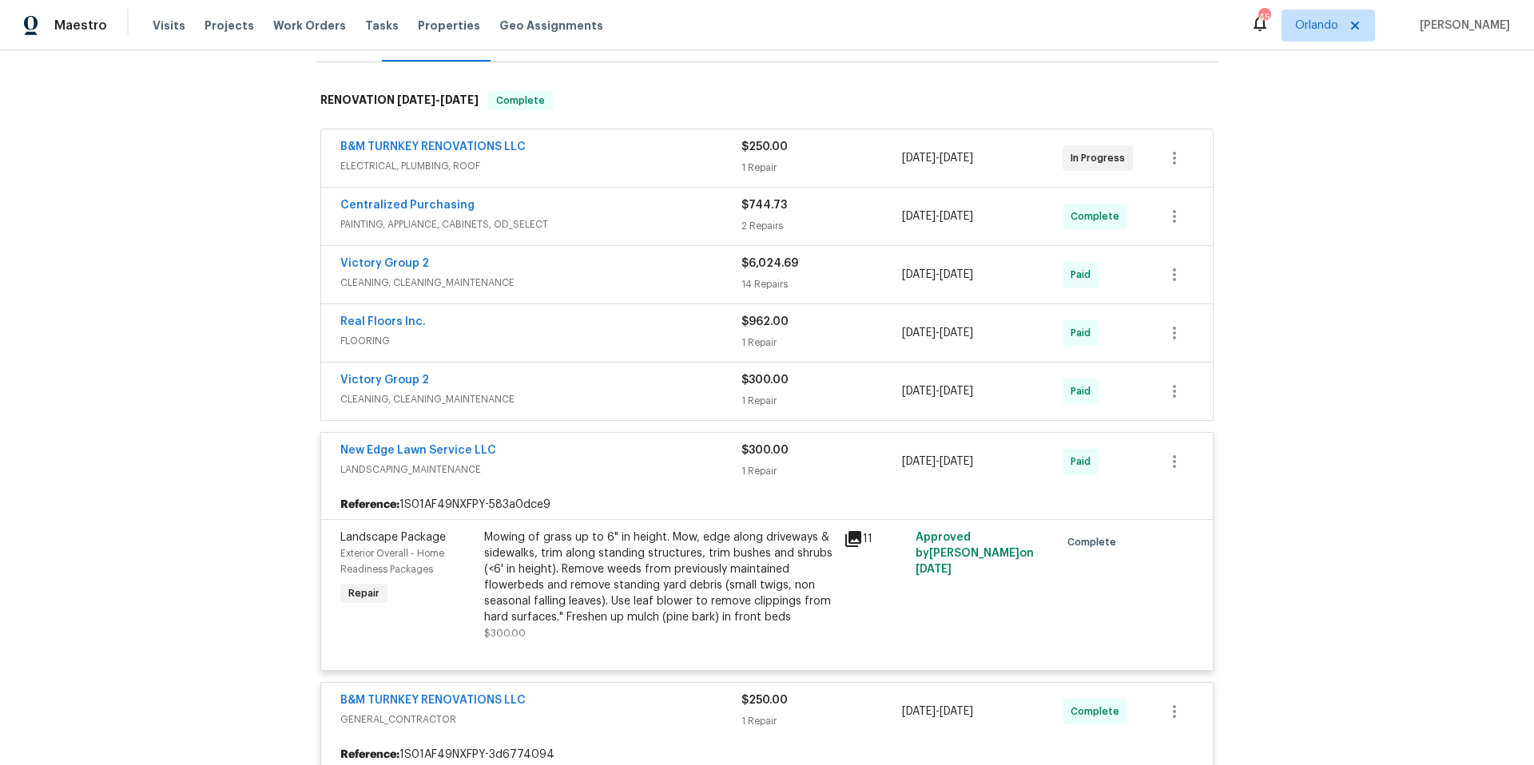
click at [642, 407] on span "CLEANING, CLEANING_MAINTENANCE" at bounding box center [540, 399] width 401 height 16
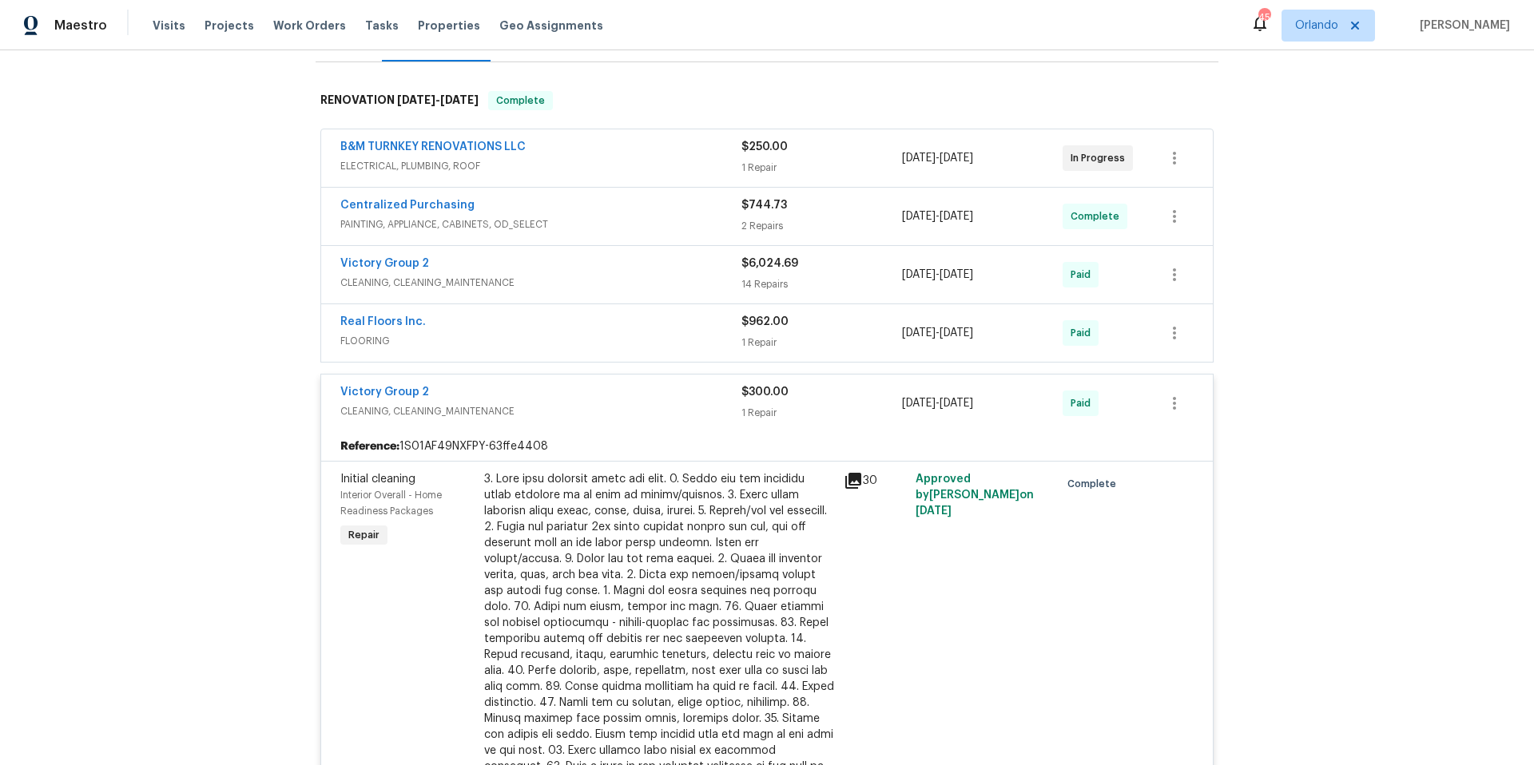
click at [640, 323] on div "Real Floors Inc." at bounding box center [540, 323] width 401 height 19
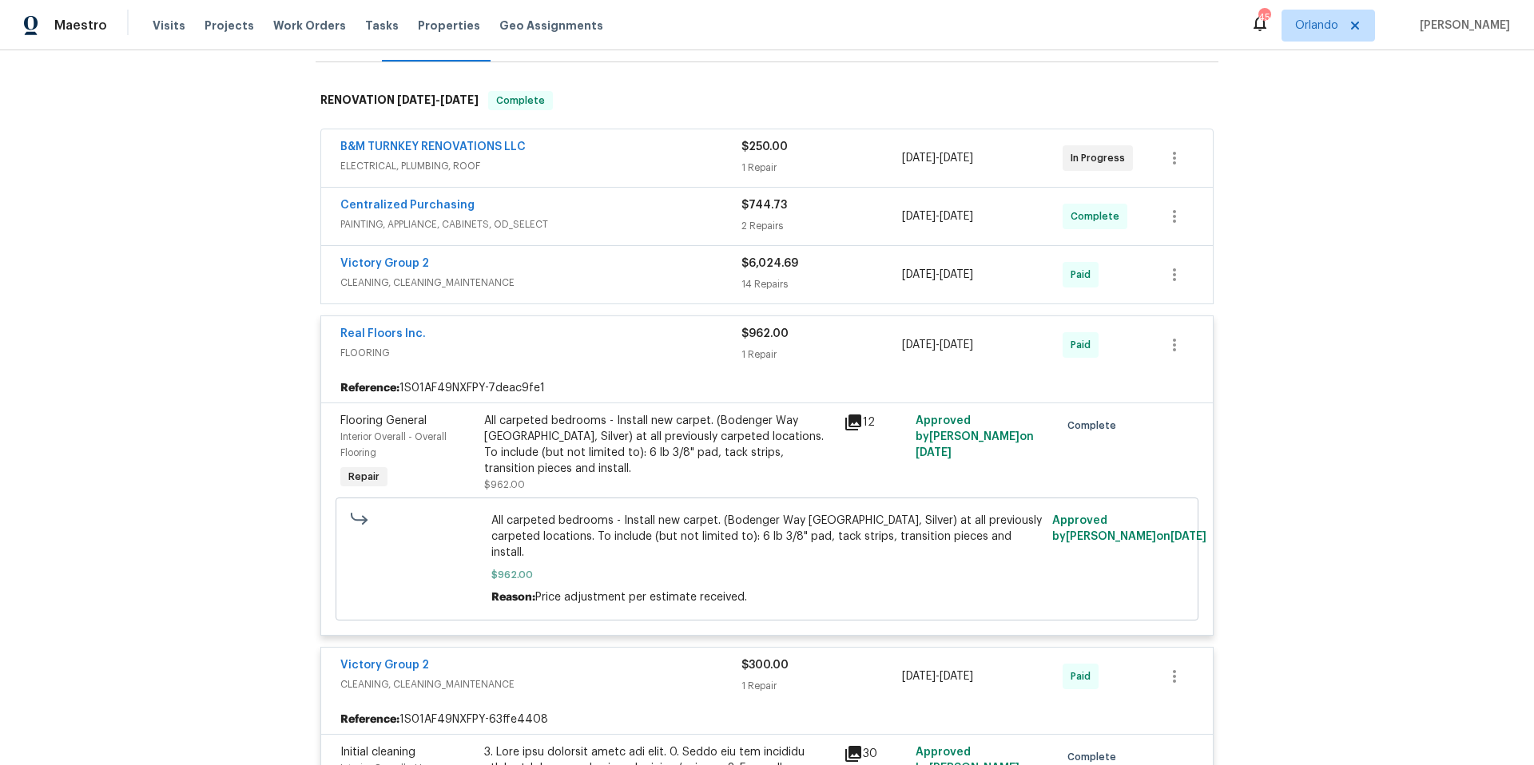
click at [657, 216] on span "PAINTING, APPLIANCE, CABINETS, OD_SELECT" at bounding box center [540, 224] width 401 height 16
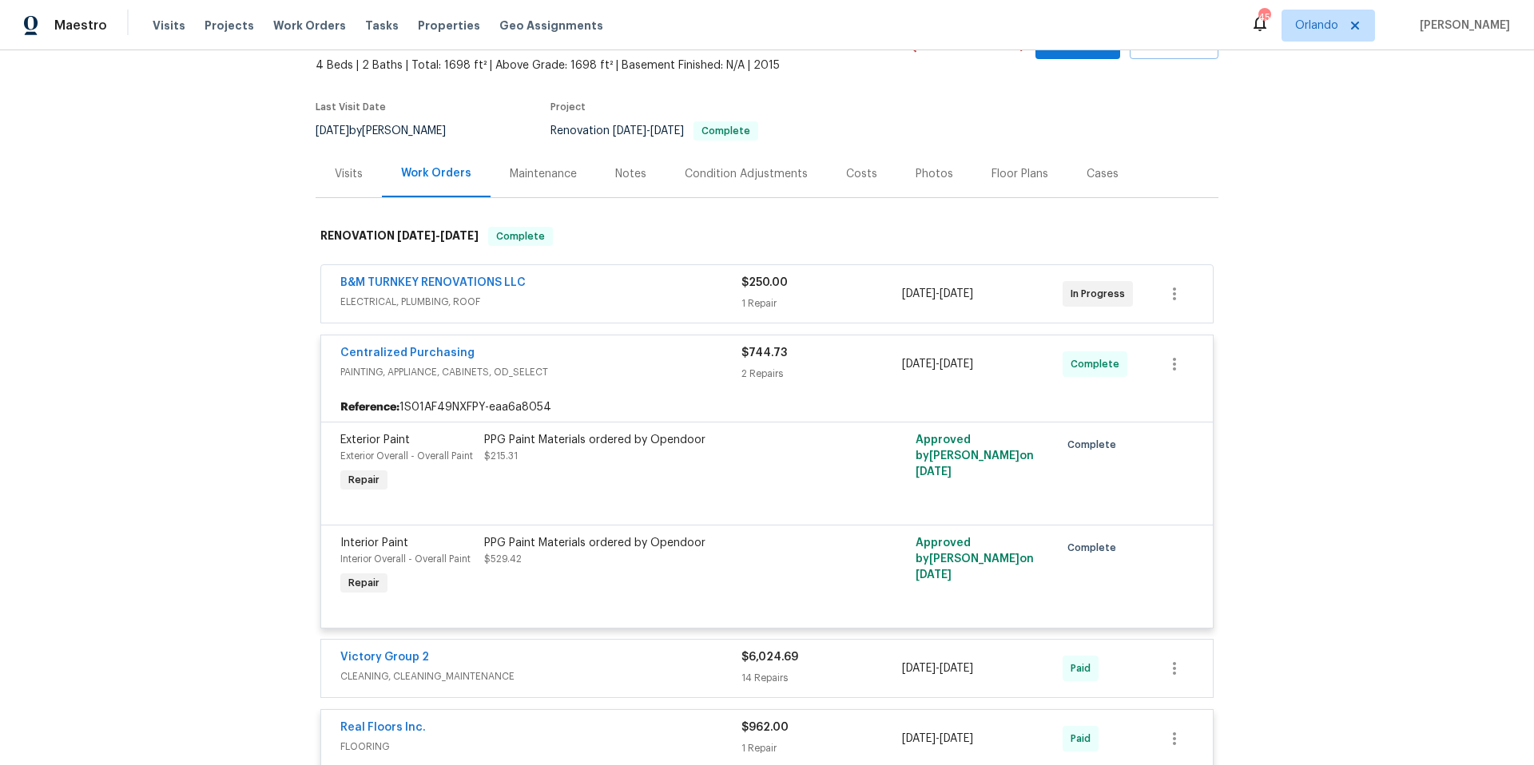
scroll to position [0, 0]
